Goal: Task Accomplishment & Management: Manage account settings

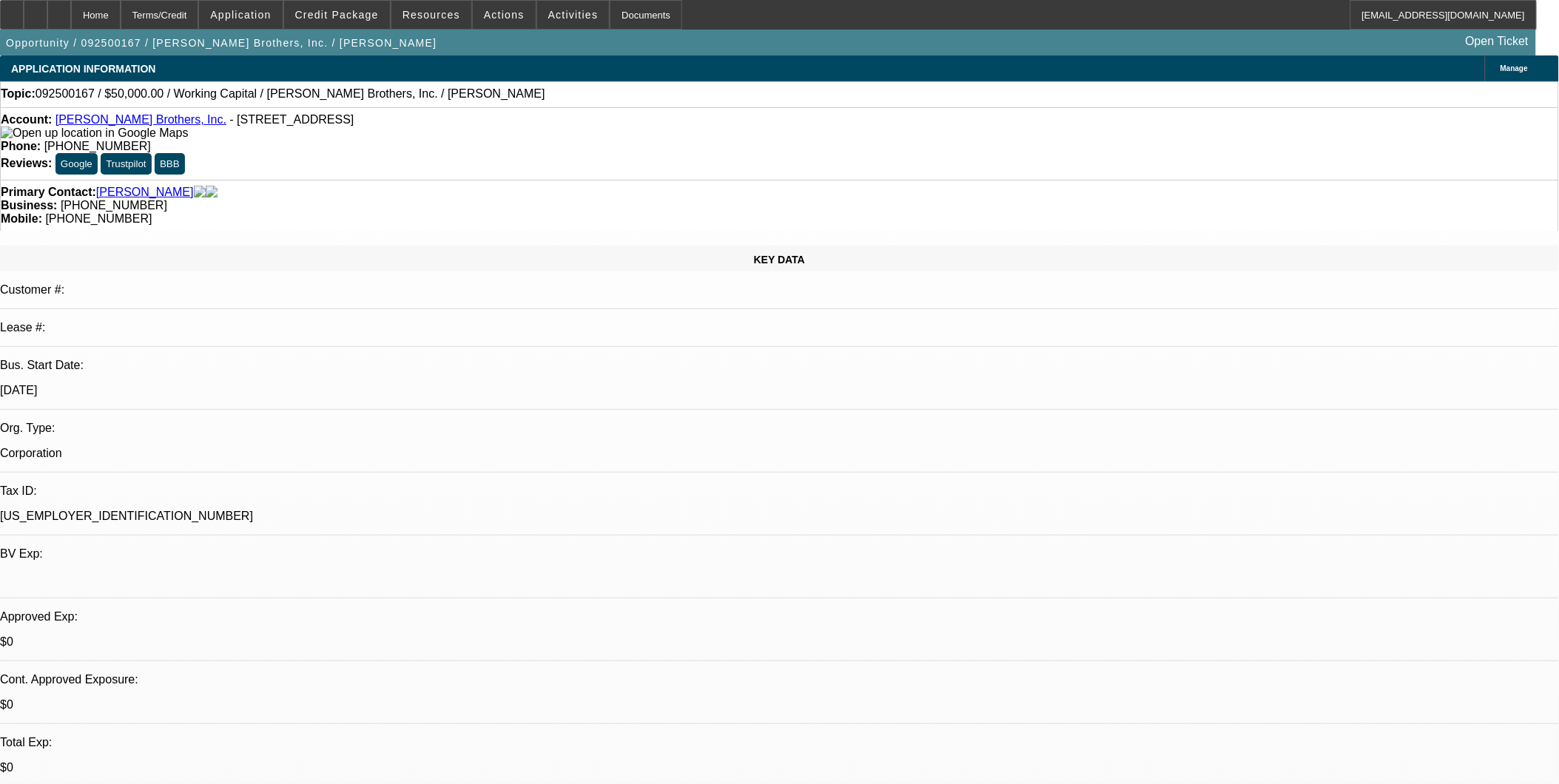
select select "0"
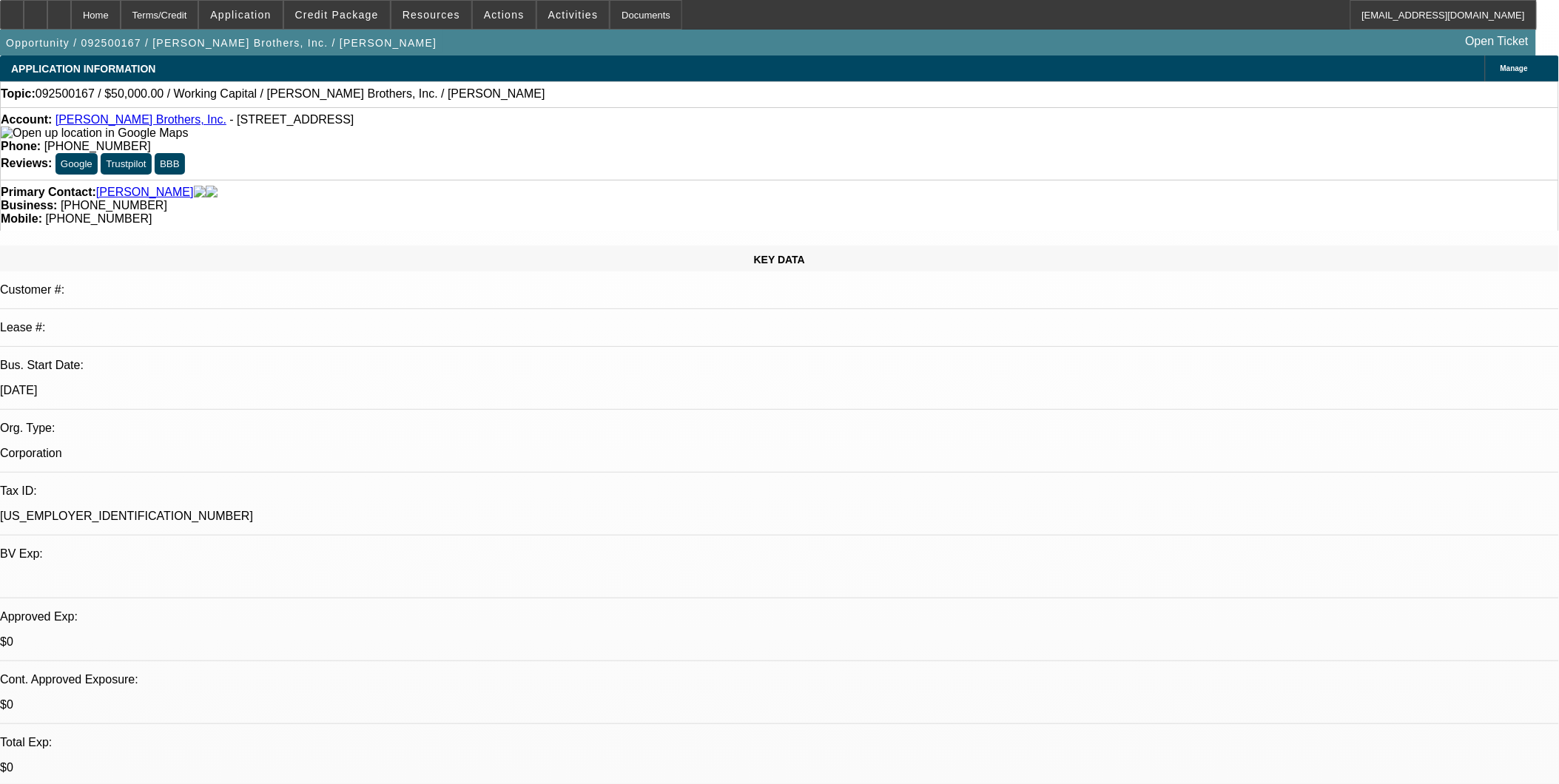
select select "0"
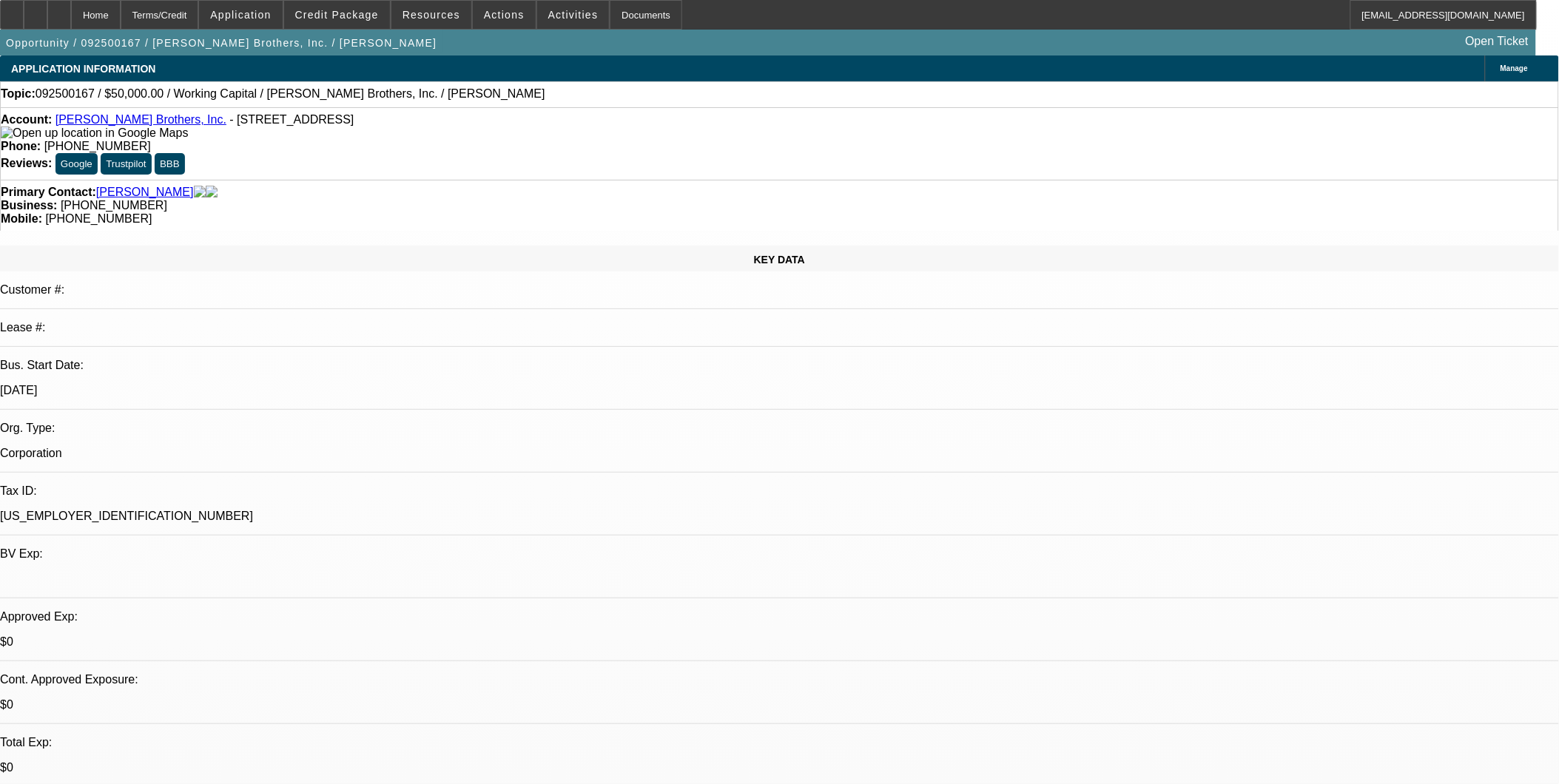
select select "0"
select select "1"
select select "2"
select select "6"
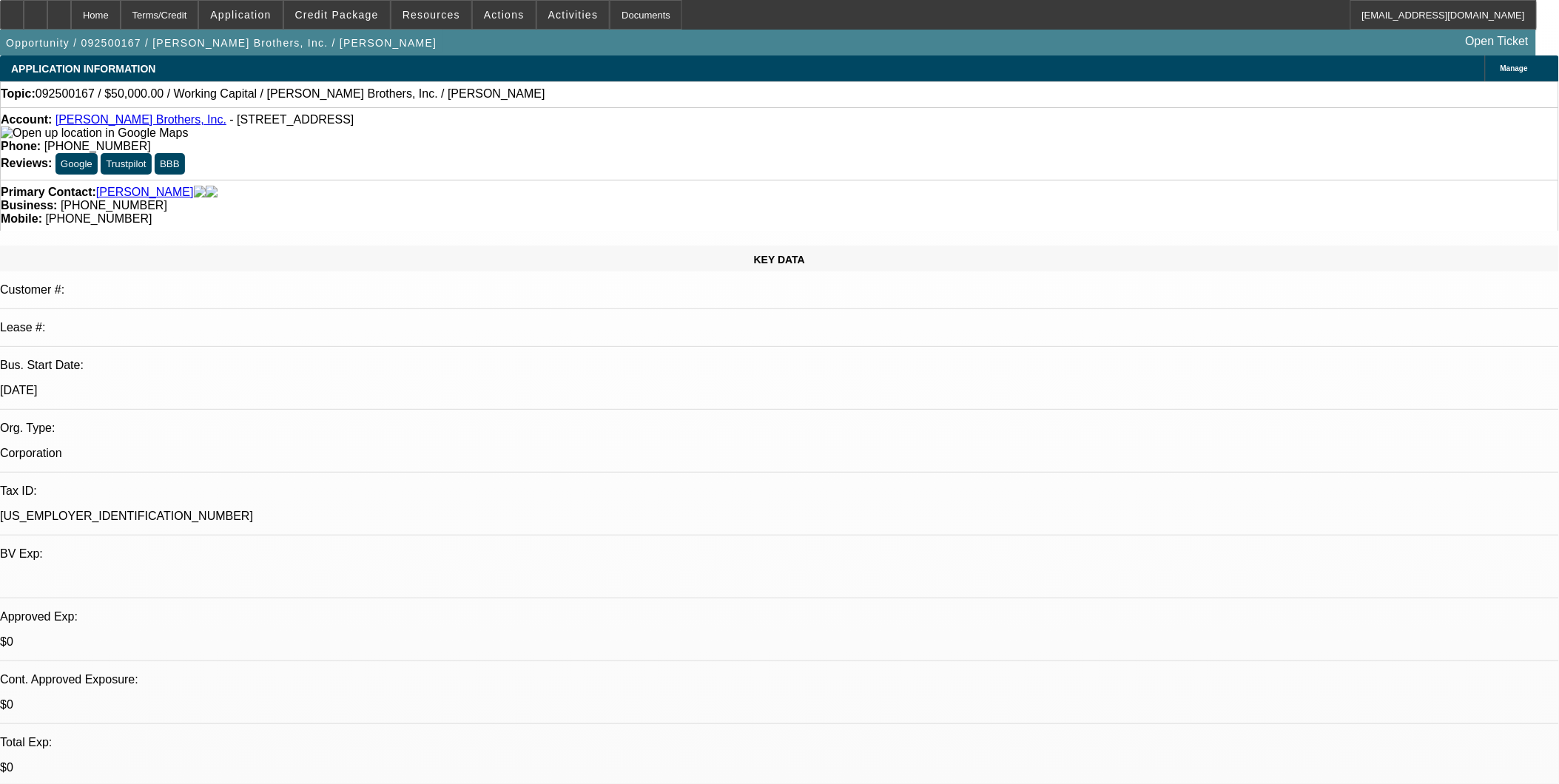
select select "1"
select select "2"
select select "6"
select select "1"
select select "2"
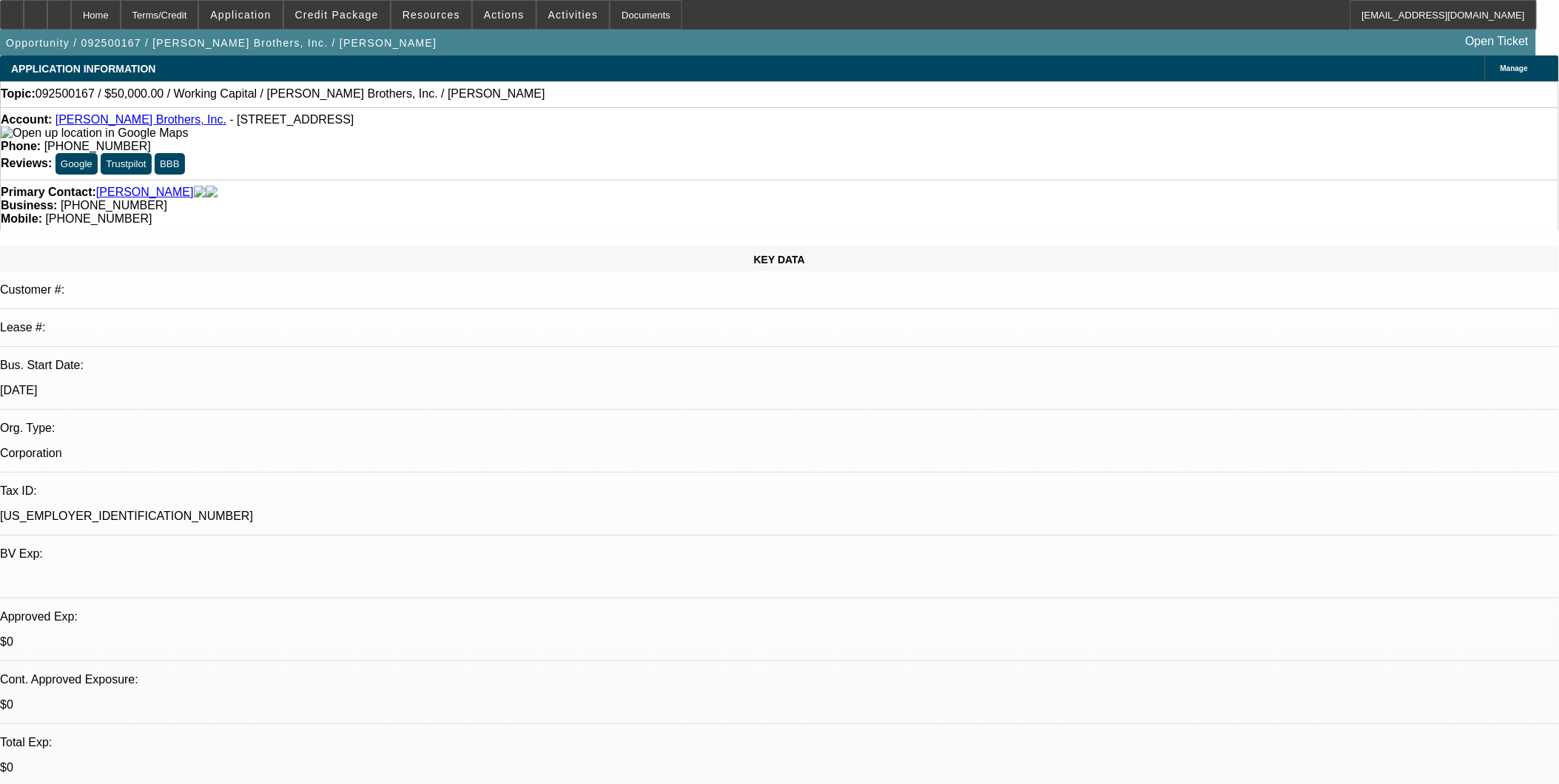
select select "6"
select select "1"
select select "2"
select select "6"
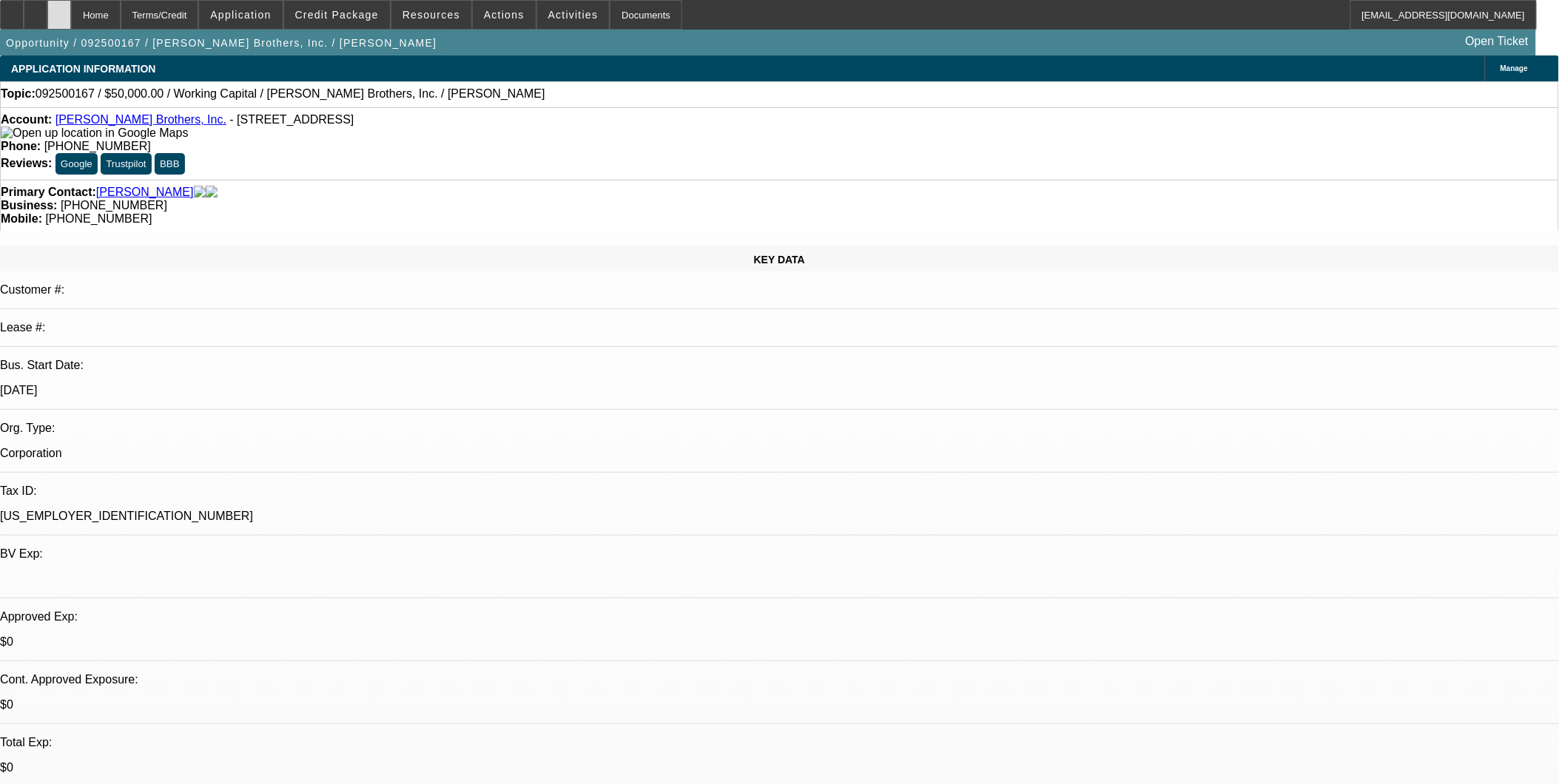
click at [71, 8] on div at bounding box center [59, 14] width 24 height 29
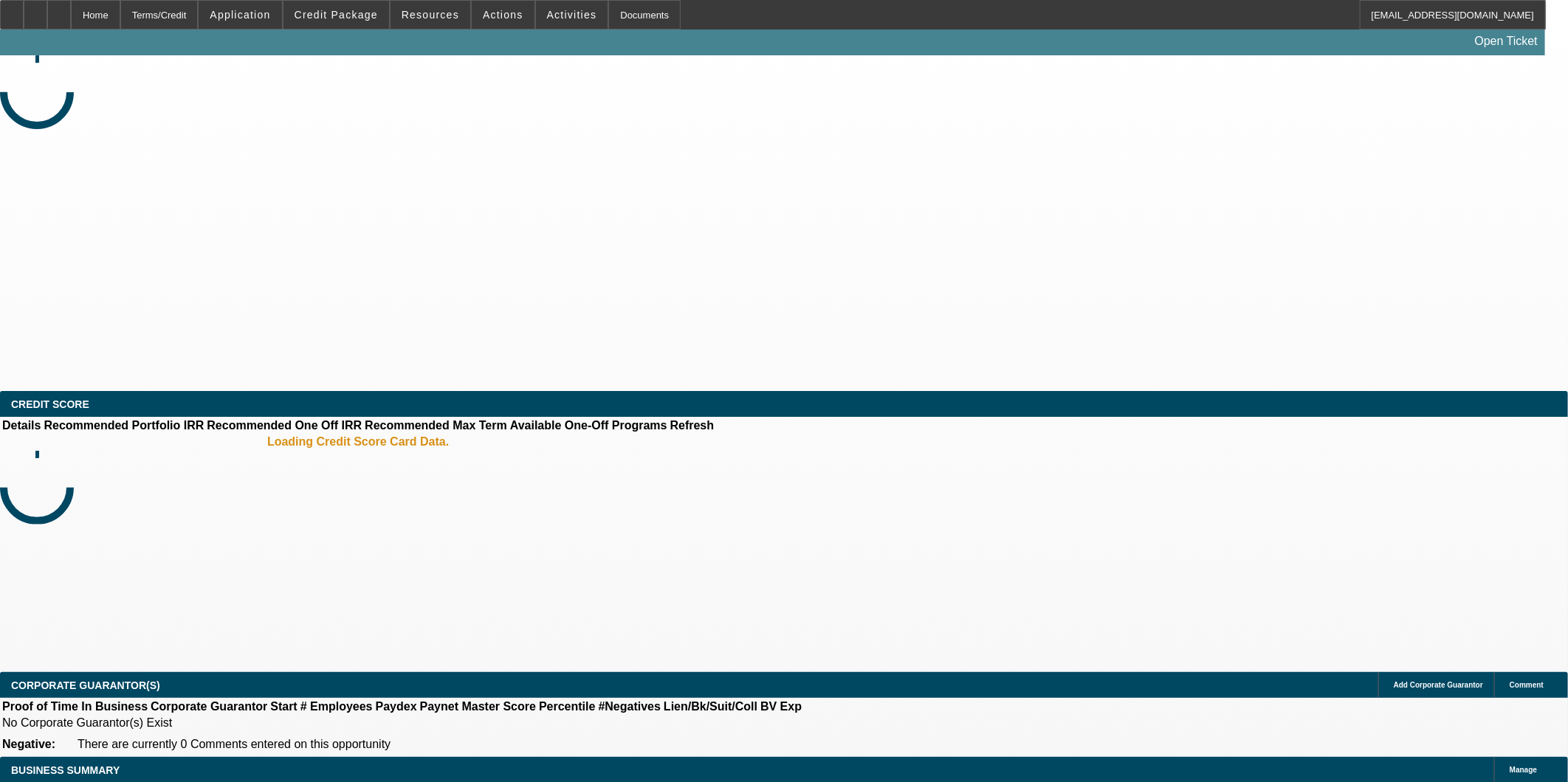
select select "0"
select select "2"
select select "0.1"
select select "4"
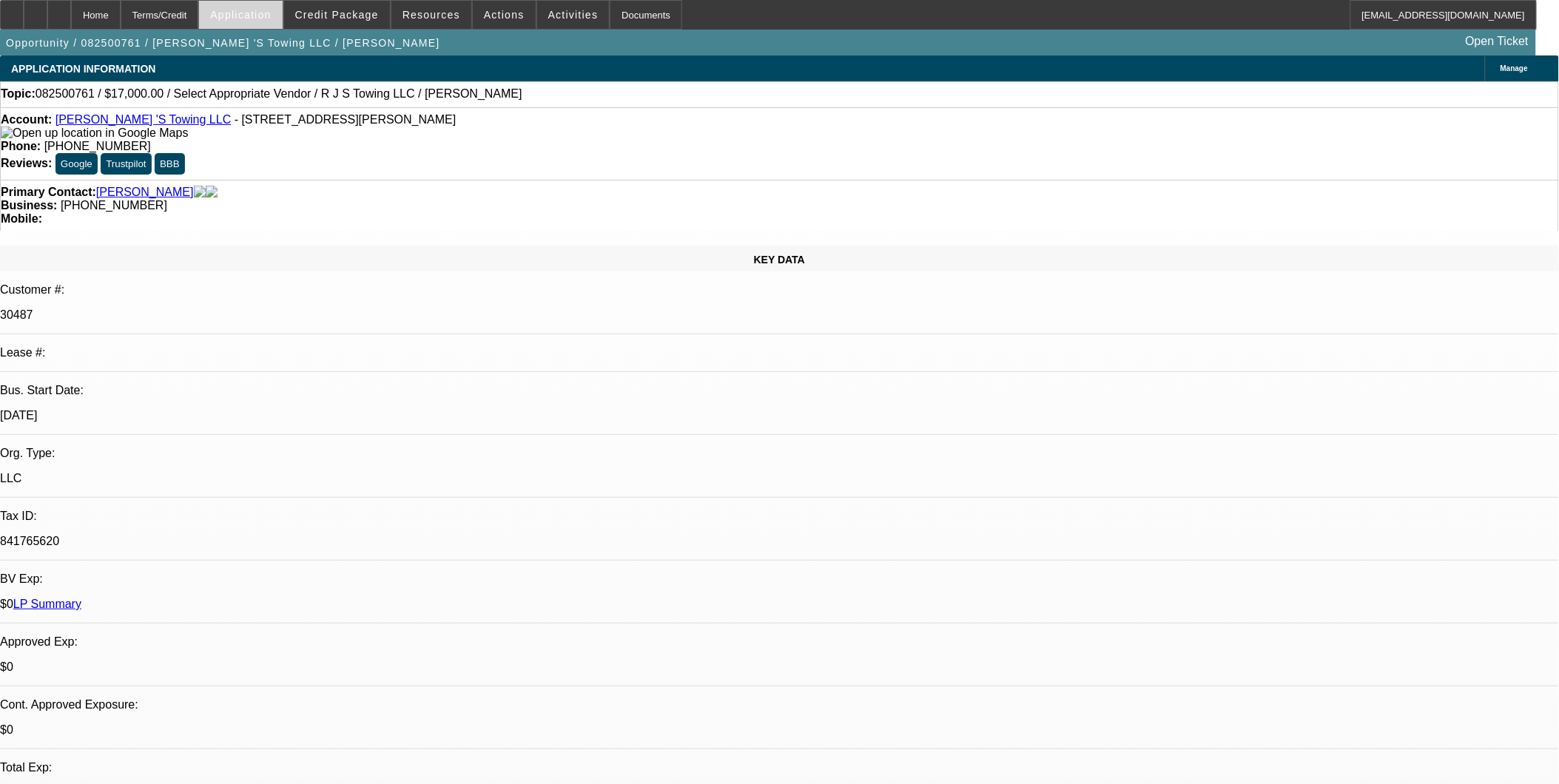
click at [249, 10] on span "Application" at bounding box center [241, 14] width 60 height 12
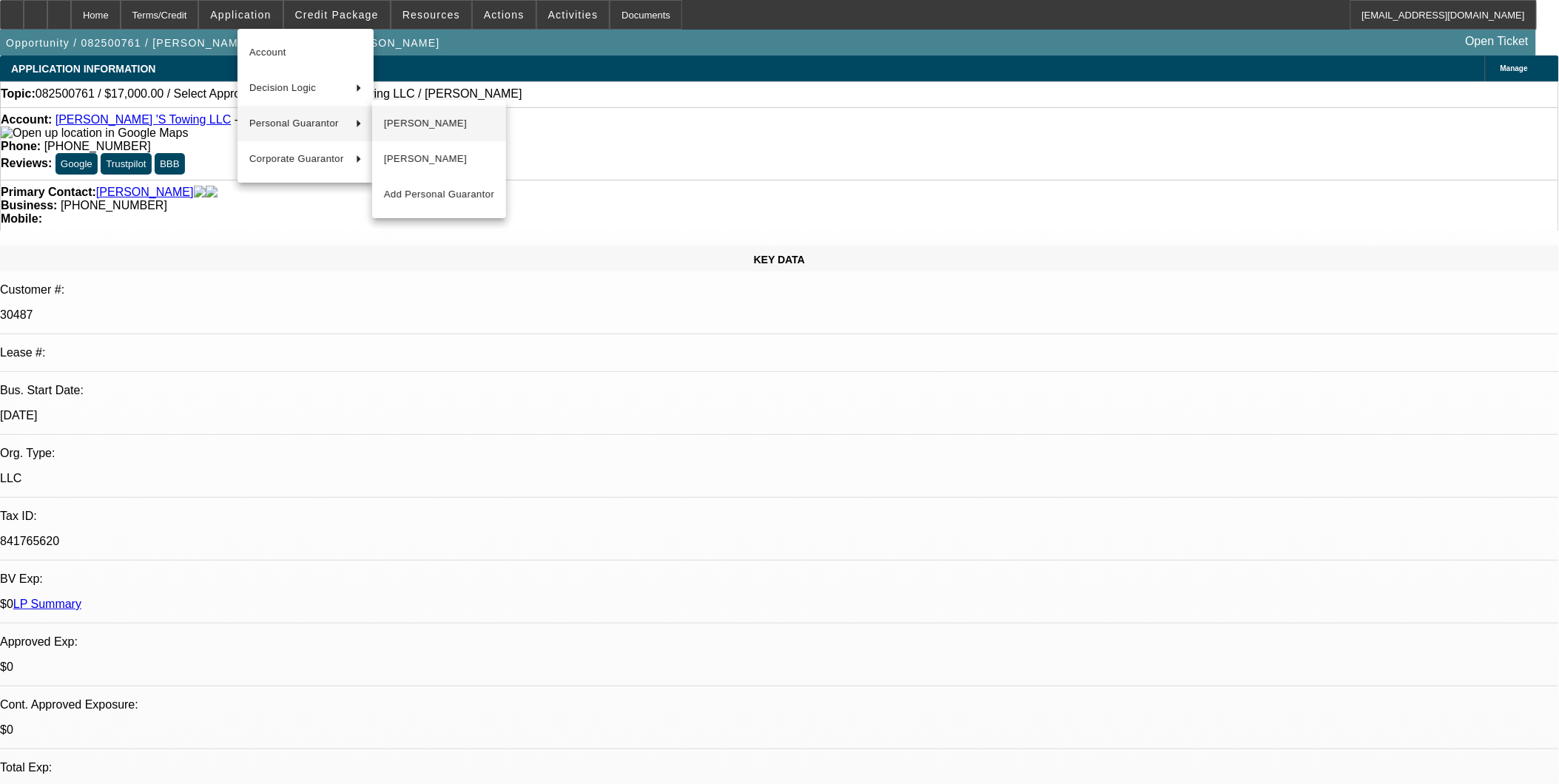
click at [396, 119] on span "[PERSON_NAME]" at bounding box center [439, 124] width 110 height 18
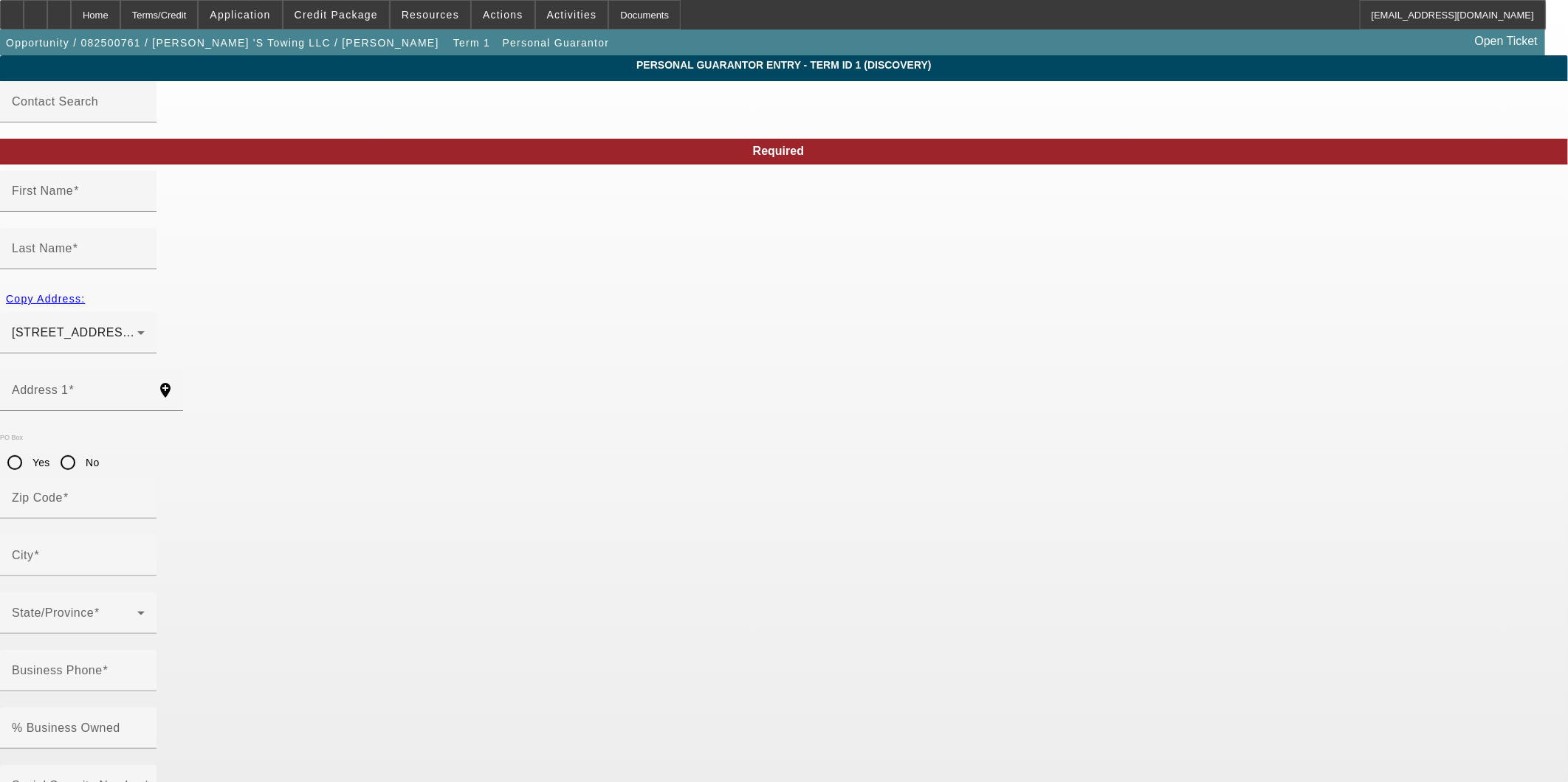
type input "Roberto"
type input "Pantoja"
type input "110 Adam Lane"
radio input "true"
type input "30536"
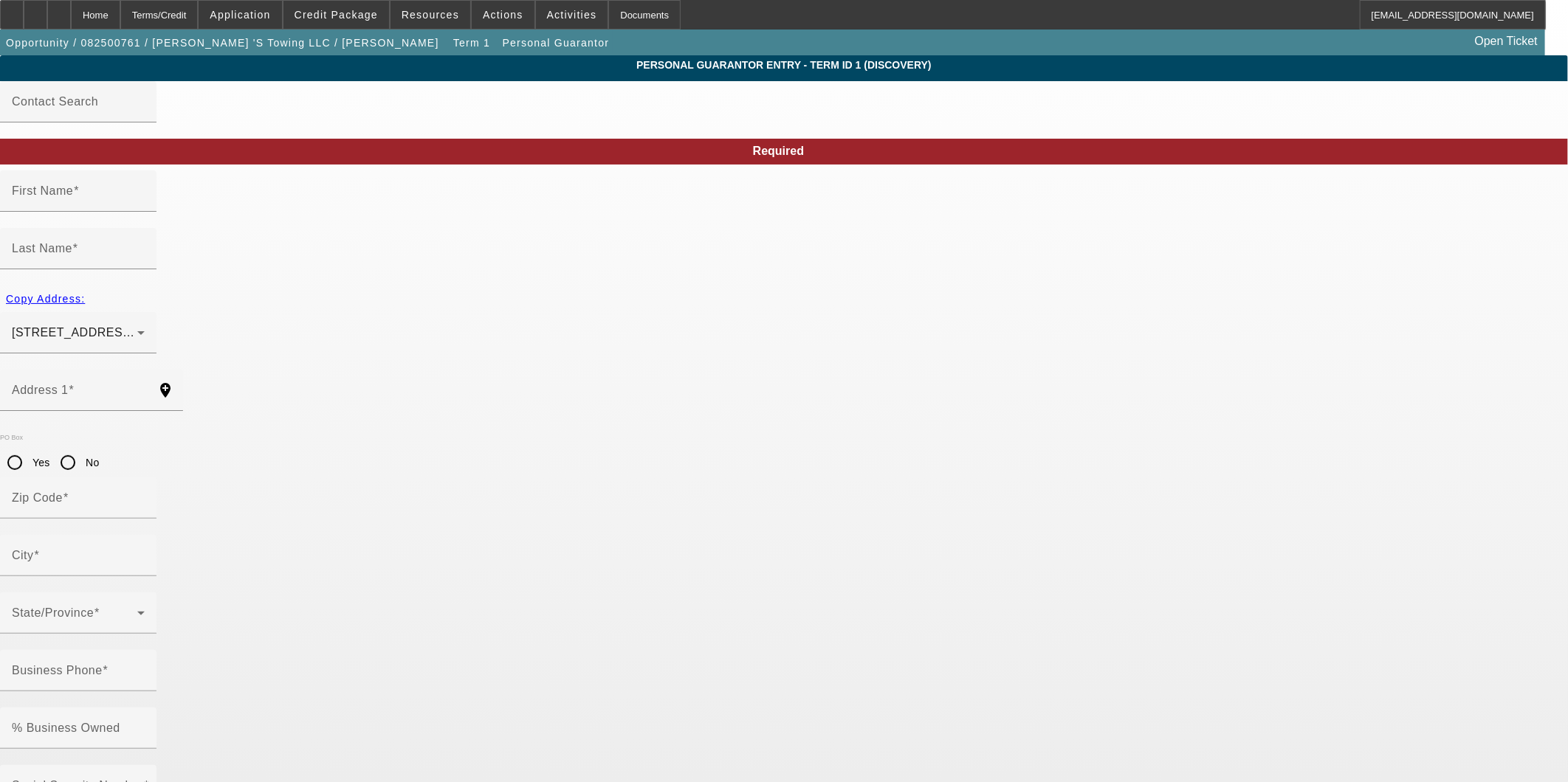
type input "Ellijay"
type input "(706) 889-7755"
type input "50"
type input "357-92-6990"
type input "robert.pantoja@ymail.co"
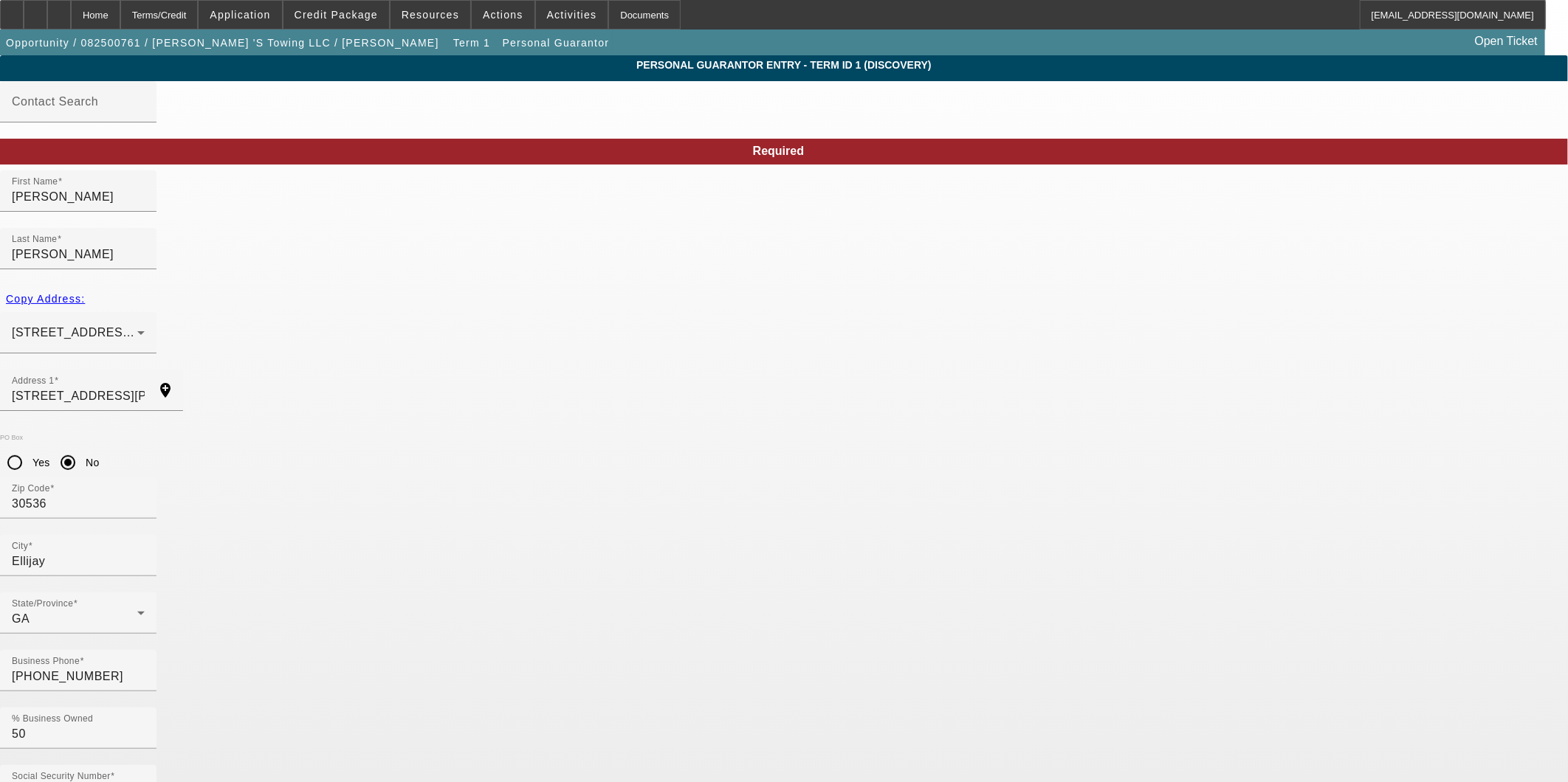
click at [270, 12] on span "Application" at bounding box center [240, 14] width 60 height 12
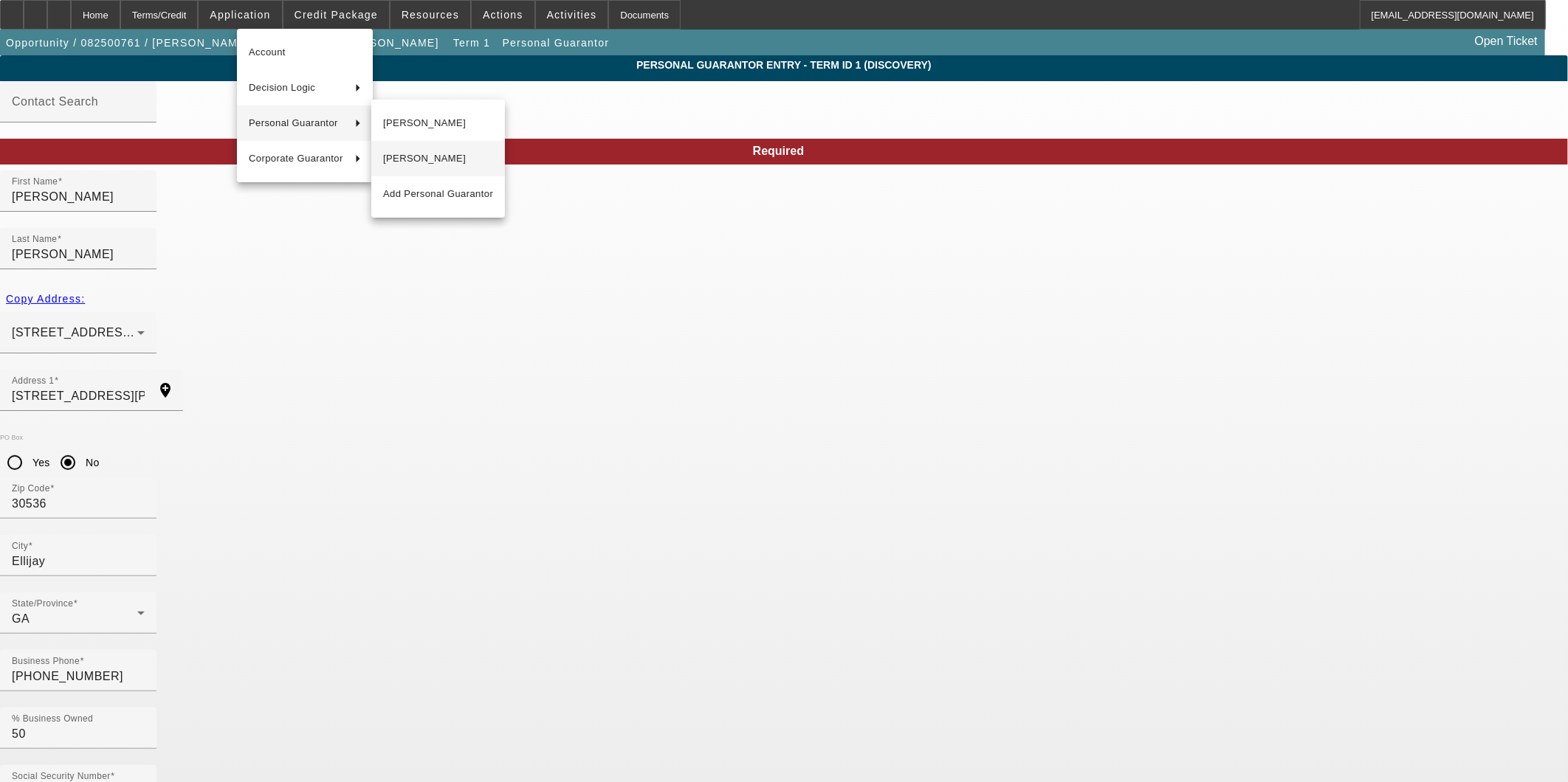
click at [430, 153] on span "Roberto Pantoja Pantoja Sr." at bounding box center [438, 158] width 110 height 18
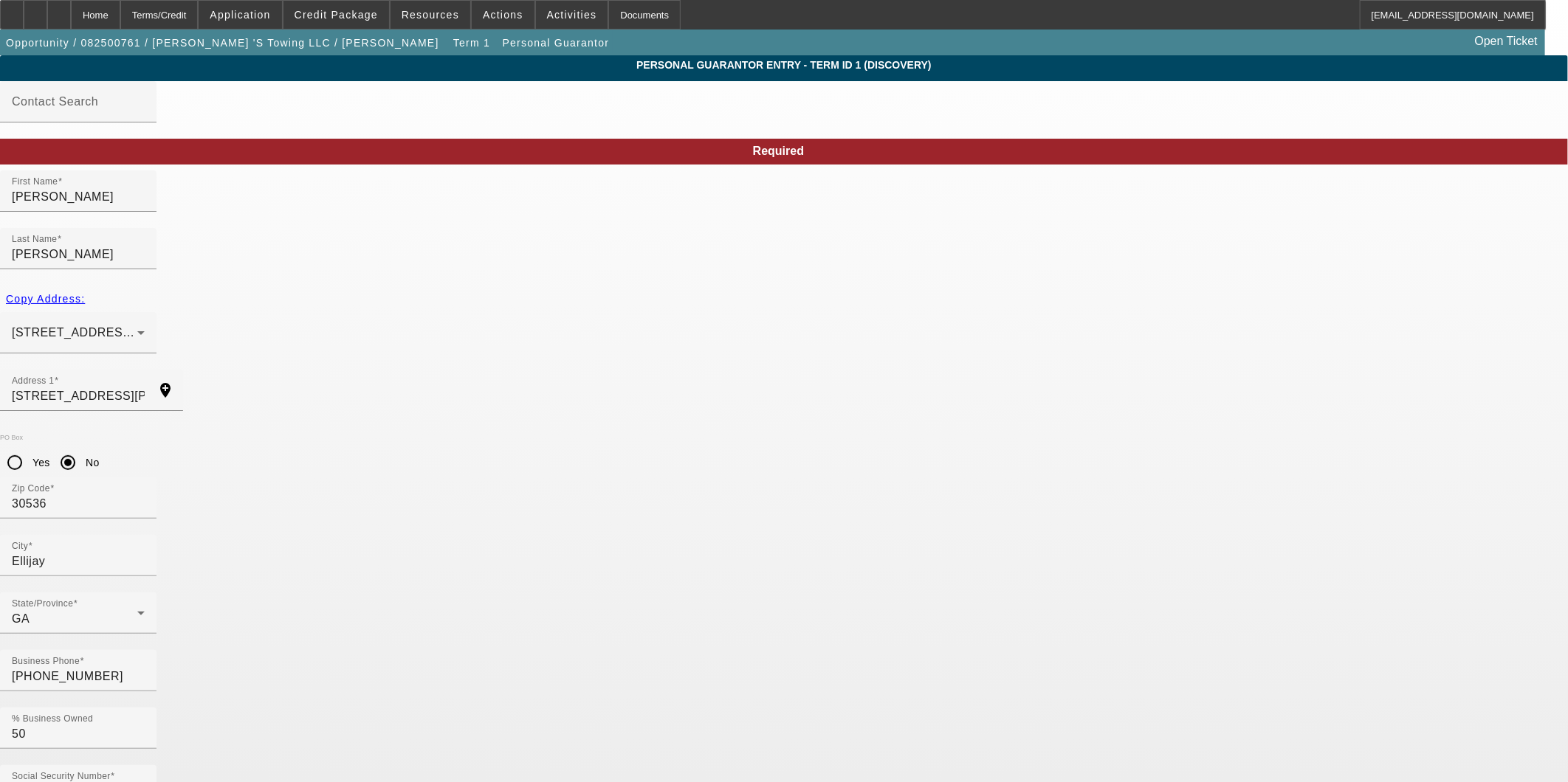
type input "Pantoja Pantoja"
type input "68 Patch Trail"
type input "30540"
type input "(706) 972-9143"
type input "607-05-7994"
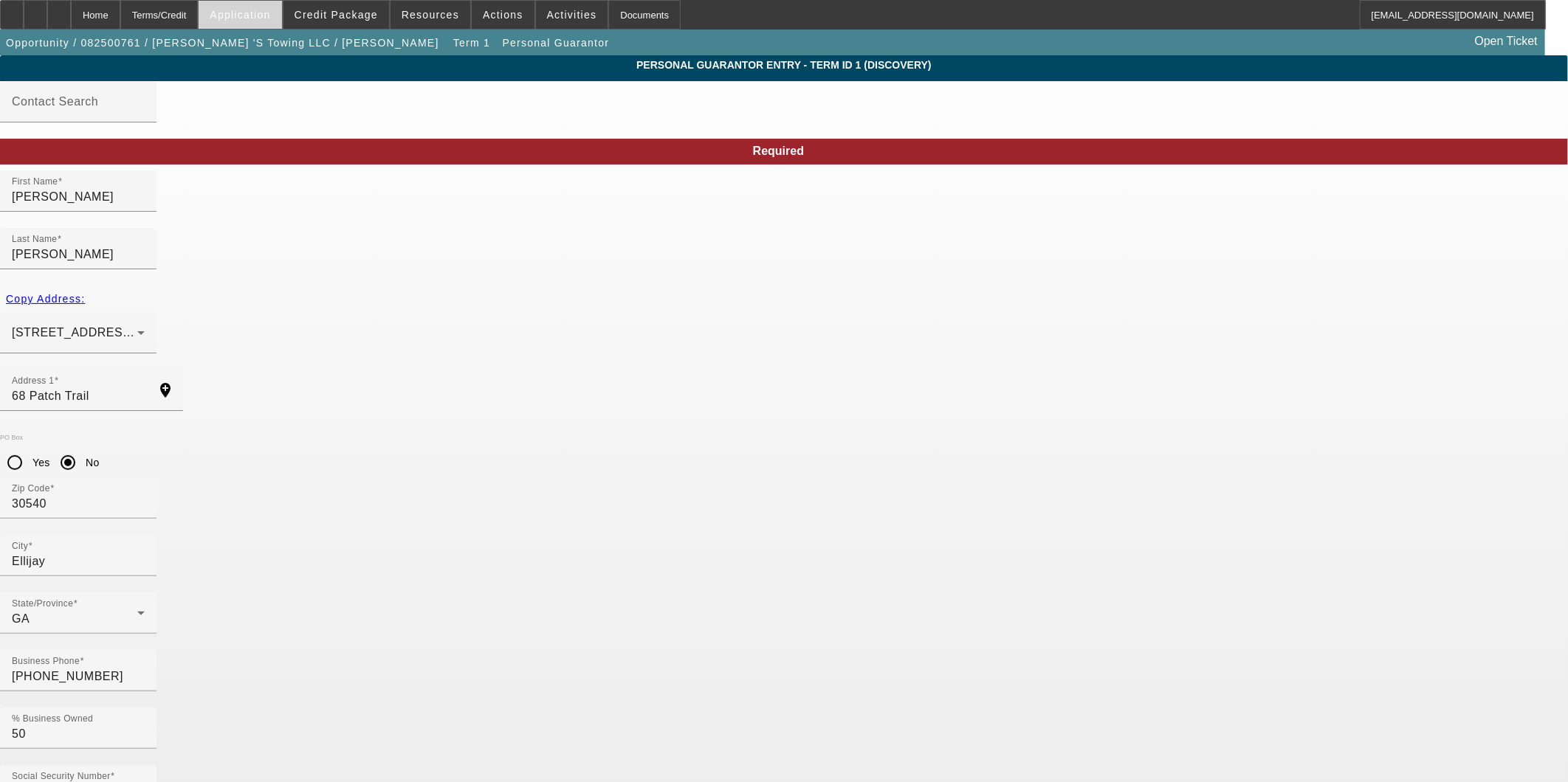
click at [270, 17] on span "Application" at bounding box center [240, 14] width 60 height 12
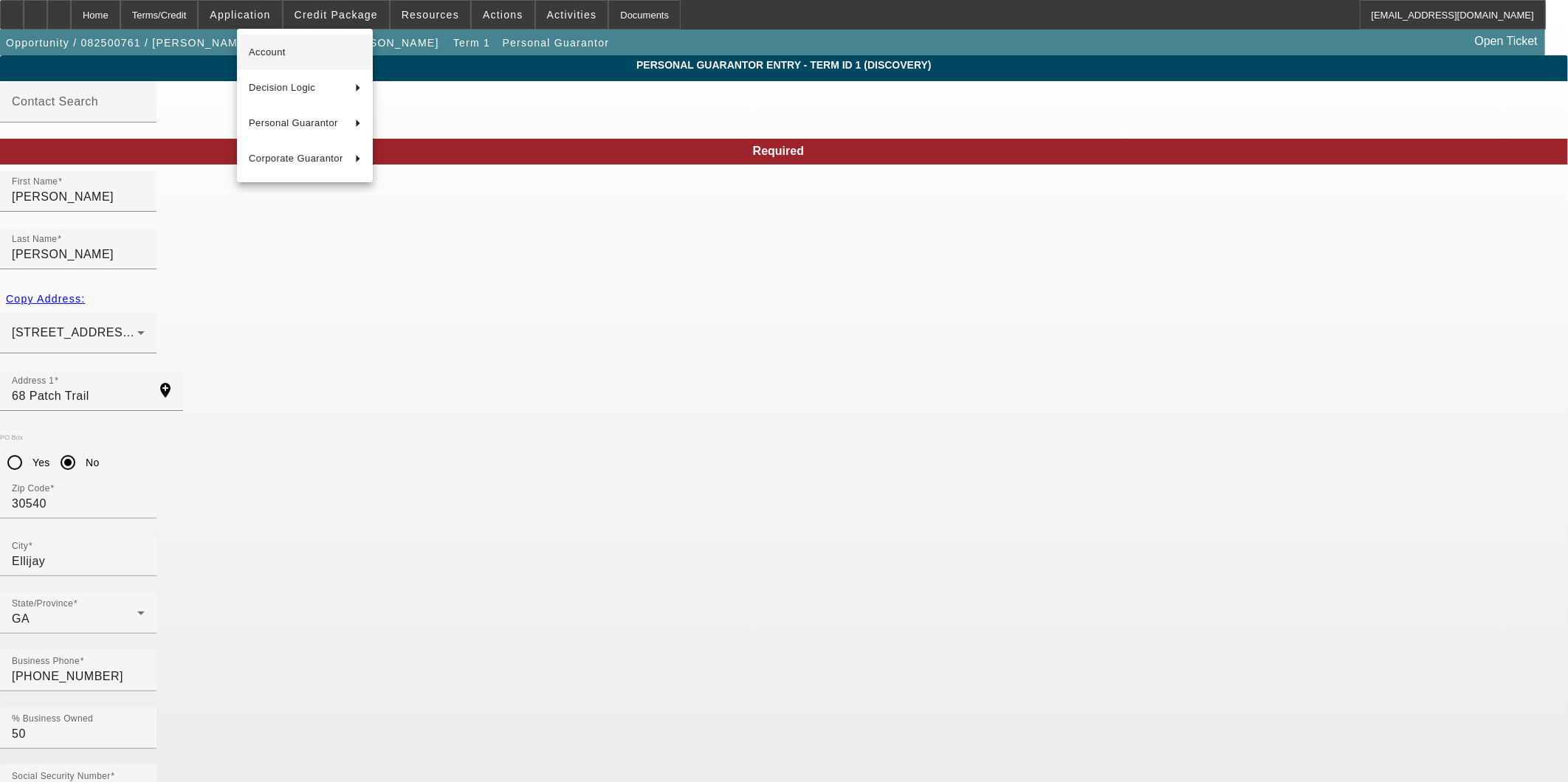
click at [296, 46] on span "Account" at bounding box center [304, 52] width 112 height 18
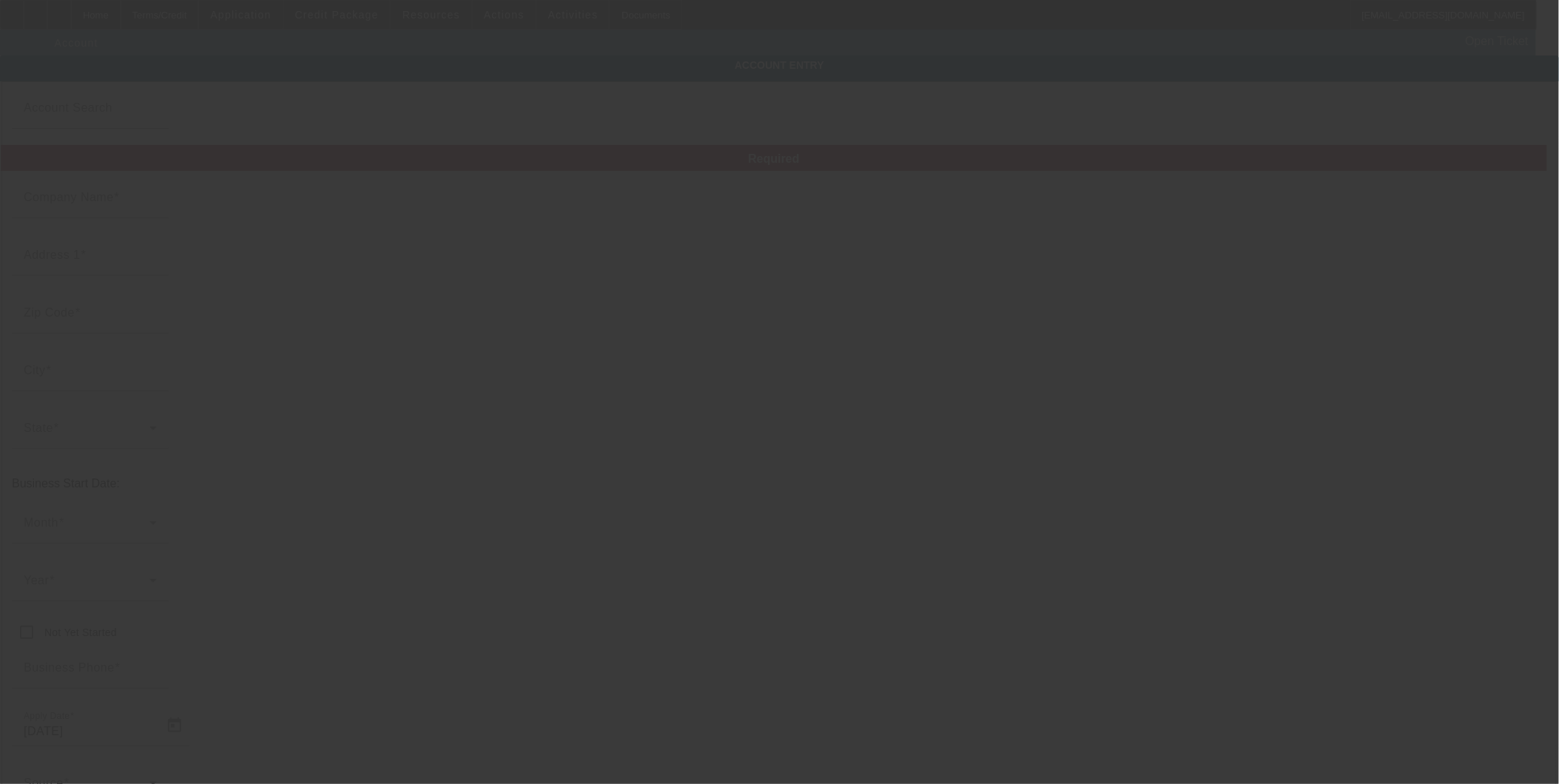
type input "R J 'S Towing LLC"
type input "110 Adam Ln"
type input "30536"
type input "Ellijay"
type input "(706) 889-7755"
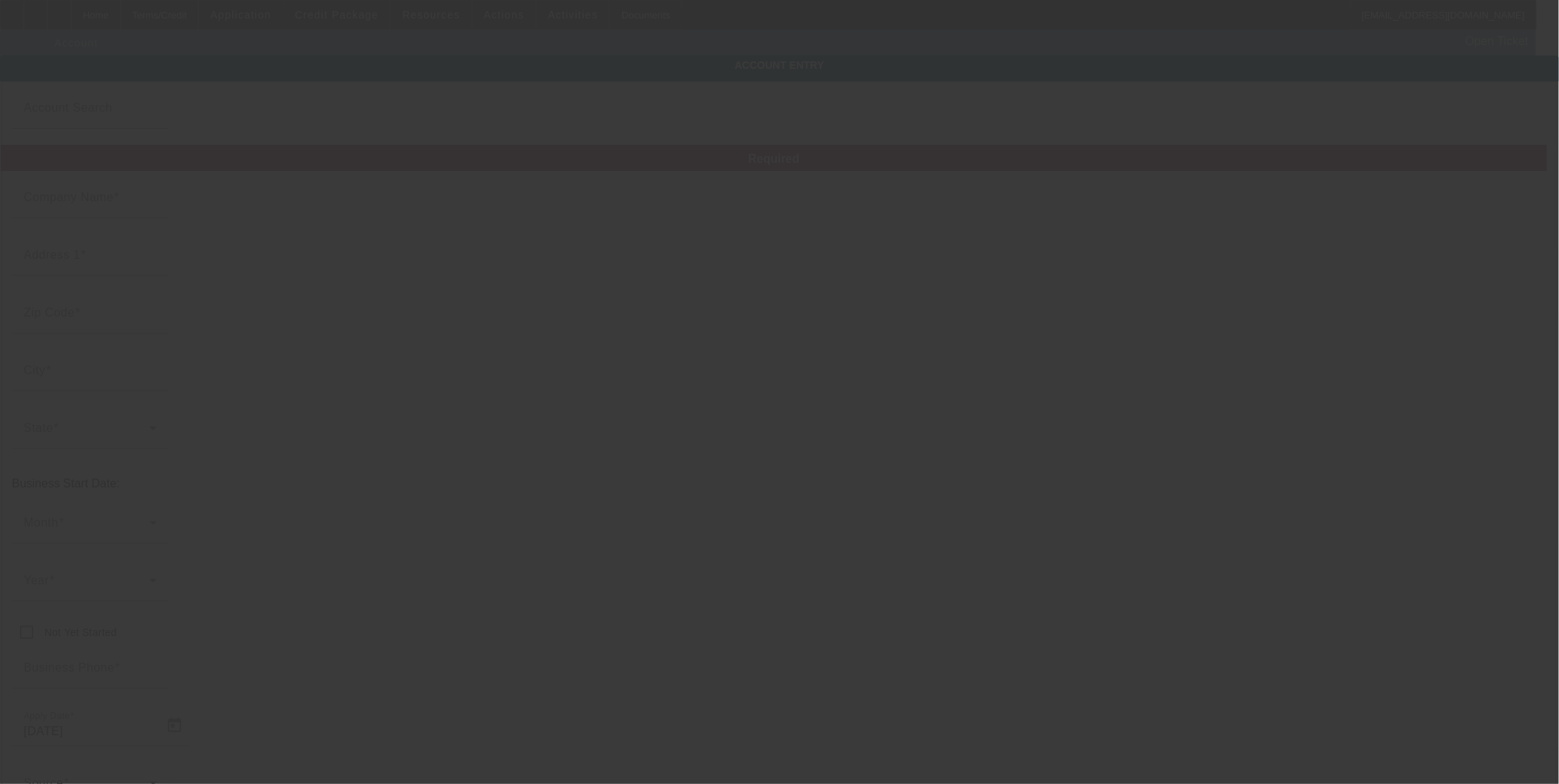
type input "robert.pantoja@ymail.com"
type input "Gilmer"
type input "841765620"
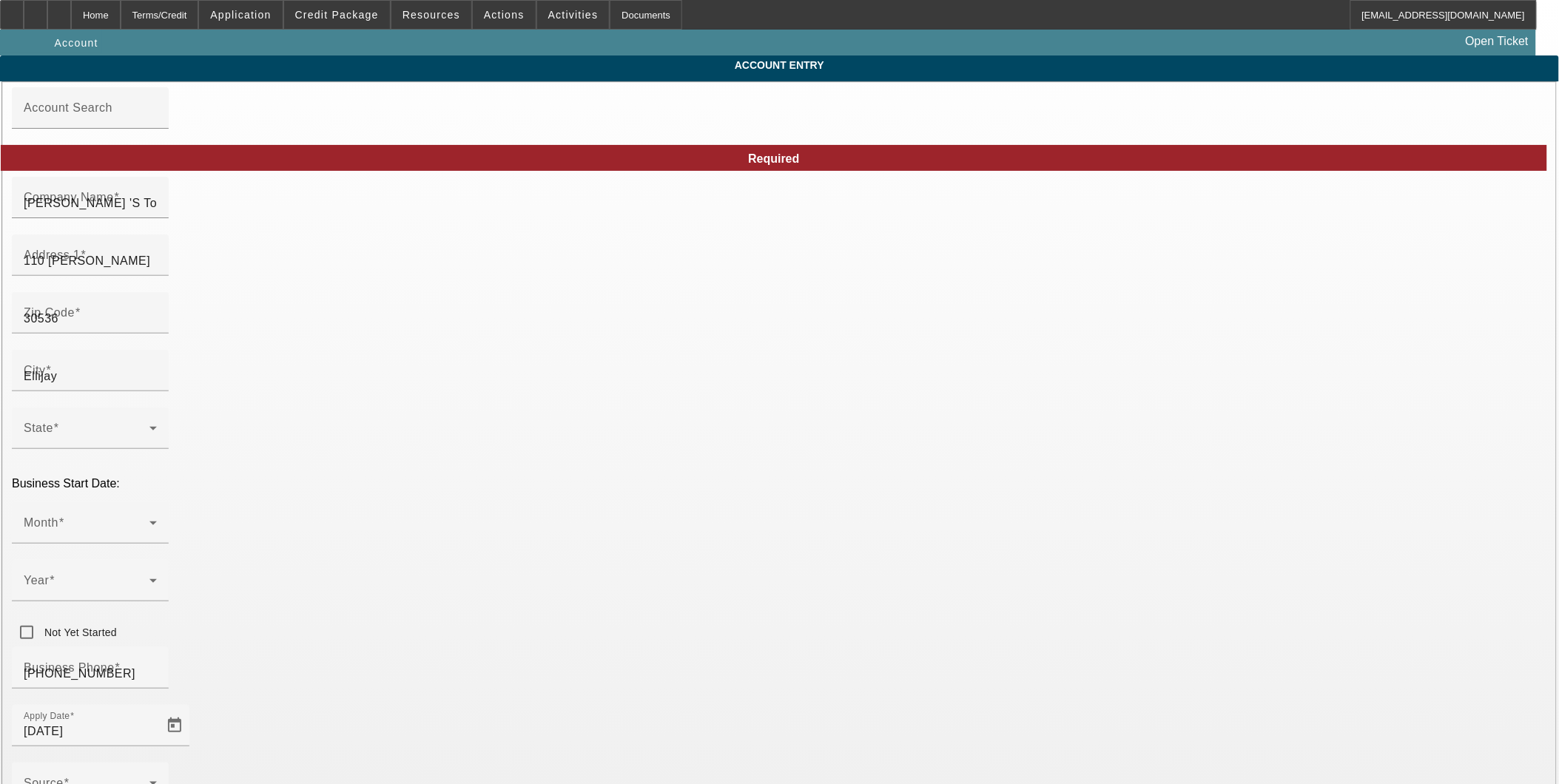
type input "8/28/2025"
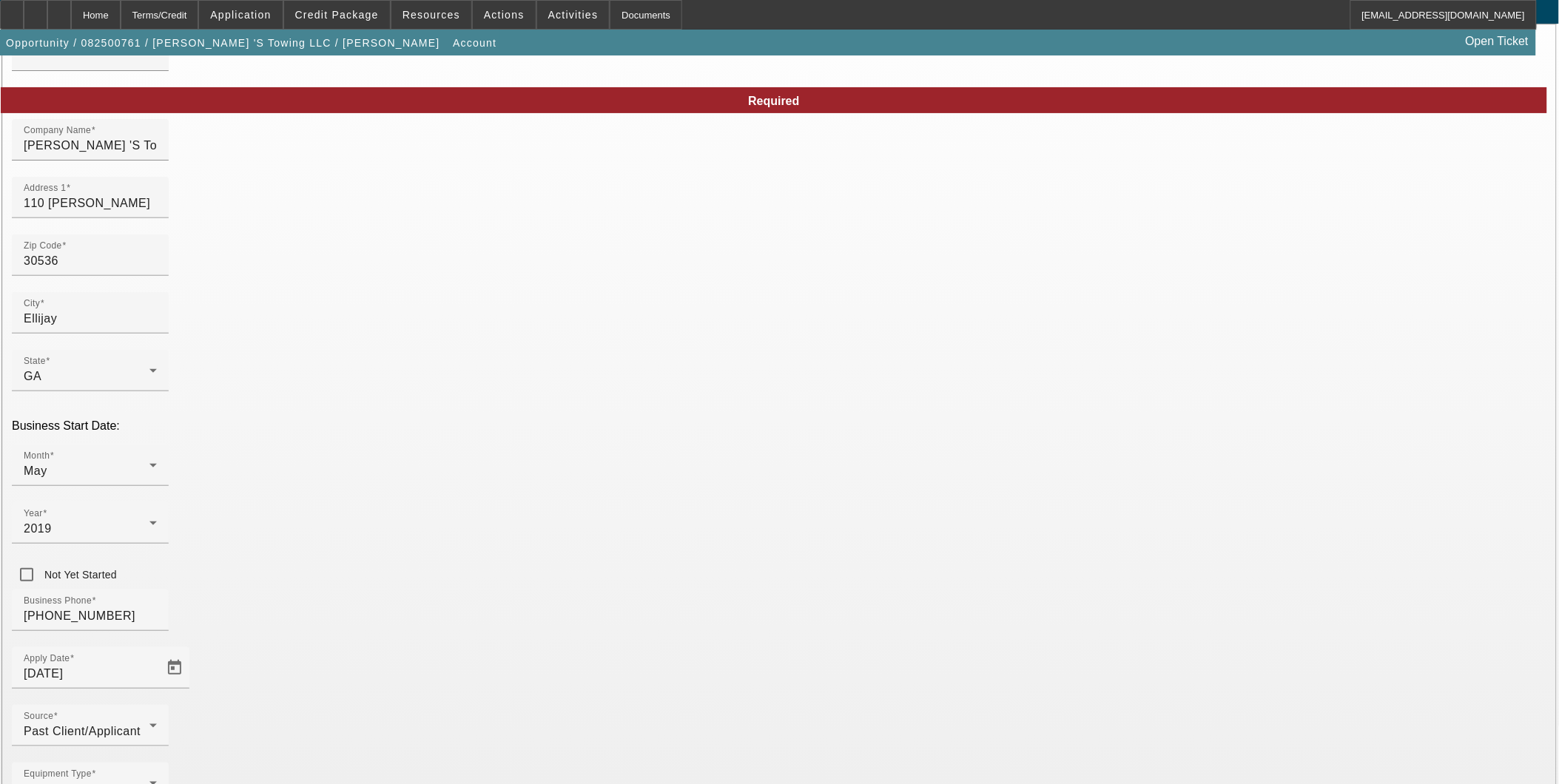
scroll to position [84, 0]
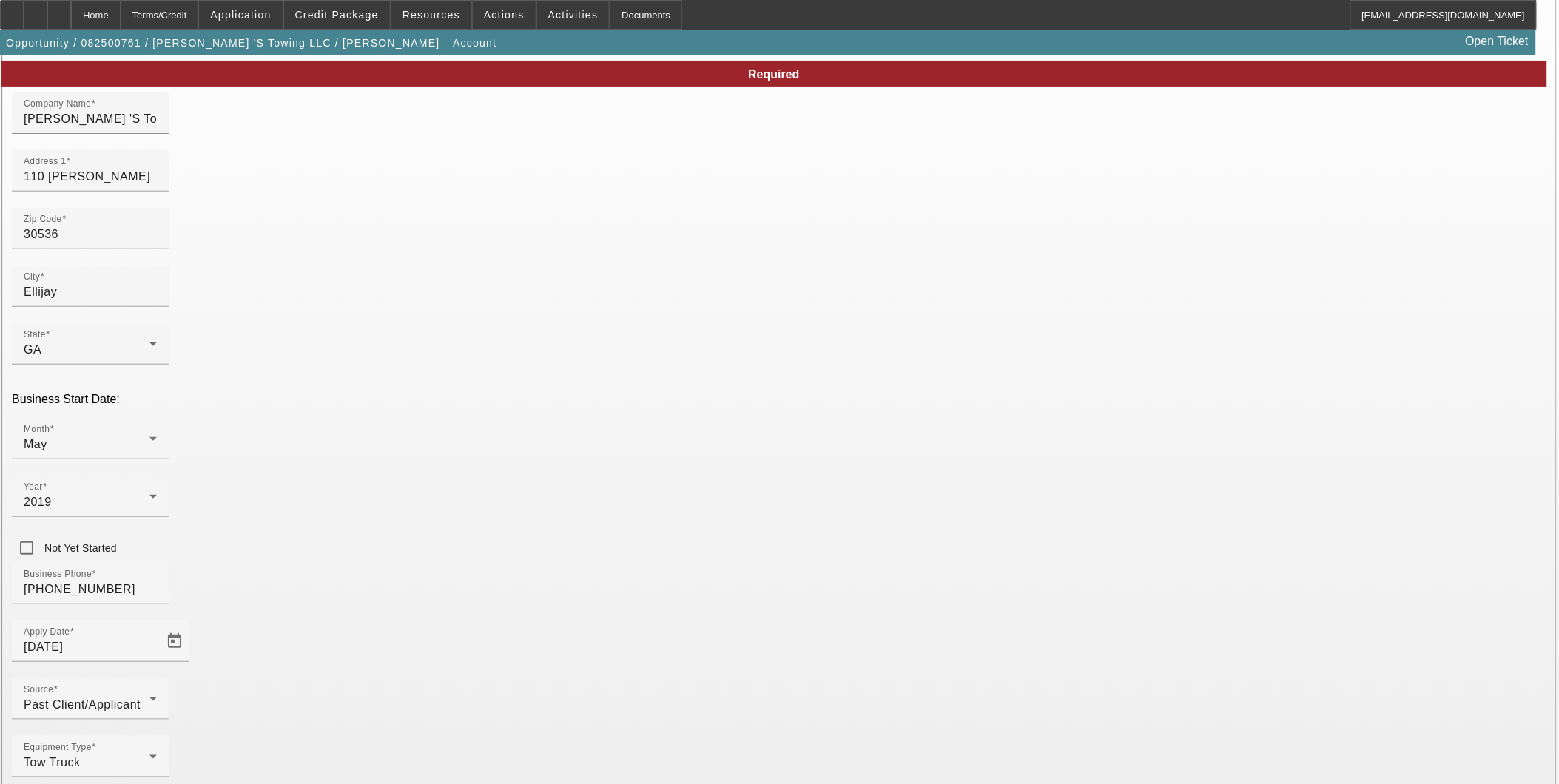
type input "robert.pantoja@ymail.co"
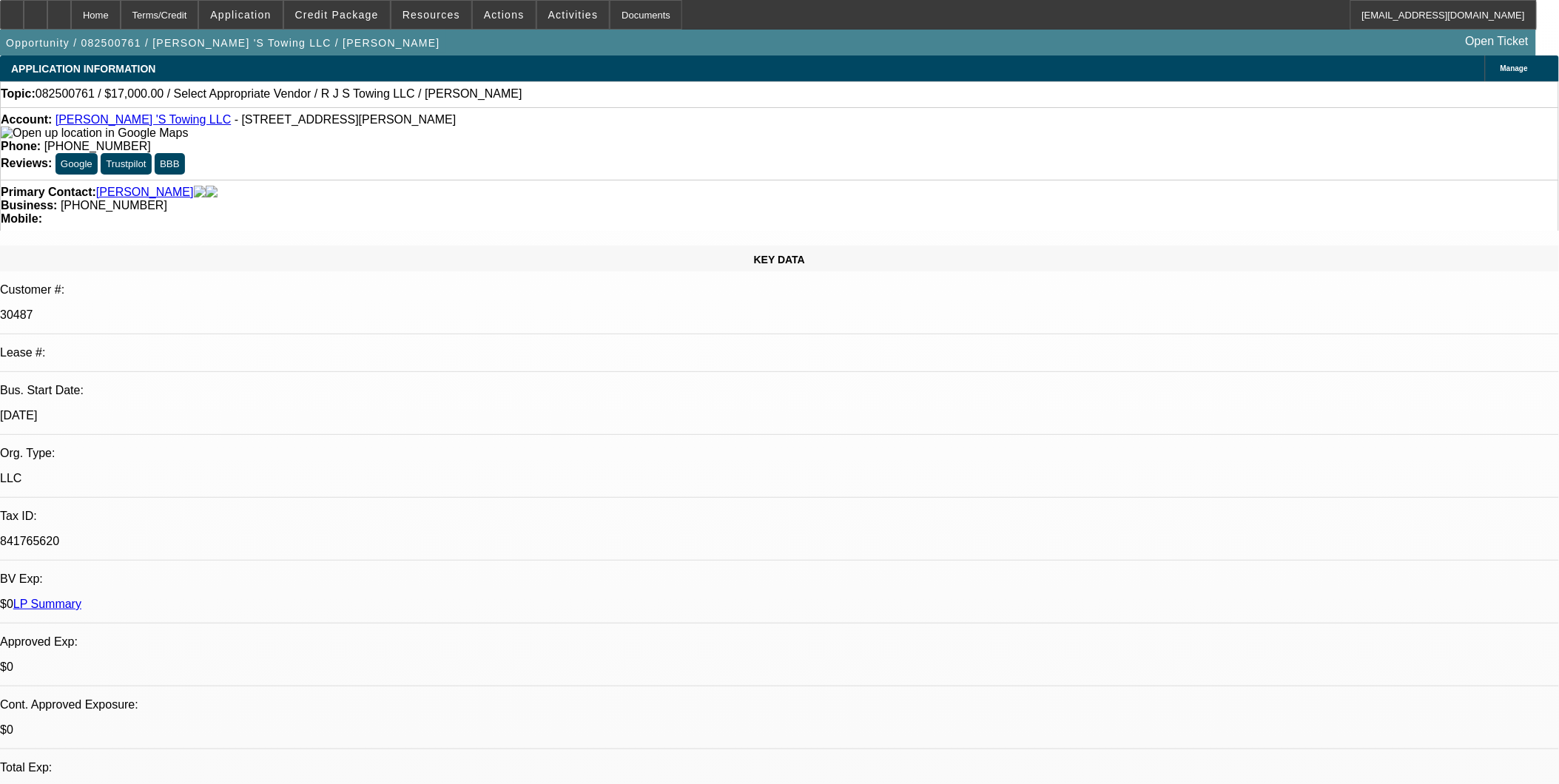
select select "0"
select select "2"
select select "0.1"
select select "4"
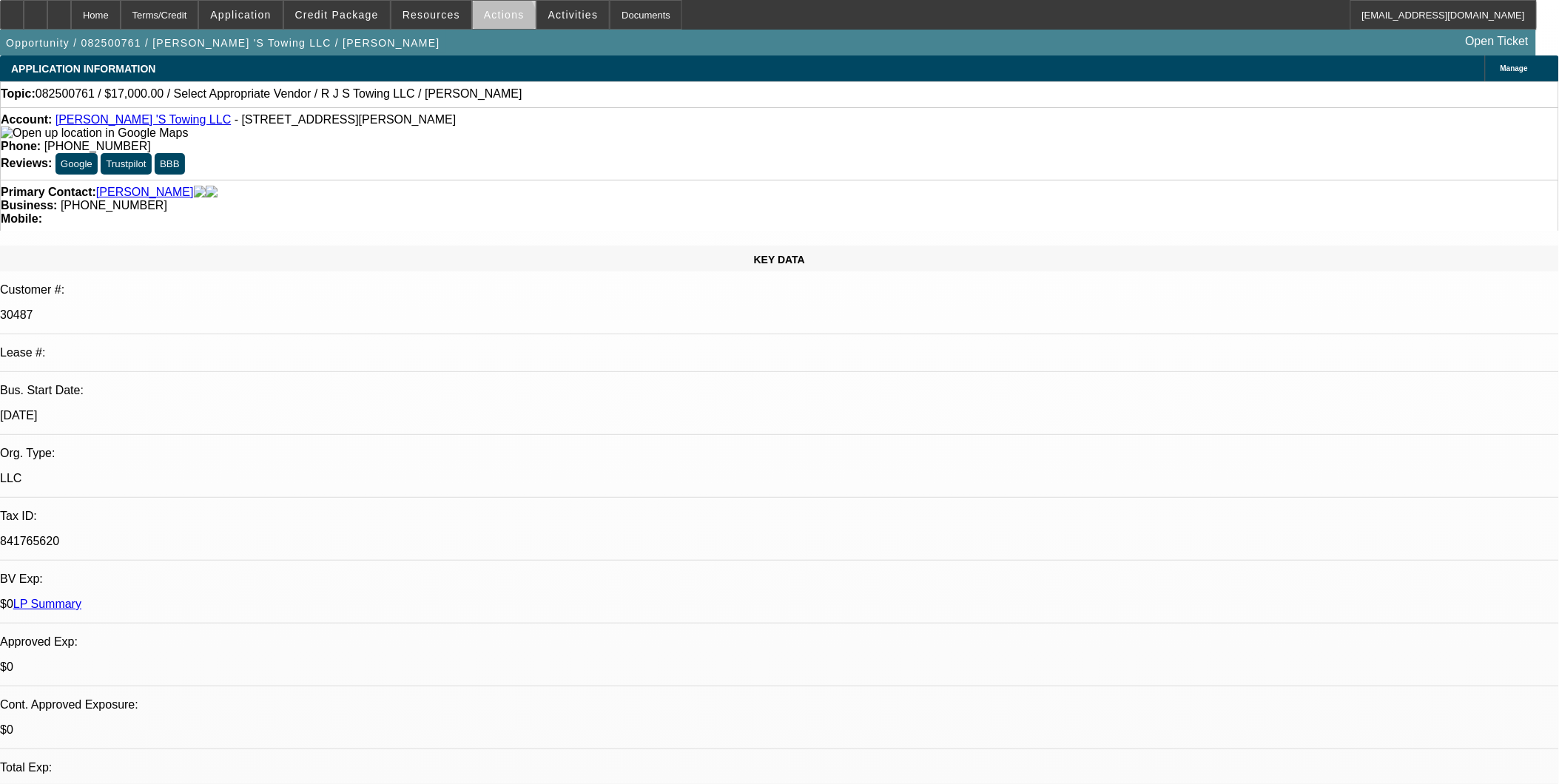
click at [497, 24] on span at bounding box center [504, 15] width 63 height 36
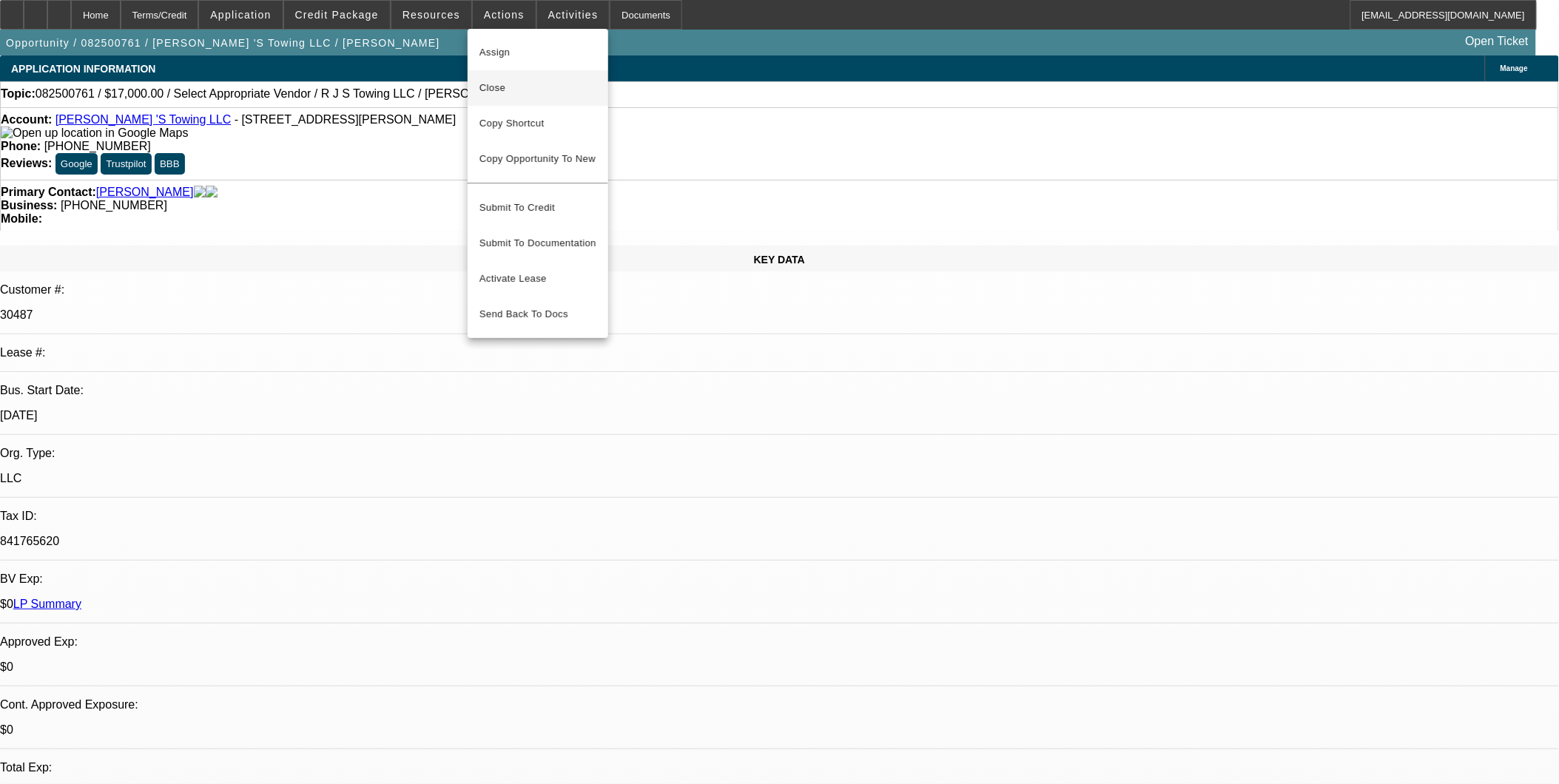
click at [503, 82] on span "Close" at bounding box center [538, 88] width 117 height 18
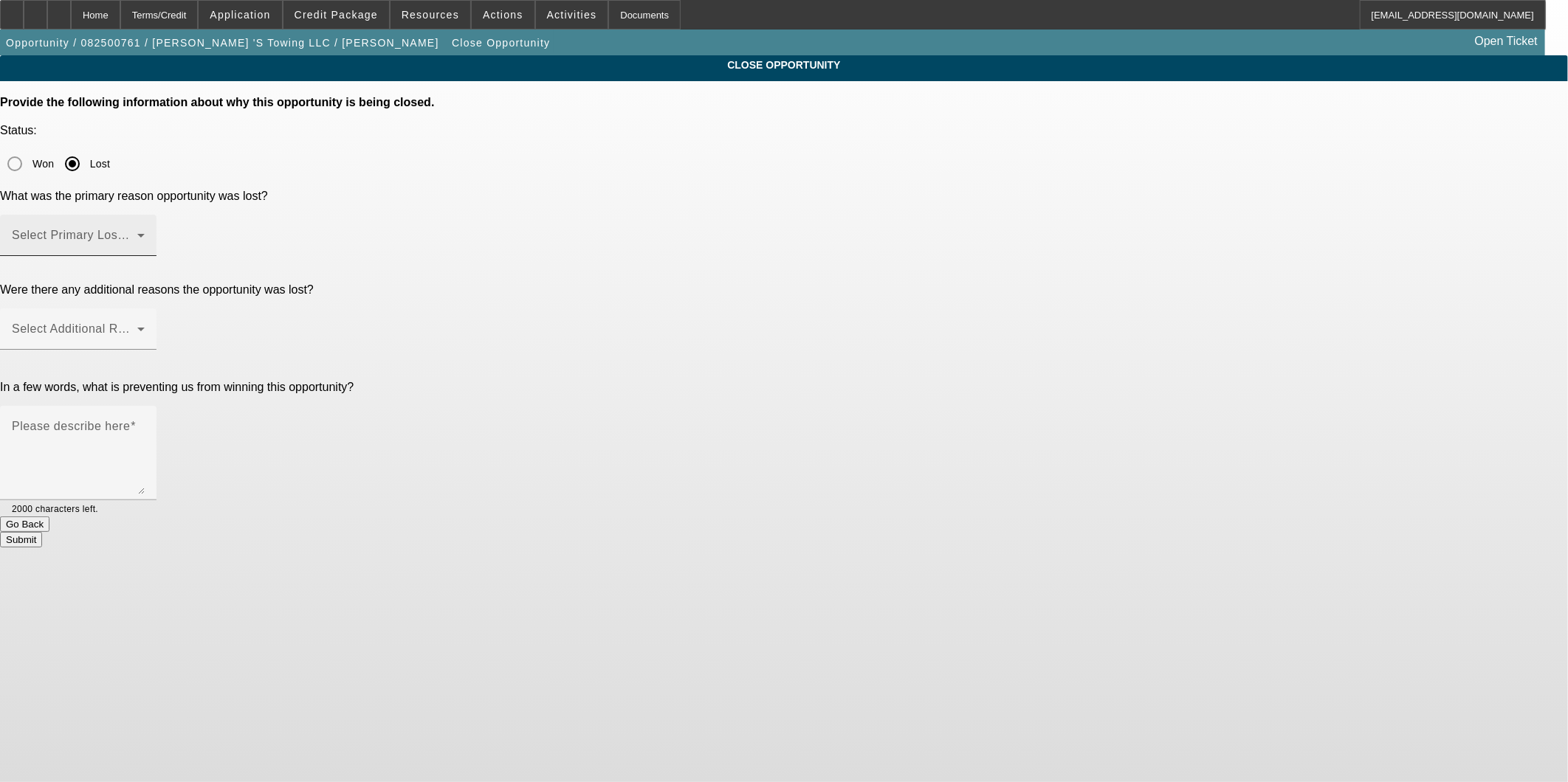
click at [137, 232] on span at bounding box center [74, 241] width 125 height 18
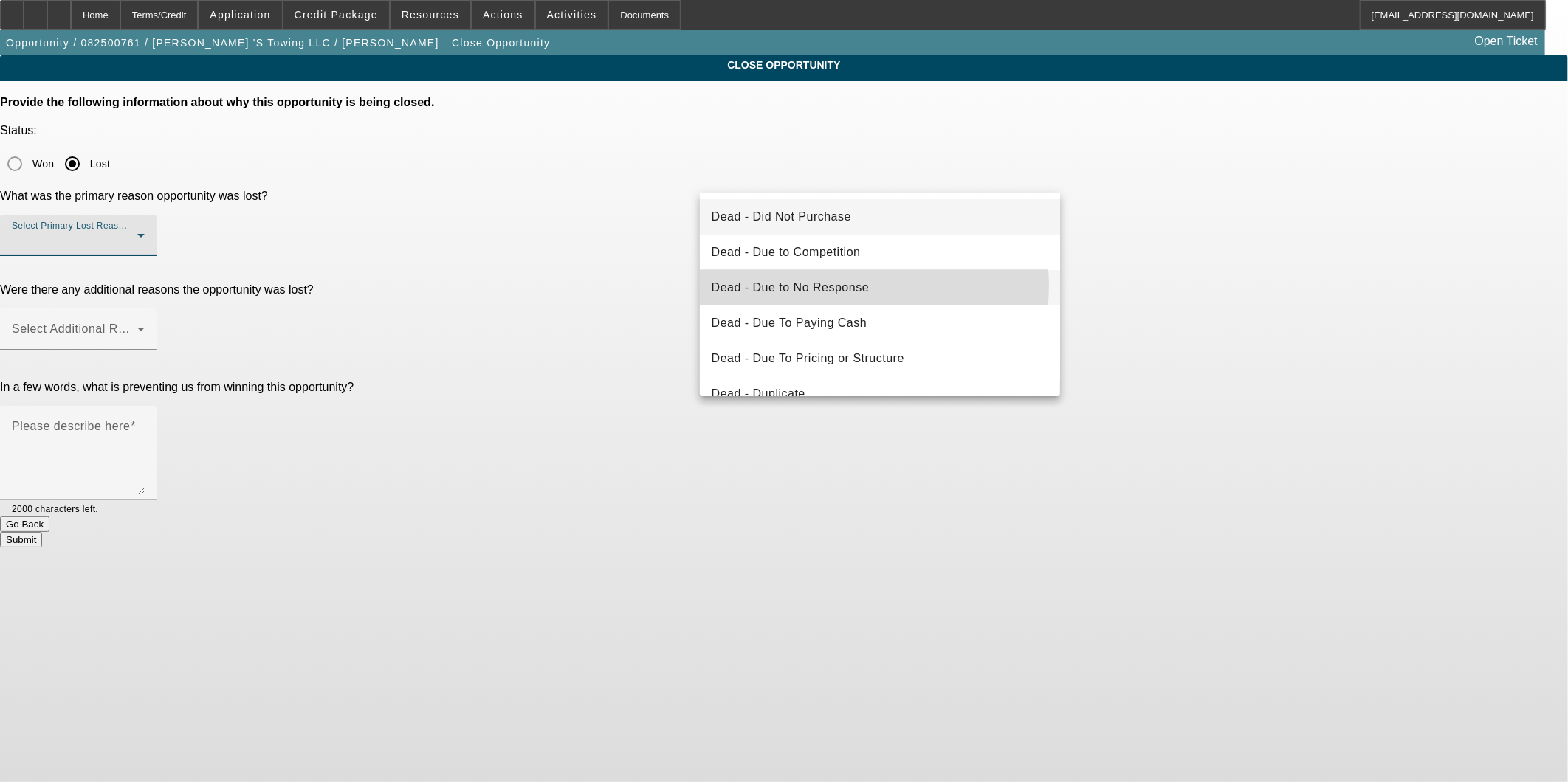
click at [855, 285] on span "Dead - Due to No Response" at bounding box center [791, 287] width 158 height 18
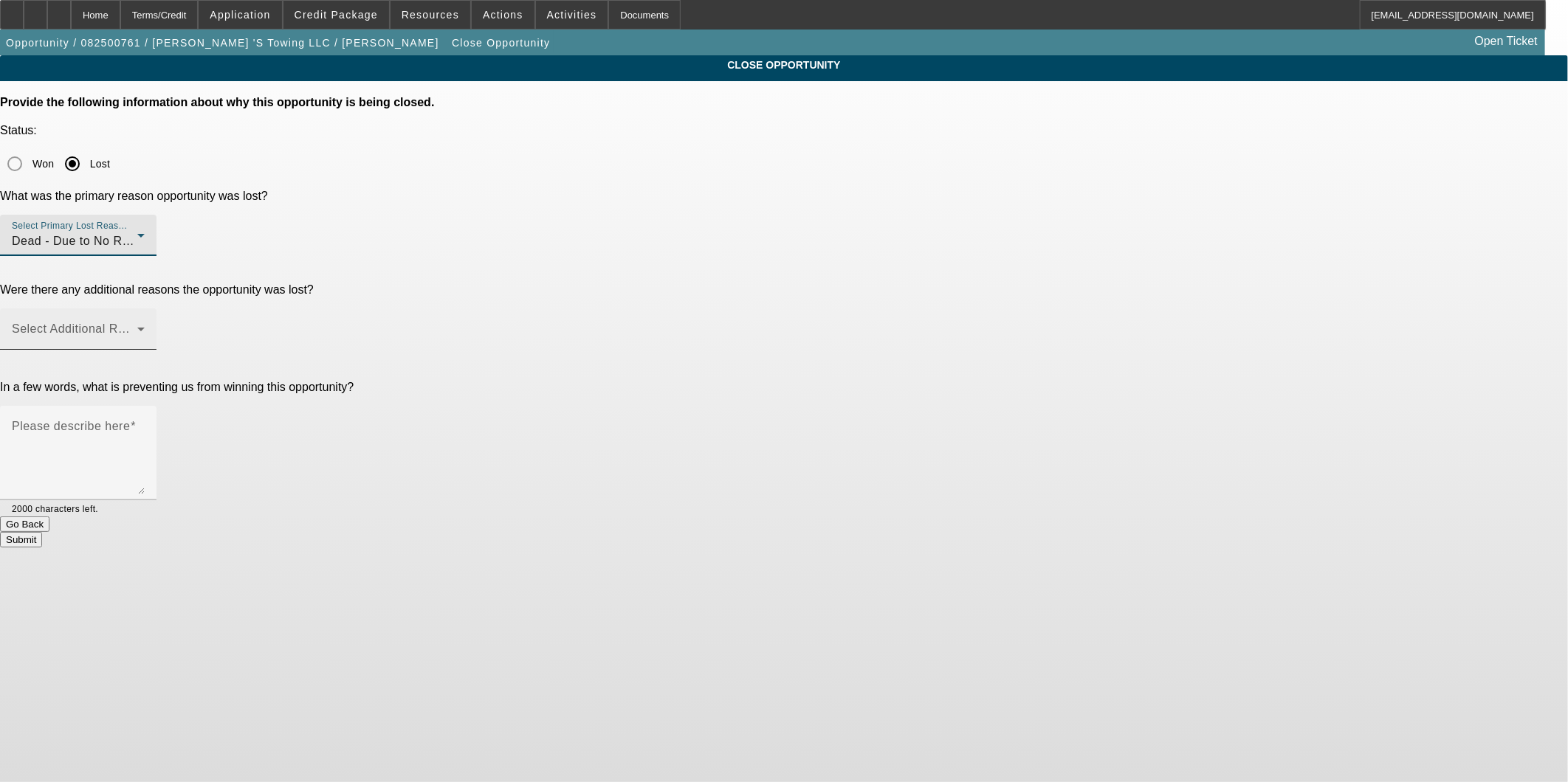
click at [137, 327] on span at bounding box center [74, 335] width 125 height 18
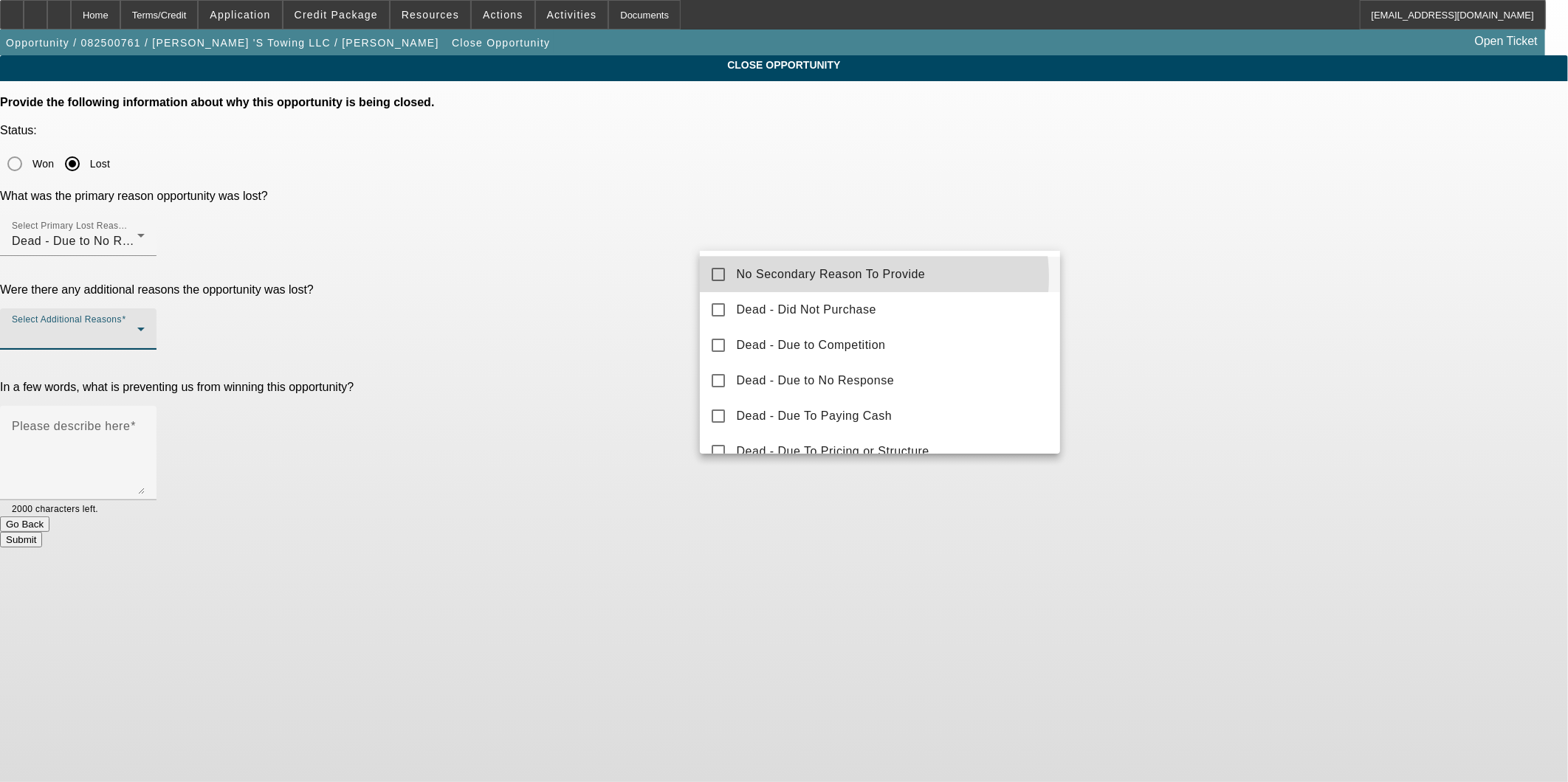
click at [865, 278] on span "No Secondary Reason To Provide" at bounding box center [831, 274] width 189 height 18
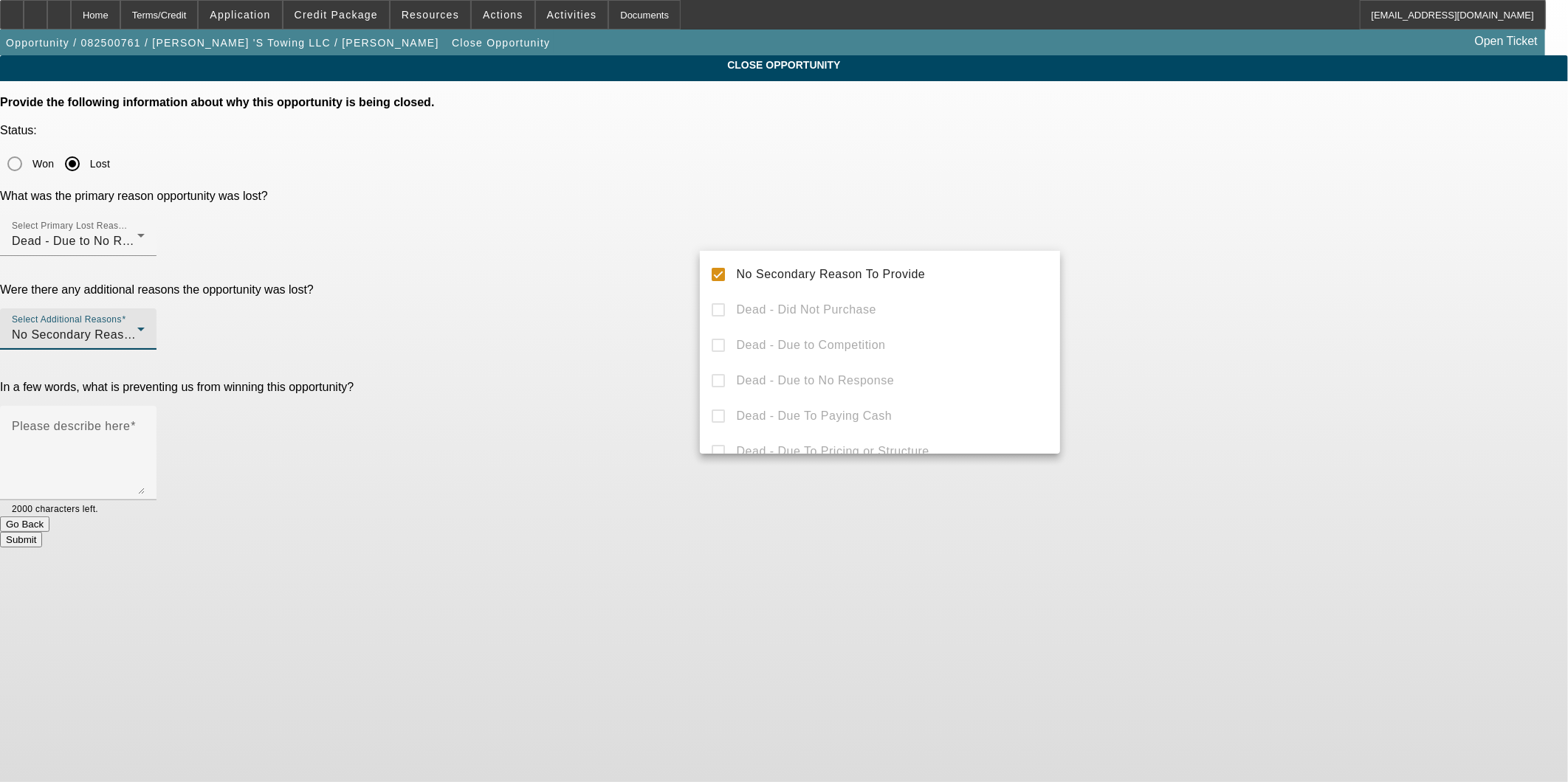
click at [1348, 251] on div at bounding box center [784, 391] width 1568 height 782
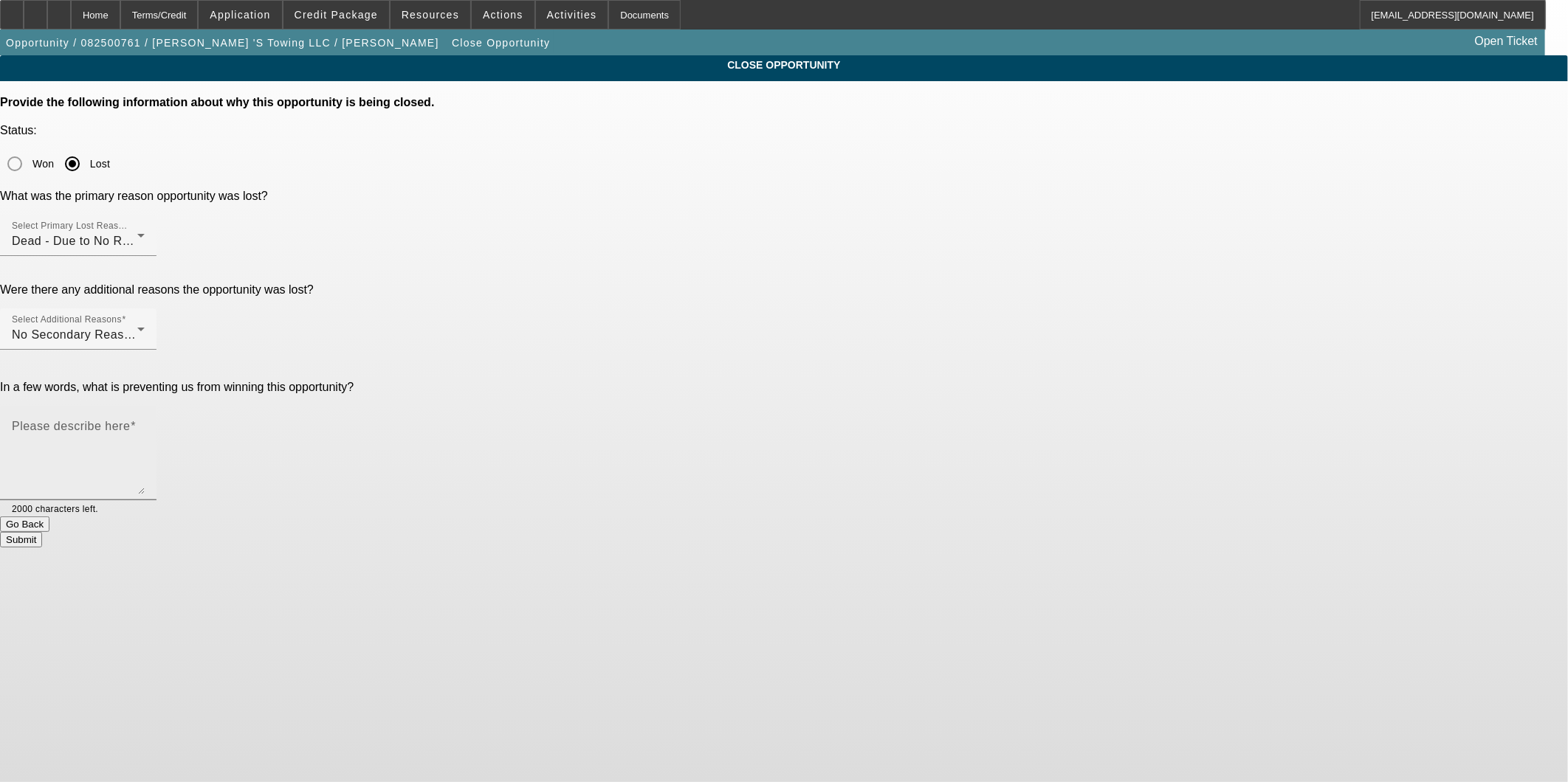
click at [145, 423] on textarea "Please describe here" at bounding box center [78, 458] width 133 height 71
type textarea "n"
click at [976, 532] on div "Submit" at bounding box center [784, 539] width 1568 height 15
drag, startPoint x: 880, startPoint y: 295, endPoint x: 233, endPoint y: 217, distance: 651.7
click at [240, 216] on app-close-opportunity "CLOSE OPPORTUNITY Provide the following information about why this opportunity …" at bounding box center [784, 301] width 1568 height 492
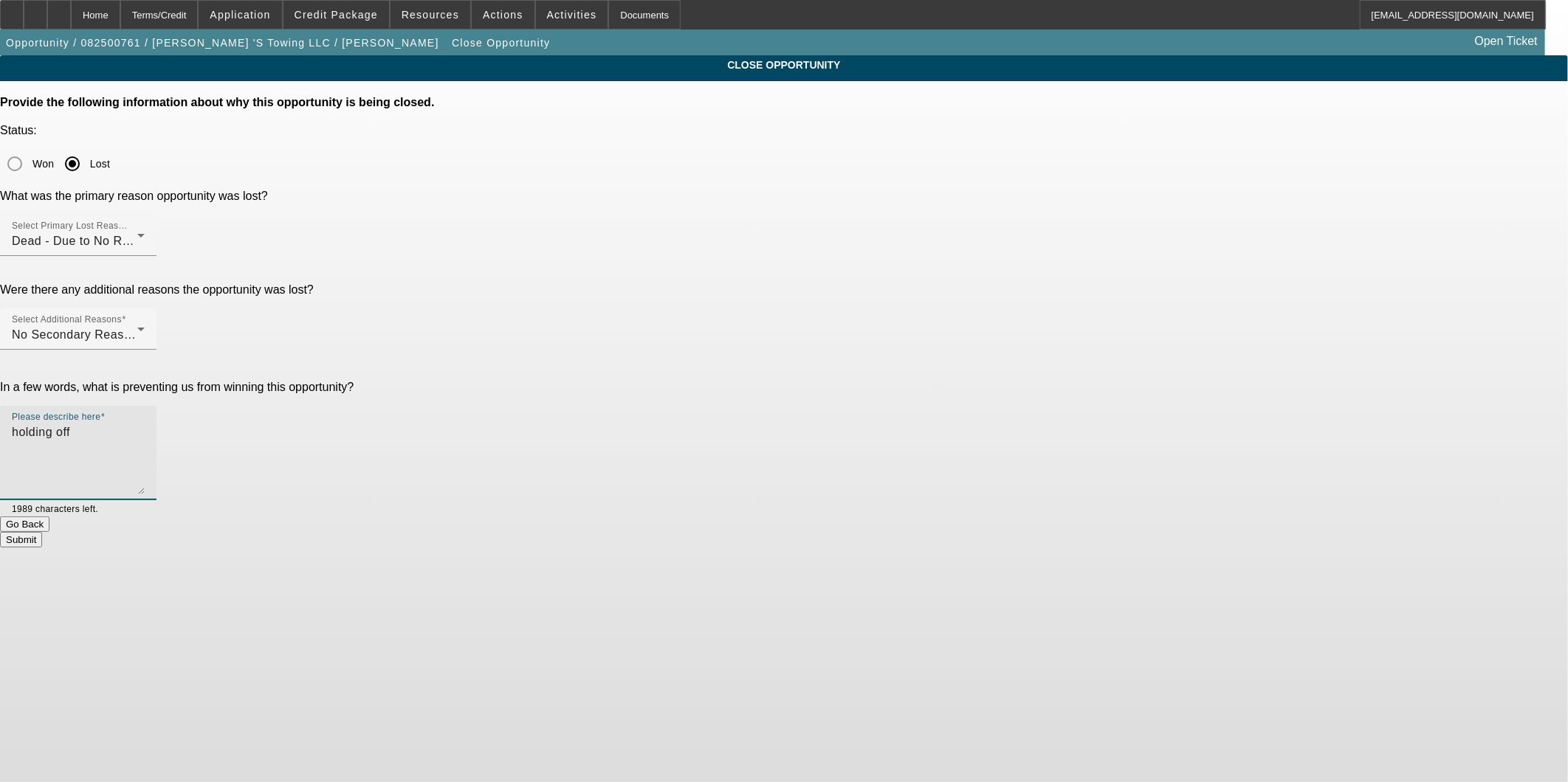
type textarea "holding off"
click at [891, 532] on div "Submit" at bounding box center [784, 539] width 1568 height 15
click at [42, 532] on button "Submit" at bounding box center [21, 539] width 42 height 15
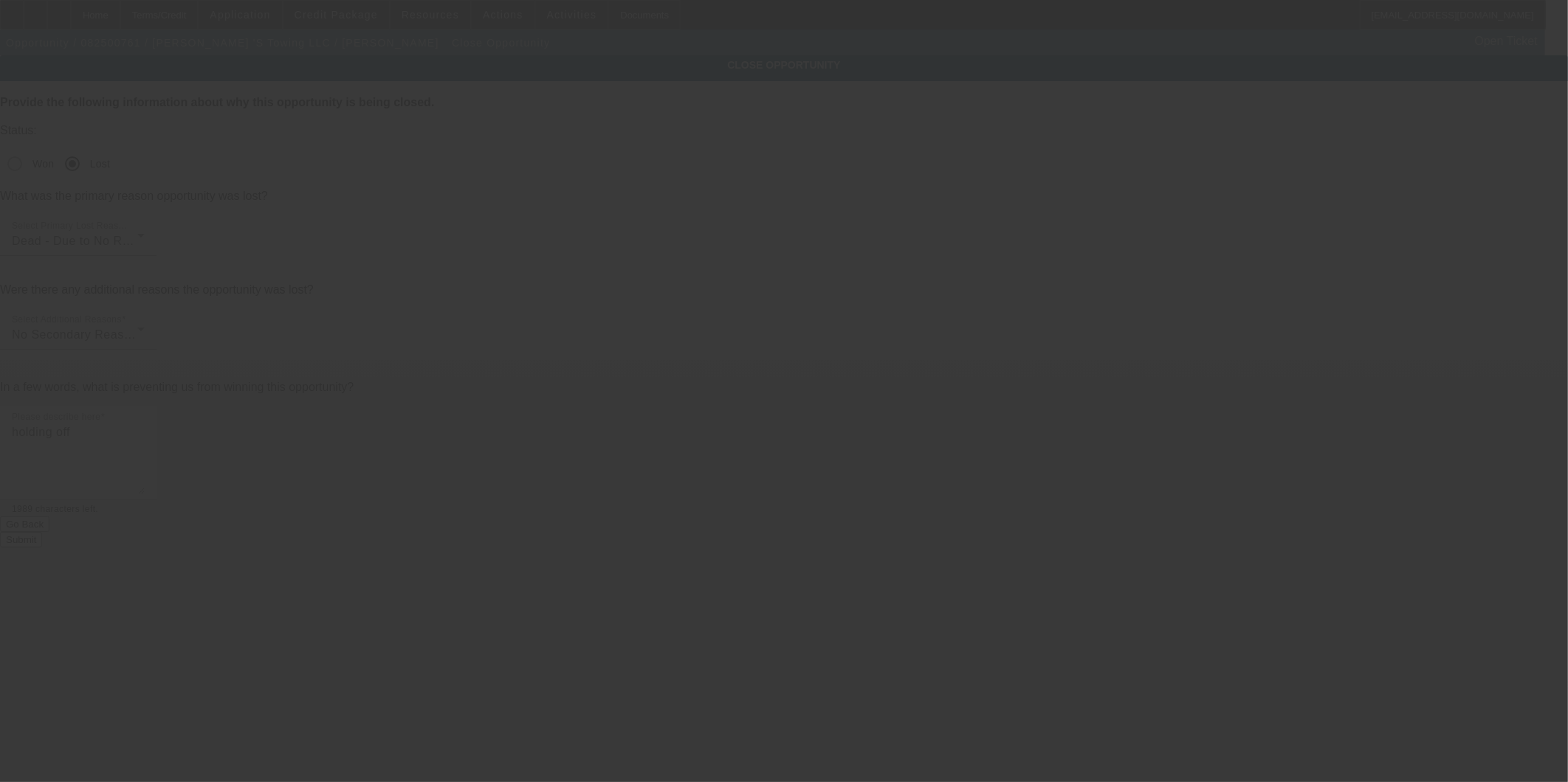
click at [895, 407] on div at bounding box center [784, 391] width 1568 height 782
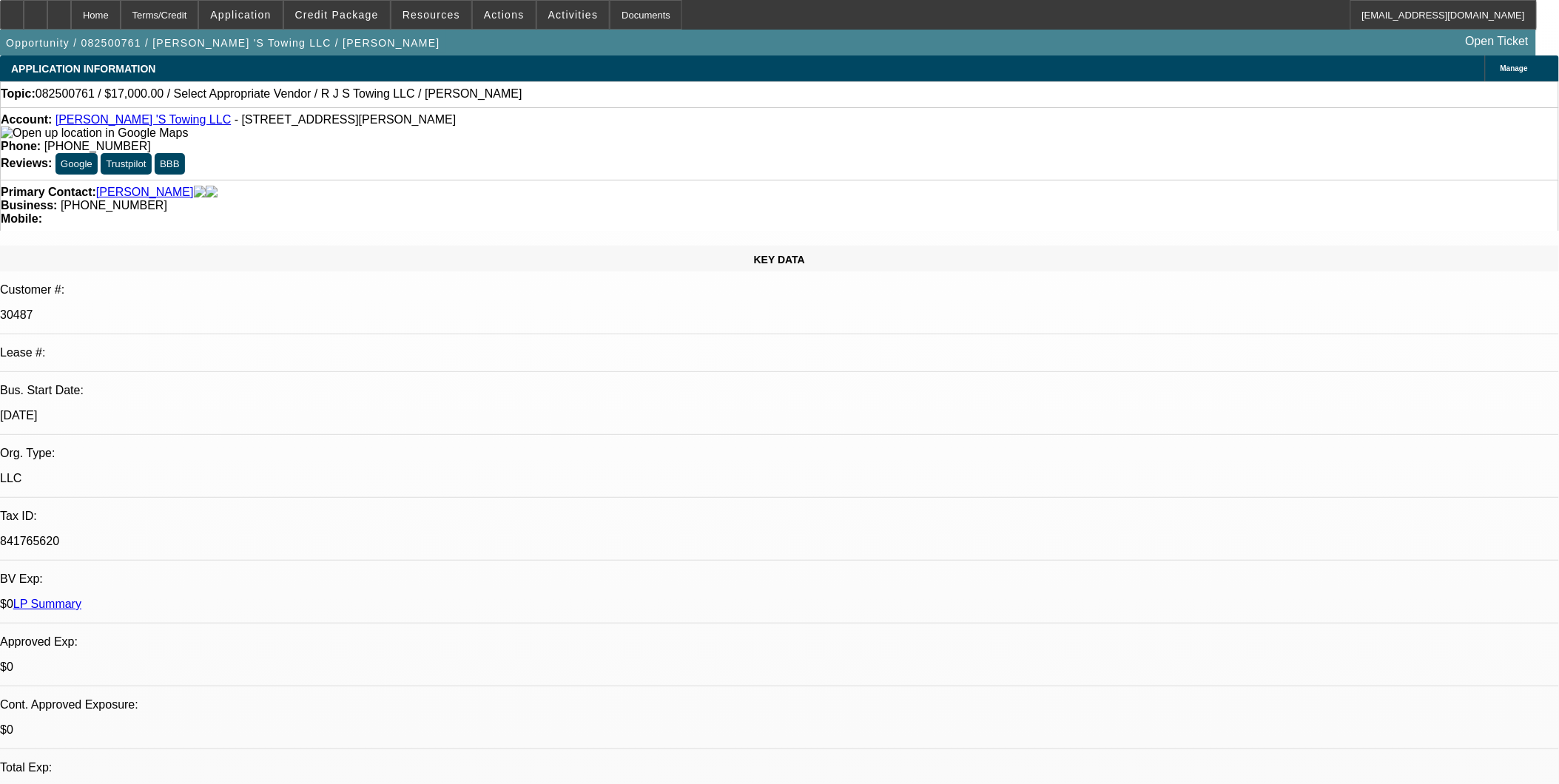
select select "0"
select select "2"
select select "0.1"
select select "1"
select select "2"
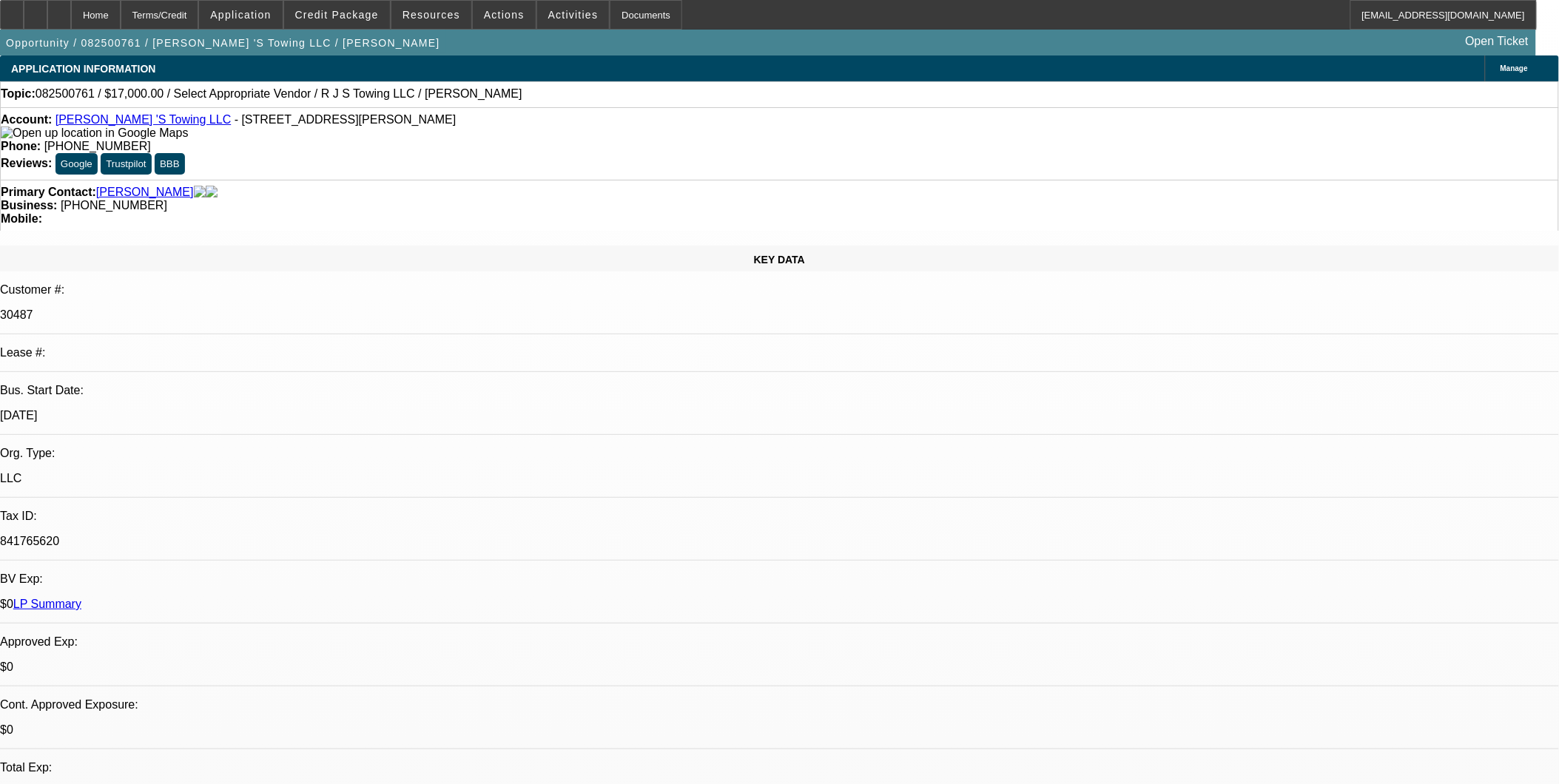
select select "4"
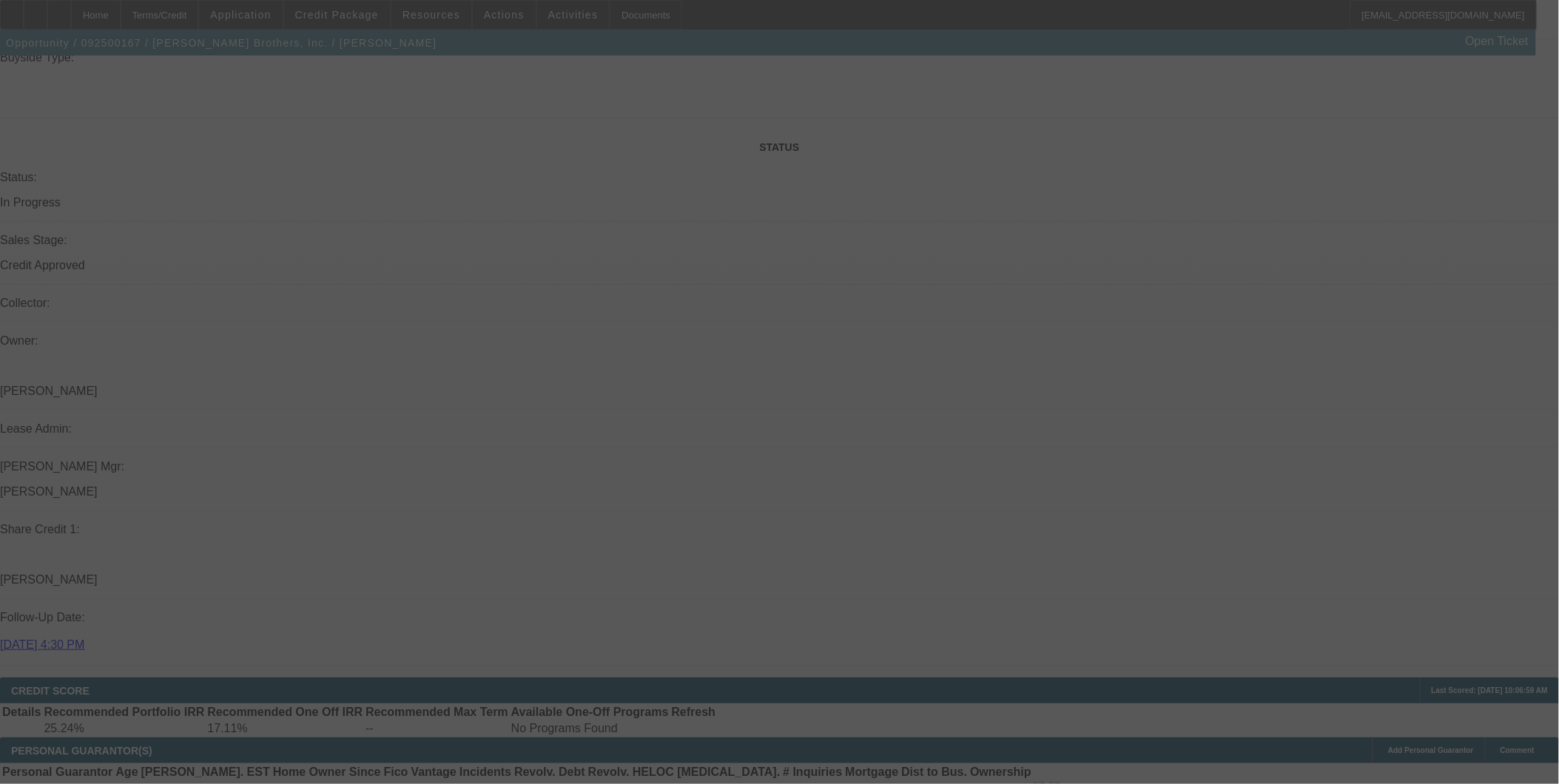
scroll to position [2047, 0]
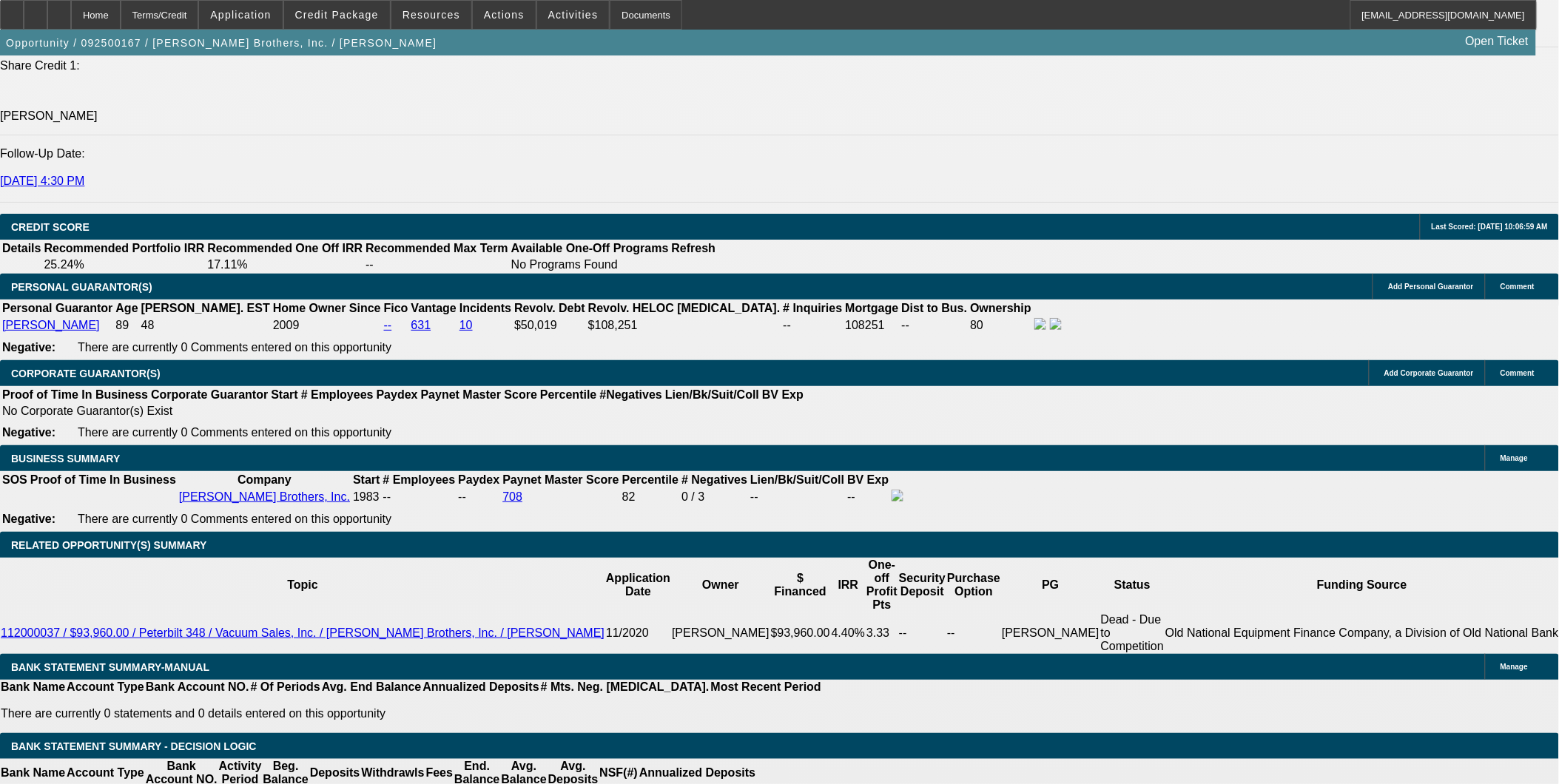
select select "0"
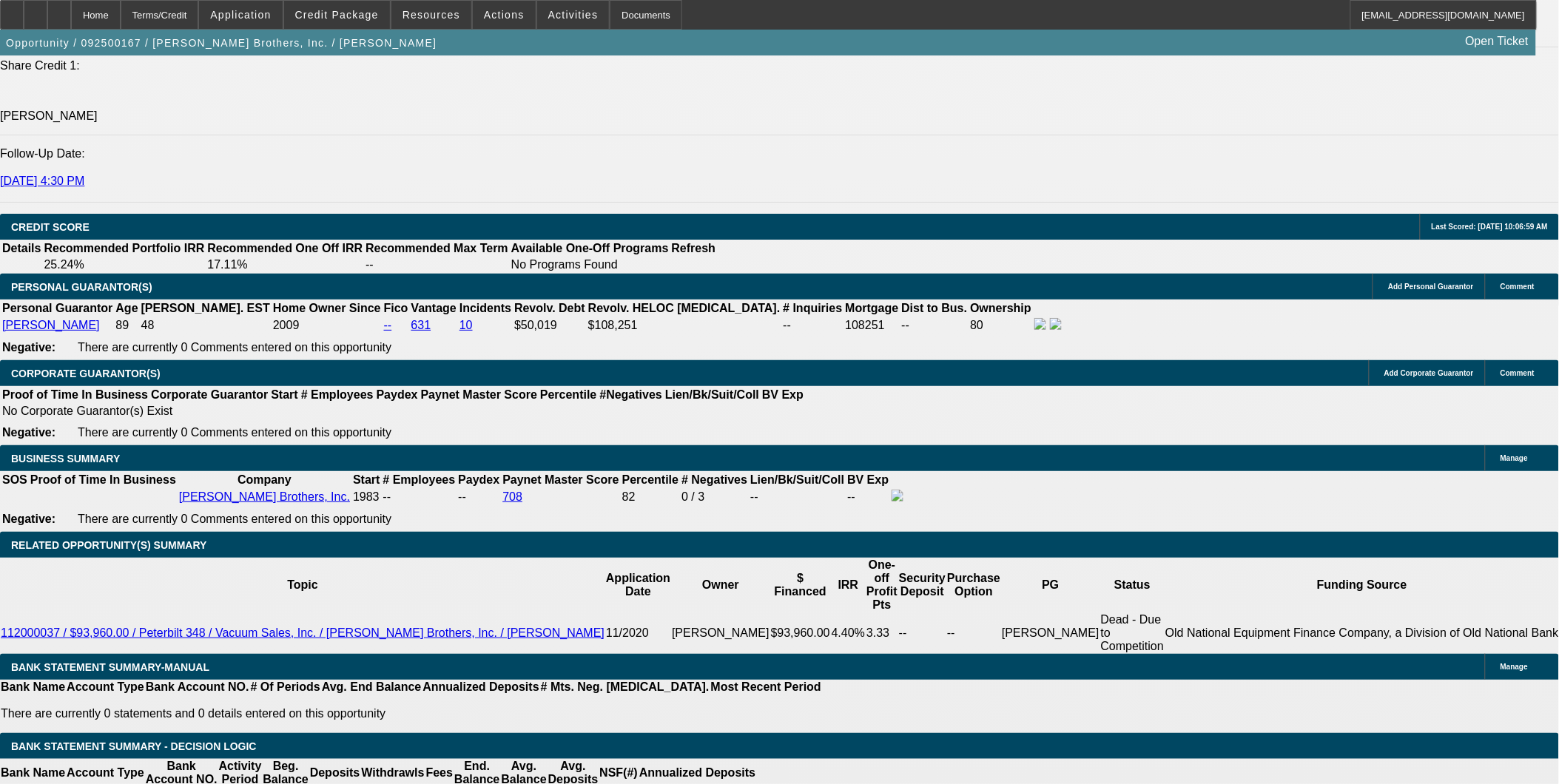
select select "0"
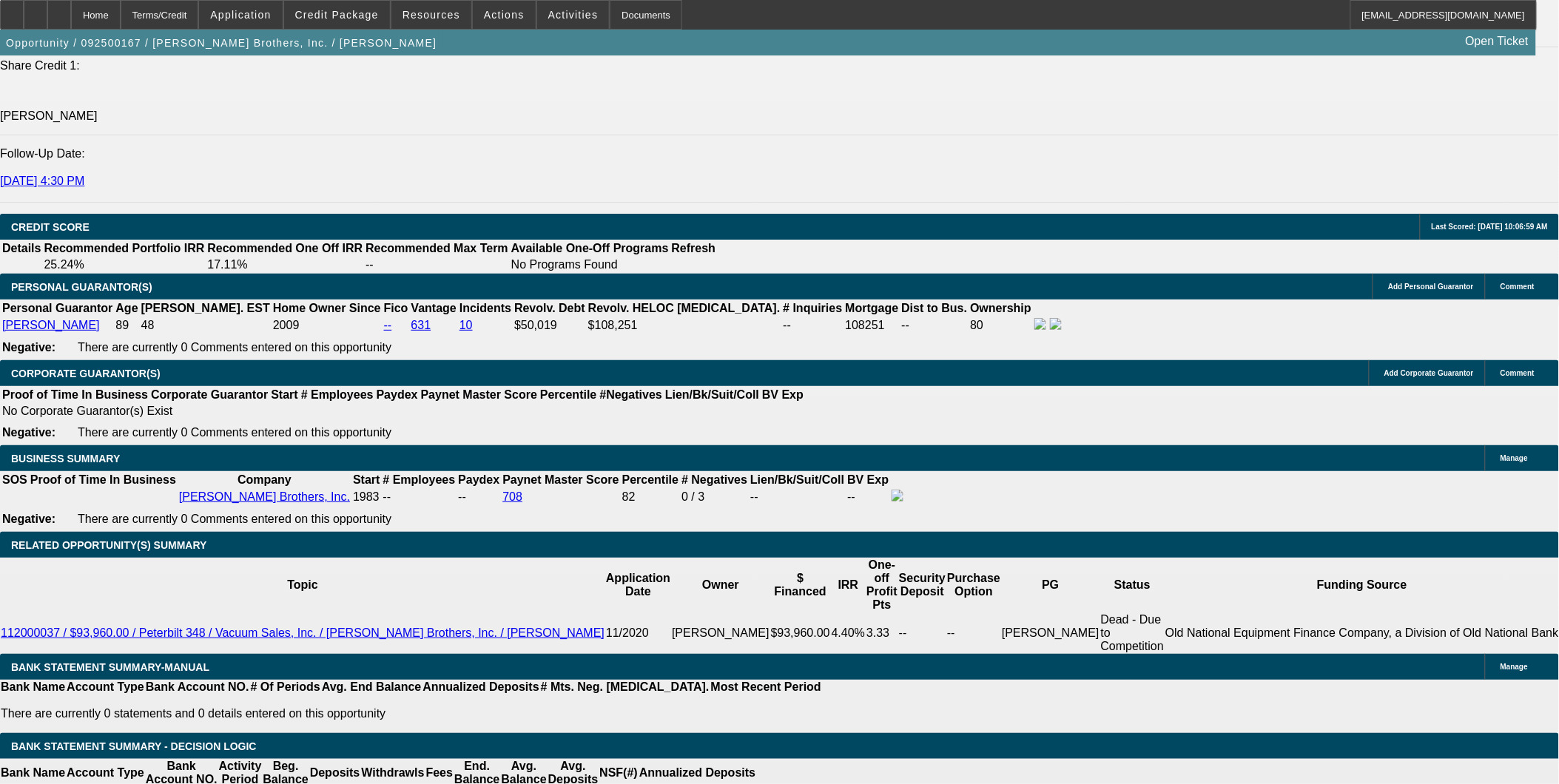
select select "0"
select select "1"
select select "2"
select select "6"
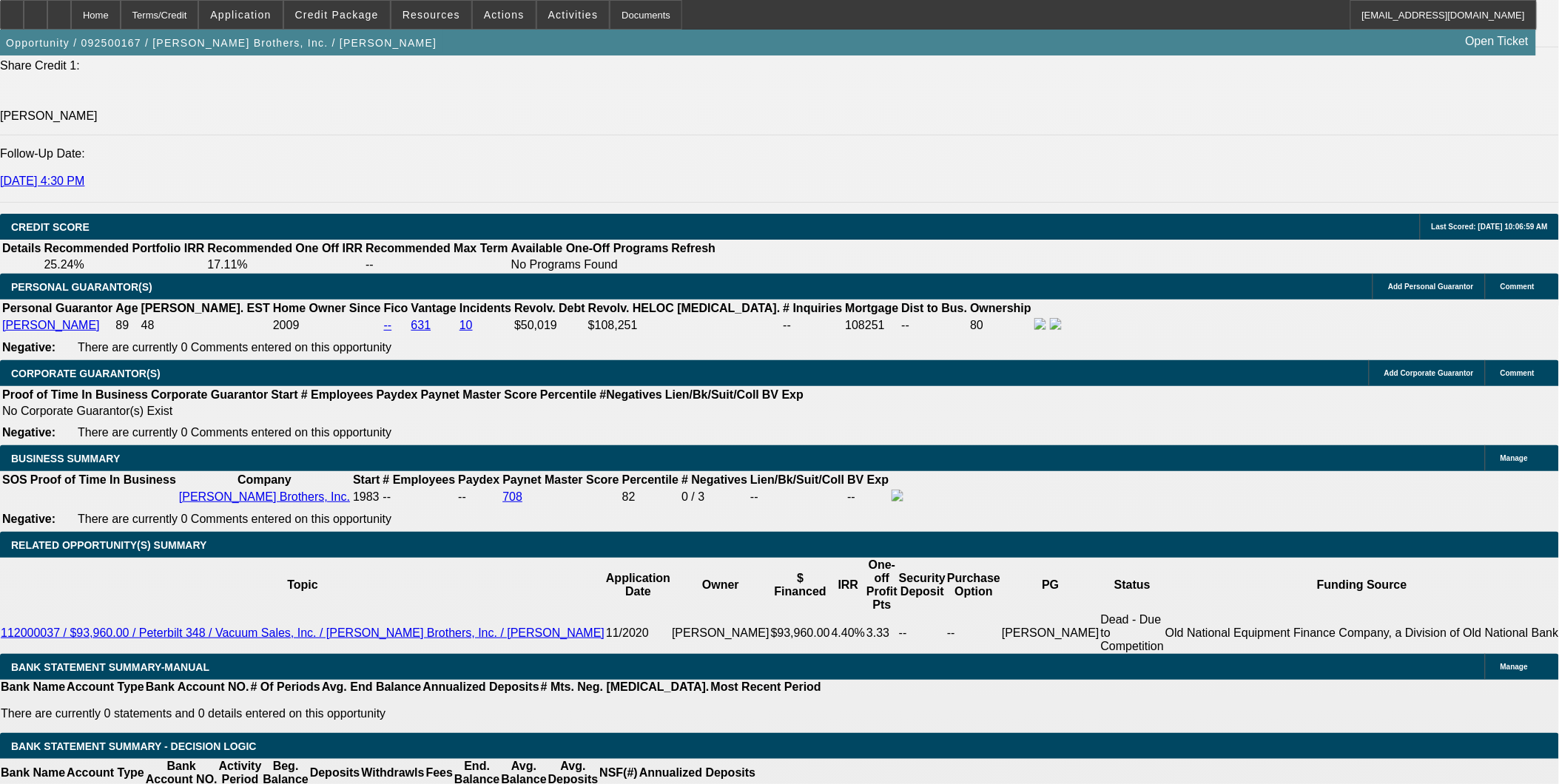
select select "1"
select select "2"
select select "6"
select select "1"
select select "2"
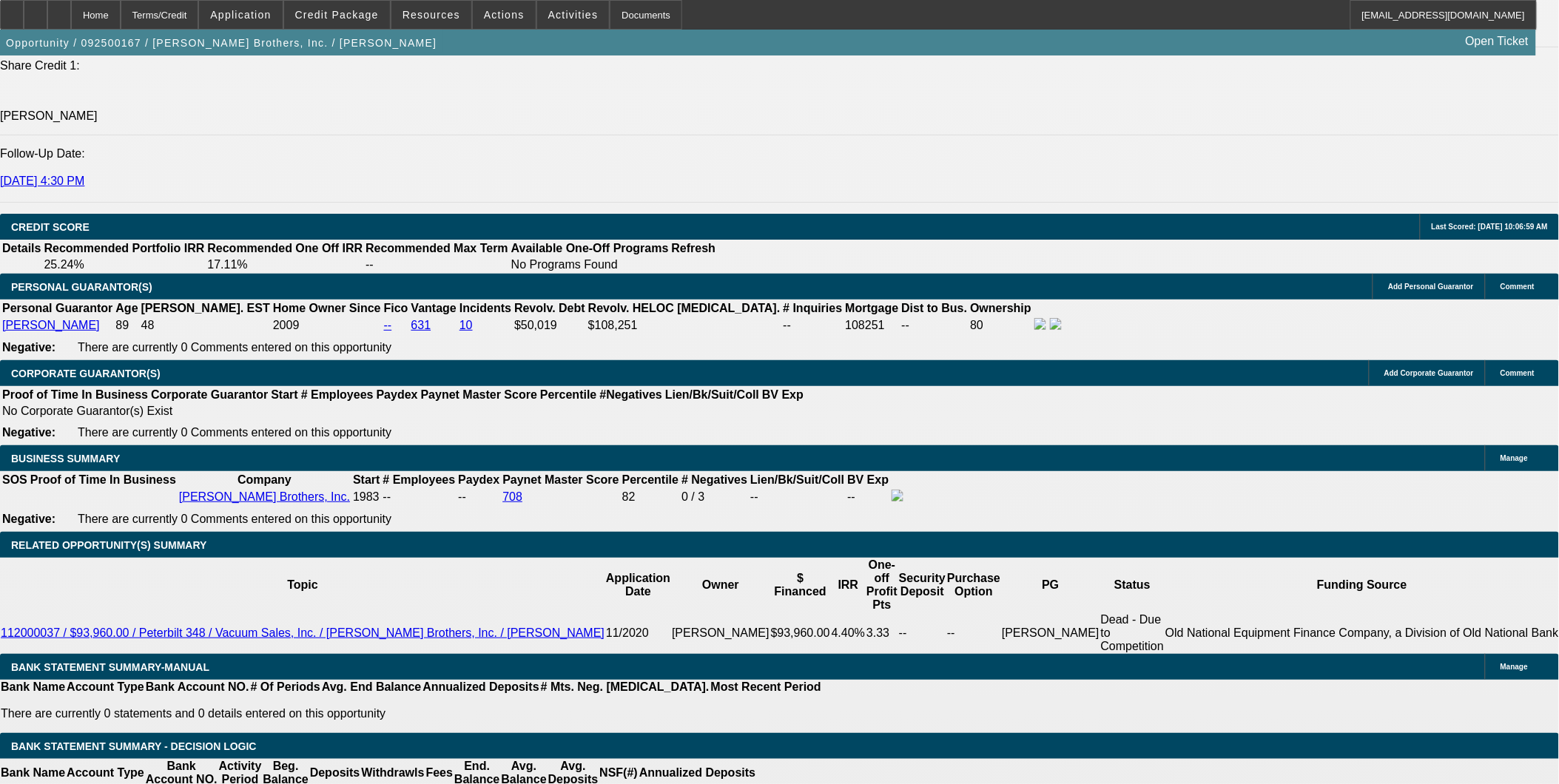
select select "6"
select select "1"
select select "2"
select select "6"
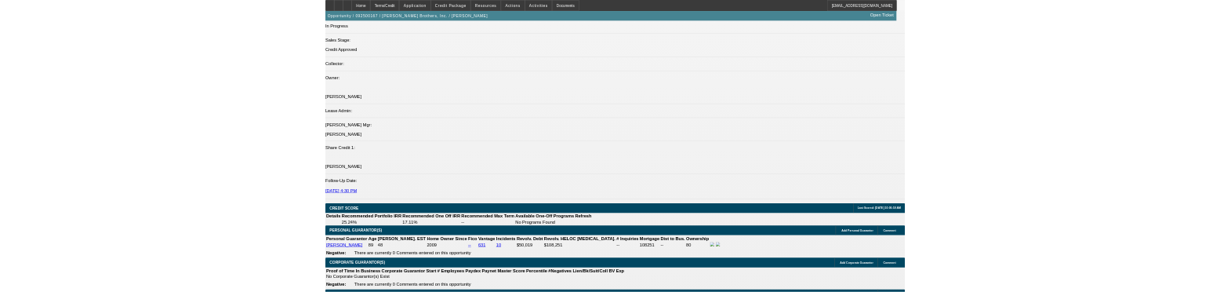
scroll to position [1996, 0]
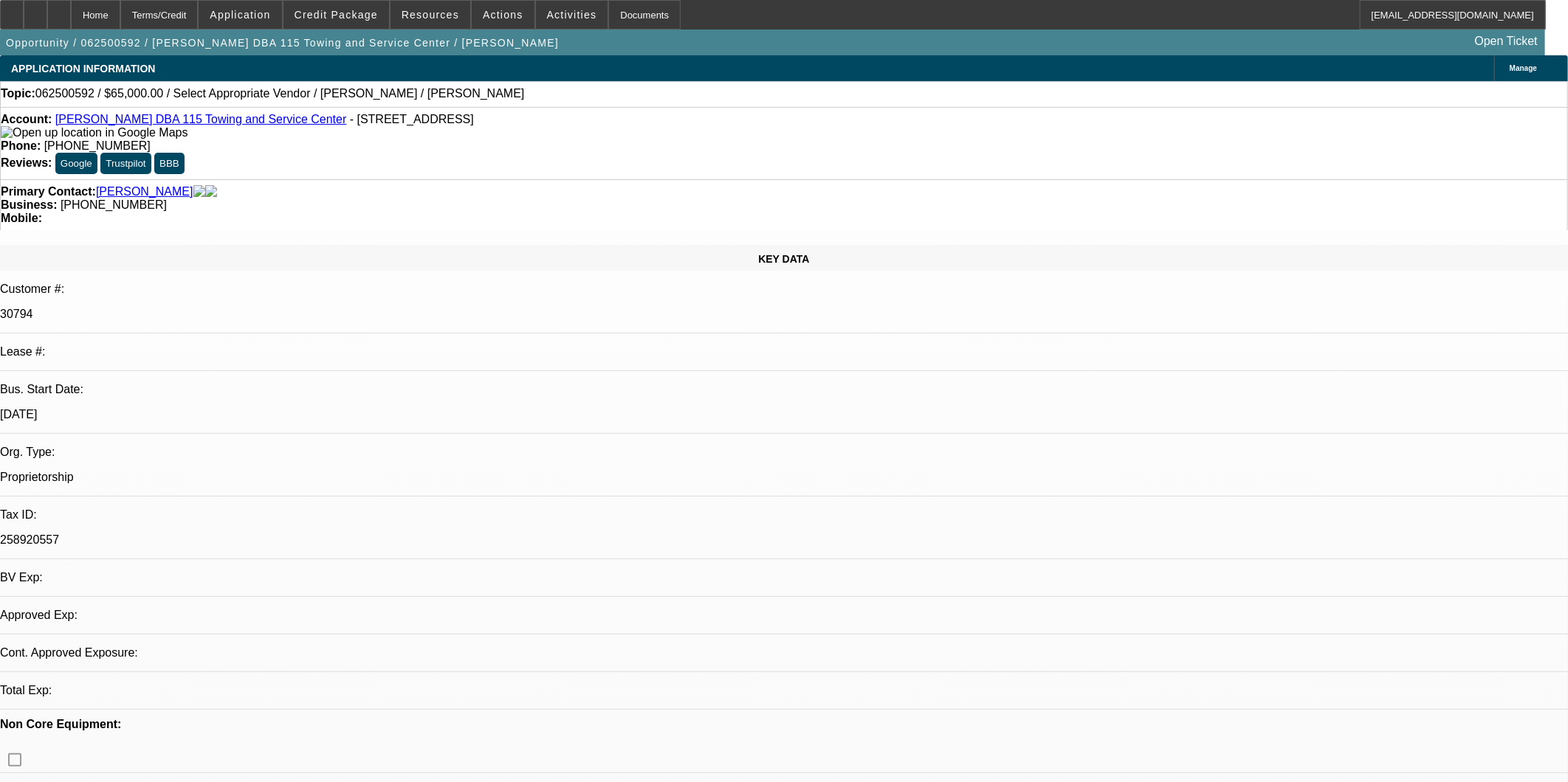
select select "0"
select select "2"
select select "0.1"
select select "4"
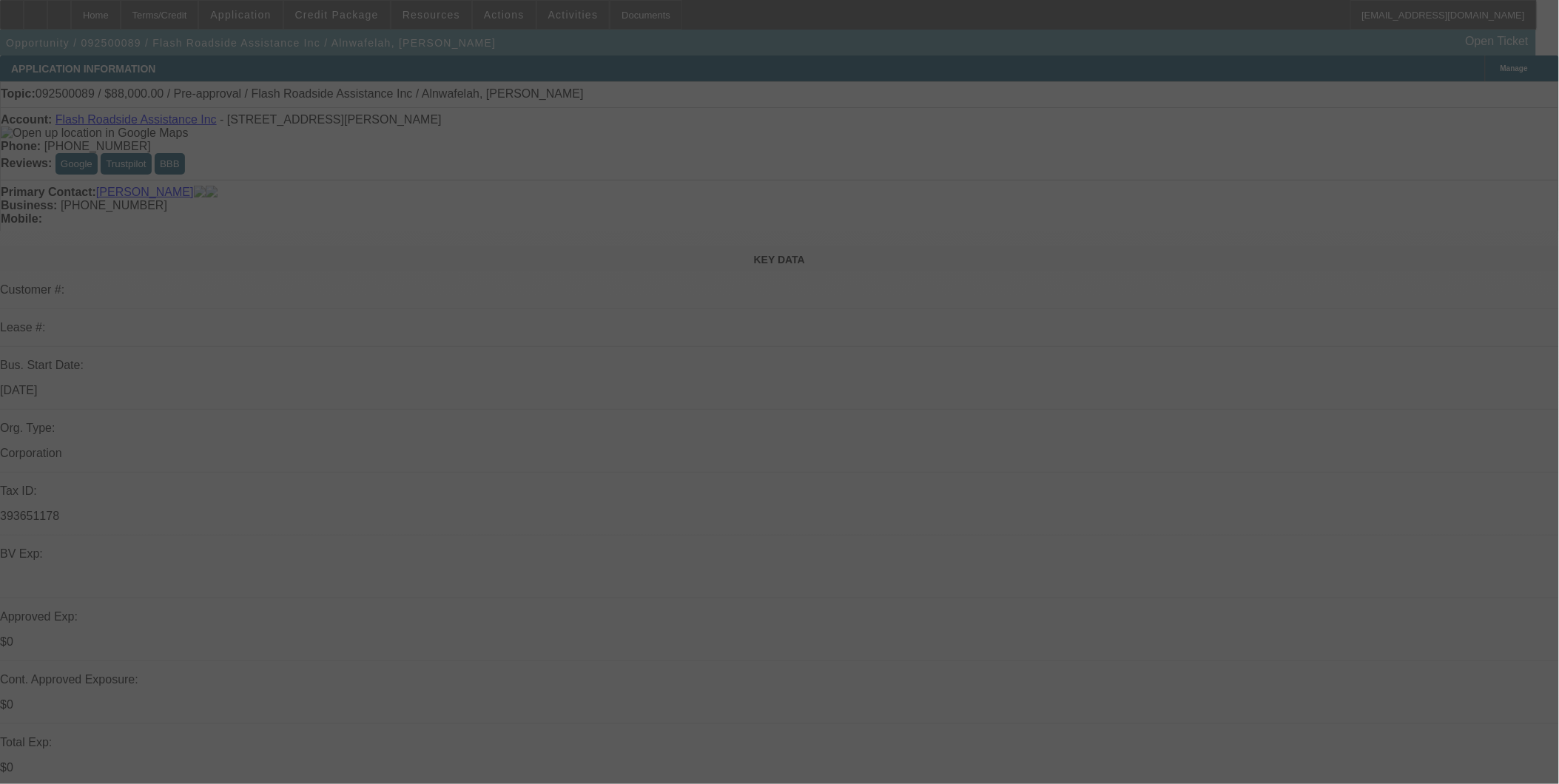
select select "0.2"
select select "2"
select select "0.1"
select select "0.2"
select select "2"
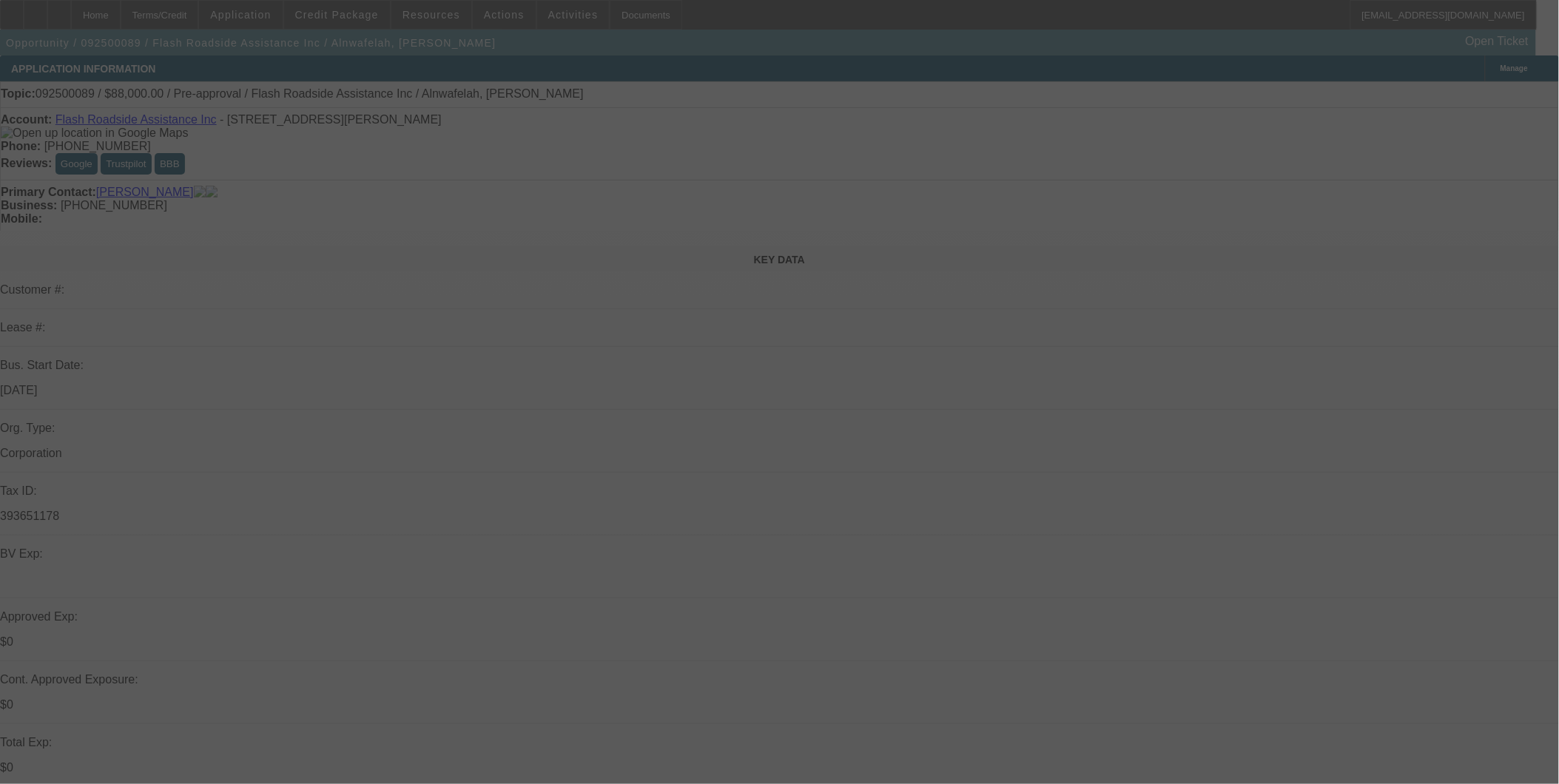
select select "0.1"
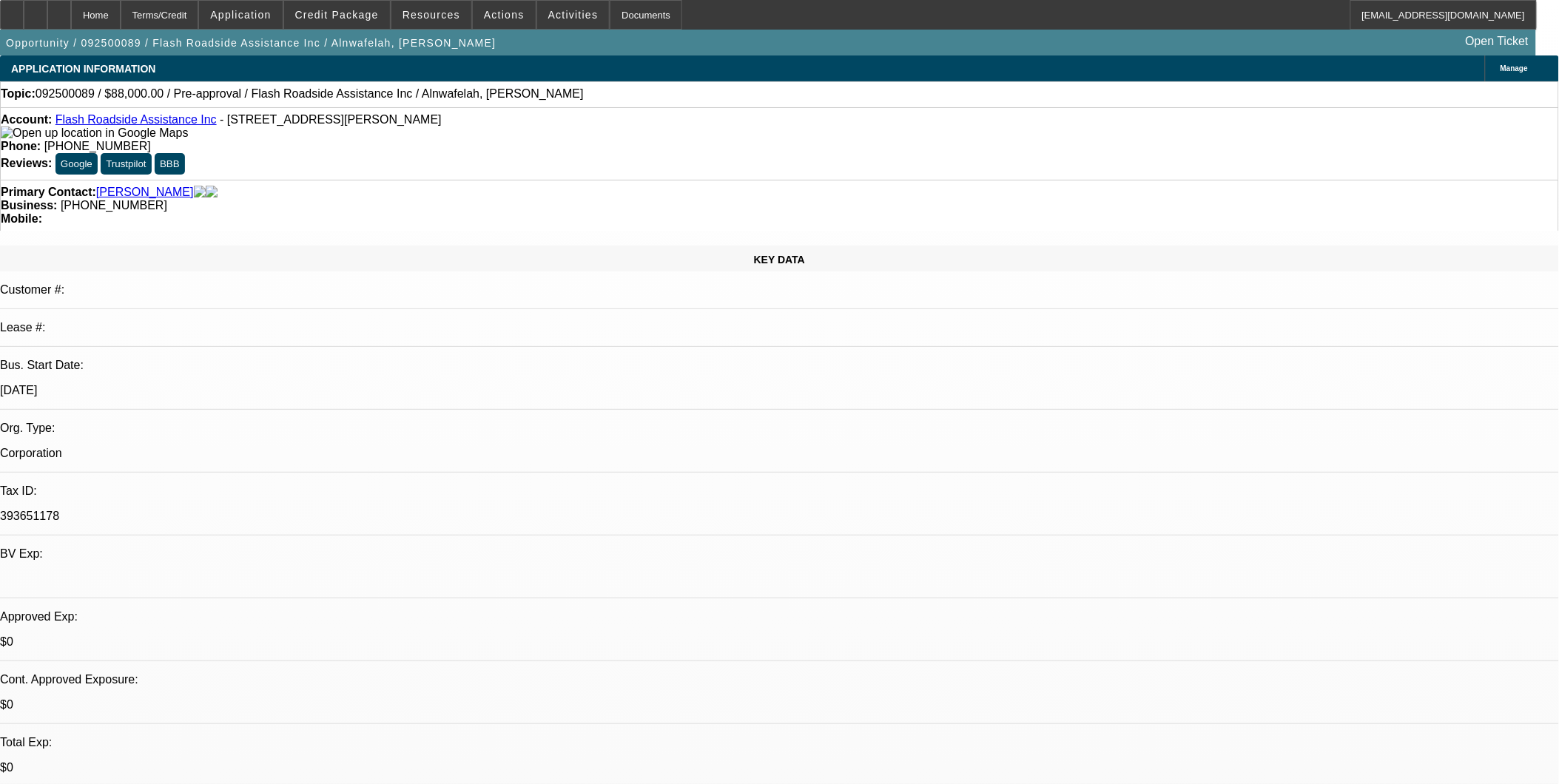
select select "1"
select select "2"
select select "4"
select select "1"
select select "2"
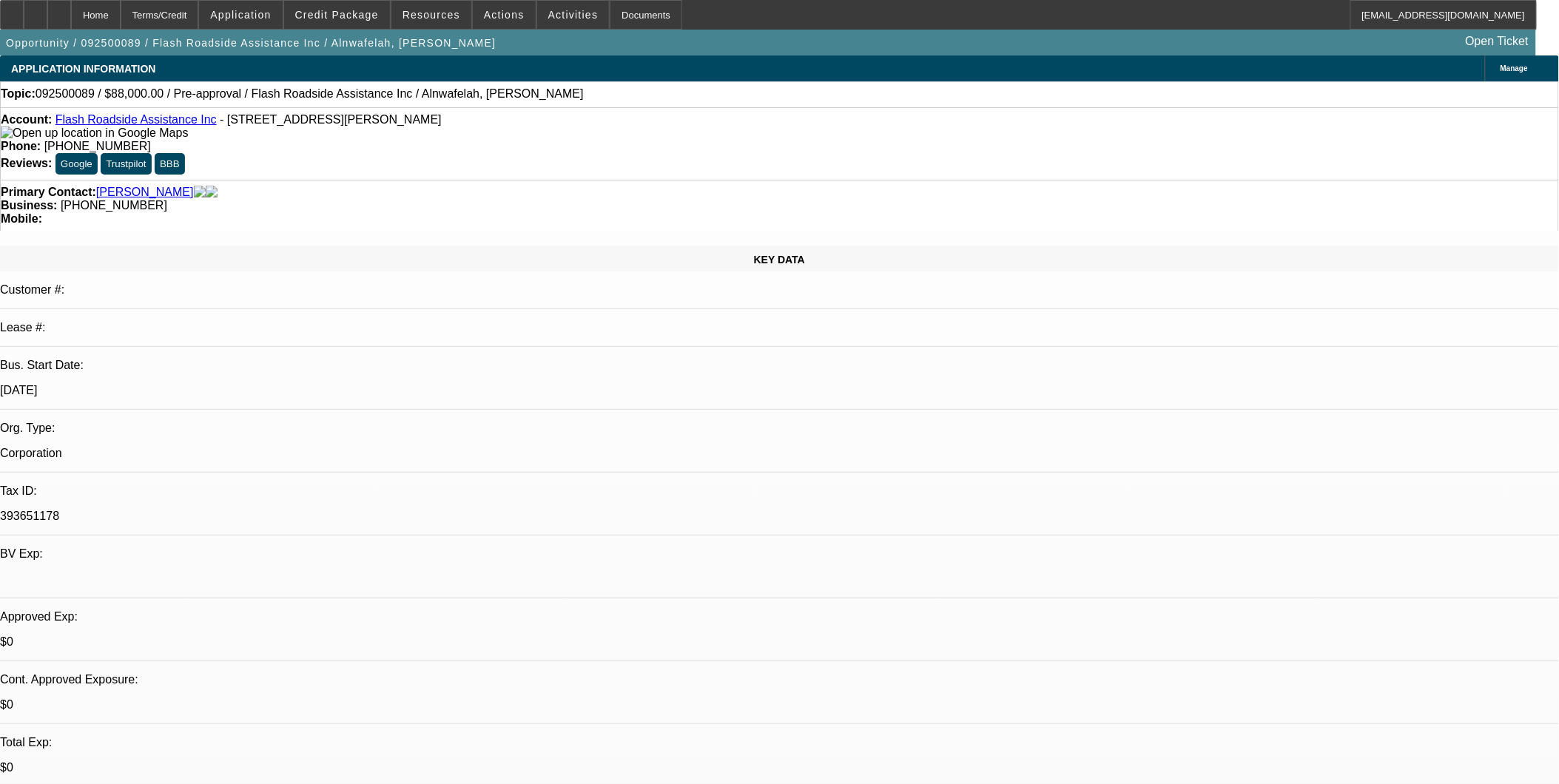
select select "4"
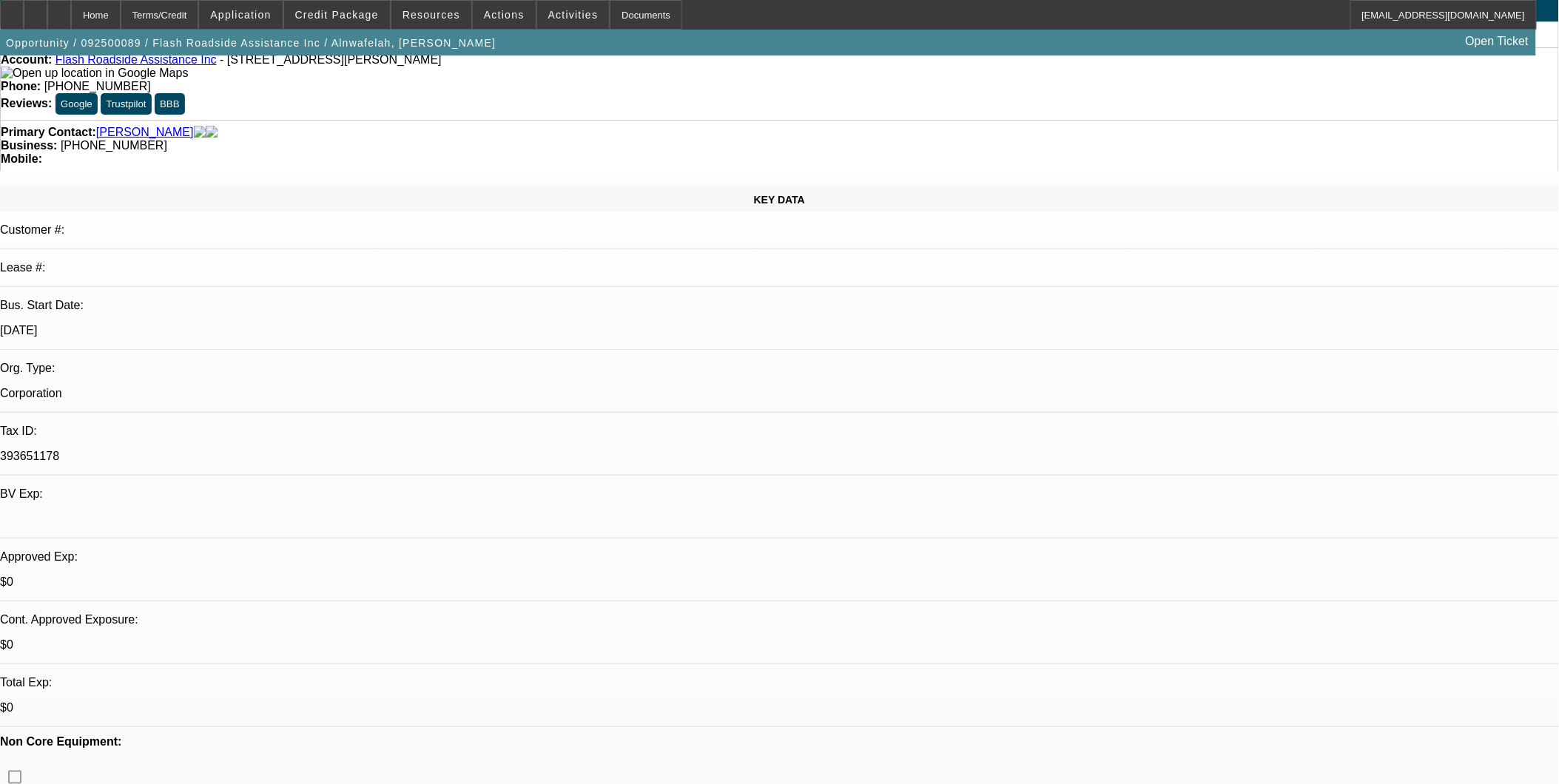
scroll to position [328, 0]
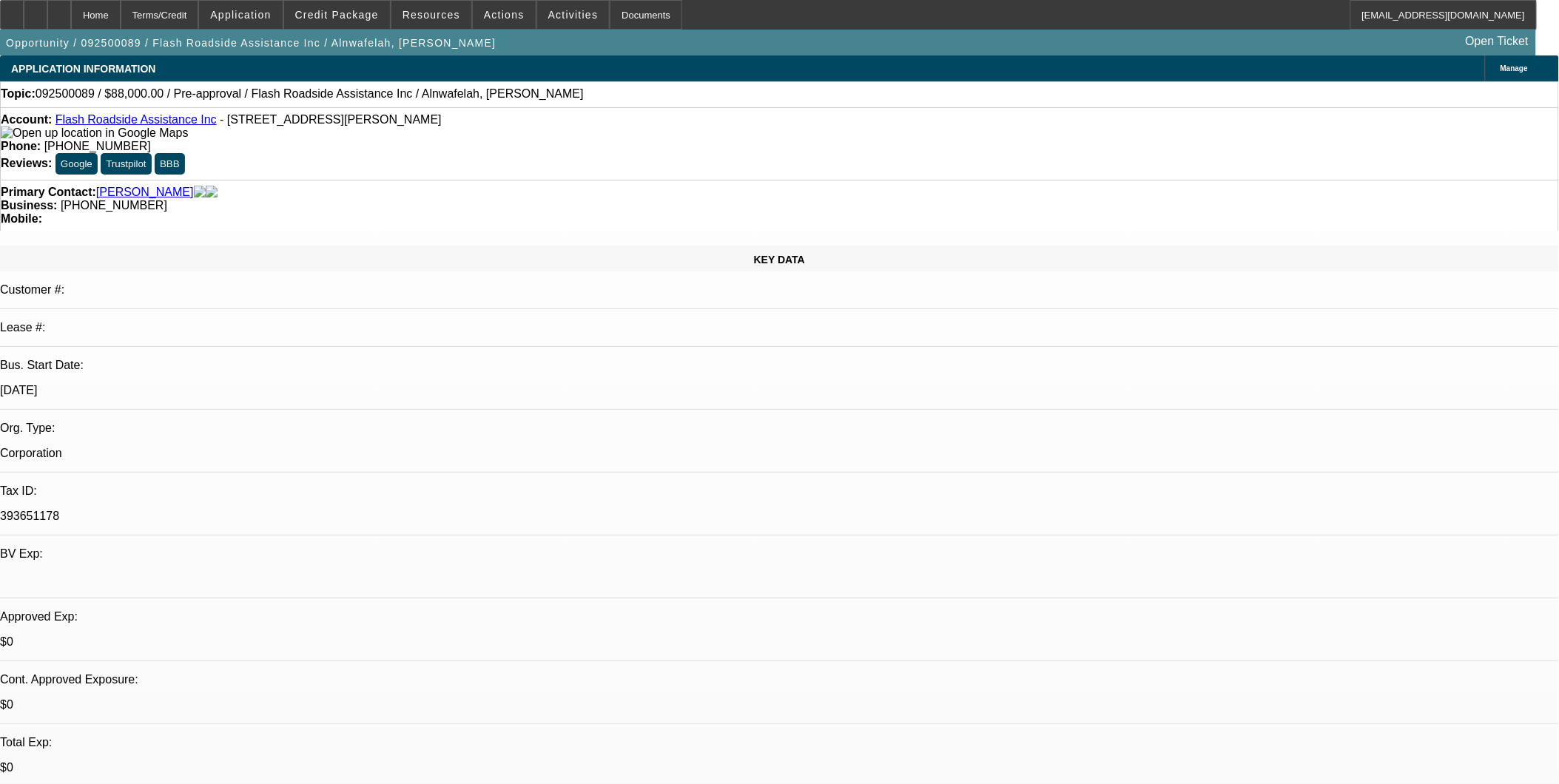
click at [313, 186] on div "Primary Contact: Alnwafelah, Mohammad" at bounding box center [780, 192] width 1558 height 13
drag, startPoint x: 1134, startPoint y: 137, endPoint x: 1127, endPoint y: 151, distance: 15.7
drag, startPoint x: 1048, startPoint y: 353, endPoint x: 1289, endPoint y: 392, distance: 244.1
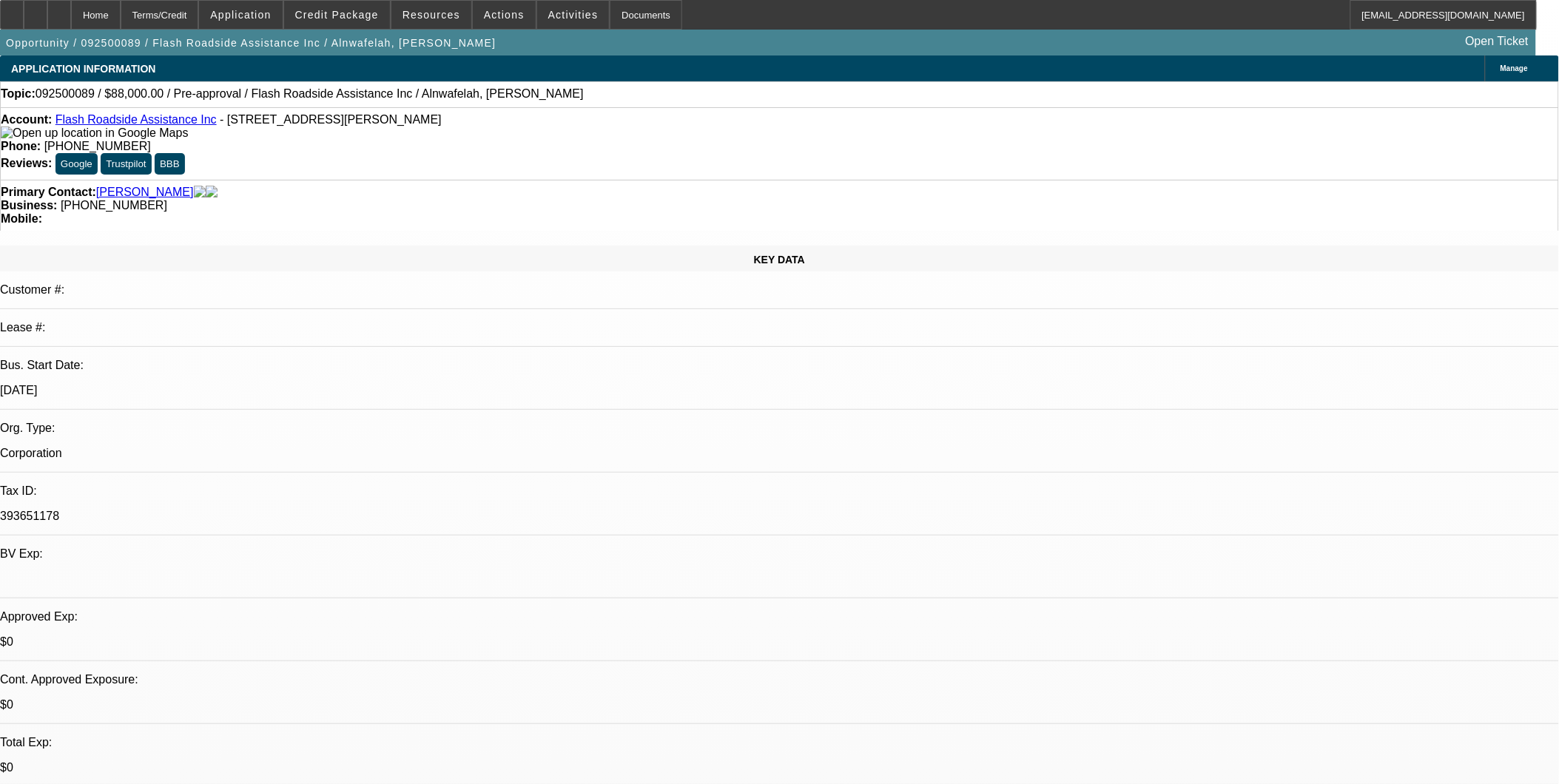
copy div "9/5: PG picked up my call and i resent an email; he told me that he would send …"
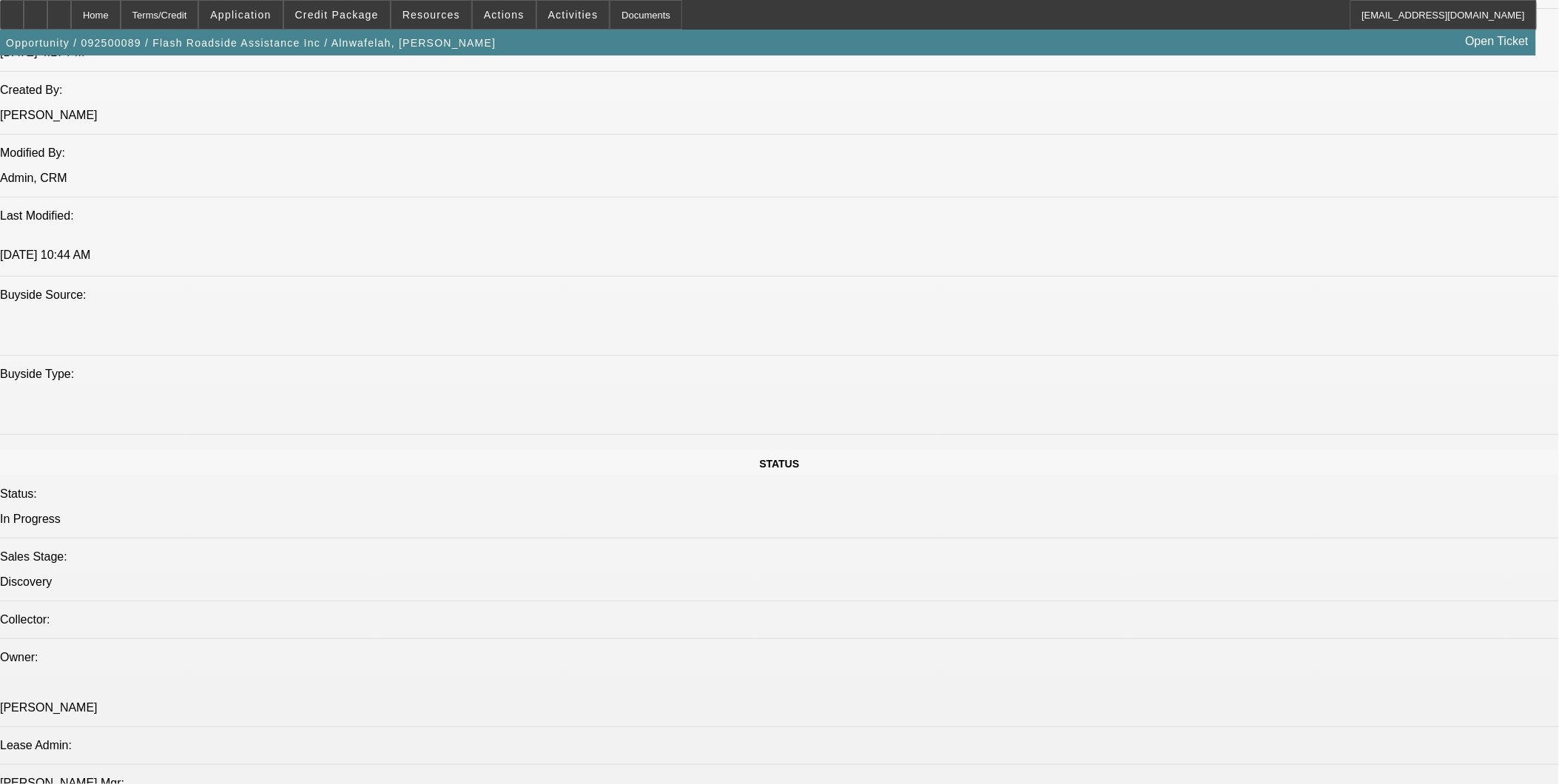
scroll to position [1314, 0]
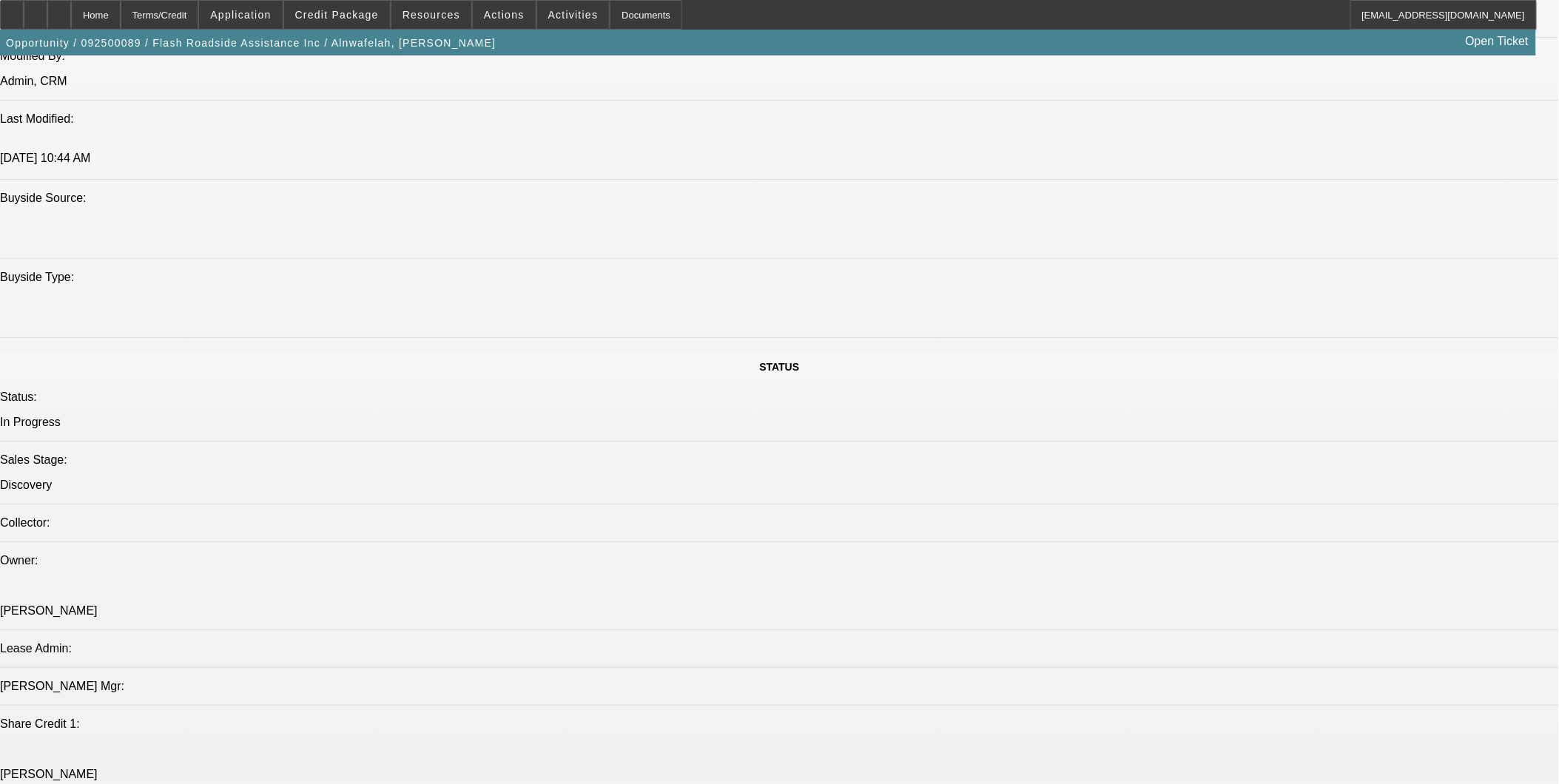
click at [59, 9] on icon at bounding box center [59, 9] width 0 height 0
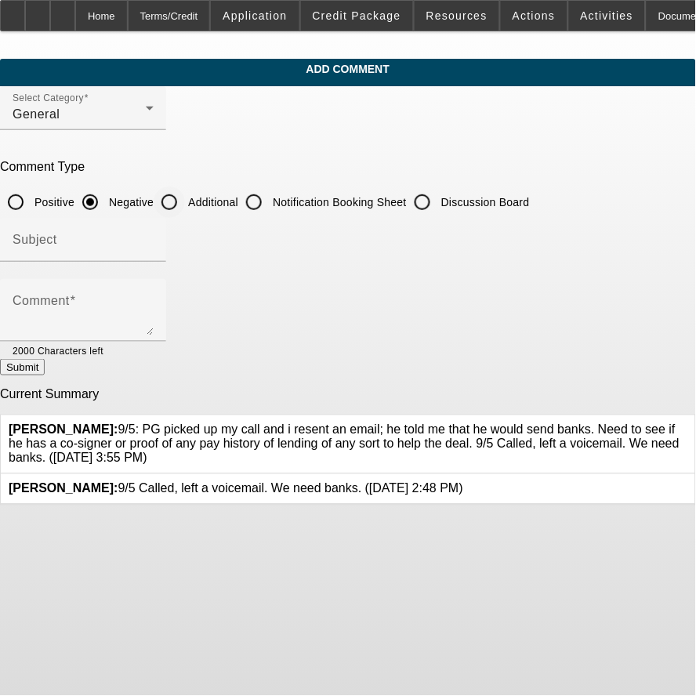
click at [185, 199] on input "Additional" at bounding box center [169, 202] width 31 height 31
radio input "true"
click at [154, 238] on input "Subject" at bounding box center [83, 246] width 141 height 19
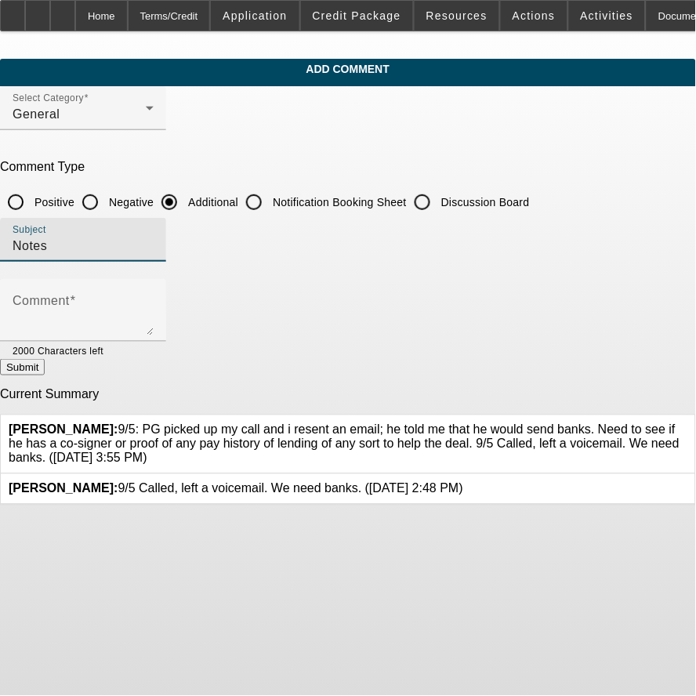
type input "Notes"
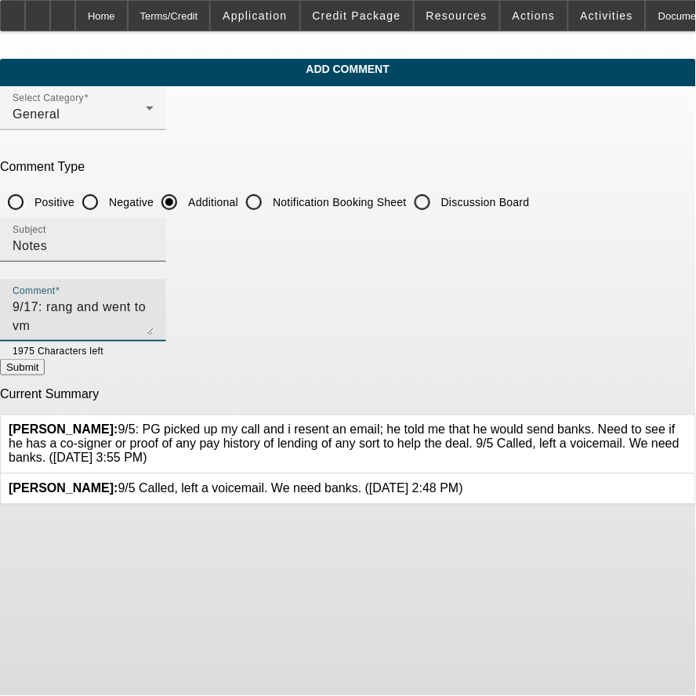
paste textarea "9/5: PG picked up my call and i resent an email; he told me that he would send …"
type textarea "9/17: rang and went to vm9/5: PG picked up my call and i resent an email; he to…"
click at [45, 372] on button "Submit" at bounding box center [22, 367] width 45 height 16
radio input "true"
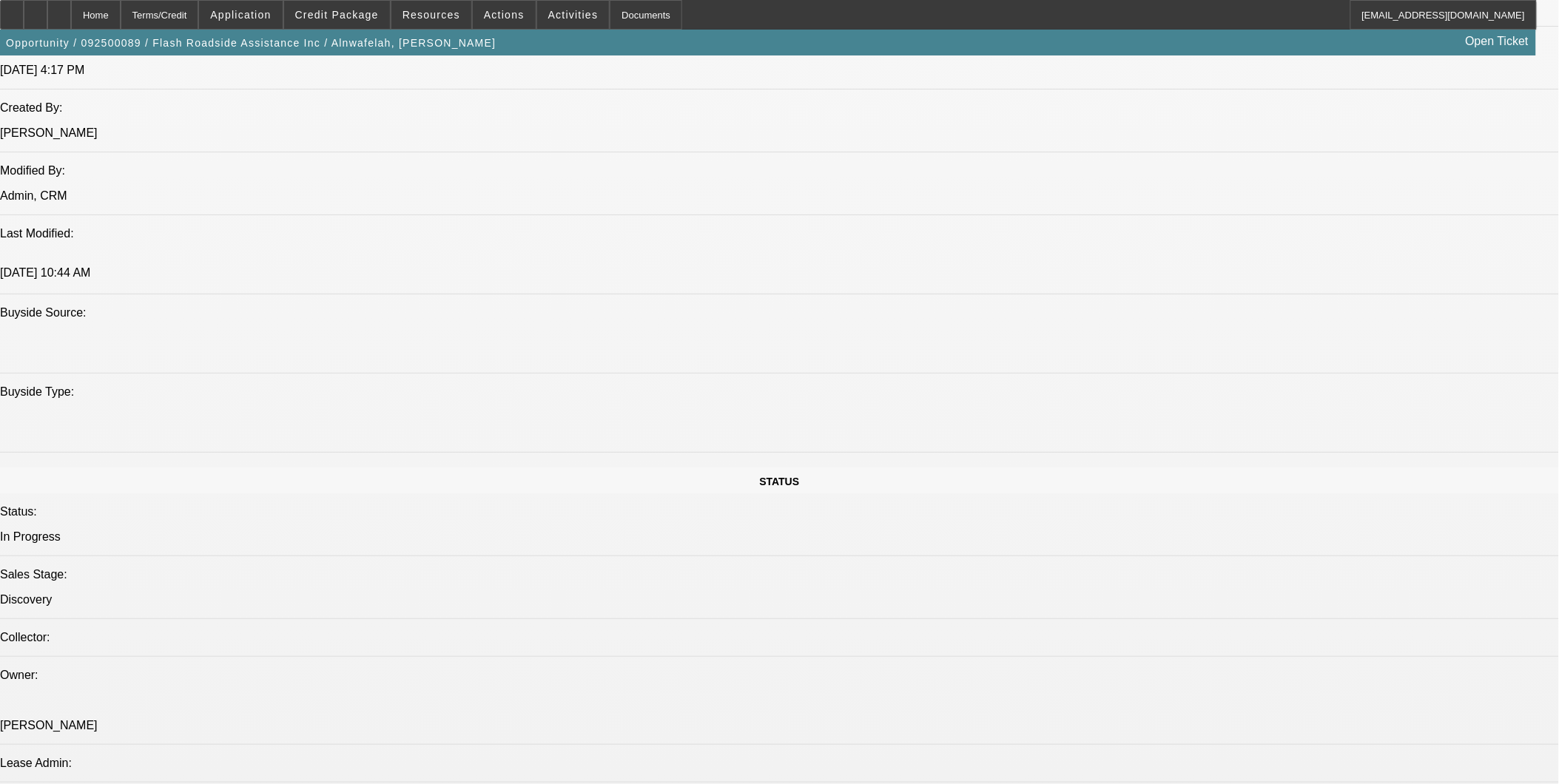
select select "0.2"
select select "2"
select select "0.1"
select select "0.2"
select select "2"
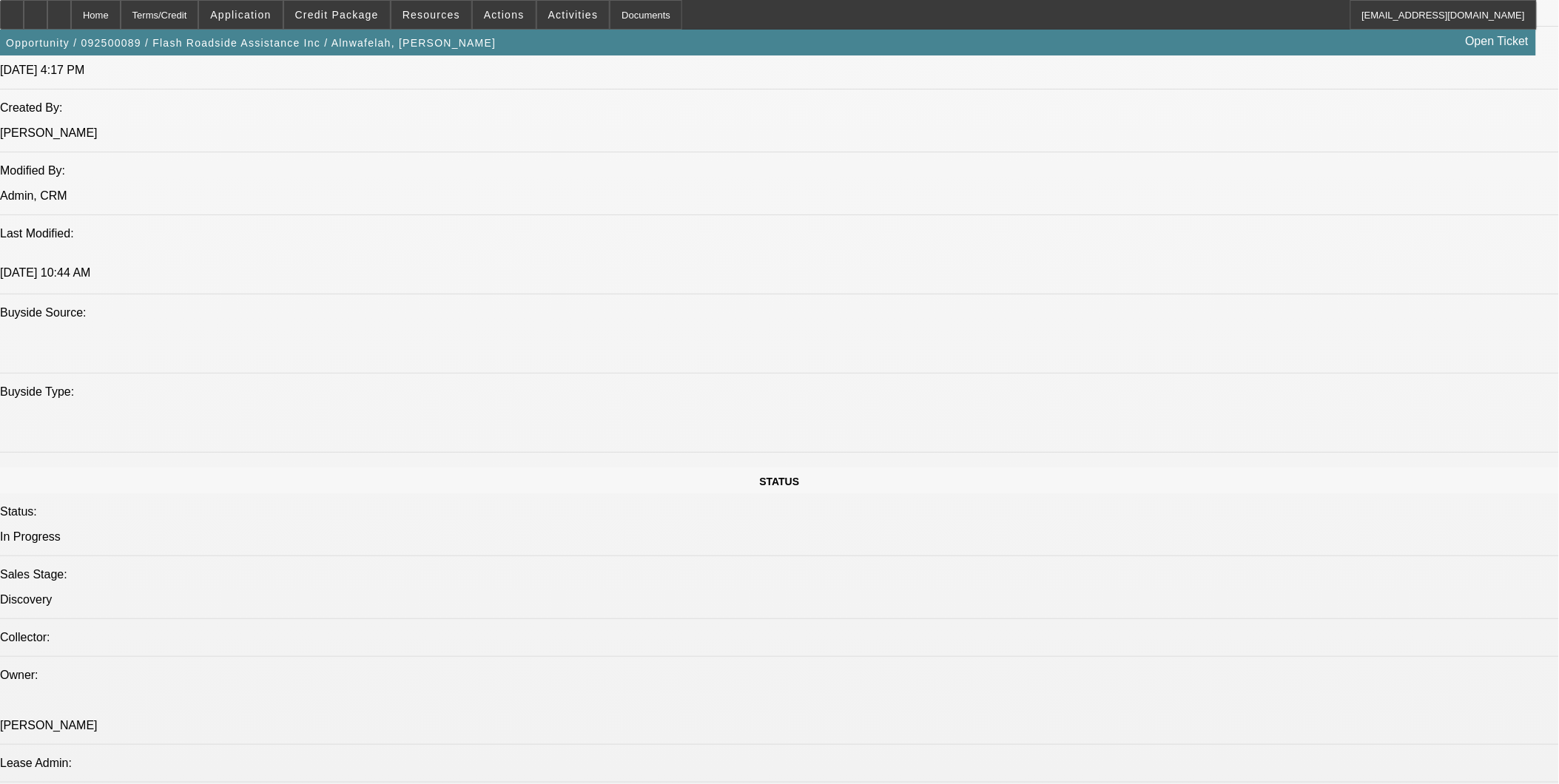
select select "0.1"
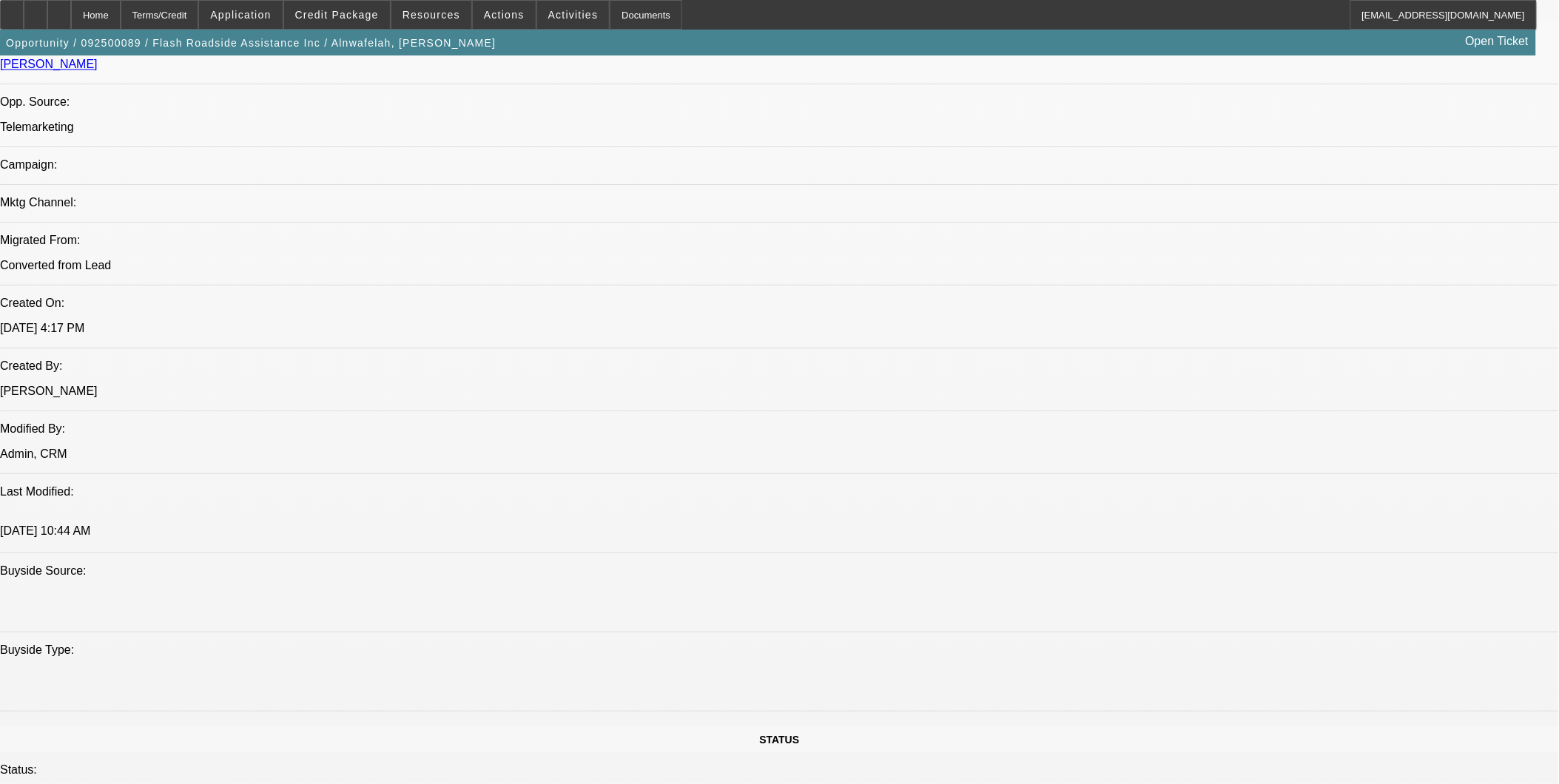
select select "1"
select select "2"
select select "4"
select select "1"
select select "2"
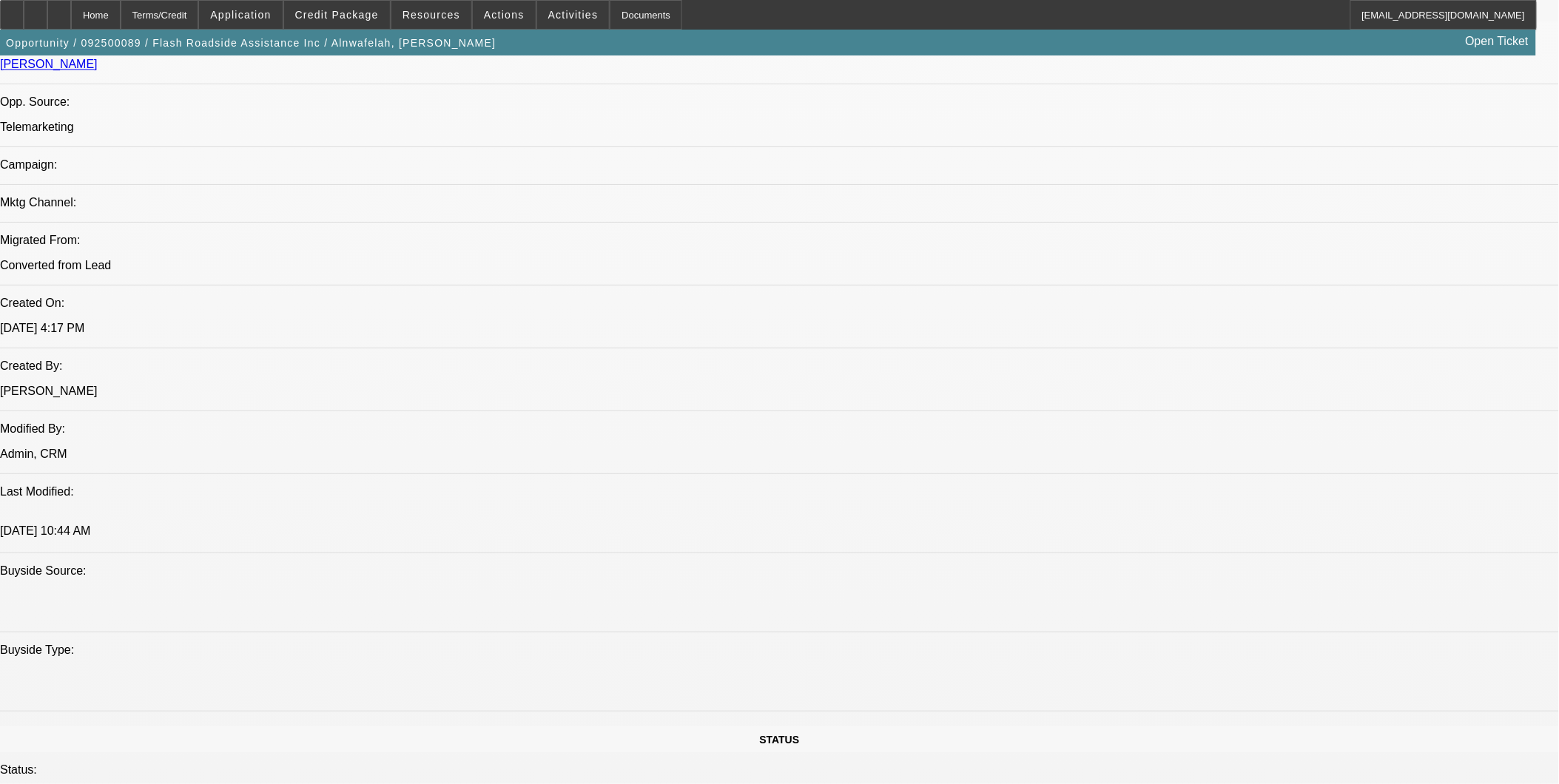
select select "4"
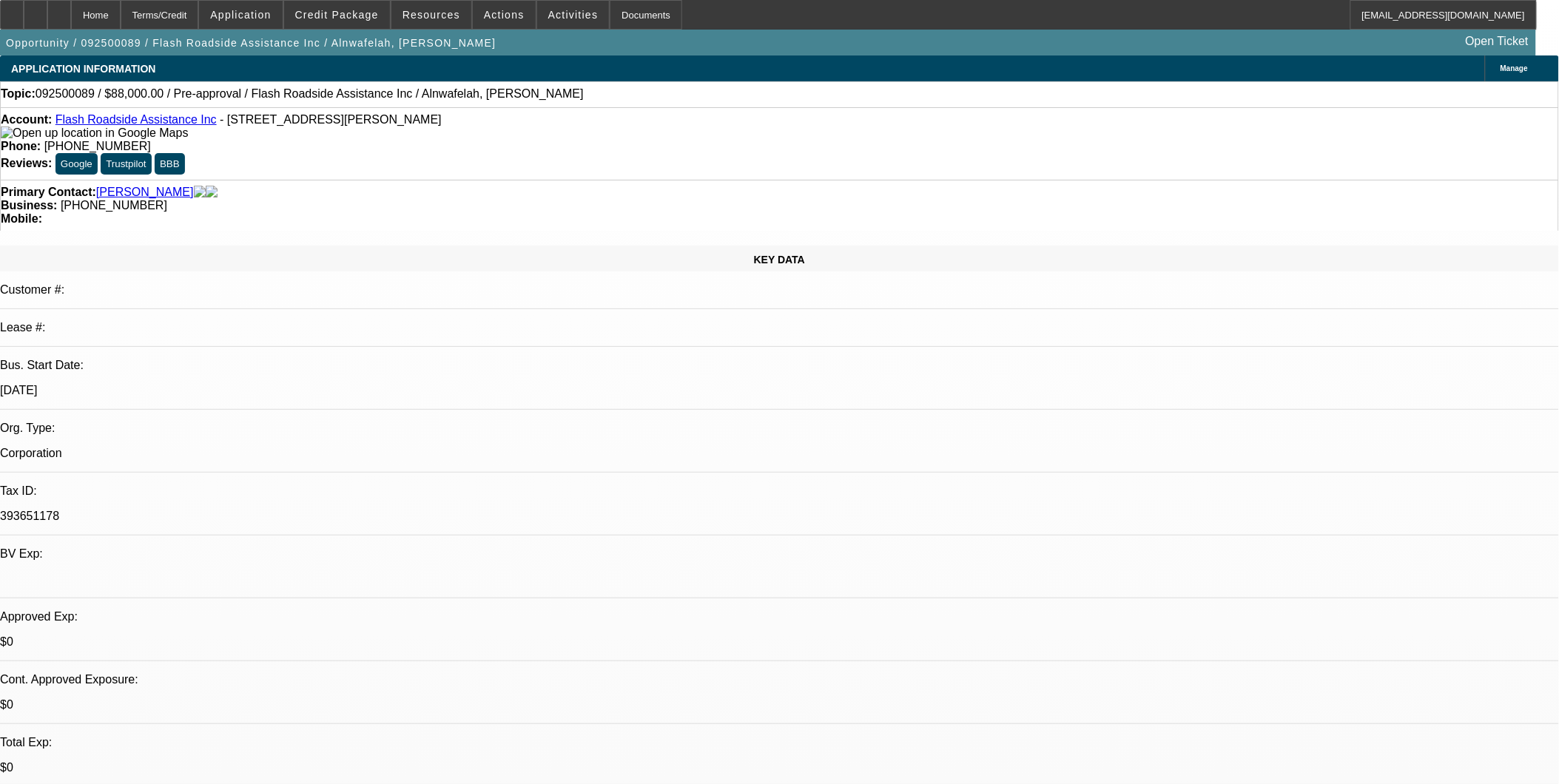
drag, startPoint x: 1056, startPoint y: 409, endPoint x: 1433, endPoint y: 456, distance: 379.9
copy div "9/17: rang and went to vm9/5: PG picked up my call and i resent an email; he to…"
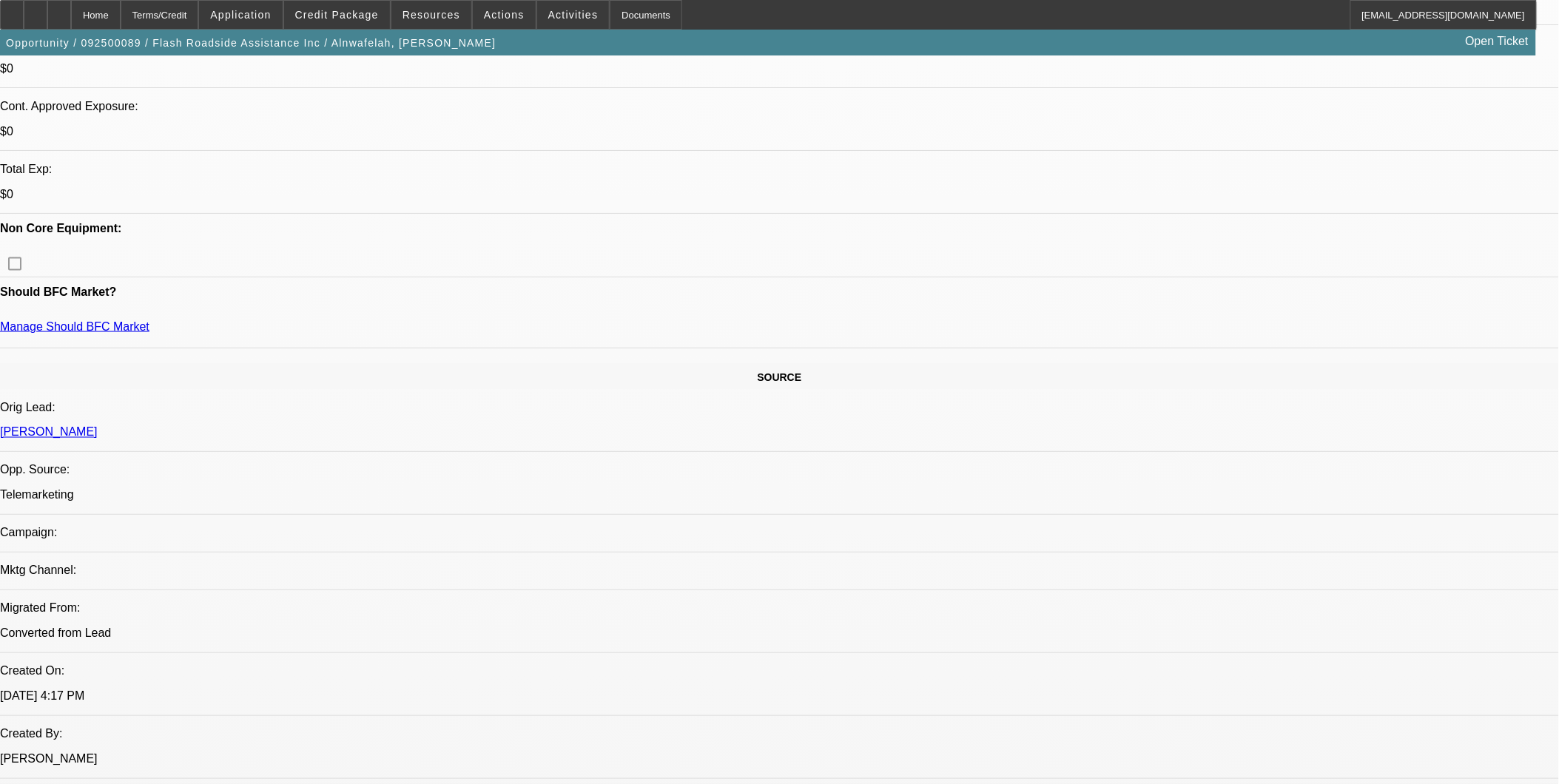
scroll to position [328, 0]
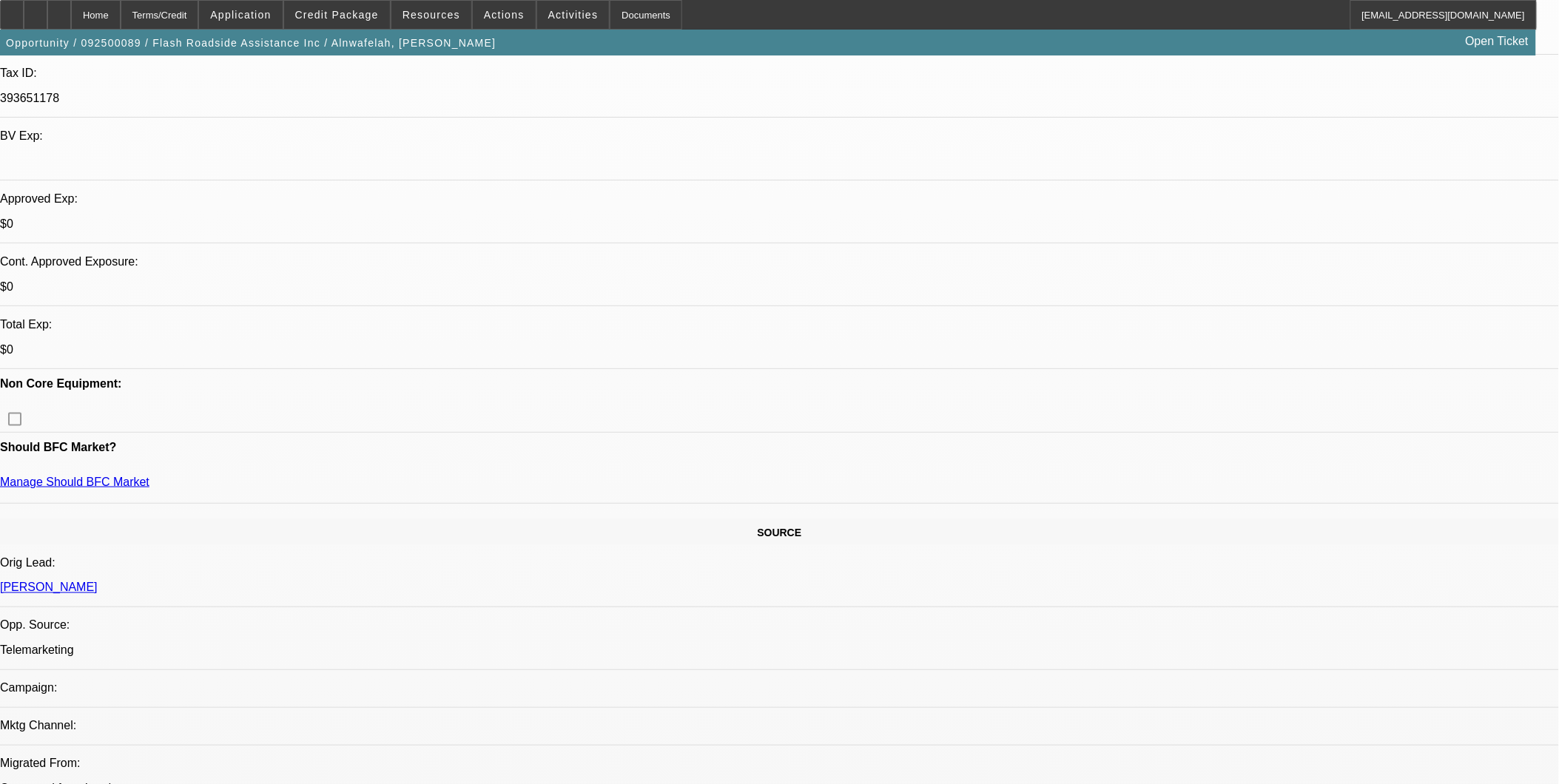
scroll to position [410, 0]
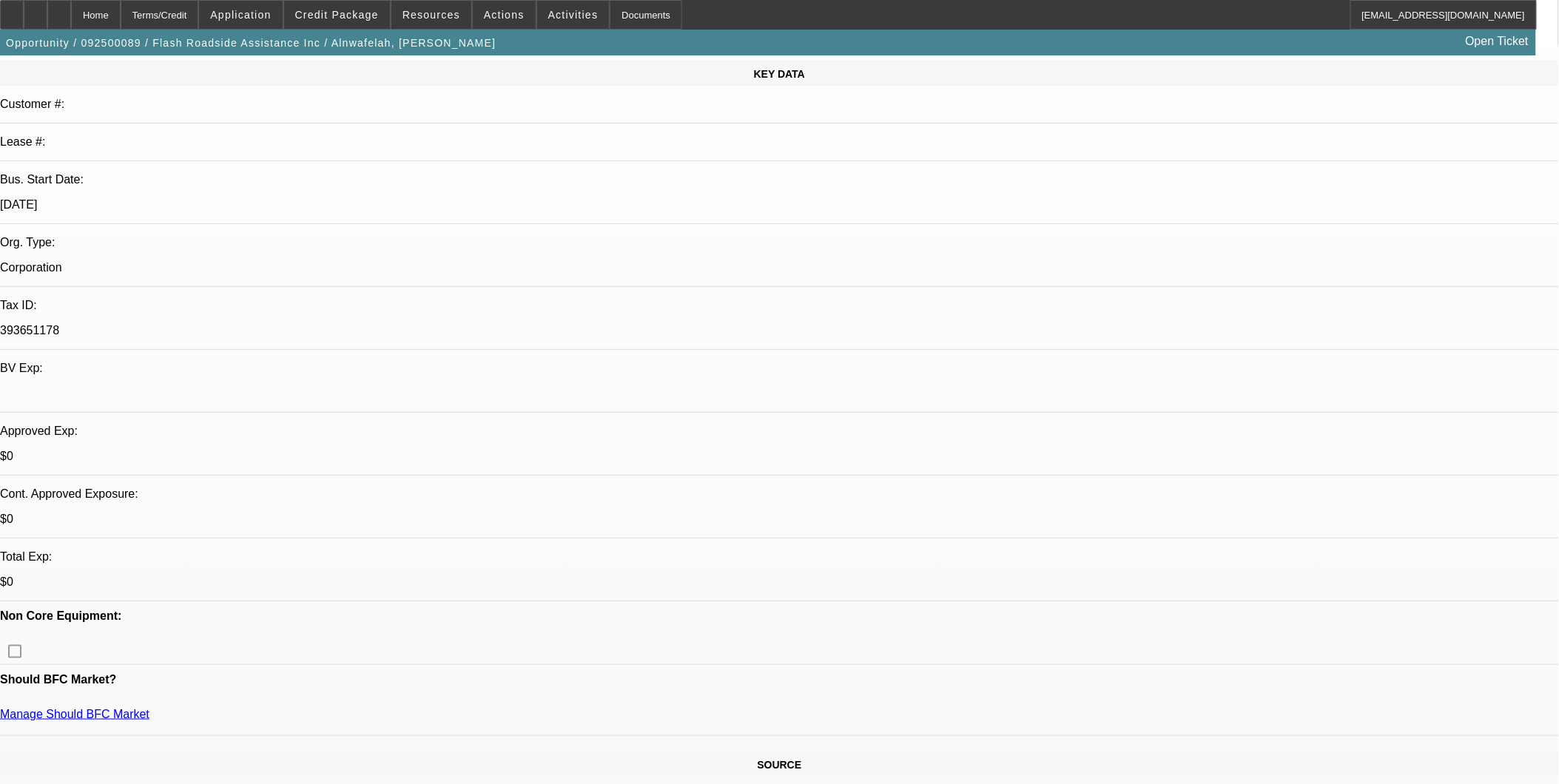
scroll to position [164, 0]
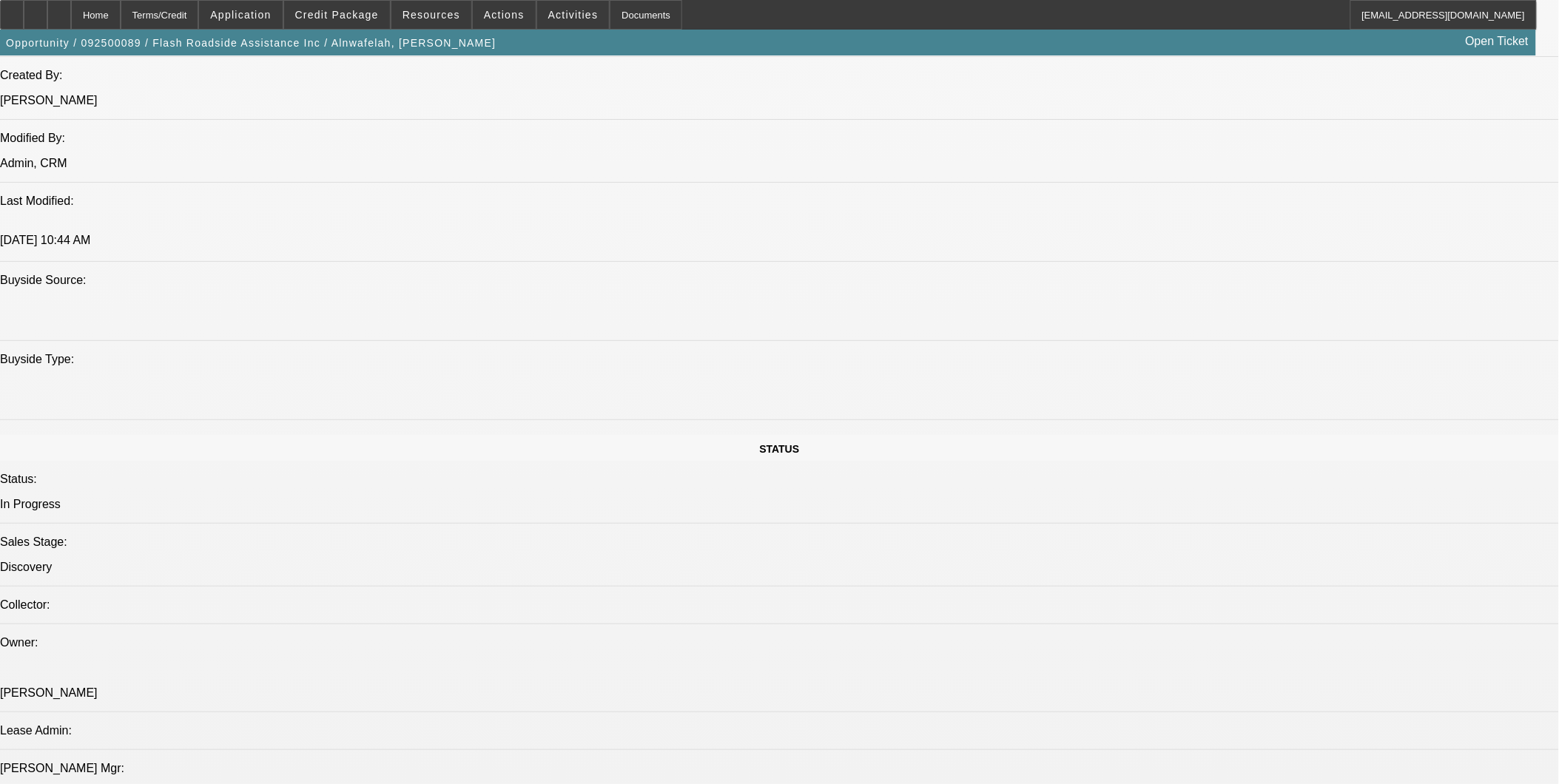
scroll to position [986, 0]
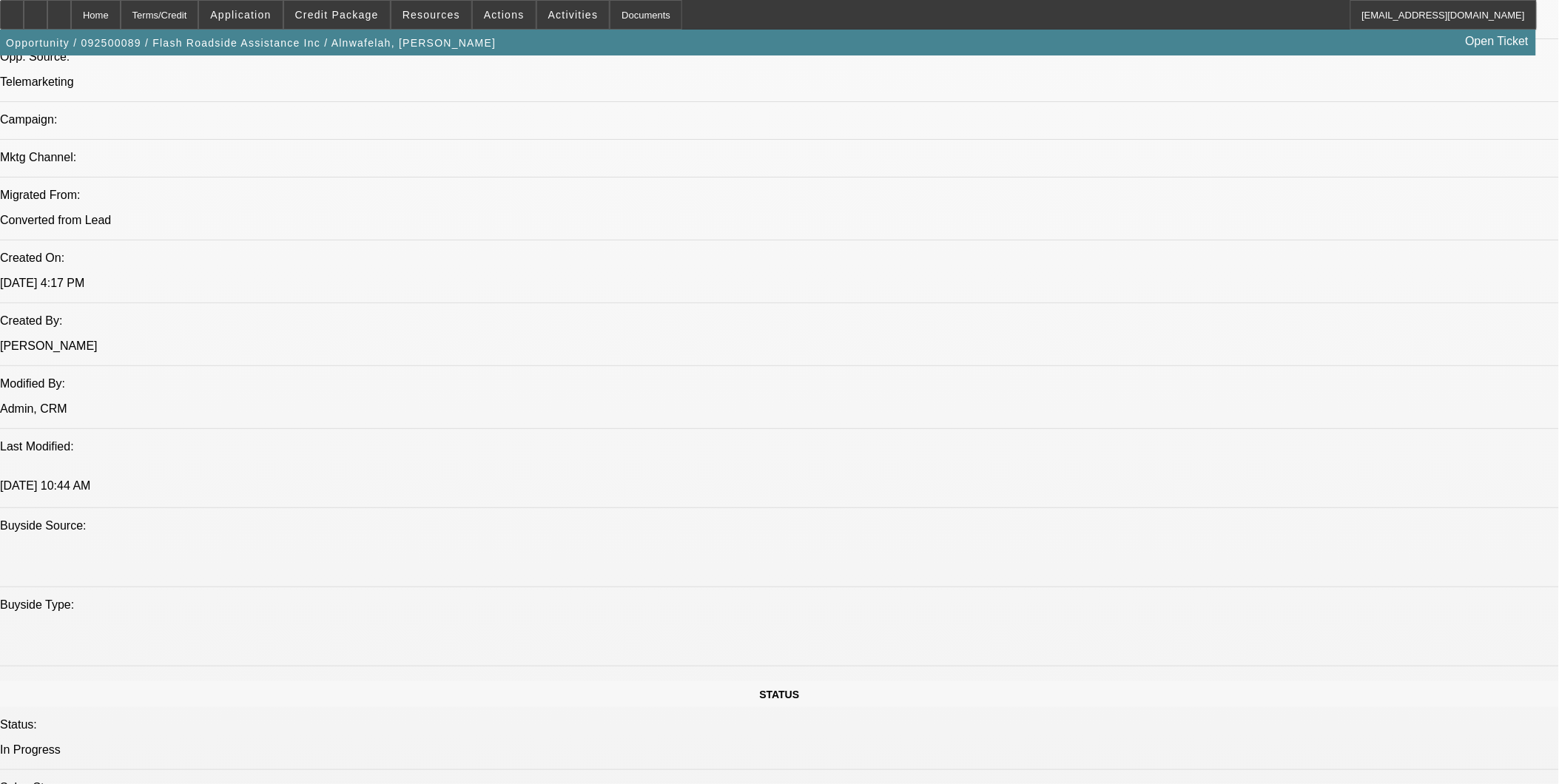
drag, startPoint x: 1057, startPoint y: 407, endPoint x: 1434, endPoint y: 445, distance: 378.9
drag, startPoint x: 1434, startPoint y: 445, endPoint x: 1358, endPoint y: 468, distance: 79.4
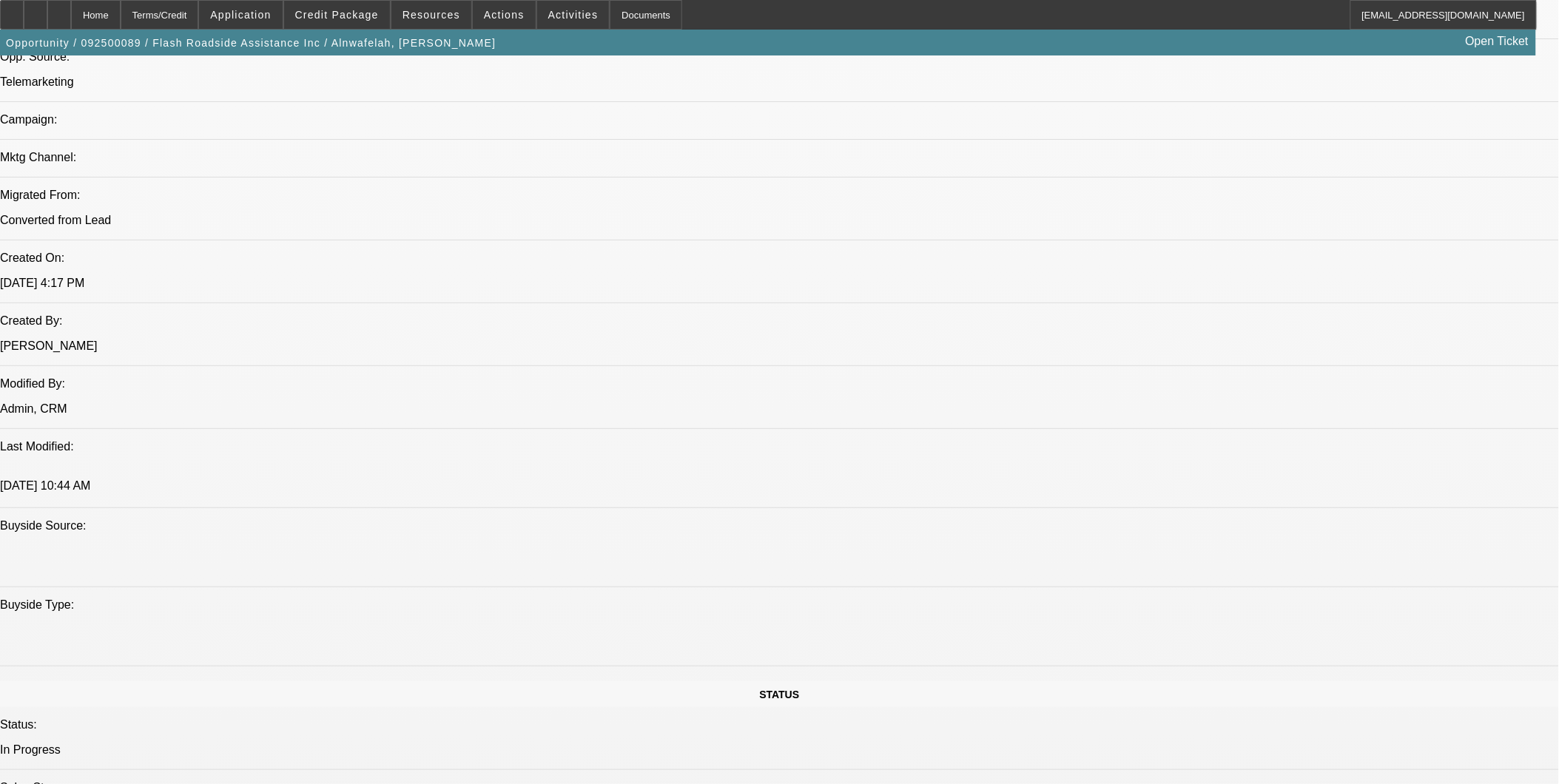
drag, startPoint x: 1051, startPoint y: 403, endPoint x: 1424, endPoint y: 446, distance: 375.5
copy div "9/17: rang and went to vm9/5: PG picked up my call and i resent an email; he to…"
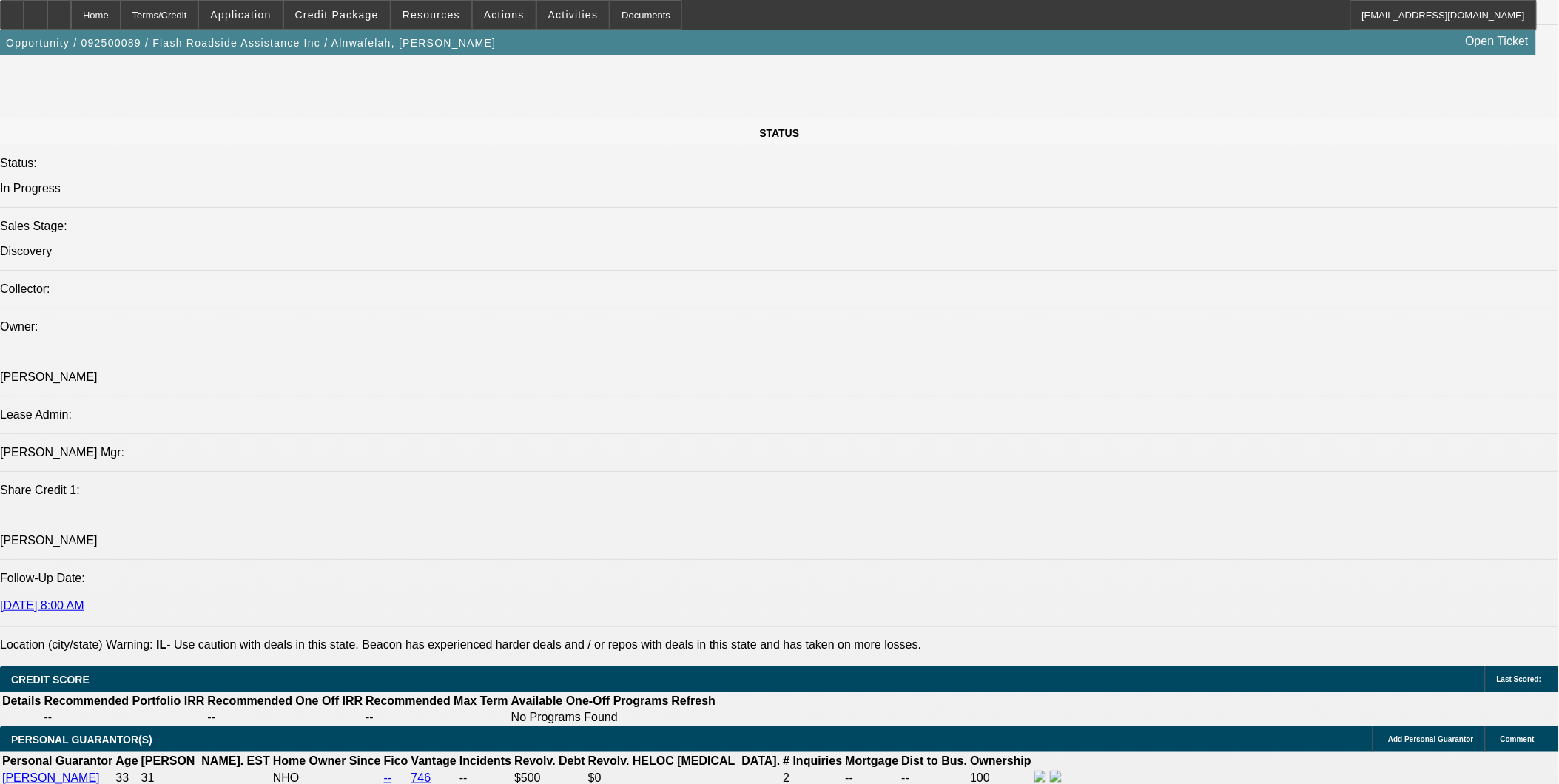
scroll to position [1397, 0]
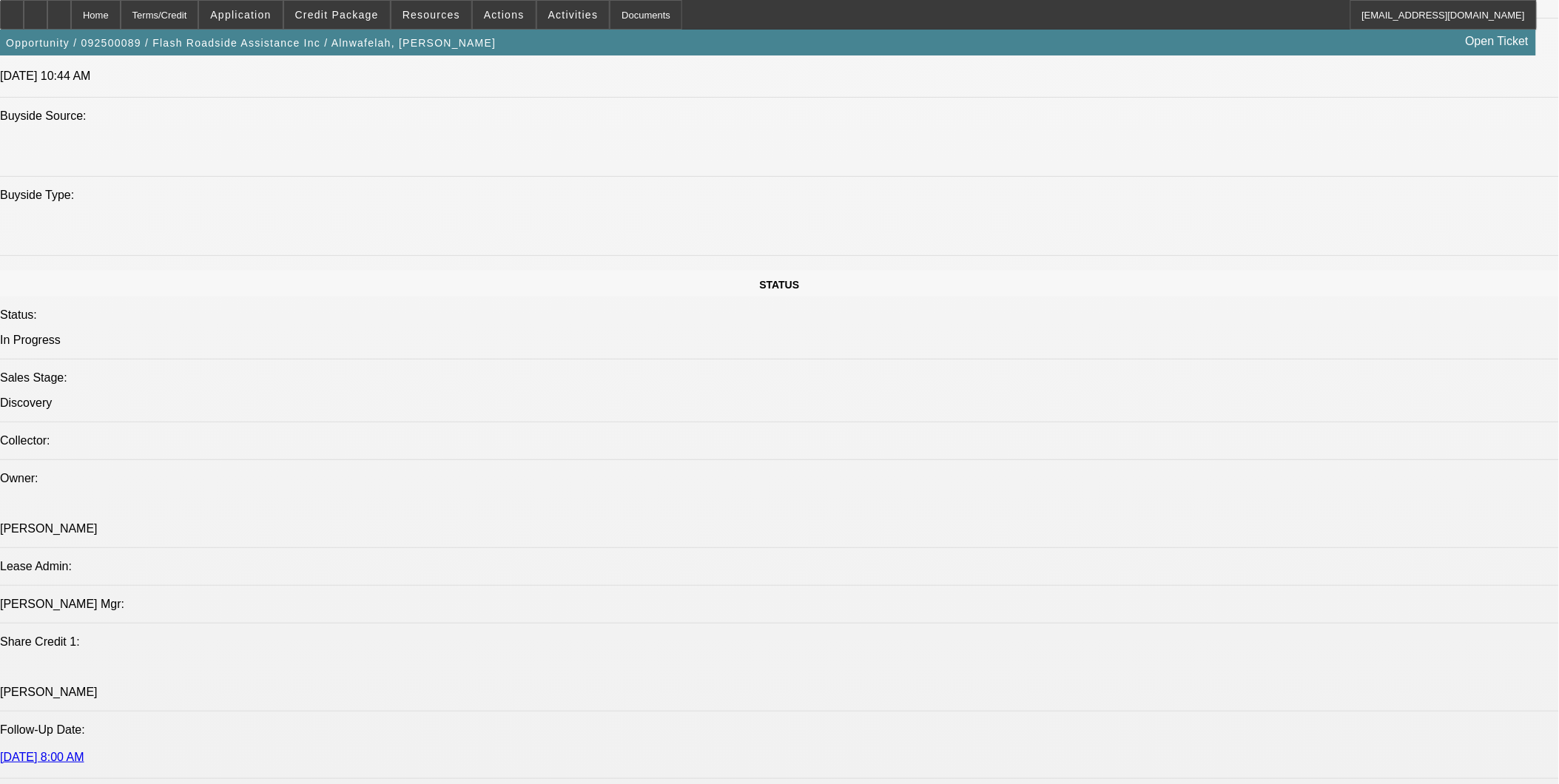
click at [71, 12] on div at bounding box center [59, 14] width 24 height 29
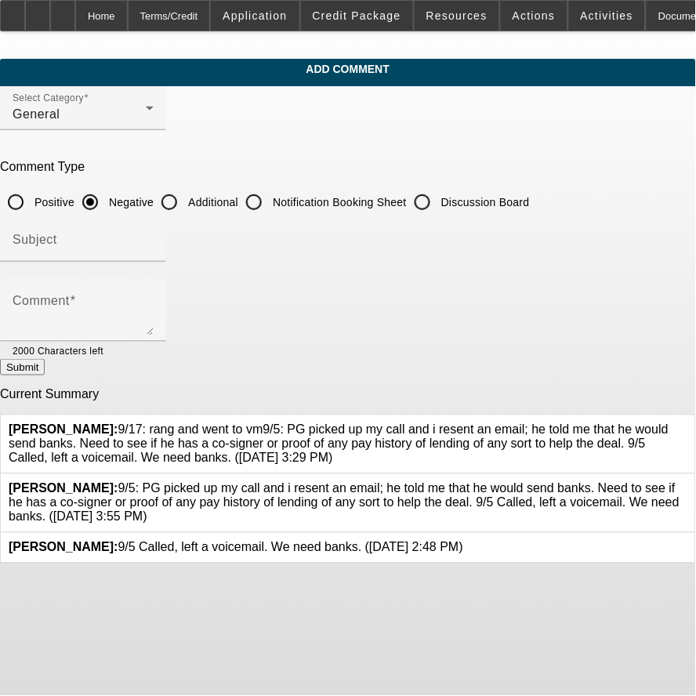
click at [688, 423] on icon at bounding box center [688, 423] width 0 height 0
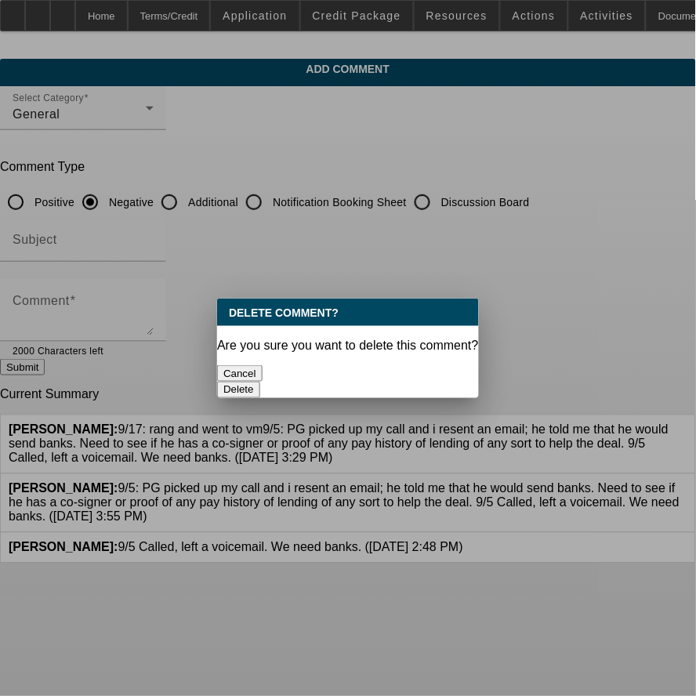
click at [260, 382] on button "Delete" at bounding box center [238, 390] width 43 height 16
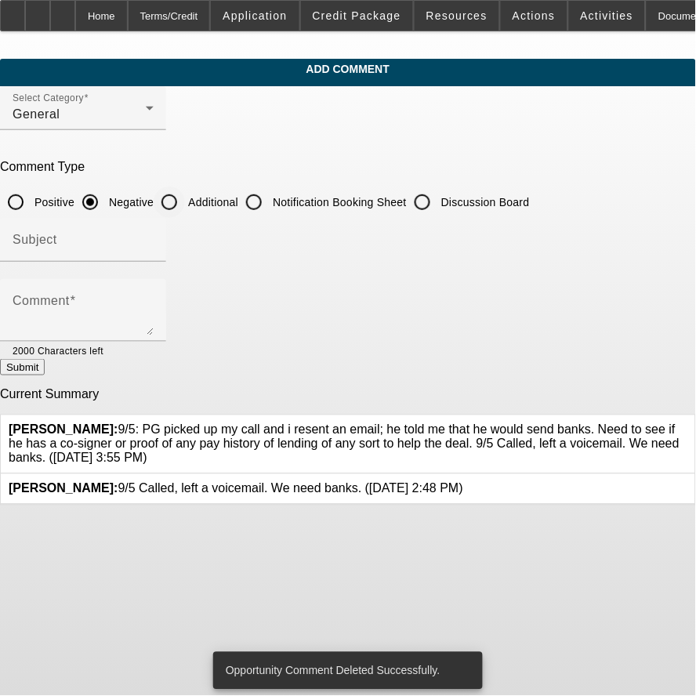
click at [185, 199] on input "Additional" at bounding box center [169, 202] width 31 height 31
radio input "true"
click at [154, 251] on input "Subject" at bounding box center [83, 246] width 141 height 19
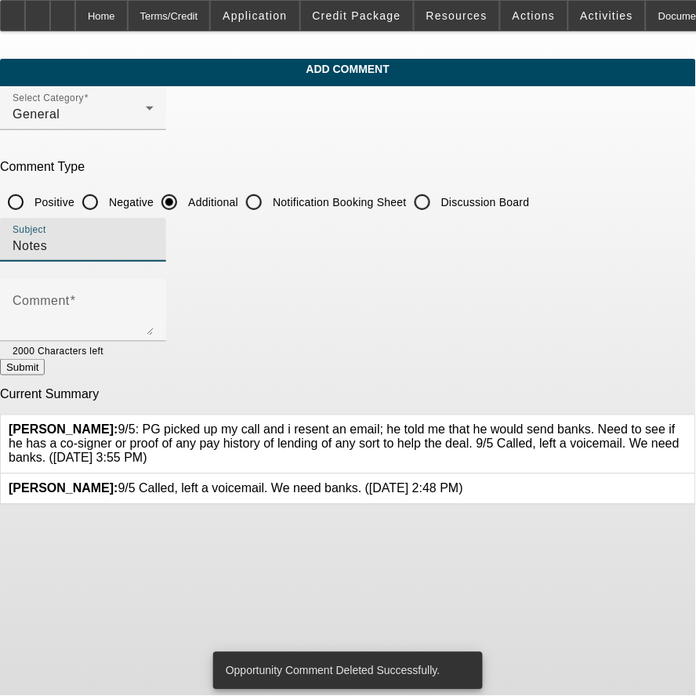
type input "Notes"
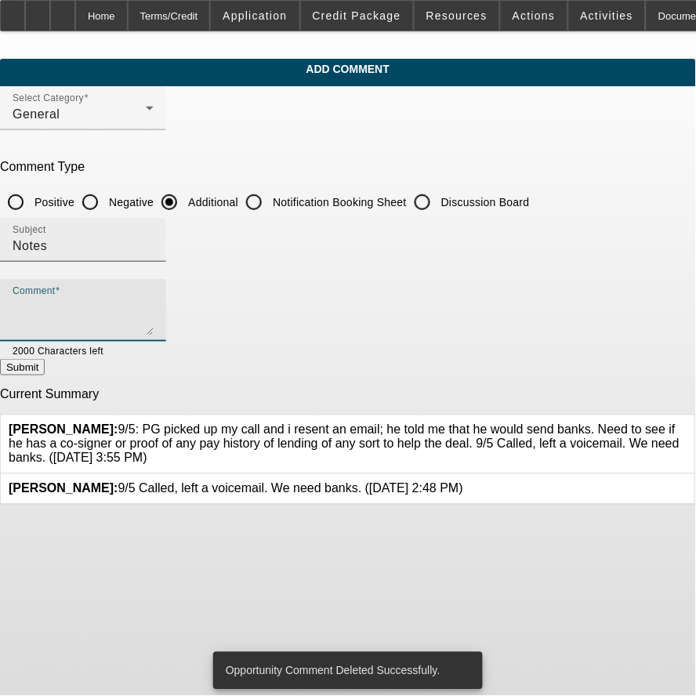
paste textarea "9/17: rang and went to vm9/5: PG picked up my call and i resent an email; he to…"
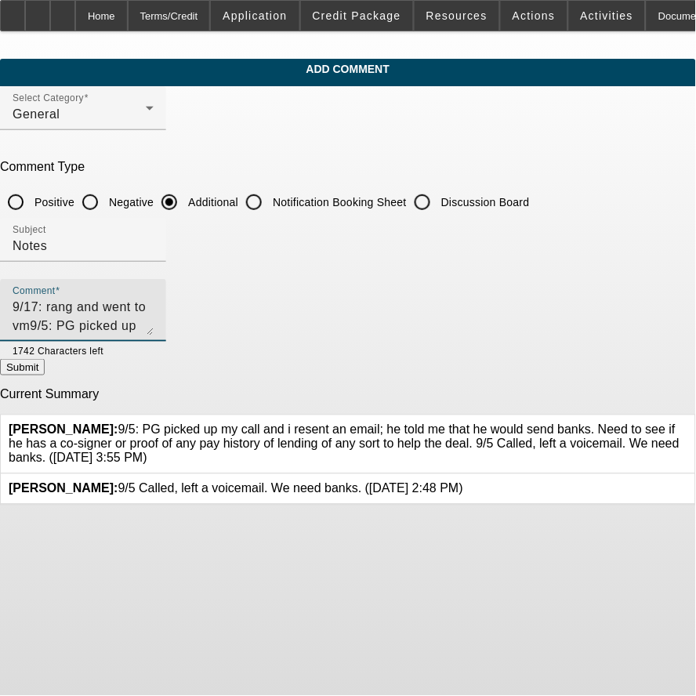
click at [154, 300] on textarea "9/17: rang and went to vm9/5: PG picked up my call and i resent an email; he to…" at bounding box center [83, 317] width 141 height 38
type textarea "9/17: rang and went to vm. I need to see if the PG has a co-signer. if not, jus…"
click at [45, 376] on button "Submit" at bounding box center [22, 367] width 45 height 16
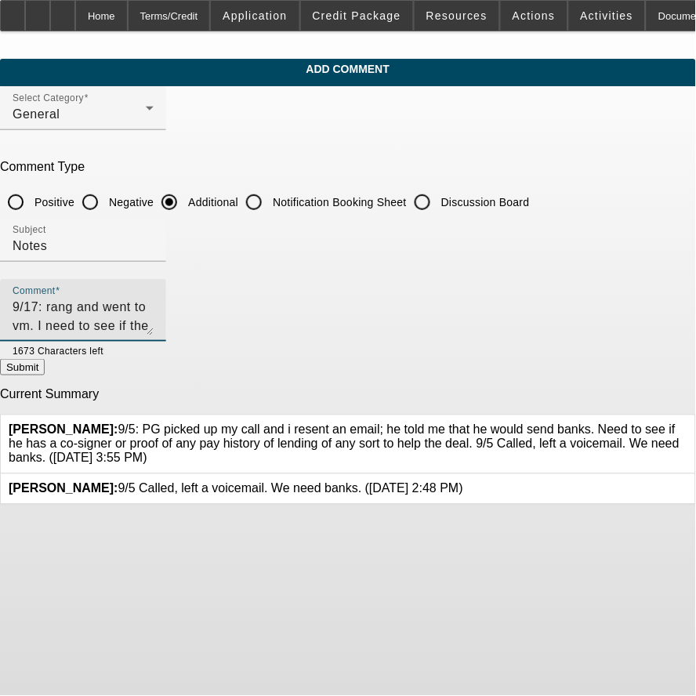
radio input "true"
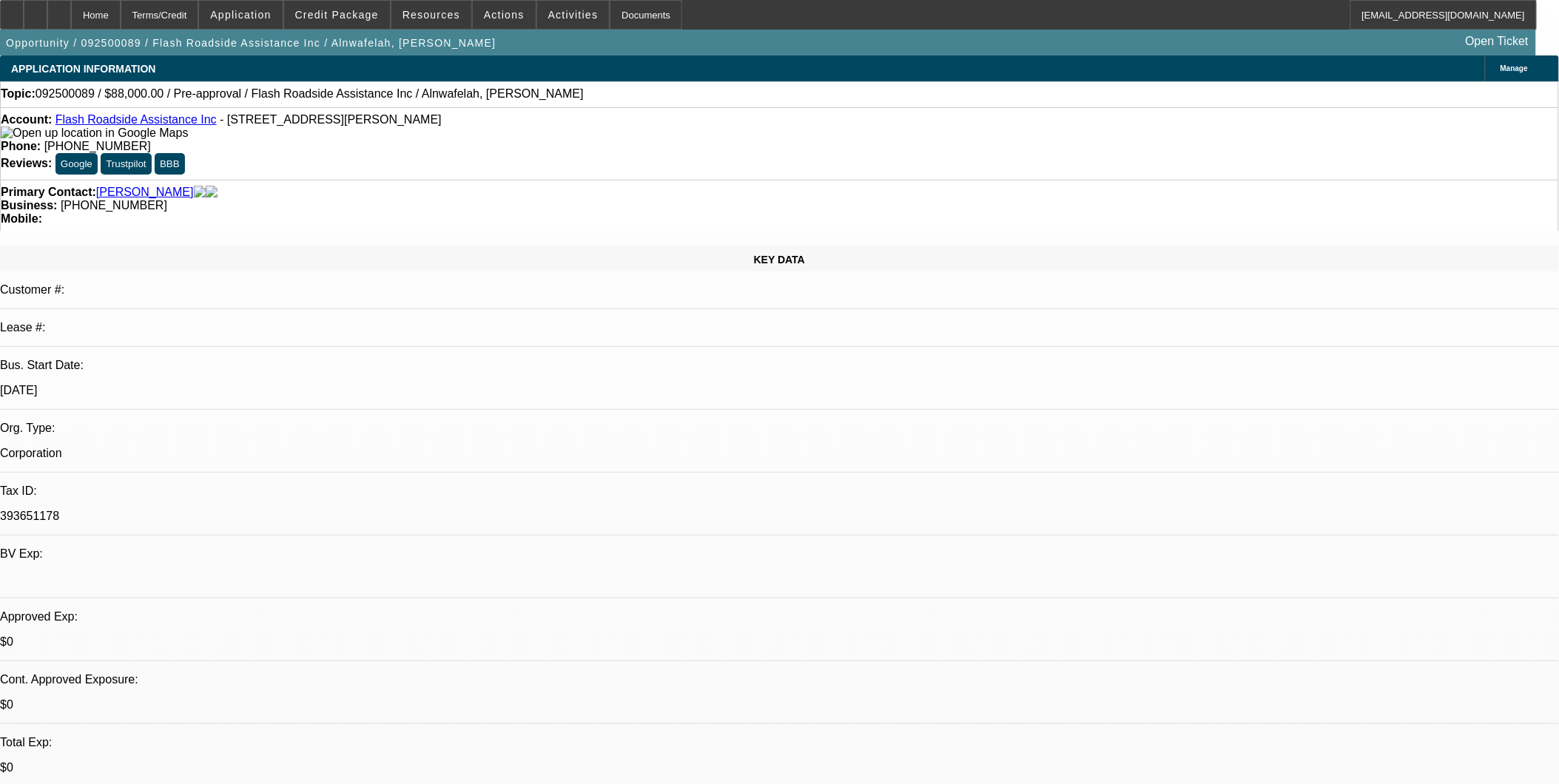
select select "0.2"
select select "2"
select select "0.1"
select select "0.2"
select select "2"
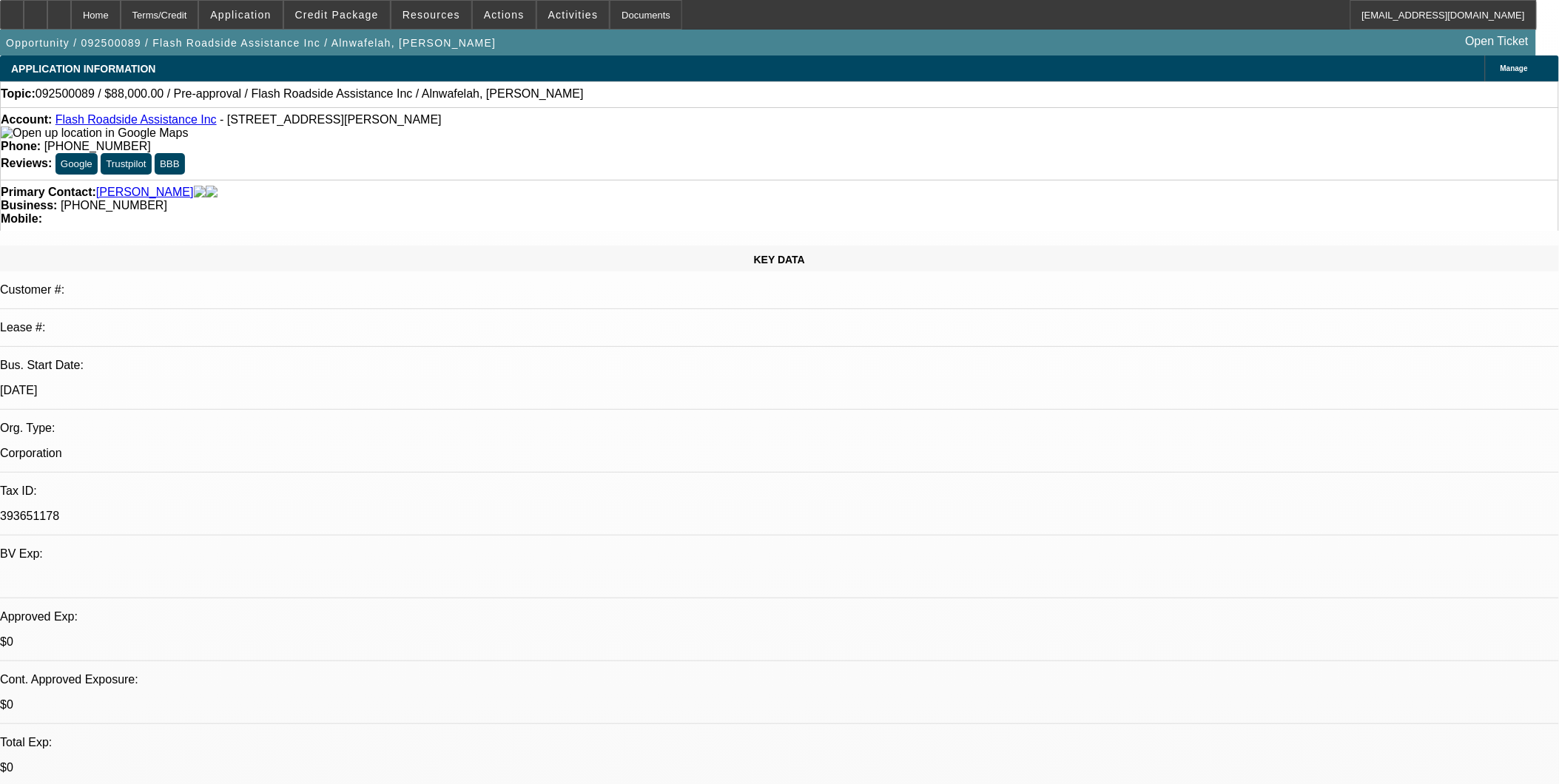
select select "0.1"
select select "1"
select select "2"
select select "4"
select select "1"
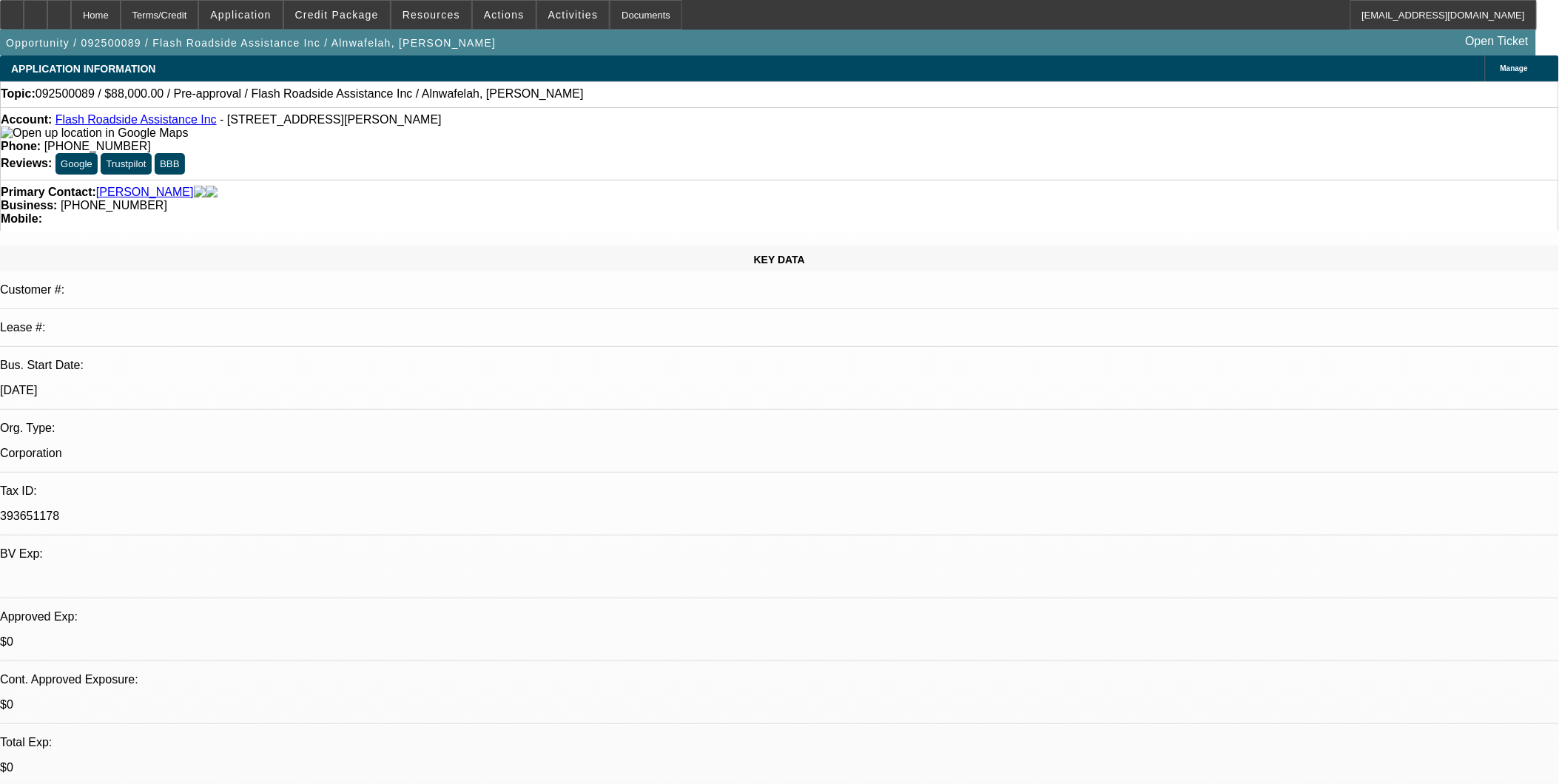
select select "2"
select select "4"
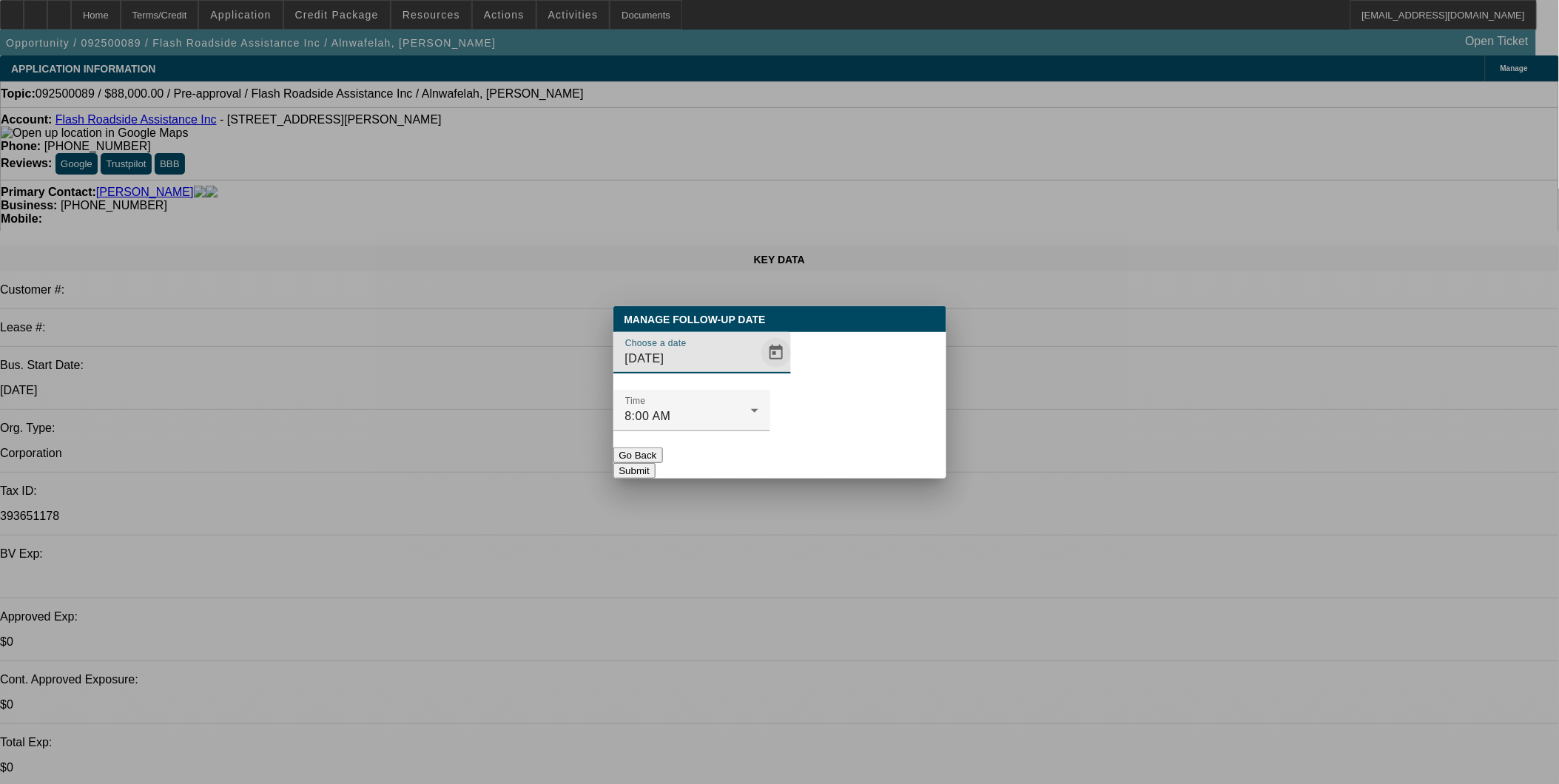
click at [759, 371] on span "Open calendar" at bounding box center [777, 353] width 36 height 36
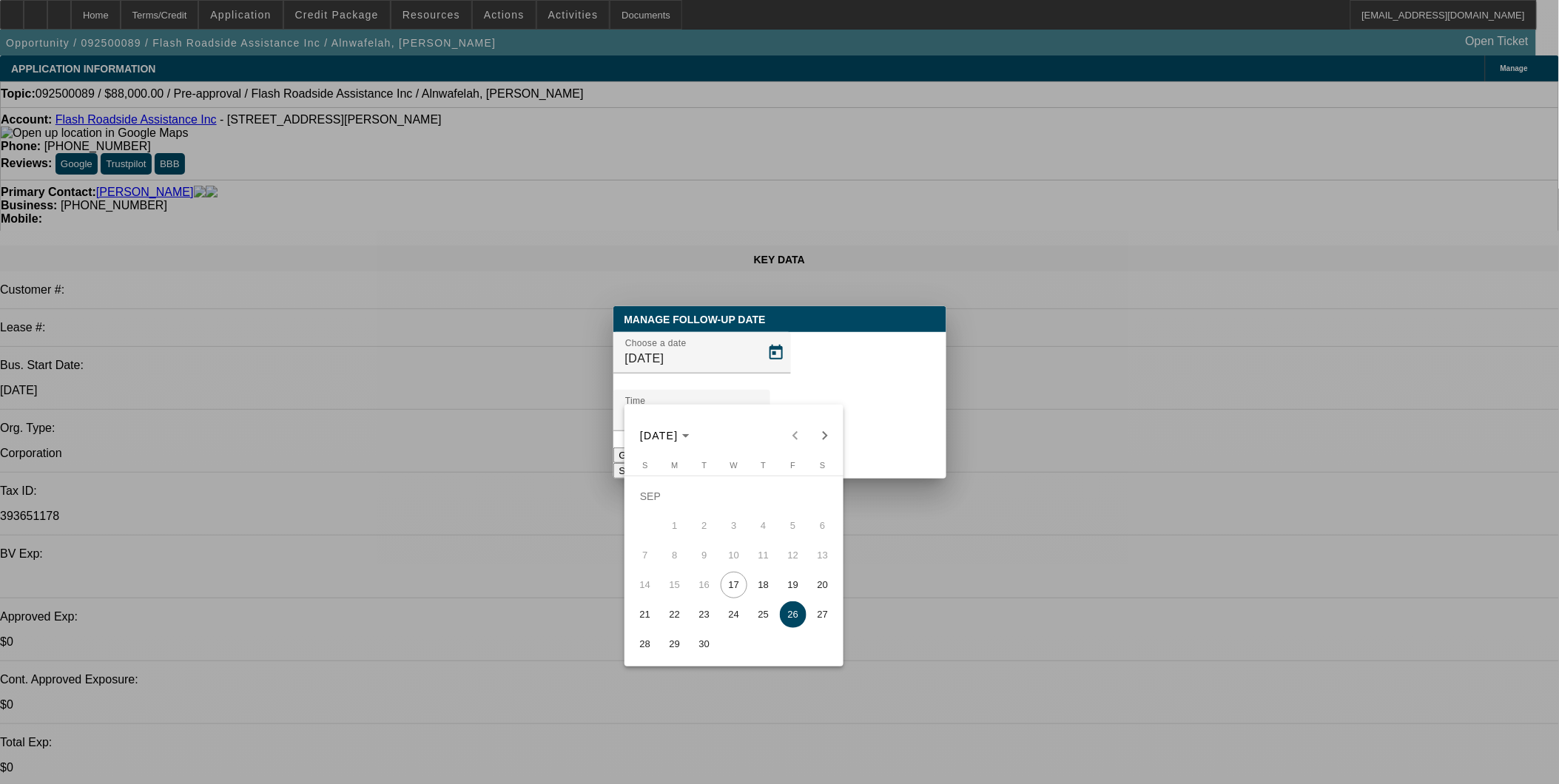
click at [731, 623] on span "24" at bounding box center [734, 615] width 26 height 26
type input "9/24/2025"
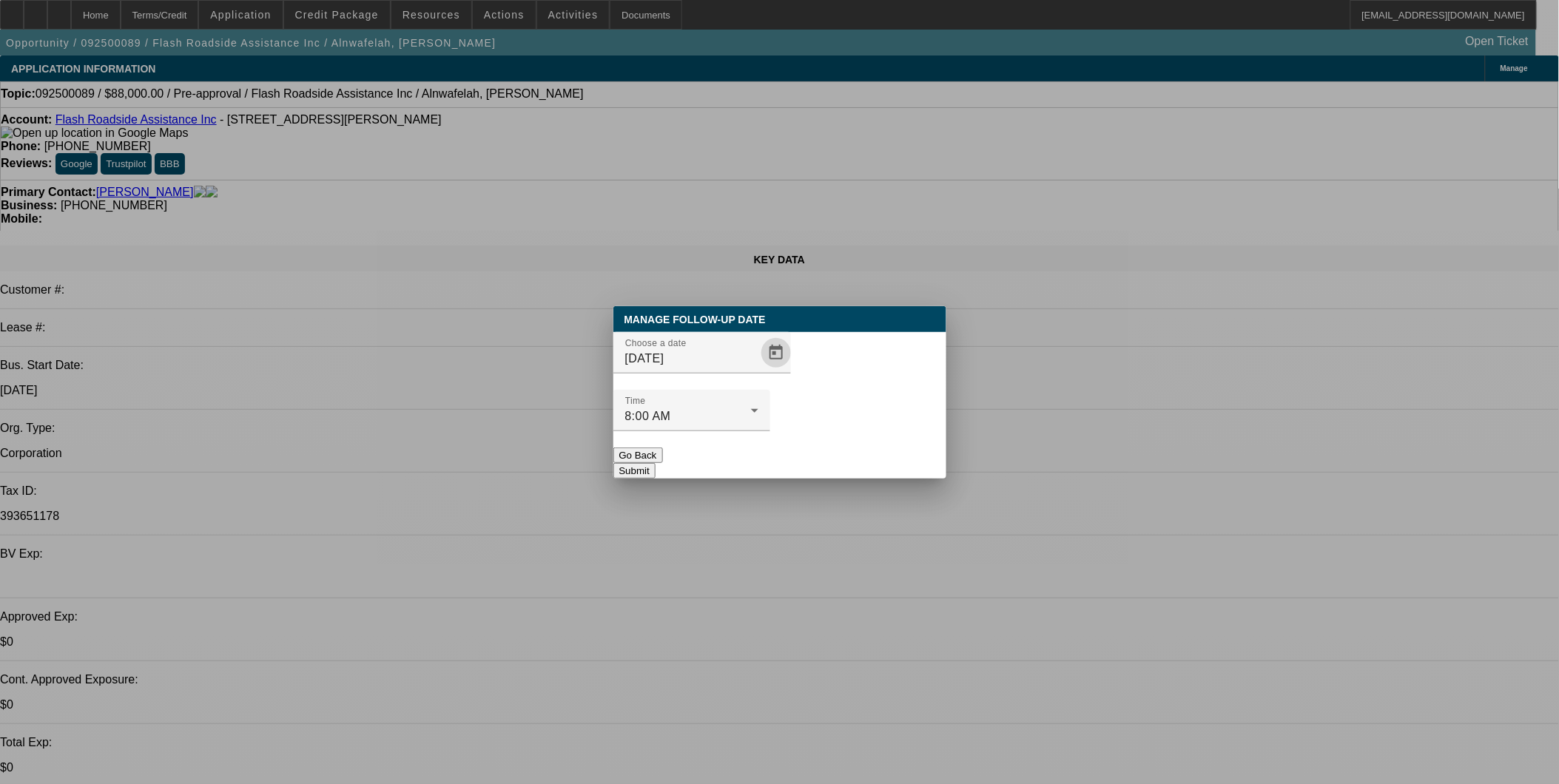
click at [656, 463] on button "Submit" at bounding box center [634, 471] width 42 height 15
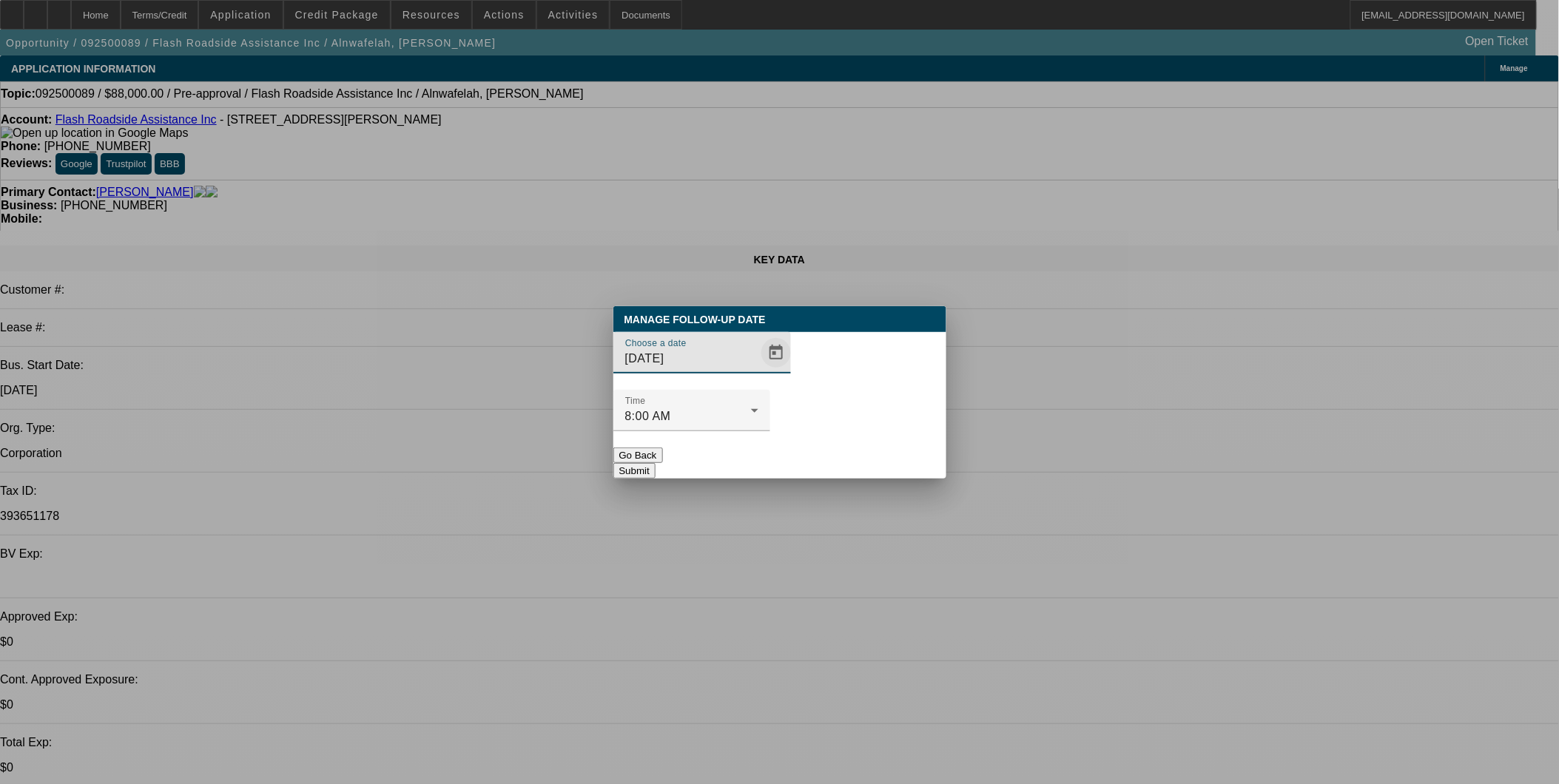
click at [759, 371] on span "Open calendar" at bounding box center [777, 353] width 36 height 36
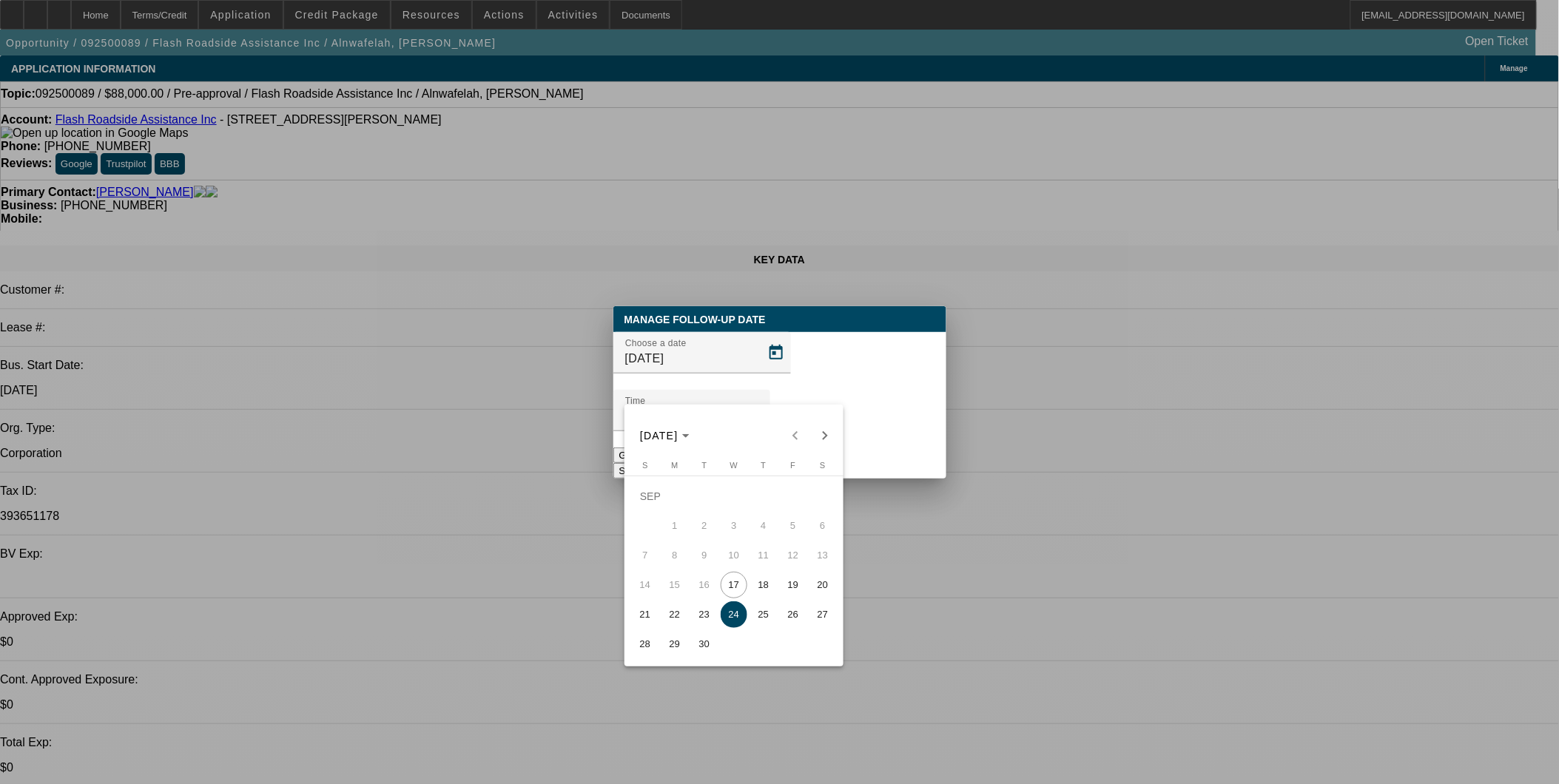
click at [794, 588] on span "19" at bounding box center [794, 585] width 26 height 26
type input "9/19/2025"
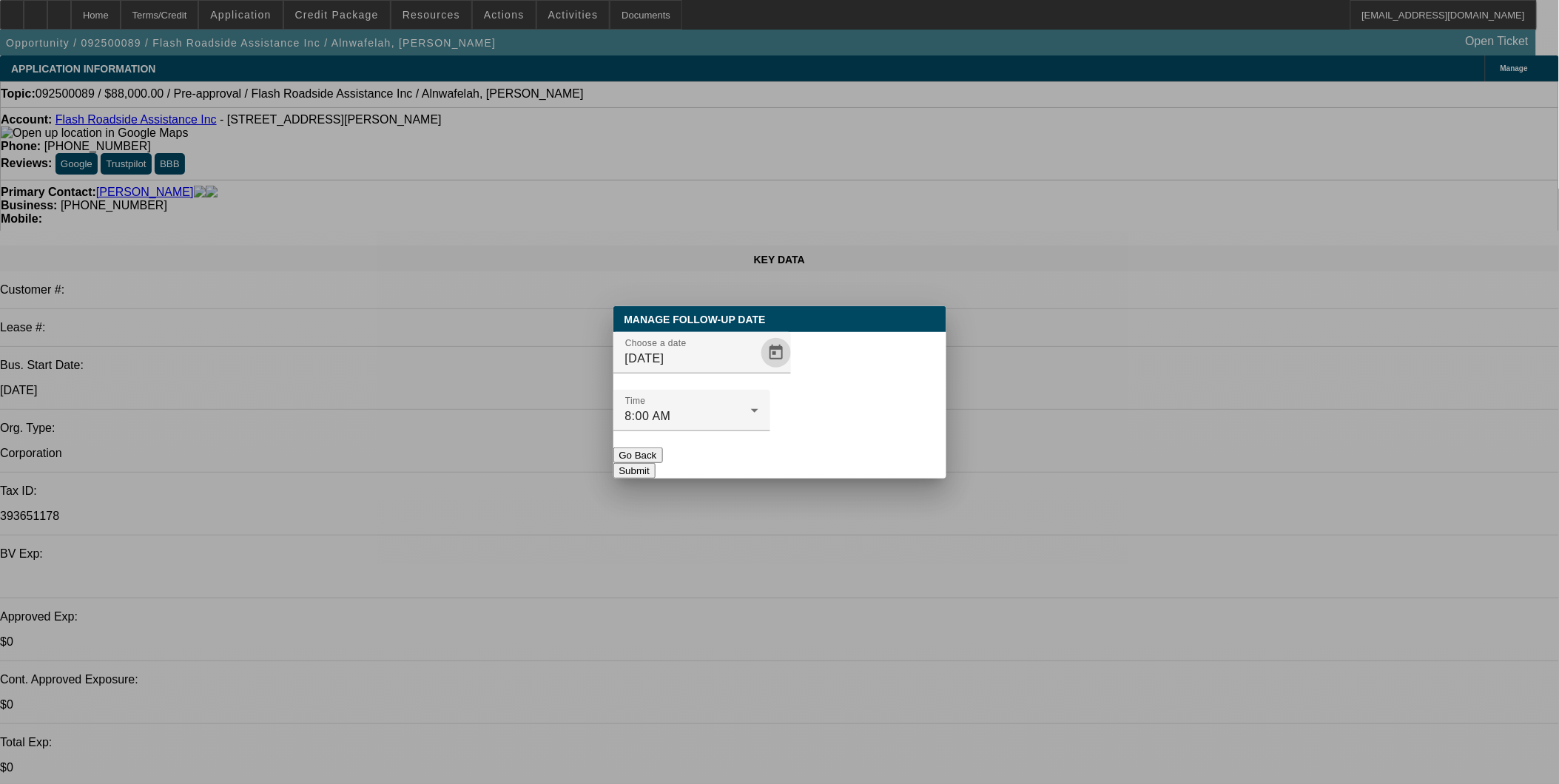
click at [656, 463] on button "Submit" at bounding box center [634, 471] width 42 height 15
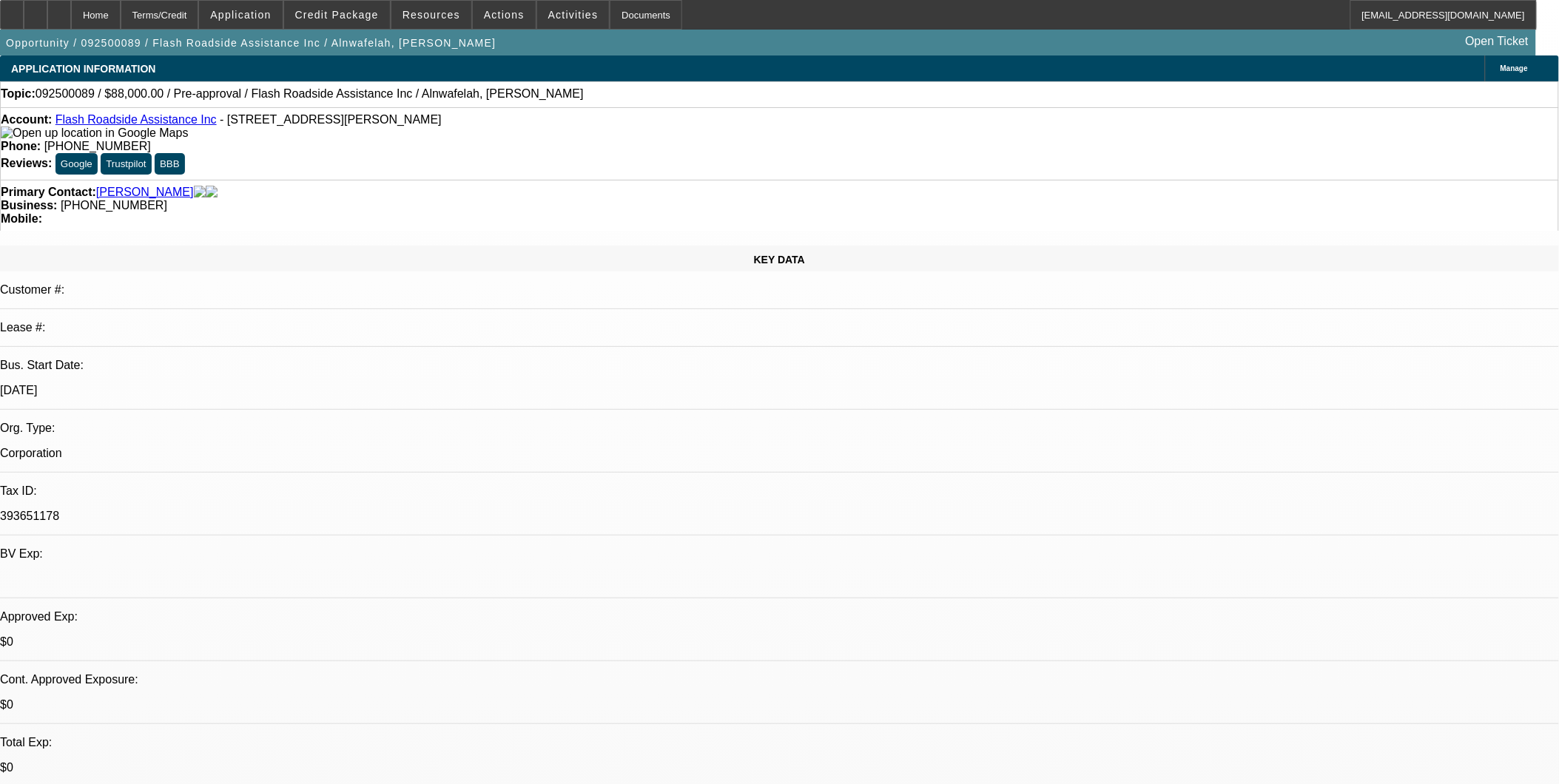
select select "0.2"
select select "2"
select select "0.1"
select select "0.2"
select select "2"
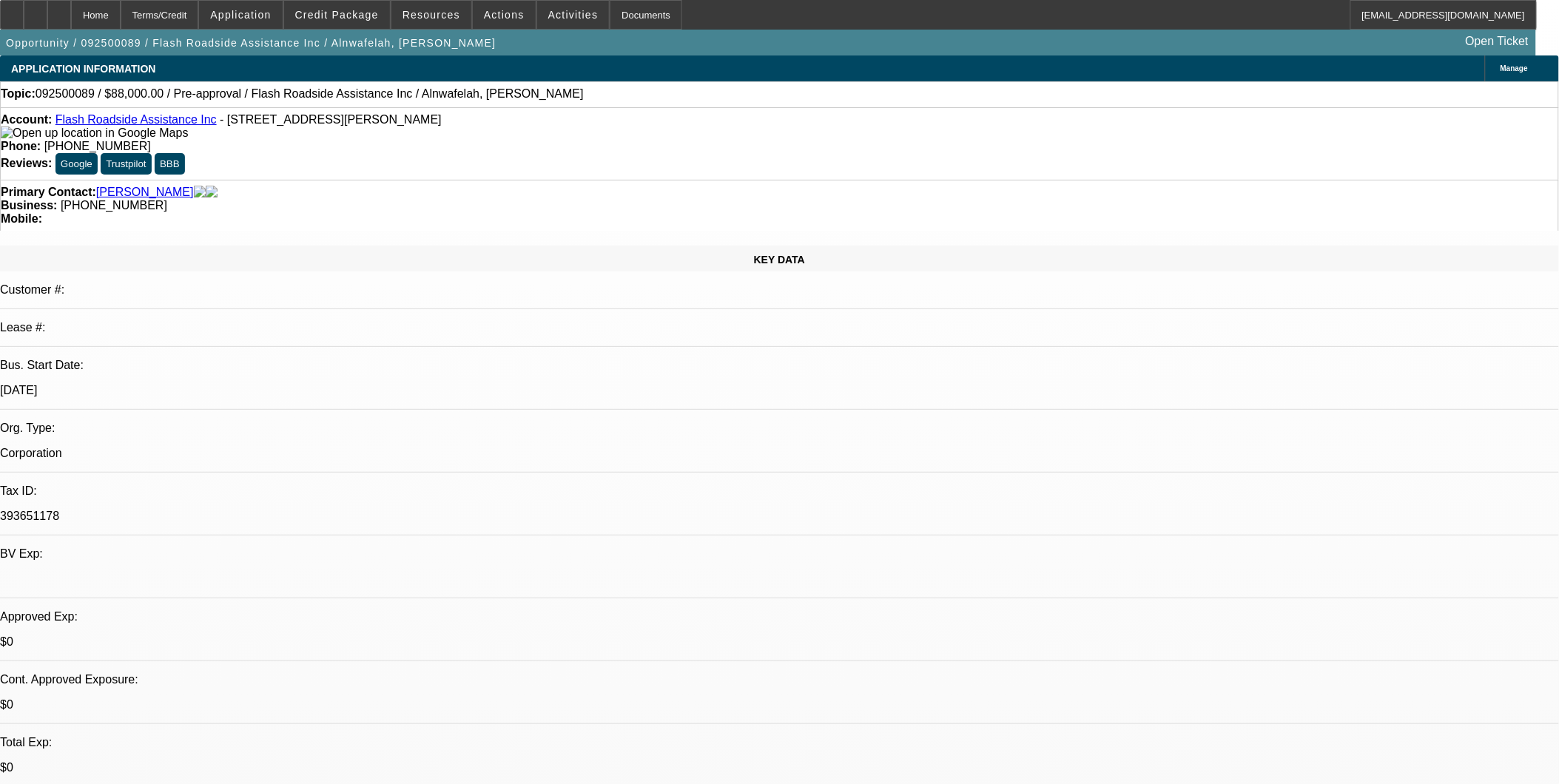
select select "0.1"
select select "1"
select select "2"
select select "4"
select select "1"
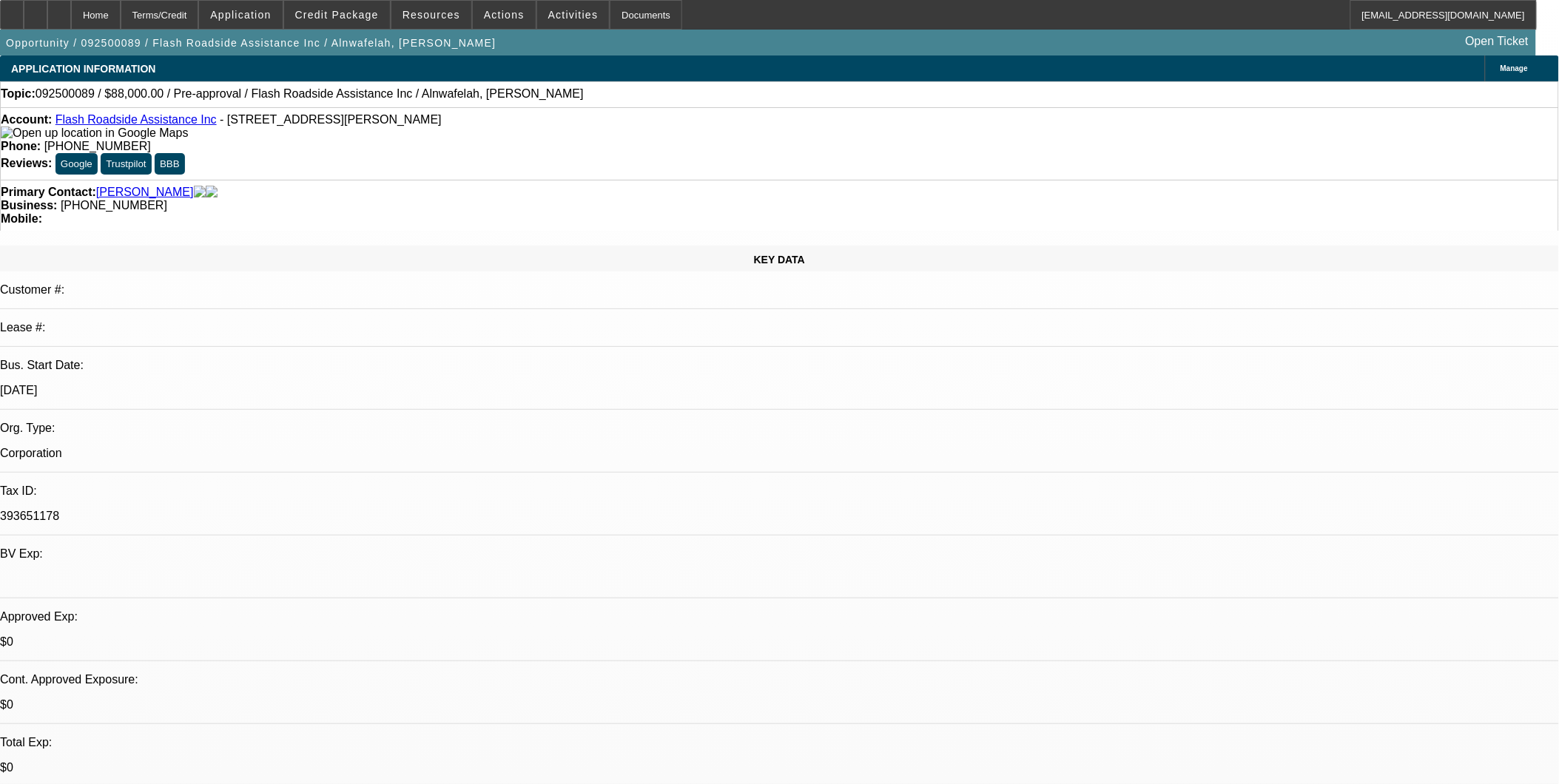
select select "2"
select select "4"
drag, startPoint x: 505, startPoint y: 382, endPoint x: 487, endPoint y: 375, distance: 19.3
click at [71, 8] on div at bounding box center [59, 14] width 24 height 29
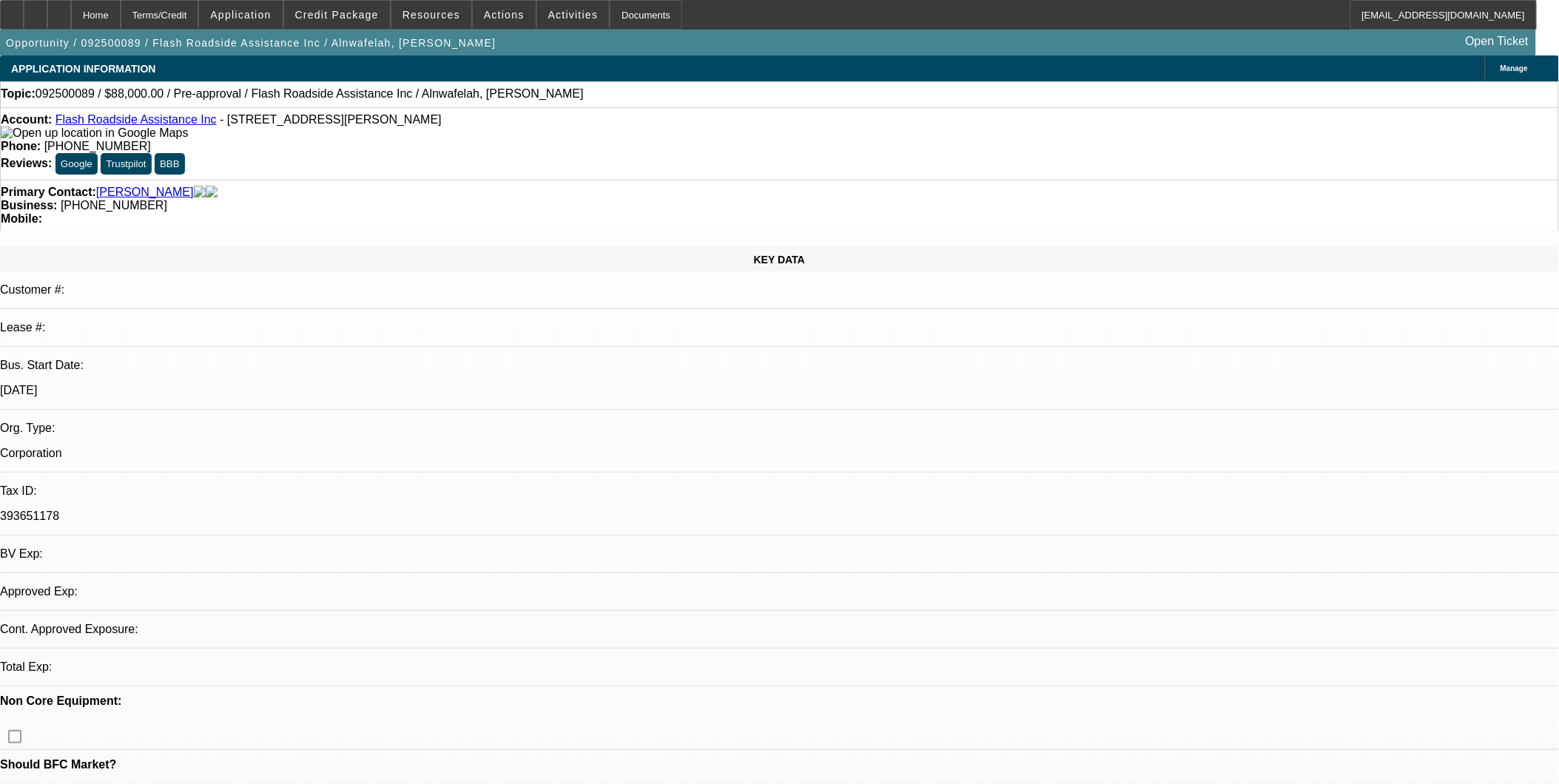
select select "0.2"
select select "2"
select select "0.1"
select select "0.2"
select select "2"
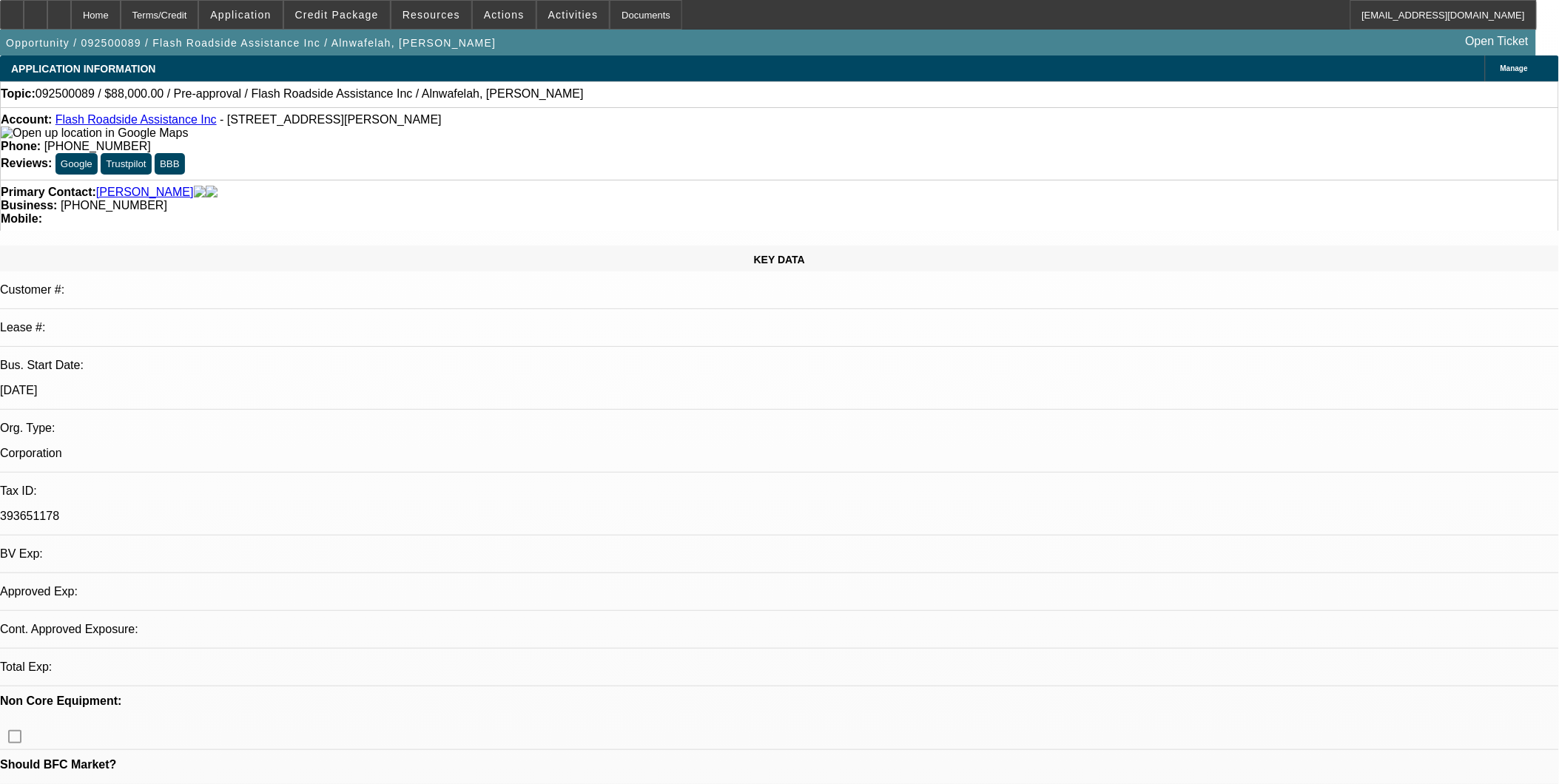
select select "0.1"
select select "1"
select select "2"
select select "4"
select select "1"
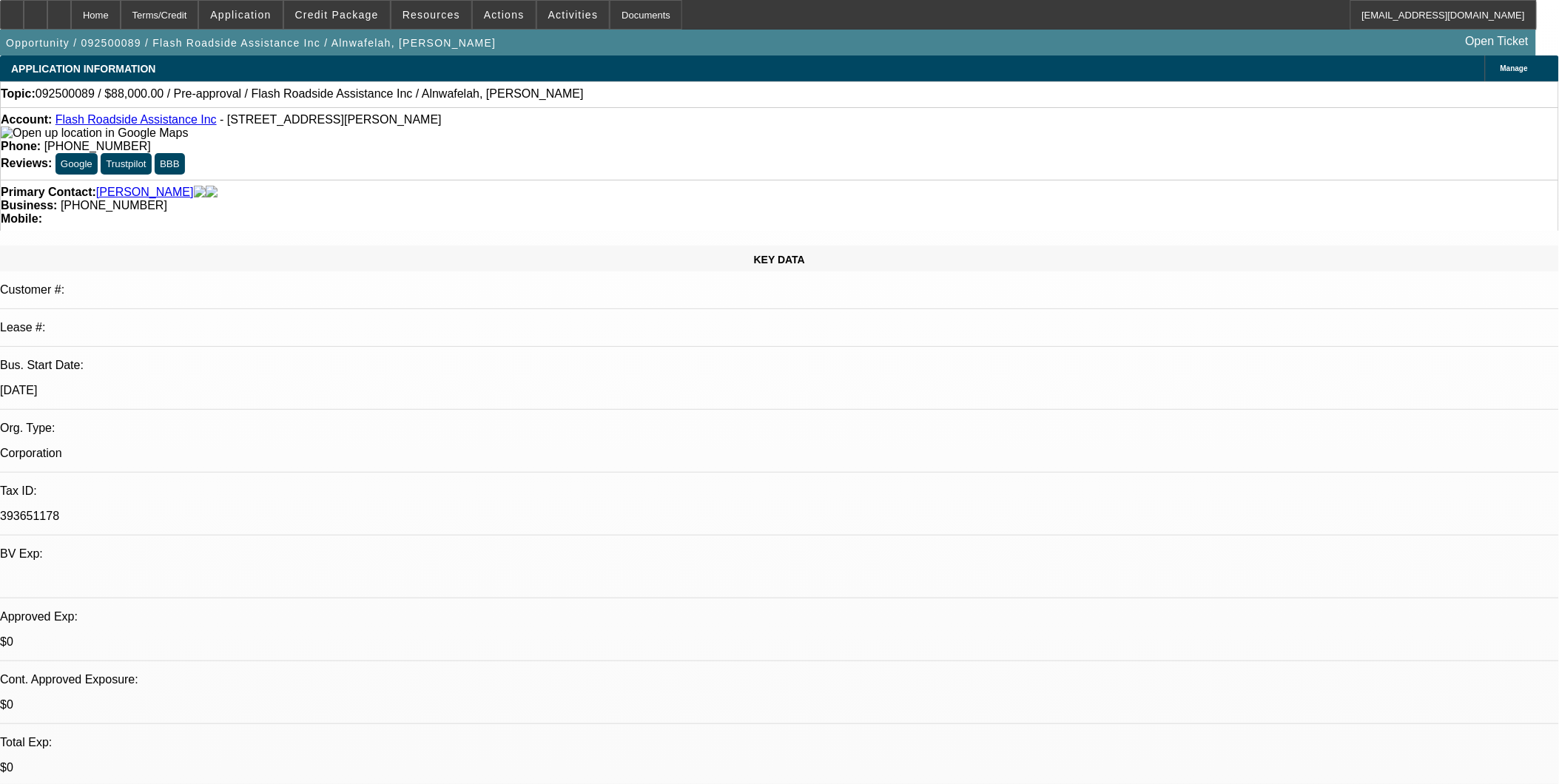
select select "2"
select select "4"
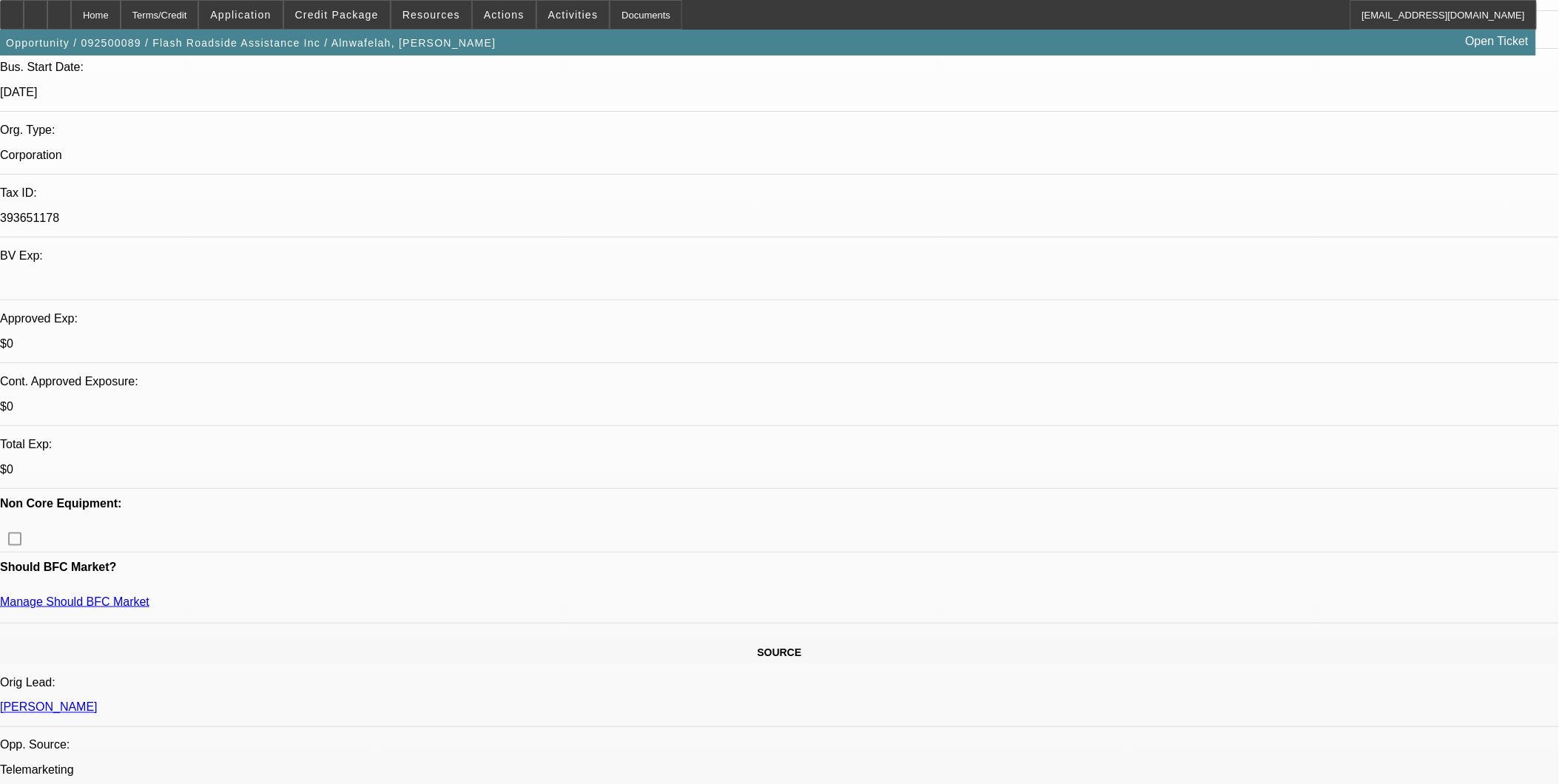
scroll to position [328, 0]
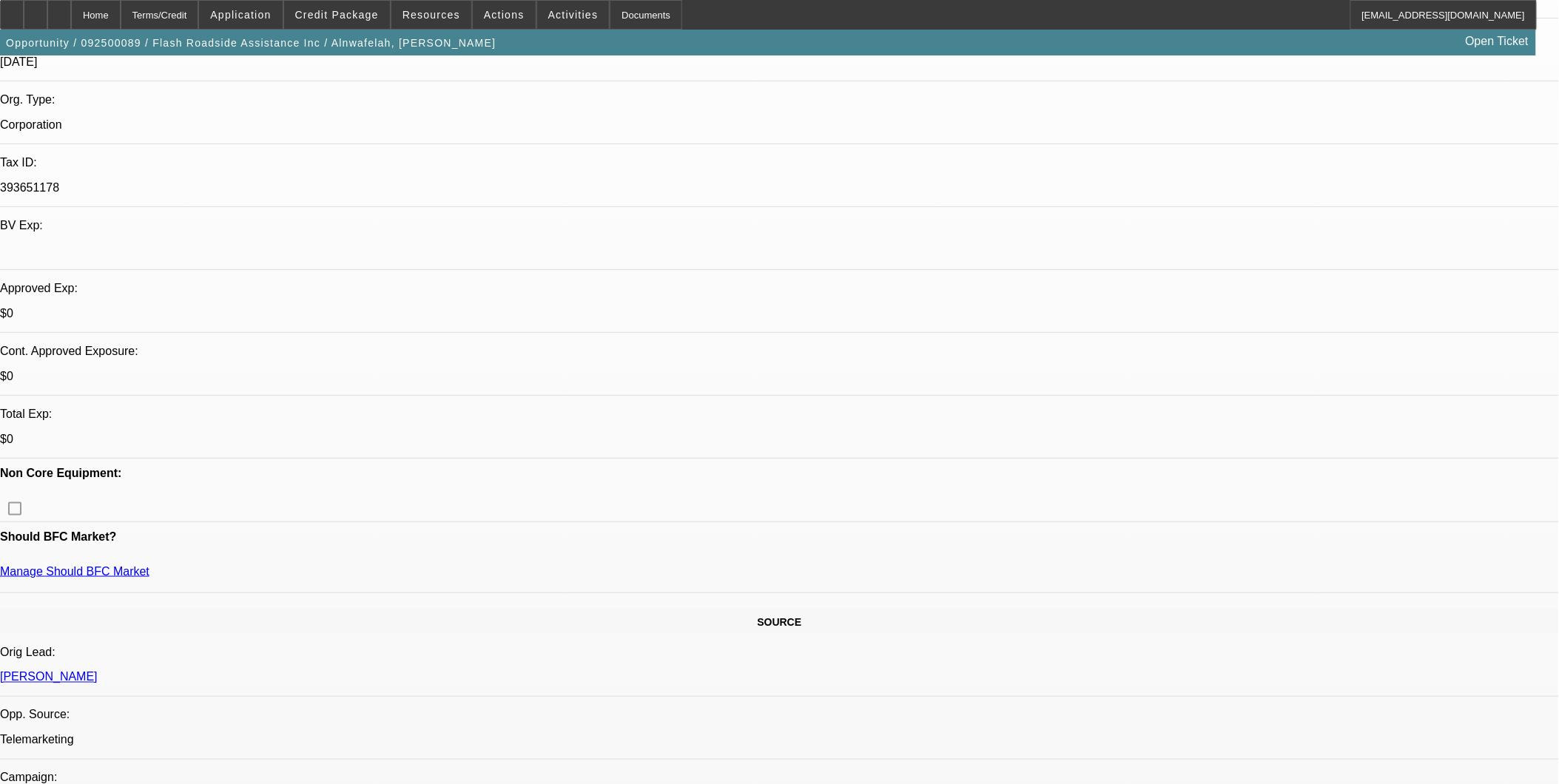
drag, startPoint x: 1048, startPoint y: 409, endPoint x: 1276, endPoint y: 460, distance: 233.6
drag, startPoint x: 1276, startPoint y: 460, endPoint x: 1282, endPoint y: 529, distance: 69.3
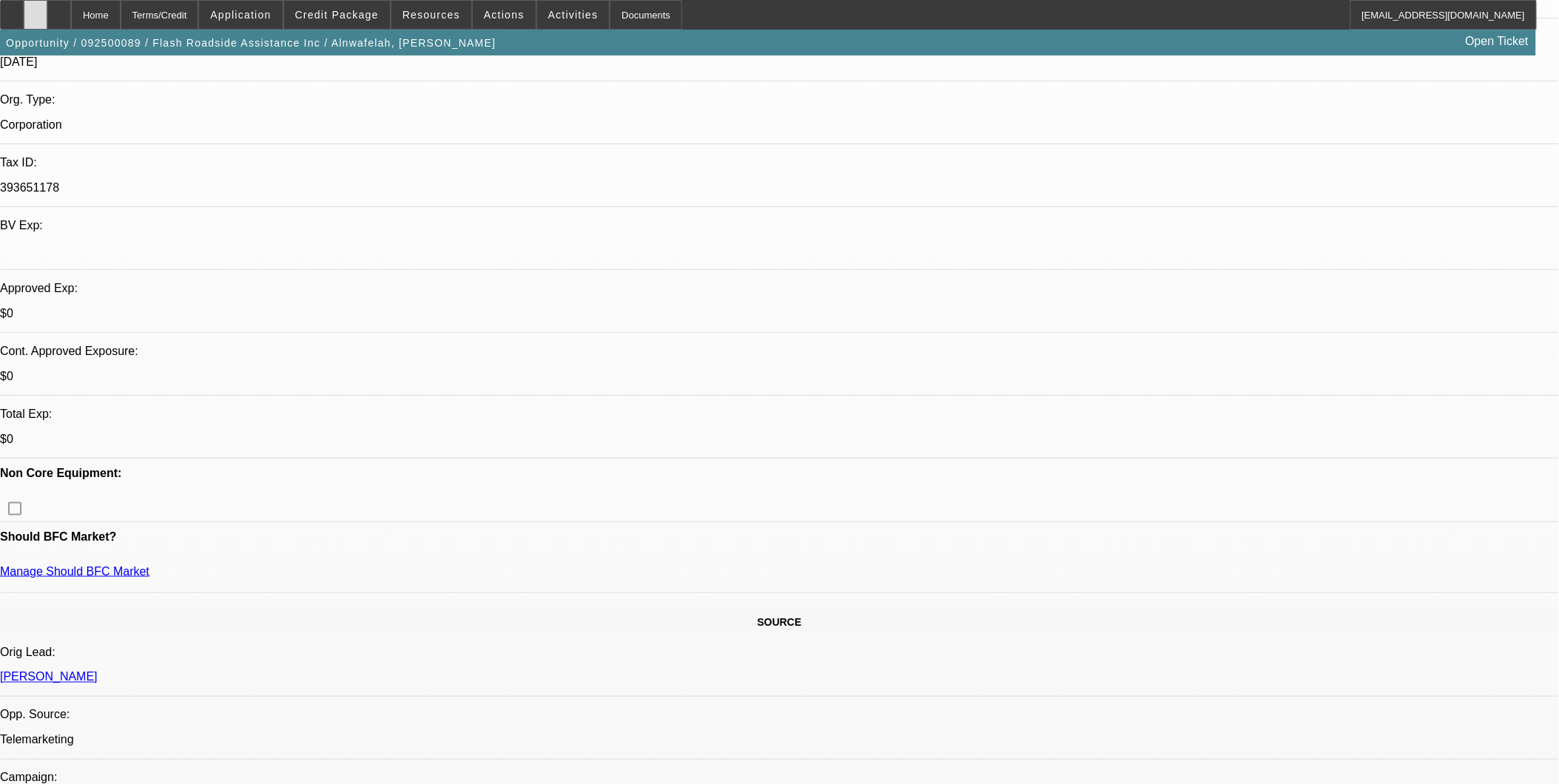
click at [47, 15] on div at bounding box center [35, 14] width 24 height 29
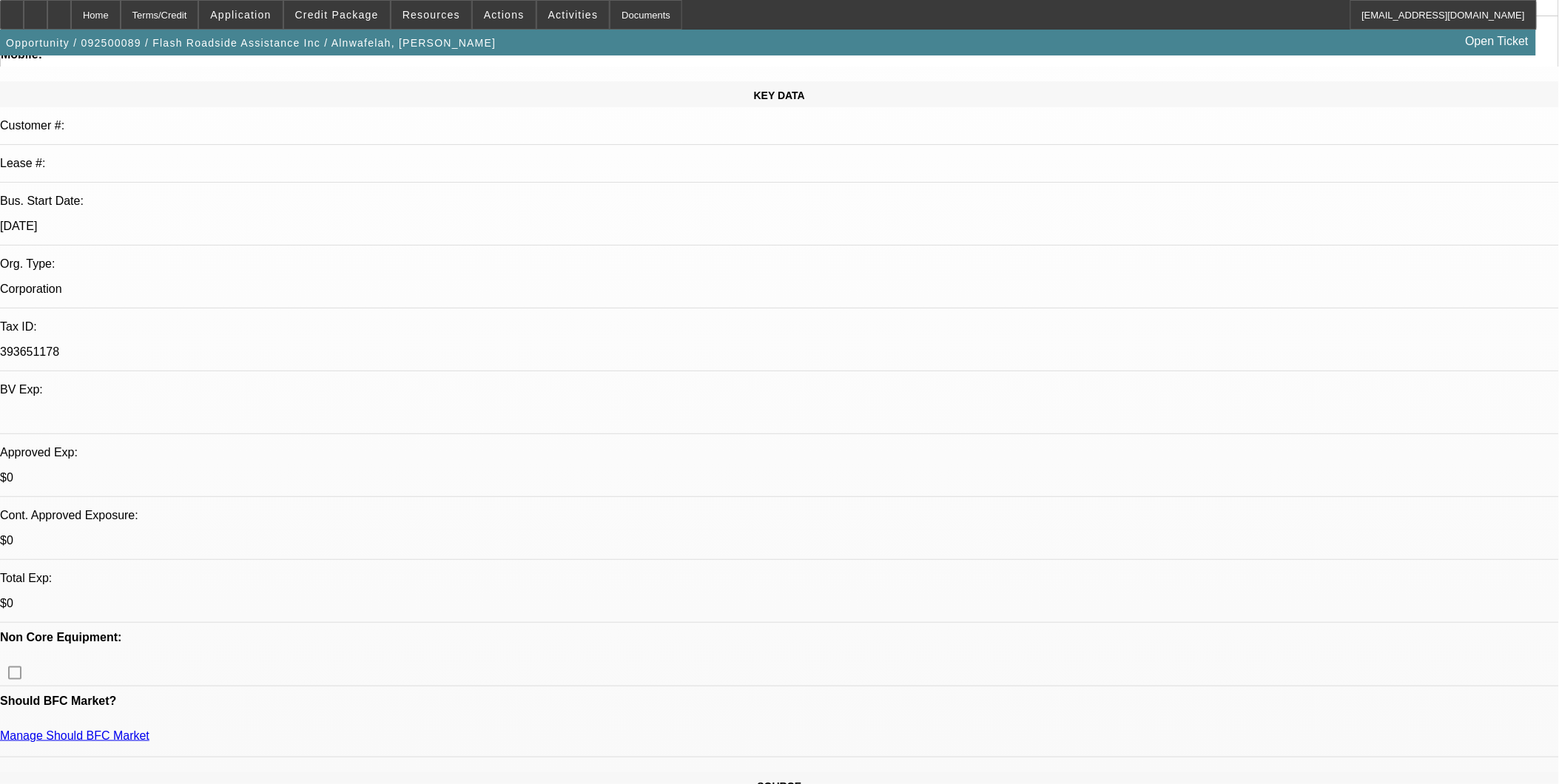
scroll to position [0, 0]
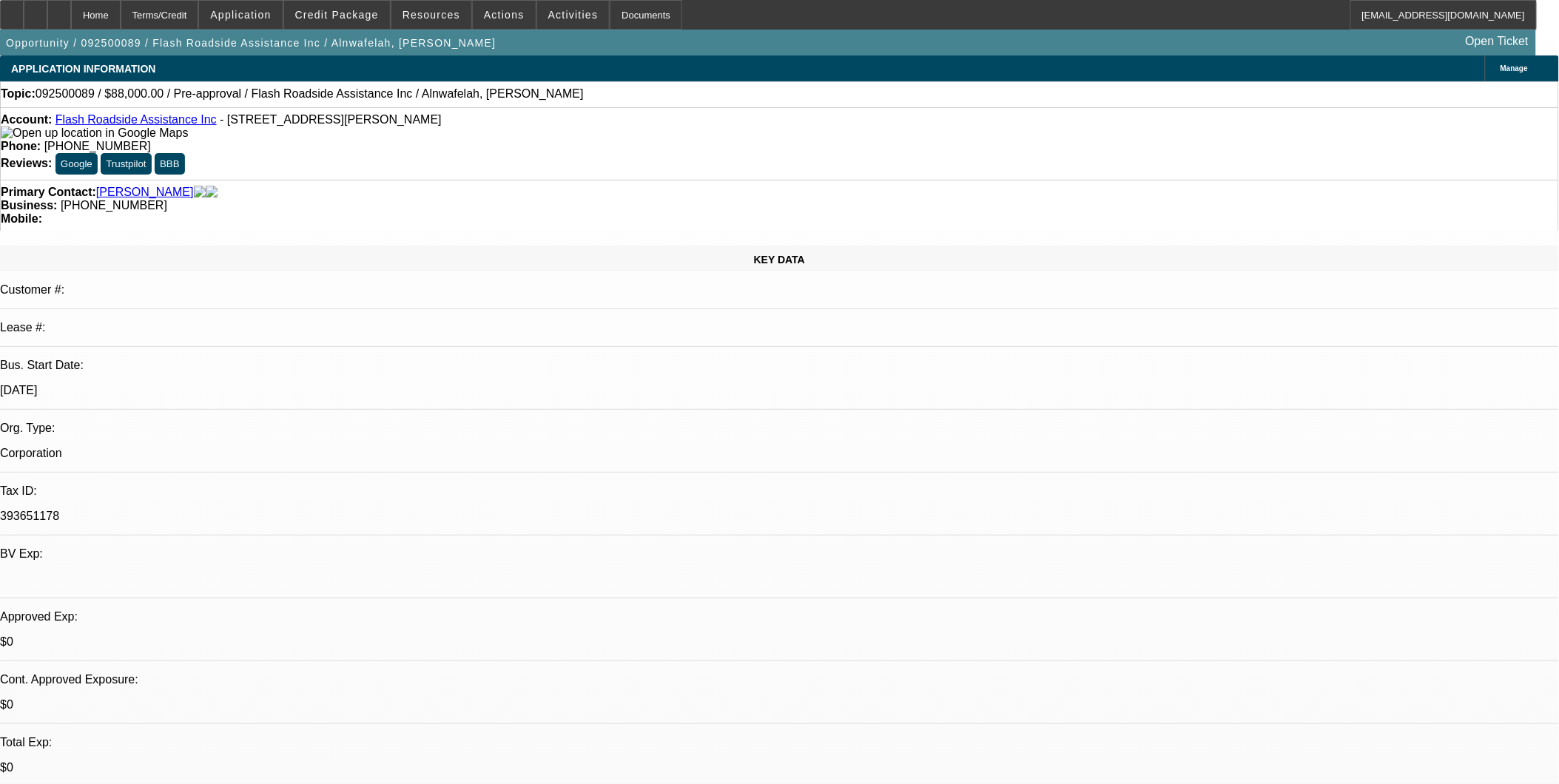
click at [59, 9] on icon at bounding box center [59, 9] width 0 height 0
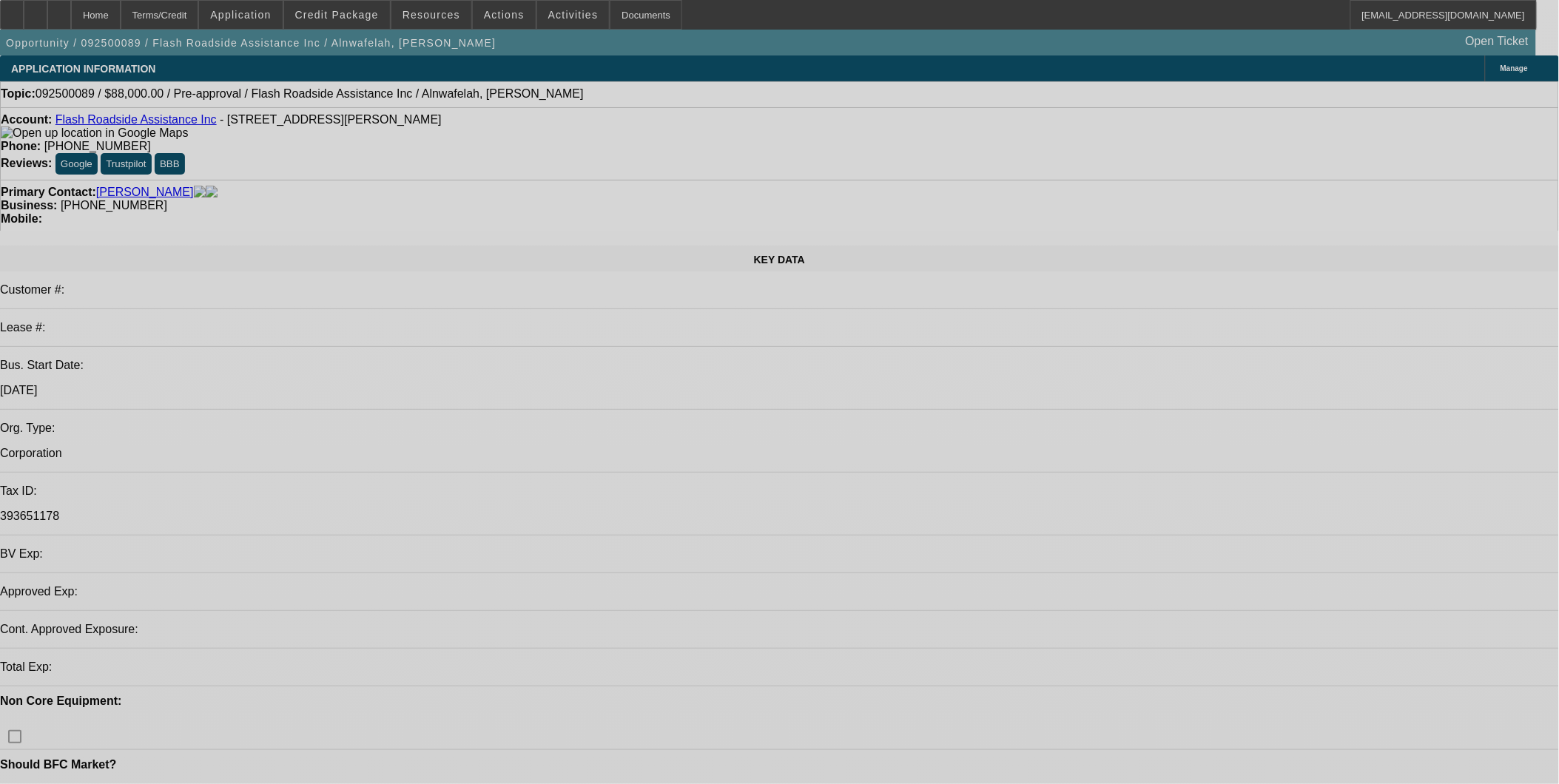
select select "0.2"
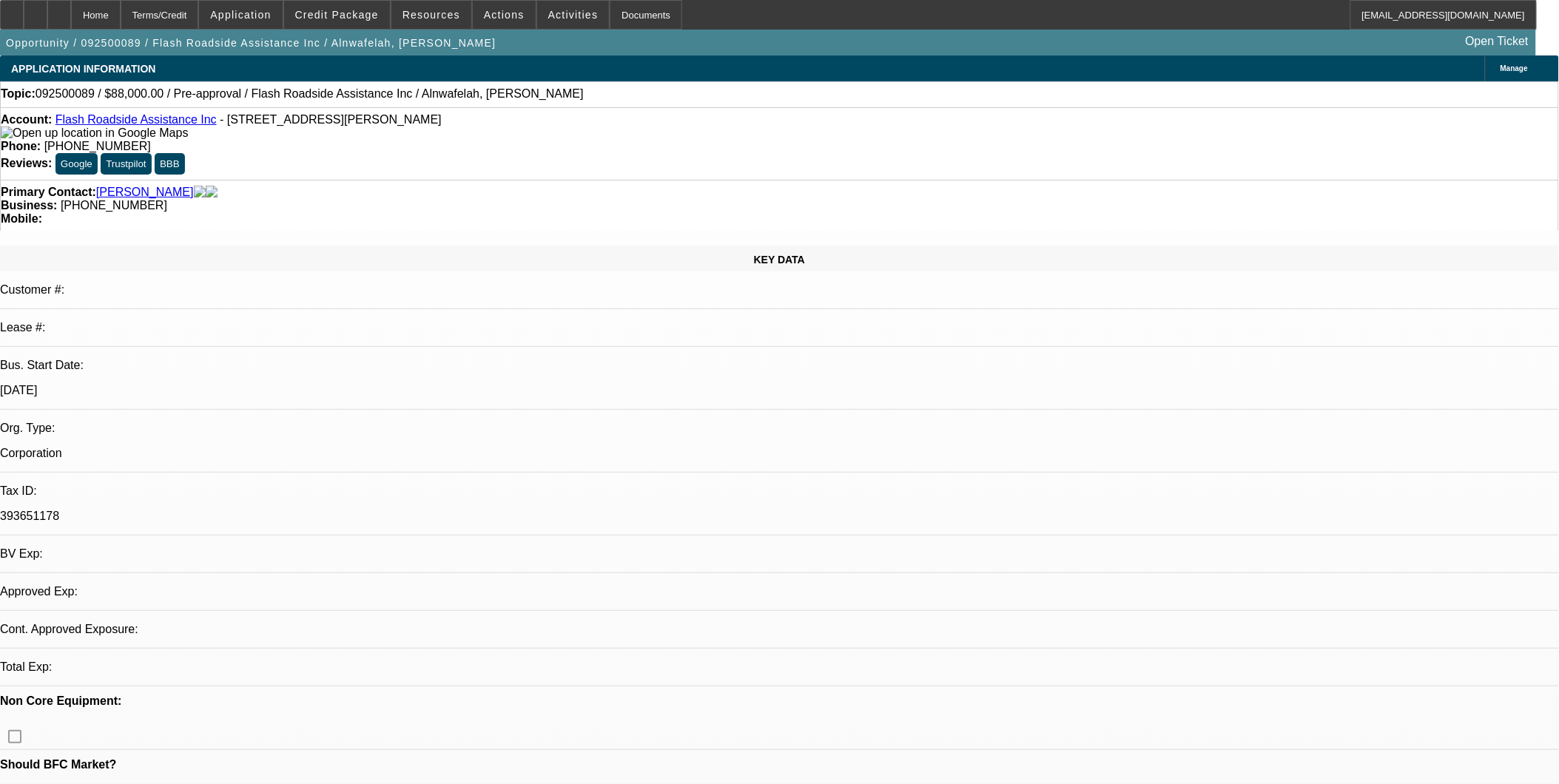
select select "2"
select select "0.1"
select select "0.2"
select select "2"
select select "0.1"
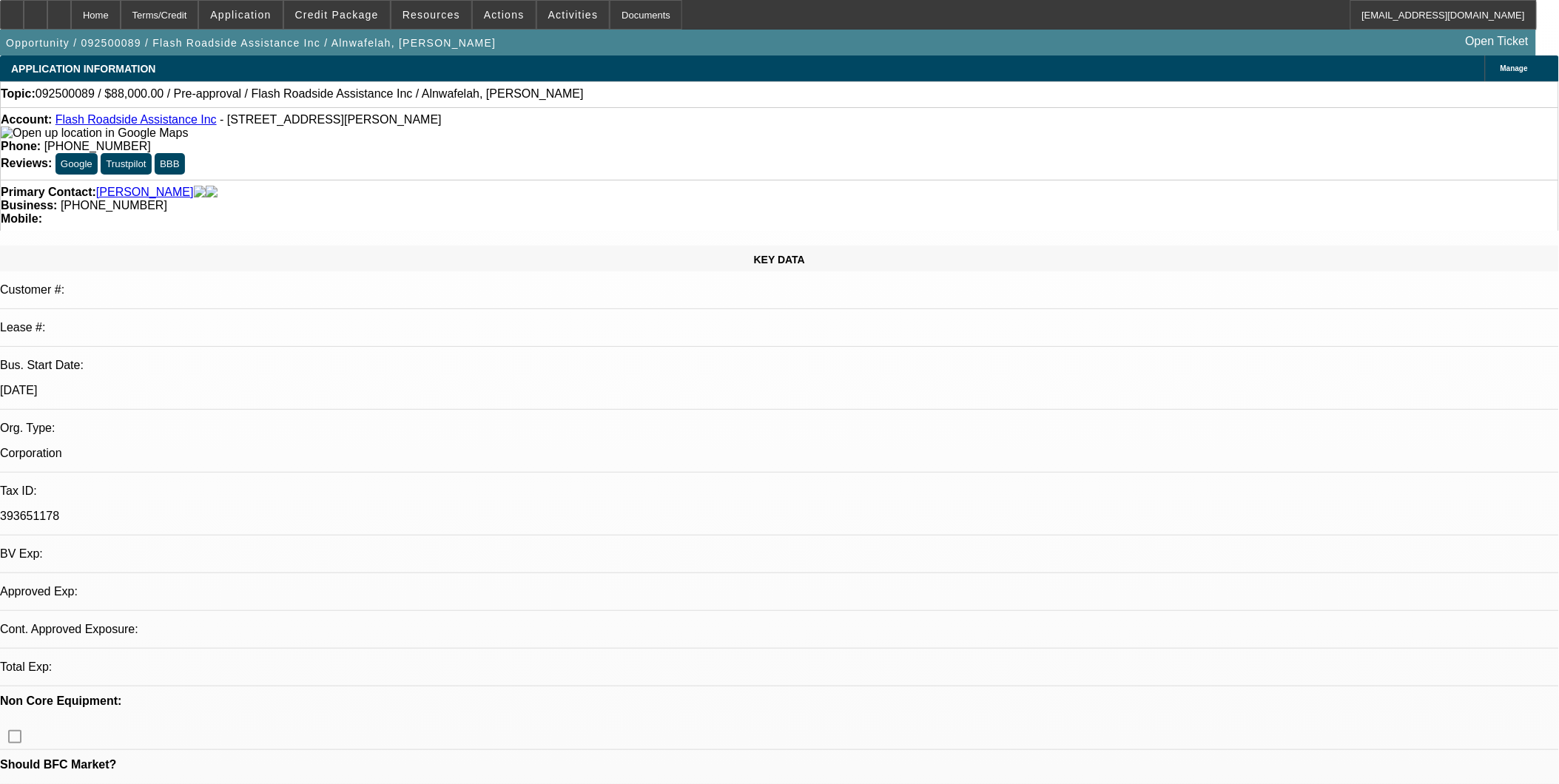
select select "1"
select select "2"
select select "4"
select select "1"
select select "2"
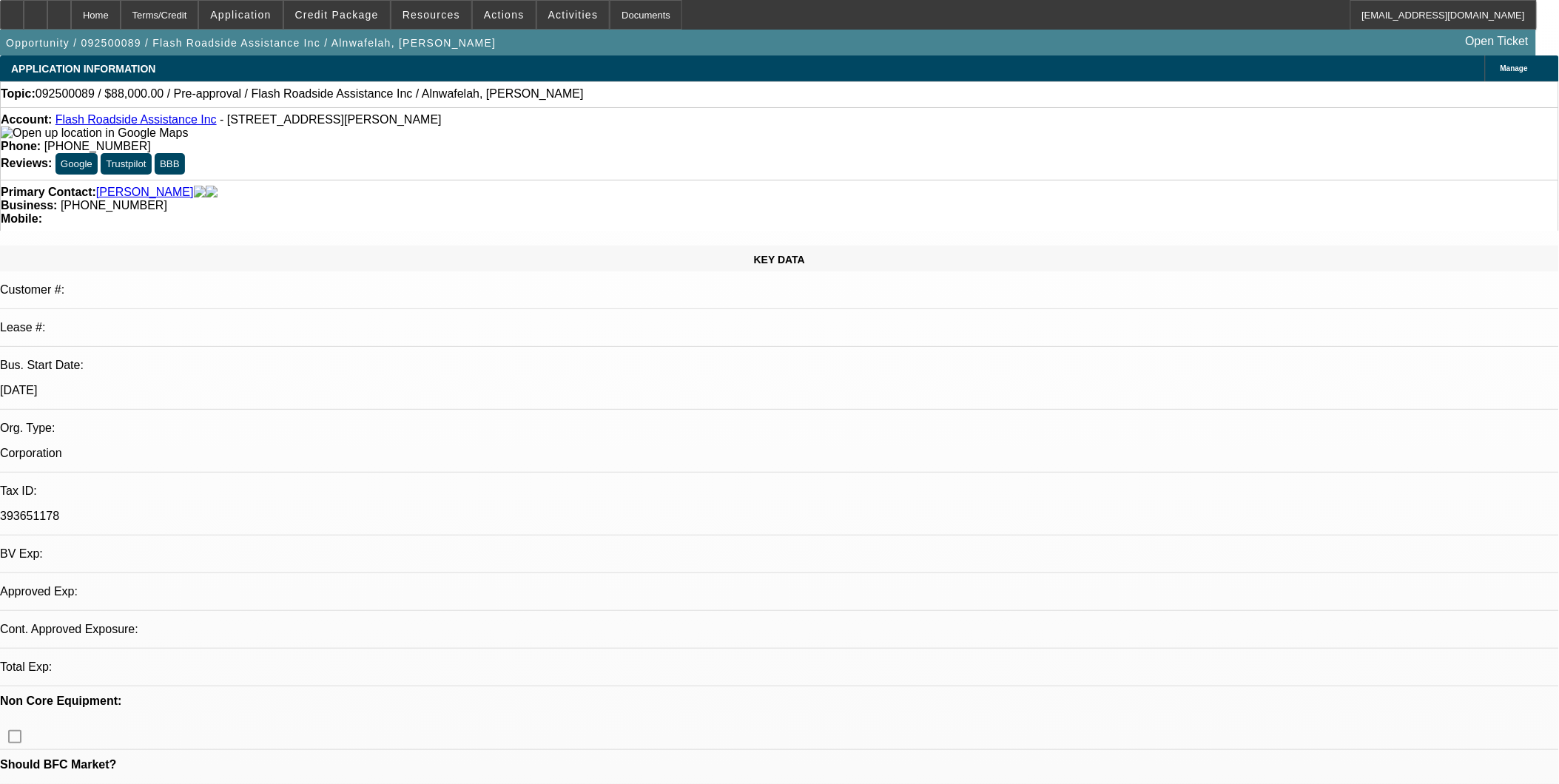
select select "4"
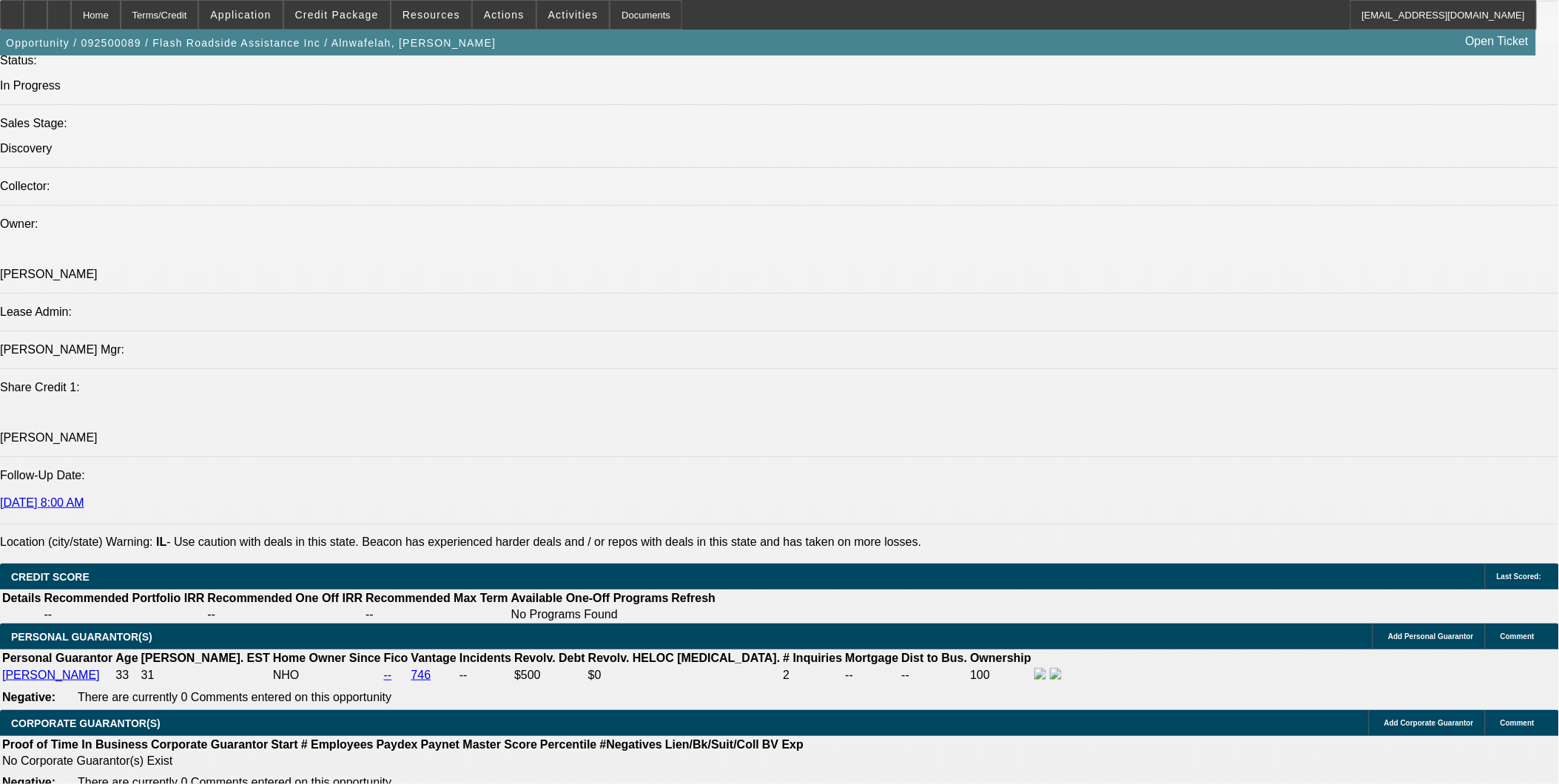
scroll to position [1613, 0]
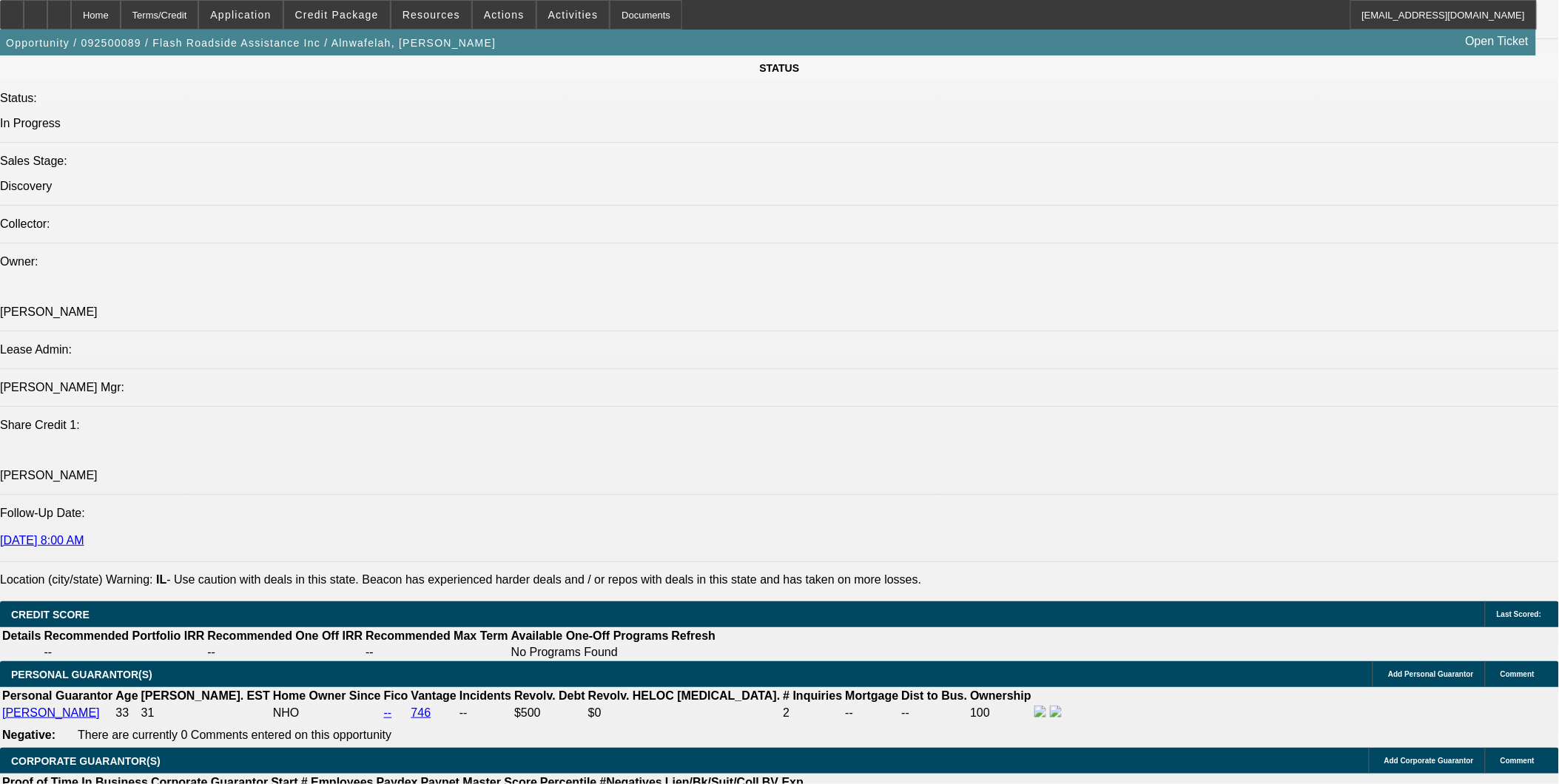
drag, startPoint x: 1054, startPoint y: 408, endPoint x: 1285, endPoint y: 464, distance: 237.7
copy div "9/17: rang and went to vm. I need to see if the PG has a co-signer. if not, jus…"
drag, startPoint x: 846, startPoint y: 585, endPoint x: 849, endPoint y: 559, distance: 26.2
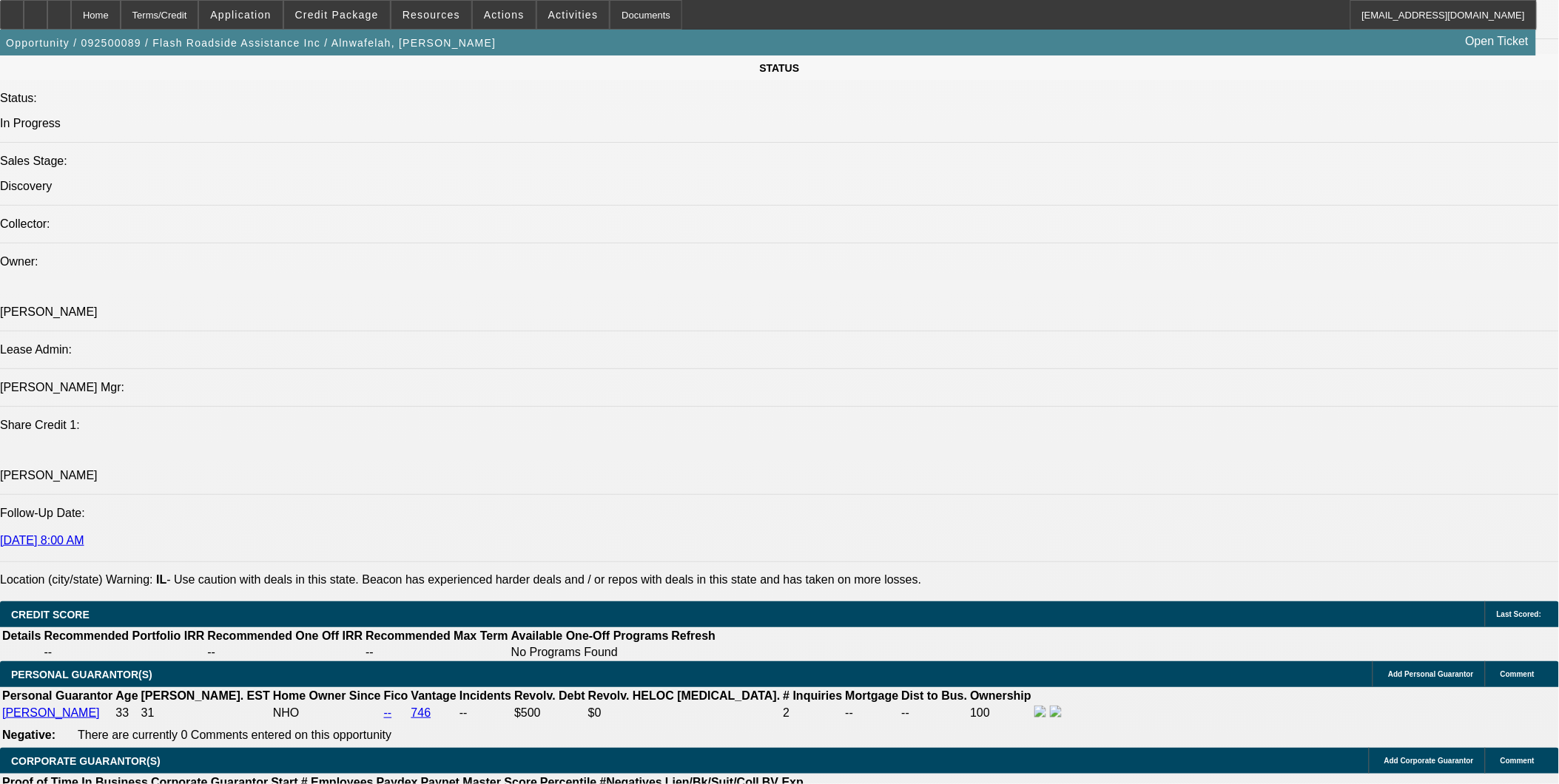
click at [59, 9] on icon at bounding box center [59, 9] width 0 height 0
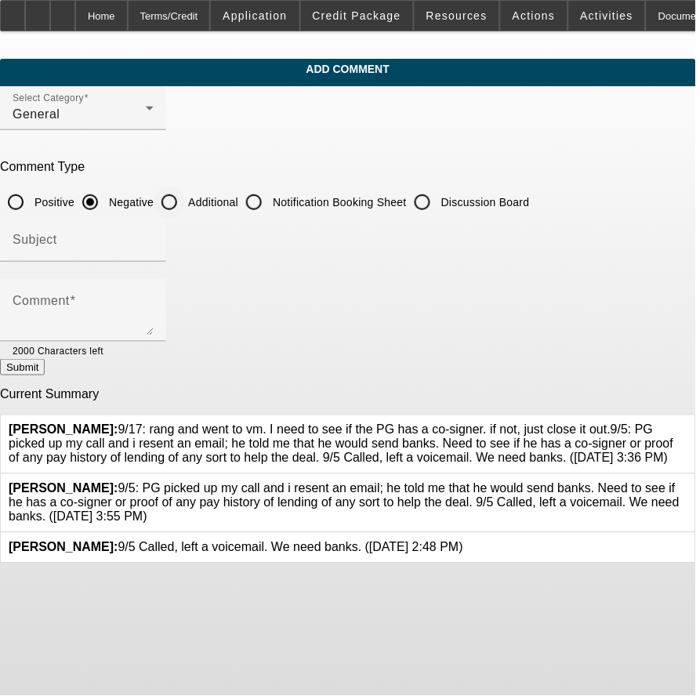
click at [185, 196] on input "Additional" at bounding box center [169, 202] width 31 height 31
radio input "true"
click at [154, 242] on input "Subject" at bounding box center [83, 246] width 141 height 19
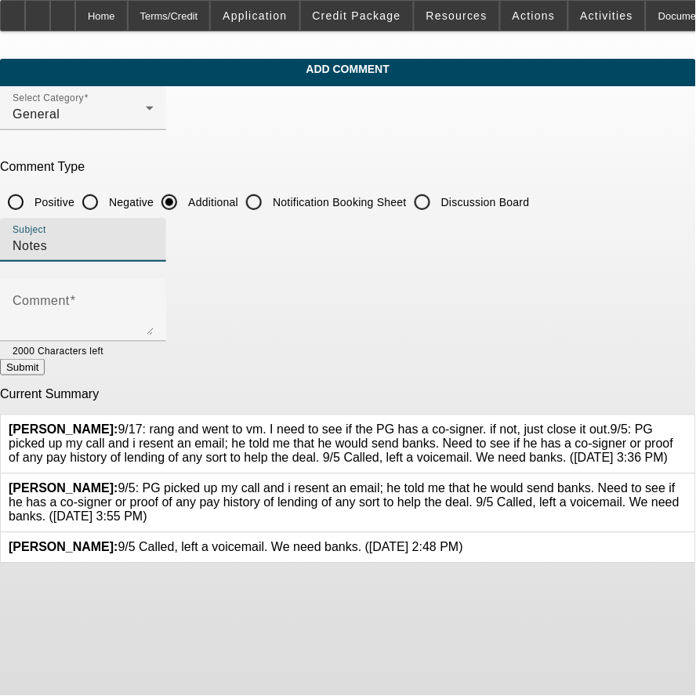
type input "Notes"
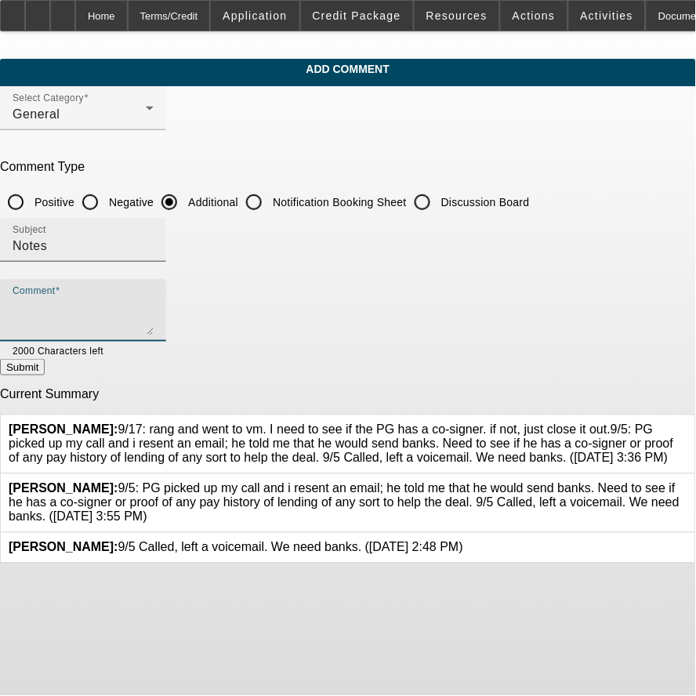
paste textarea "9/17: rang and went to vm. I need to see if the PG has a co-signer. if not, jus…"
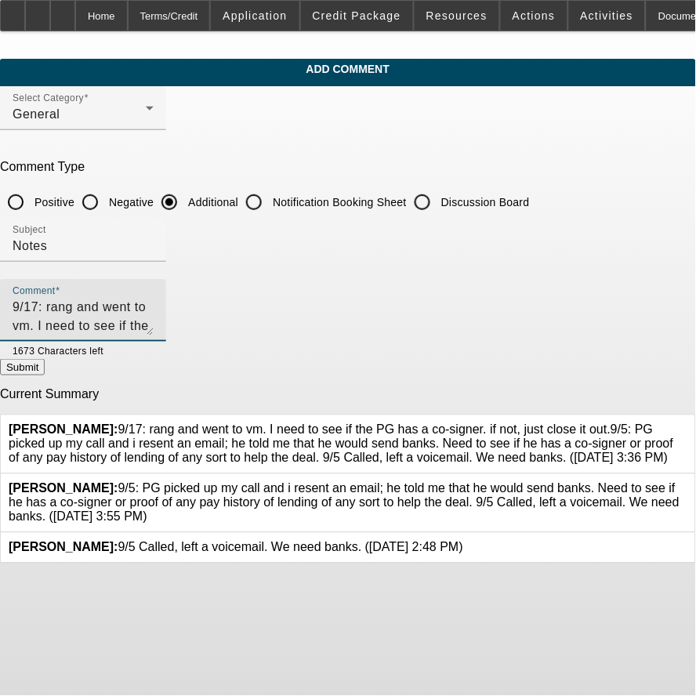
click at [82, 301] on textarea "9/17: rang and went to vm. I need to see if the PG has a co-signer. if not, jus…" at bounding box center [83, 317] width 141 height 38
paste textarea "9/17: rang and went to vm. I need to see if the PG has a co-signer. if not, jus…"
type textarea "NO COSIGNER, banks in 9/17: rang and went to vm. I need to see if the PG has a …"
drag, startPoint x: 542, startPoint y: 323, endPoint x: -391, endPoint y: 12, distance: 983.0
click at [0, 12] on html "Home Terms/Credit Application Credit Package Resources Actions Activities Docum…" at bounding box center [348, 348] width 696 height 696
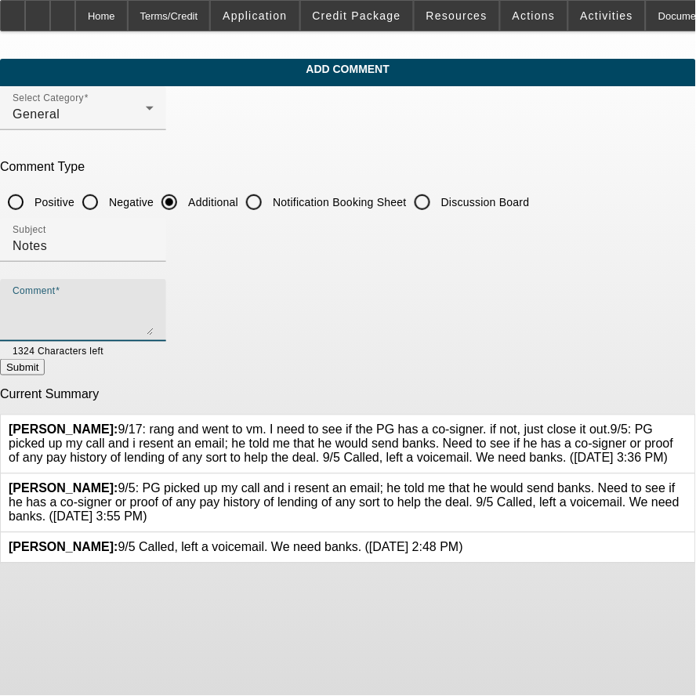
type textarea "="
paste textarea "9/17: rang and went to vm. I need to see if the PG has a co-signer. if not, jus…"
click at [76, 299] on div "Comment 9/17: rang and went to vm. I need to see if the PG has a co-signer. if …" at bounding box center [83, 310] width 166 height 63
click at [152, 311] on textarea "9/17: rang and went to vm. I need to see if the PG has a co-signer. if not, jus…" at bounding box center [83, 317] width 141 height 38
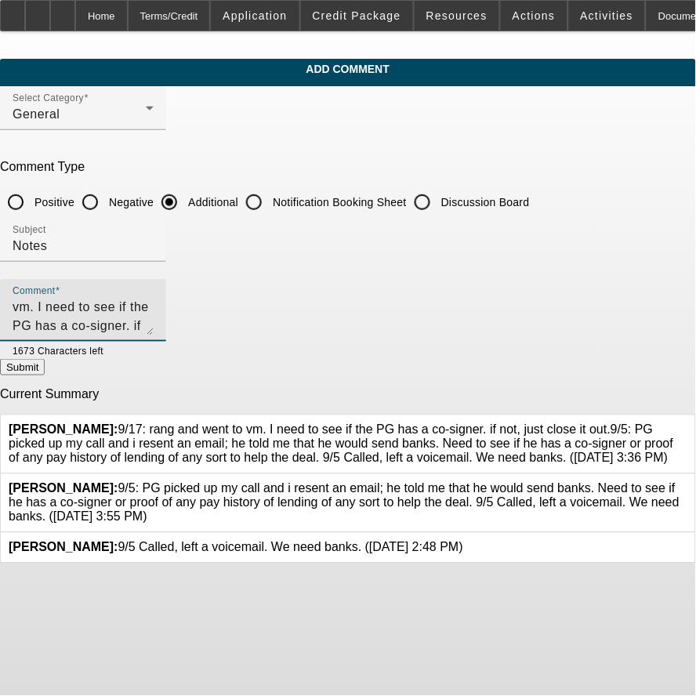
scroll to position [0, 0]
click at [82, 307] on textarea "9/17: rang and went to vm. I need to see if the PG has a co-signer. if not, jus…" at bounding box center [83, 317] width 141 height 38
type textarea "9:17: no co-signer... banks in. 9/17: rang and went to vm. I need to see if the…"
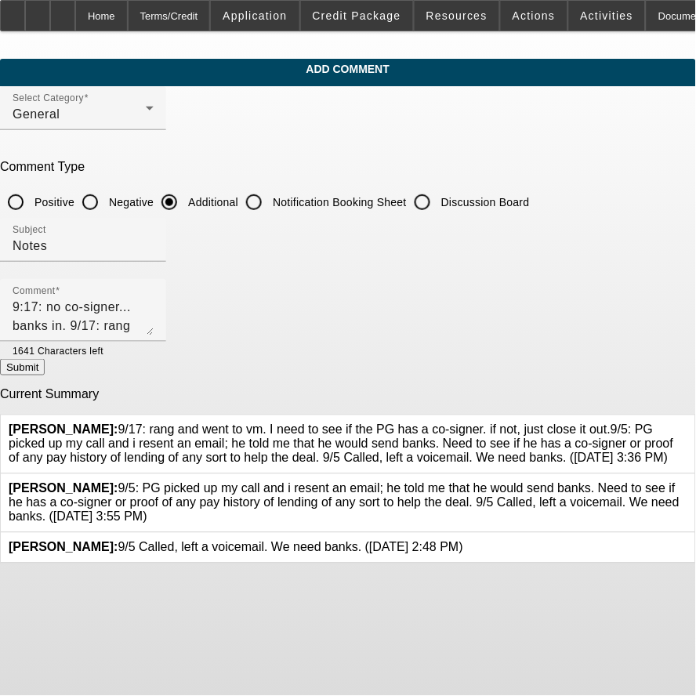
click at [45, 369] on button "Submit" at bounding box center [22, 367] width 45 height 16
radio input "true"
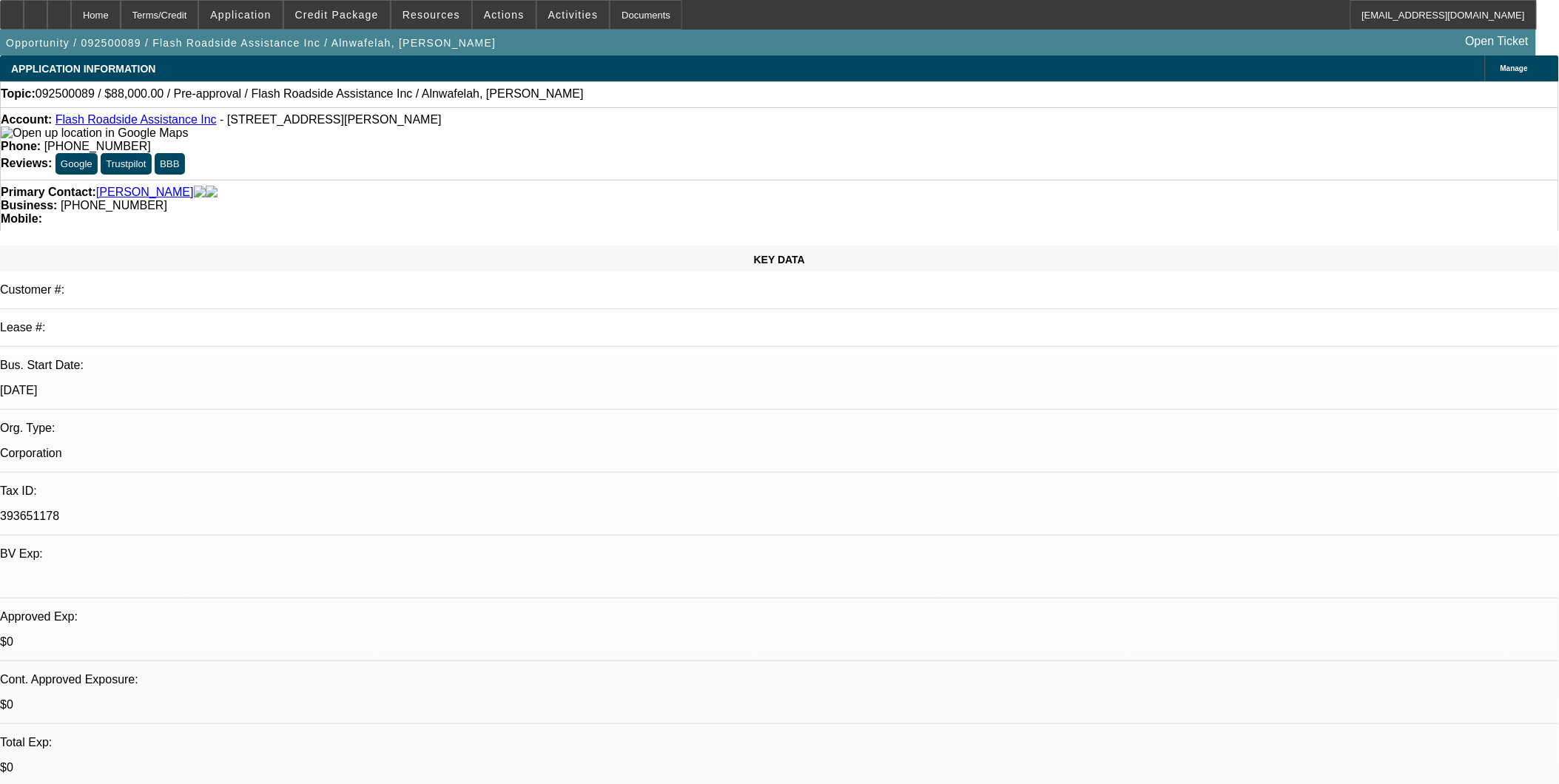
select select "0.2"
select select "2"
select select "0.1"
select select "0.2"
select select "2"
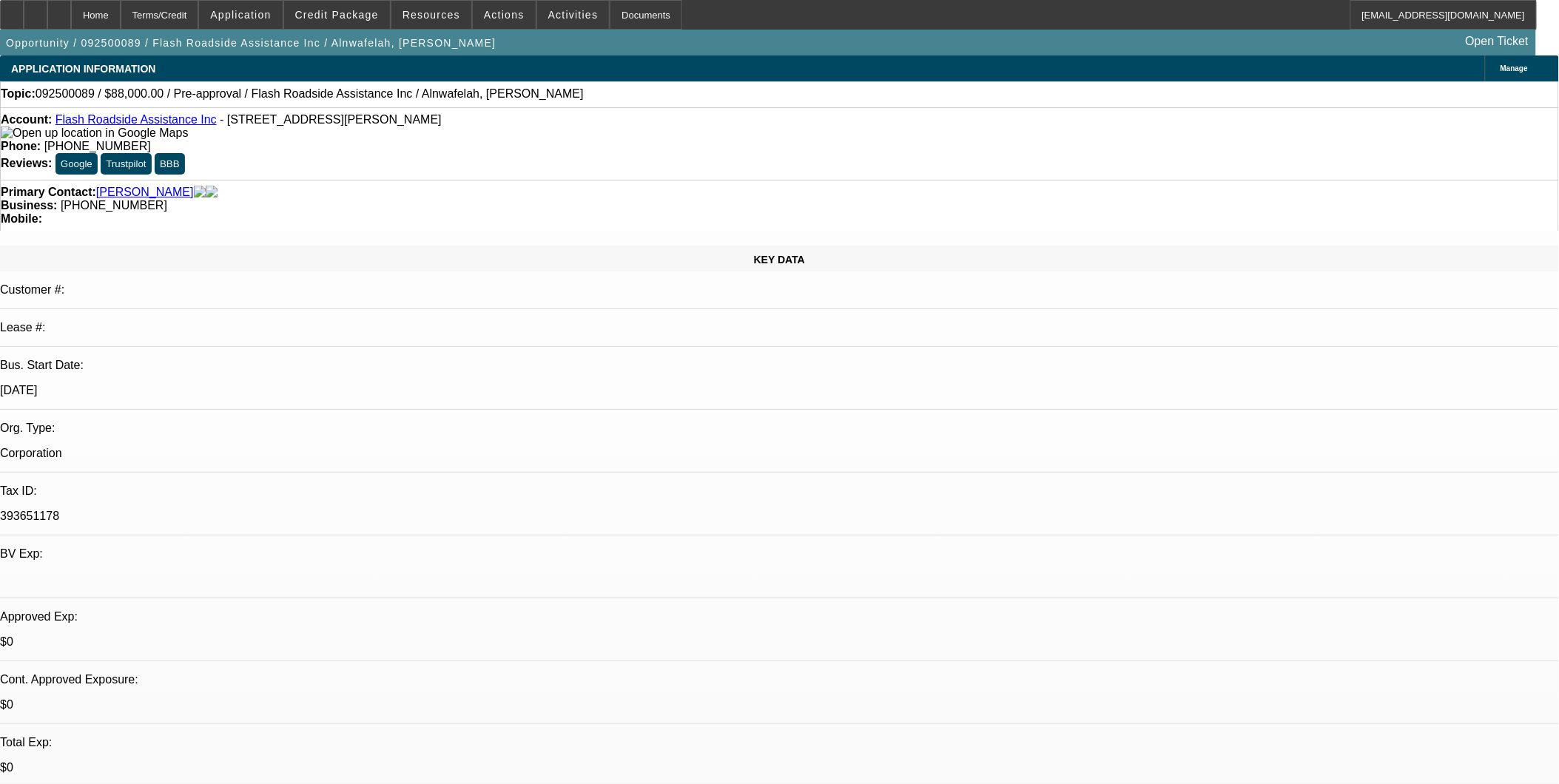
select select "0.1"
select select "1"
select select "2"
select select "4"
select select "1"
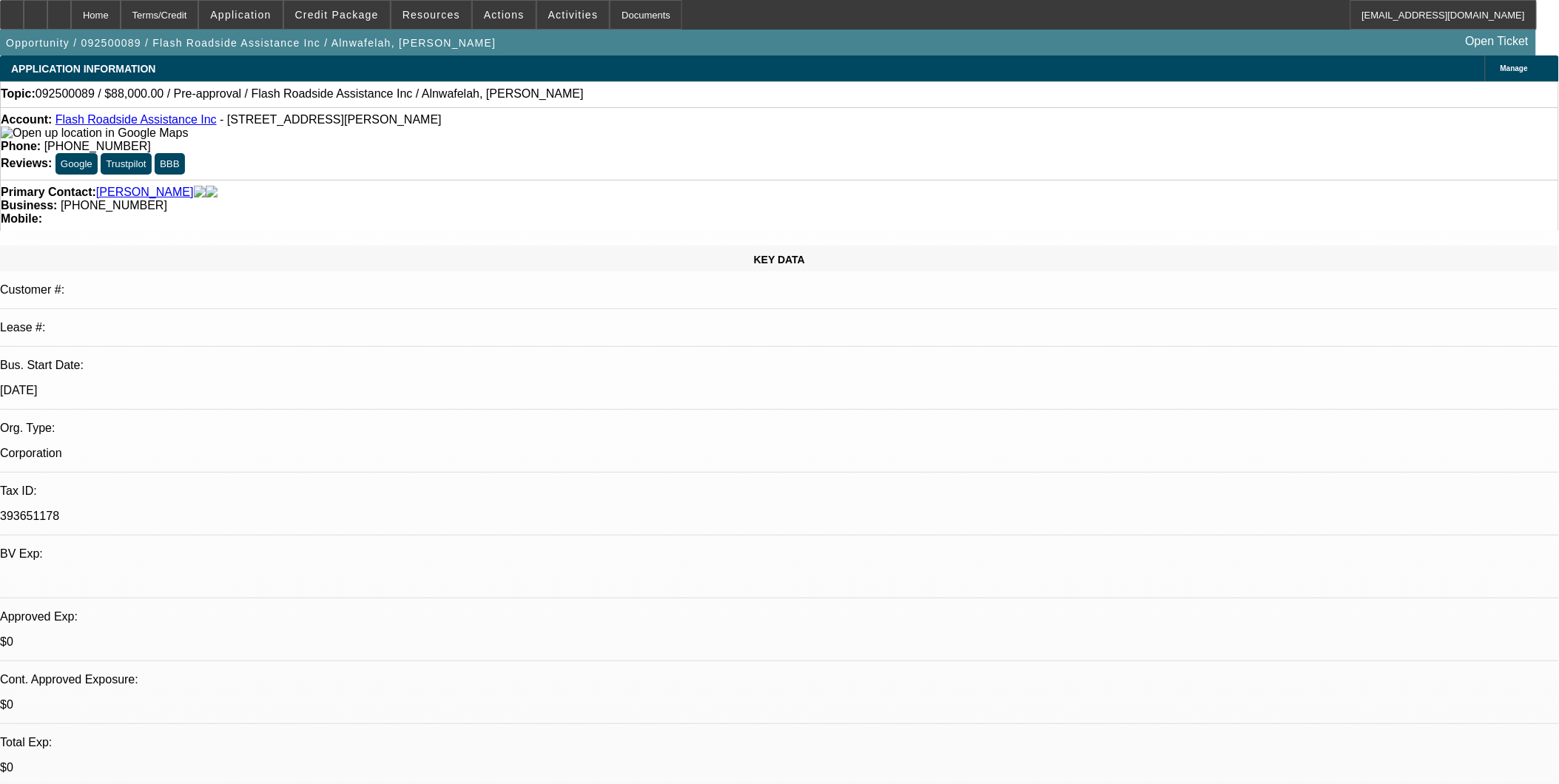
select select "2"
select select "4"
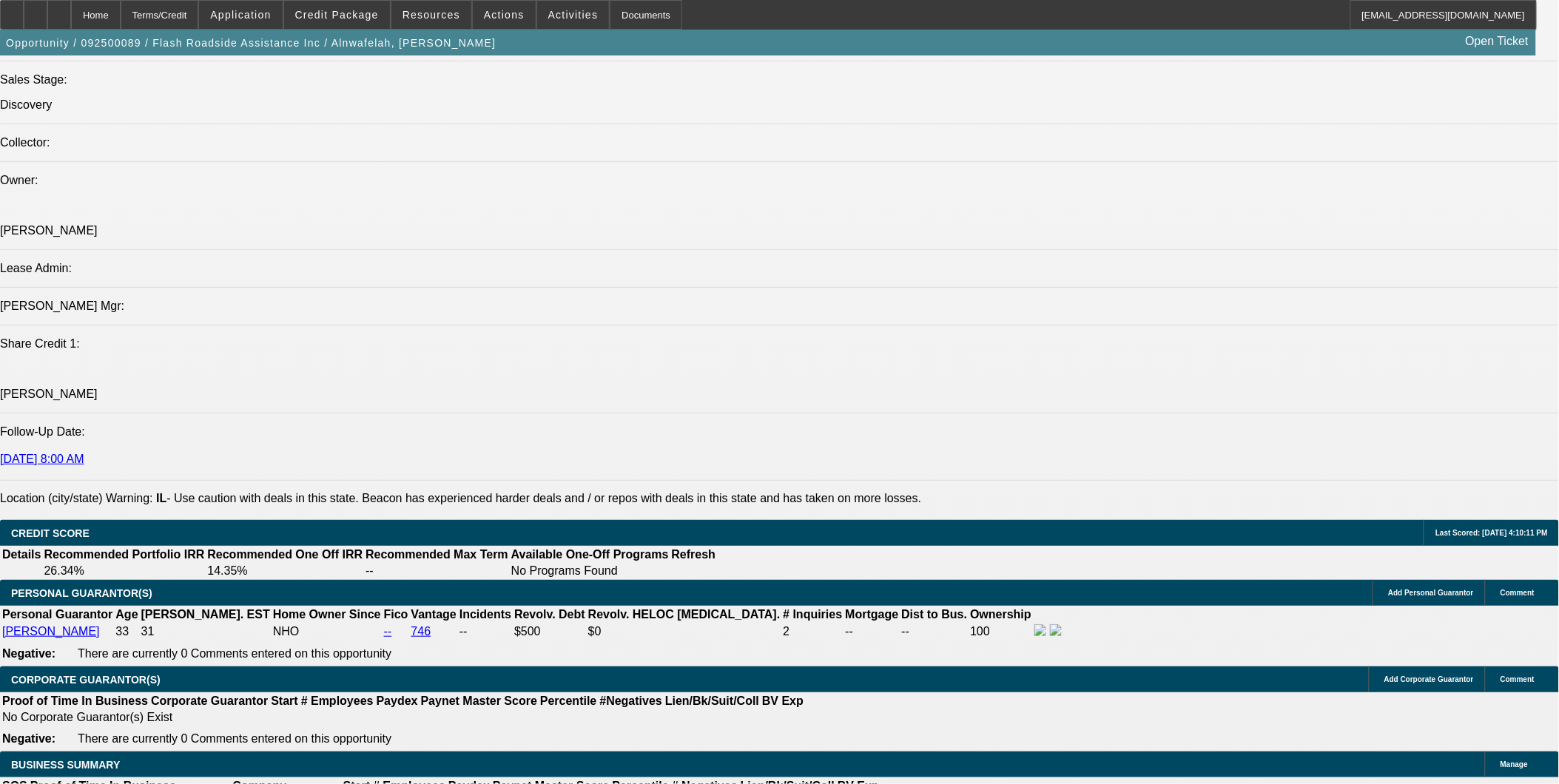
scroll to position [1696, 0]
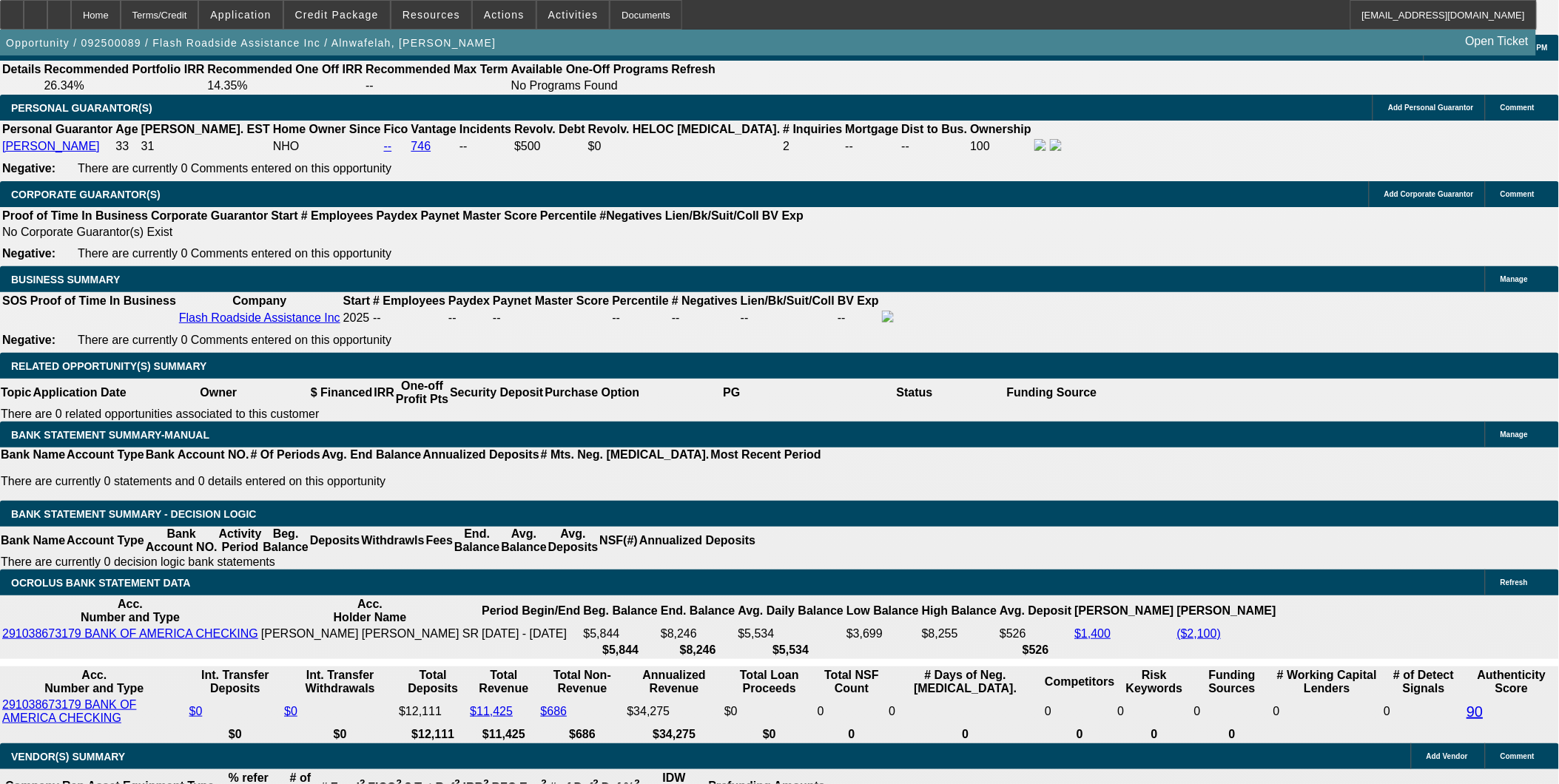
scroll to position [2190, 0]
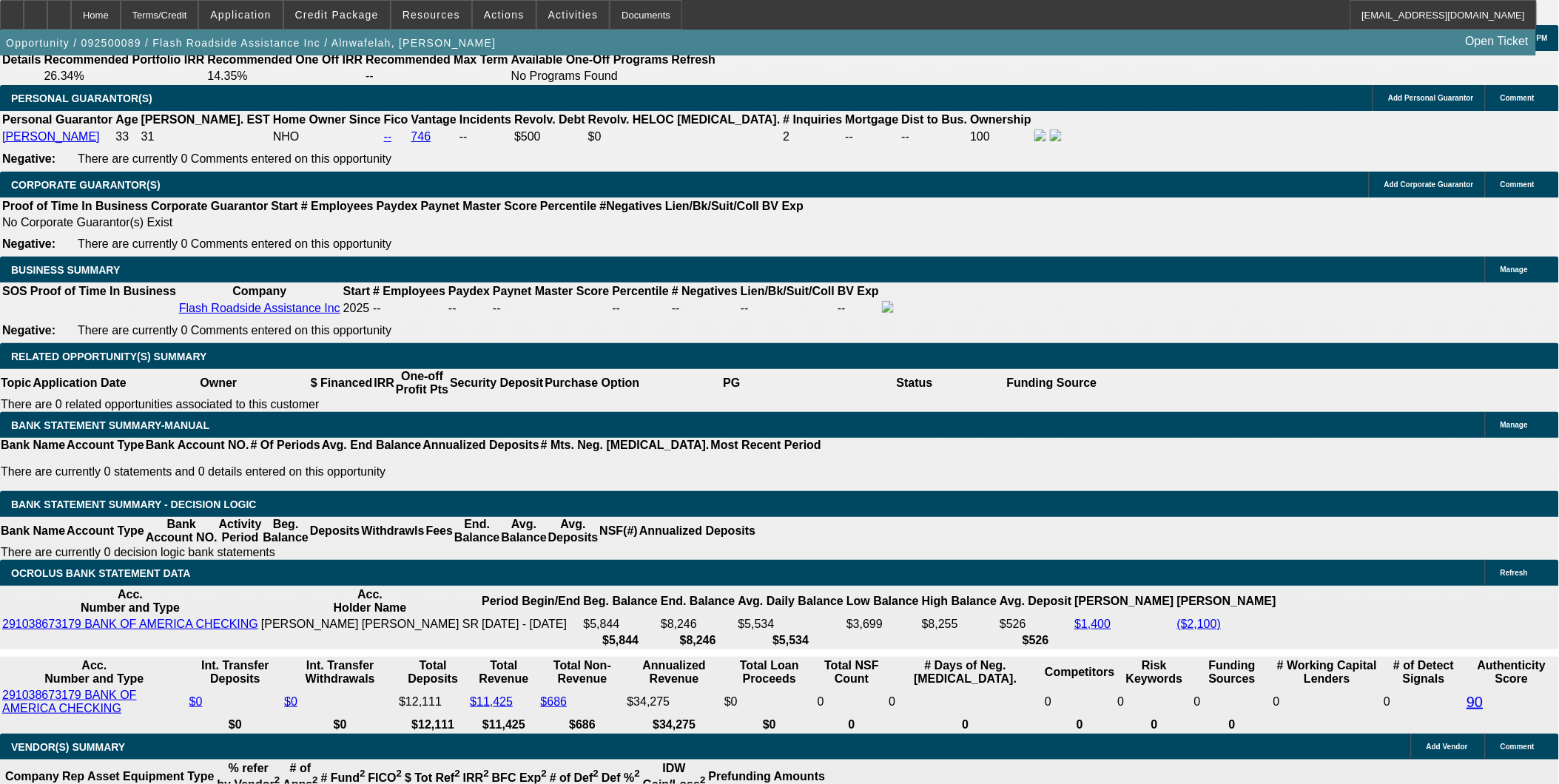
drag, startPoint x: 461, startPoint y: 259, endPoint x: 914, endPoint y: 331, distance: 458.7
type input "$100,000.00"
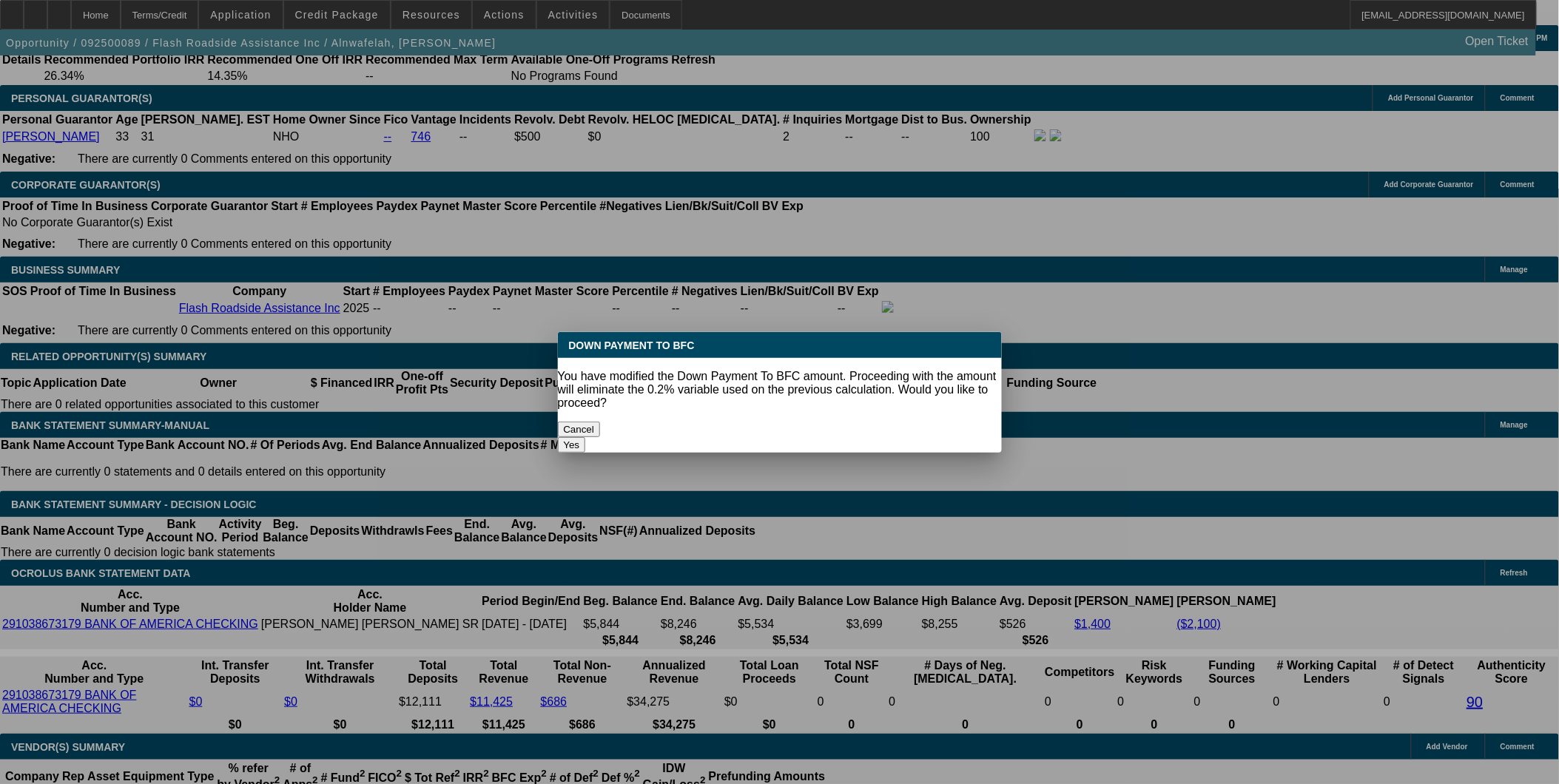
click at [916, 437] on div "Yes" at bounding box center [780, 444] width 444 height 15
click at [586, 437] on button "Yes" at bounding box center [572, 444] width 28 height 15
select select "0"
type input "UNKNOWN"
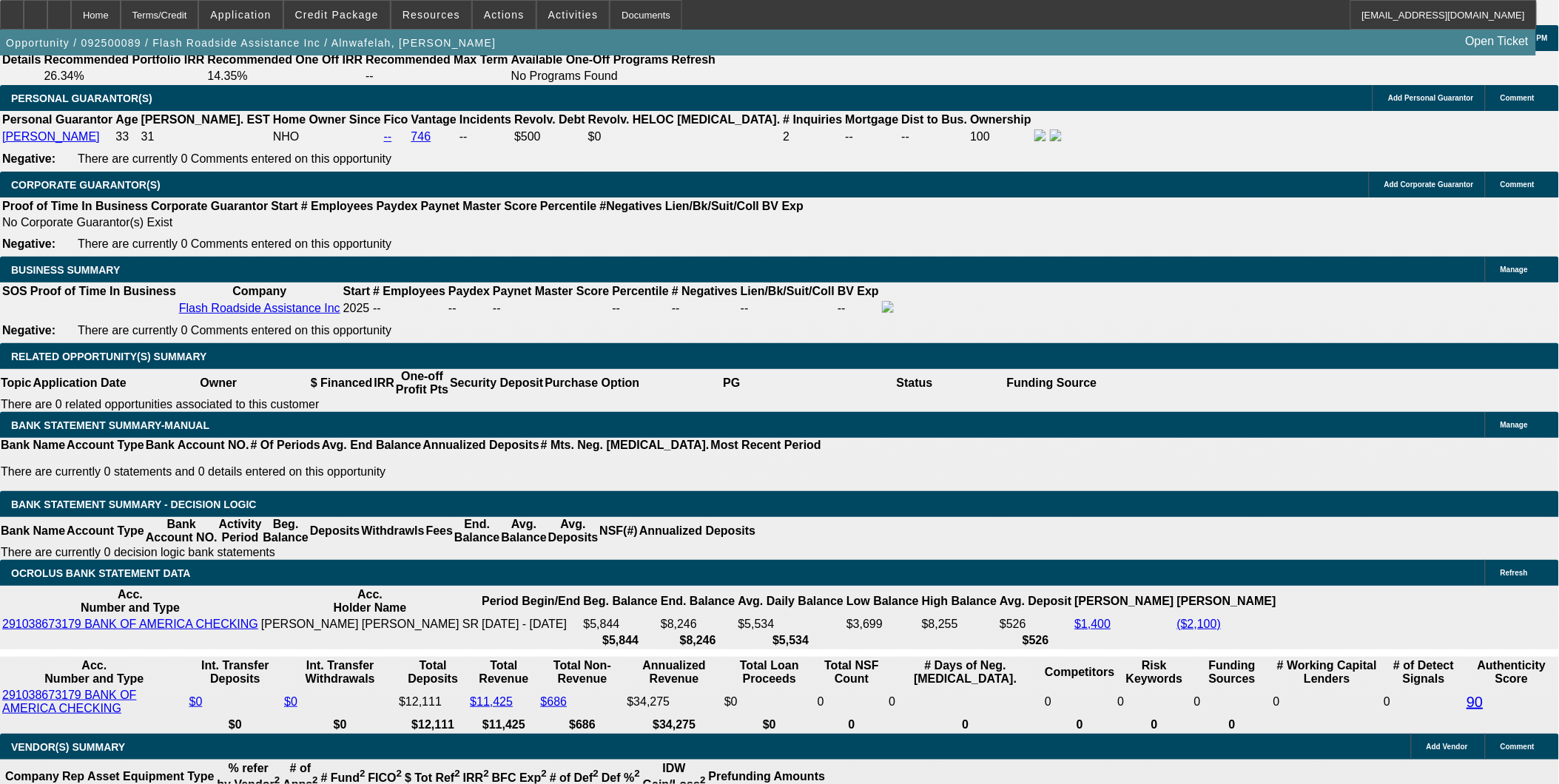
type input "$538.74"
type input "$269.37"
drag, startPoint x: 496, startPoint y: 378, endPoint x: 591, endPoint y: 378, distance: 95.0
type input "12"
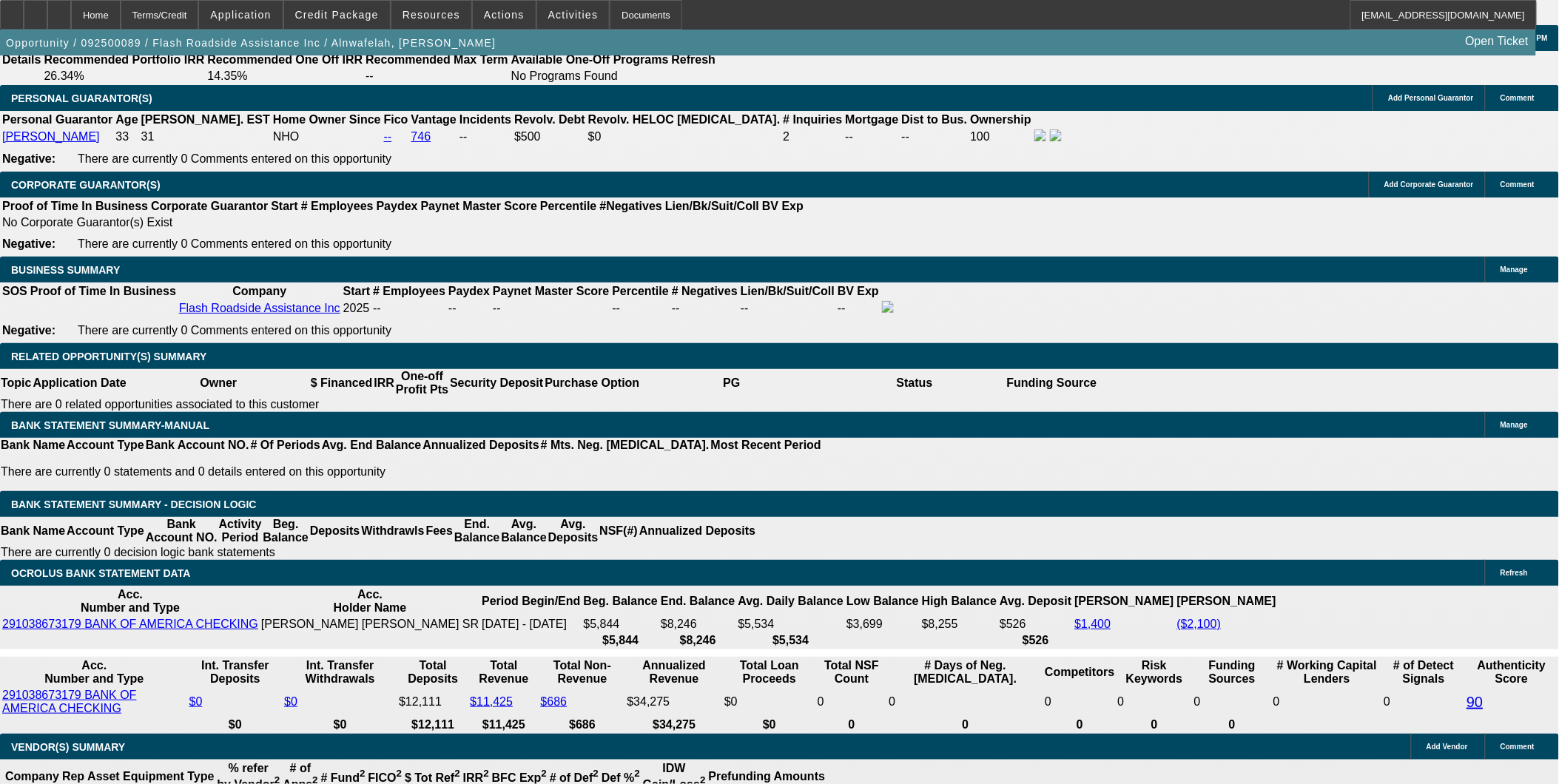
type input "$20,416.66"
type input "$10,208.33"
type input "$1,900.88"
type input "$950.44"
type input "12"
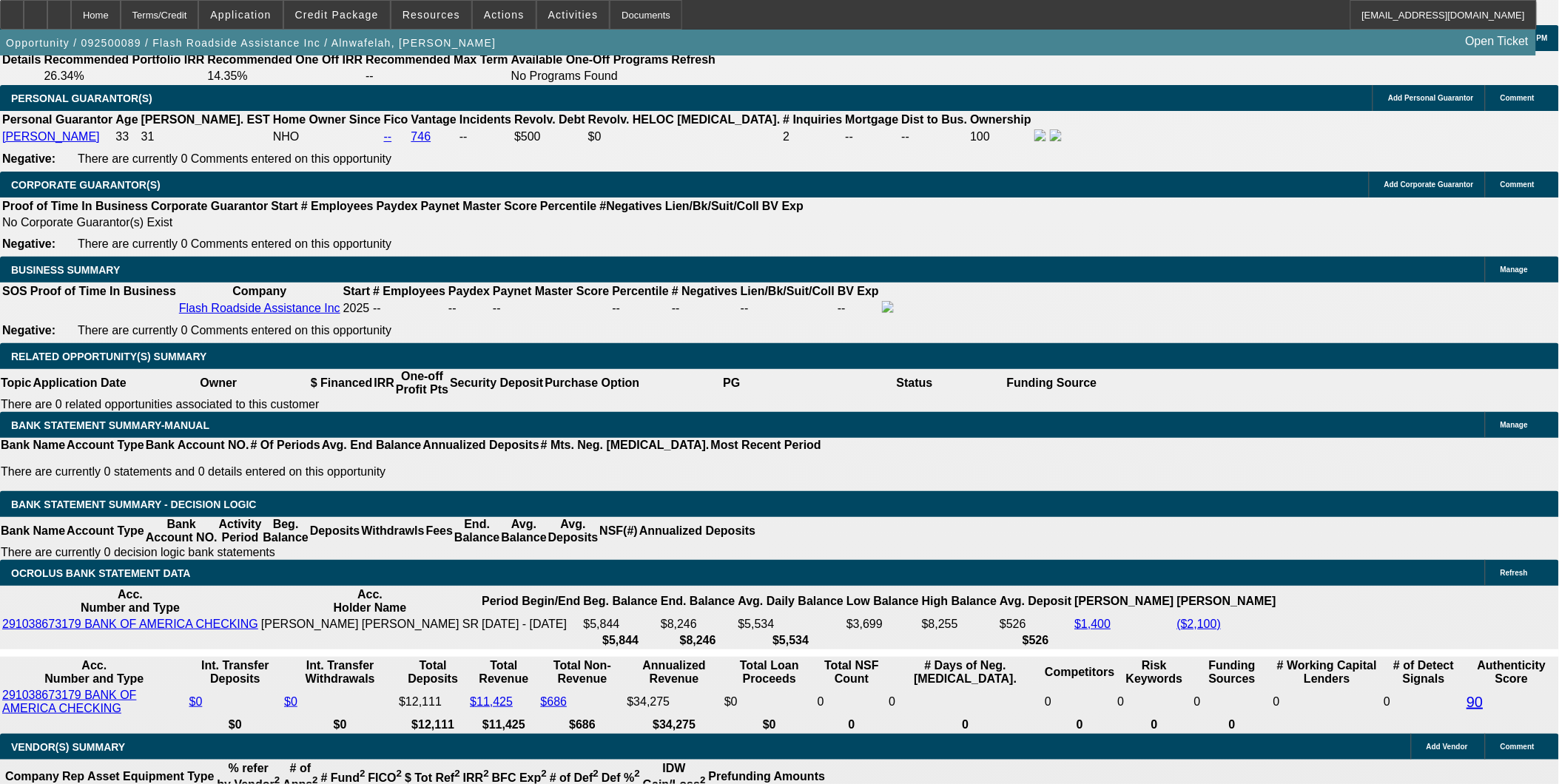
drag, startPoint x: 530, startPoint y: 375, endPoint x: 628, endPoint y: 362, distance: 98.9
type input "50"
type input "$1,712.14"
type input "$856.07"
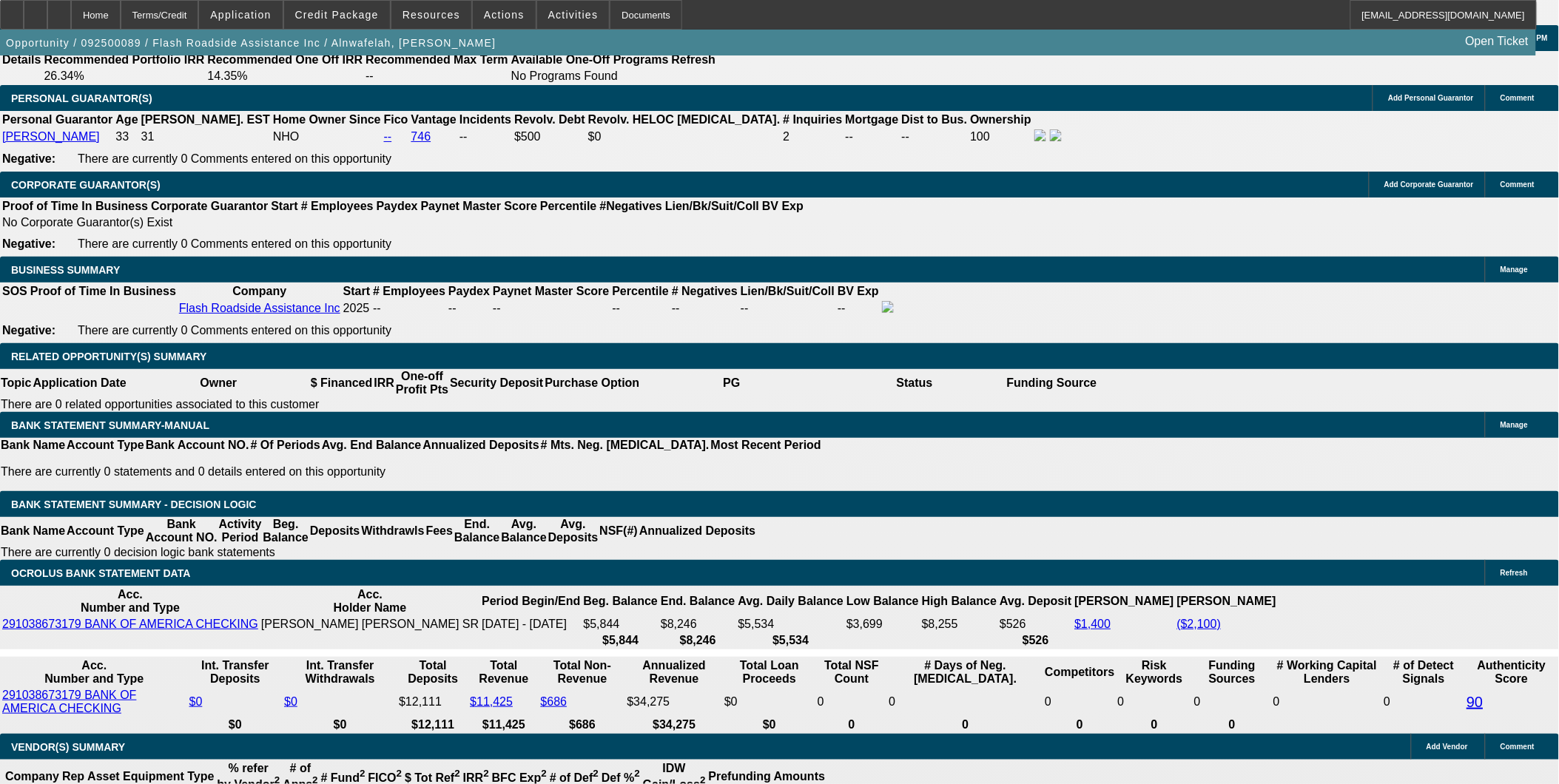
type input "$2,151.70"
type input "$1,075.85"
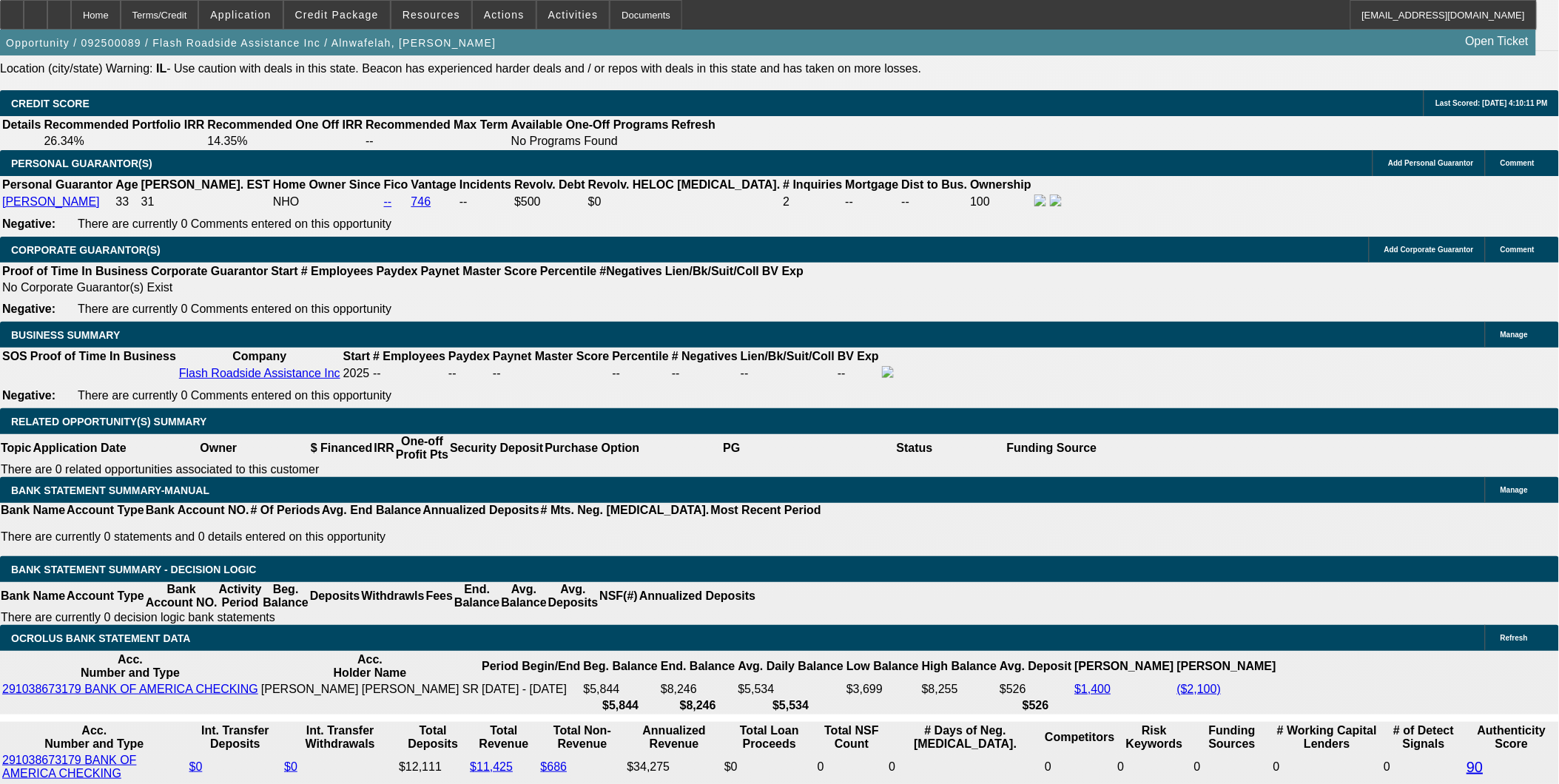
scroll to position [2025, 0]
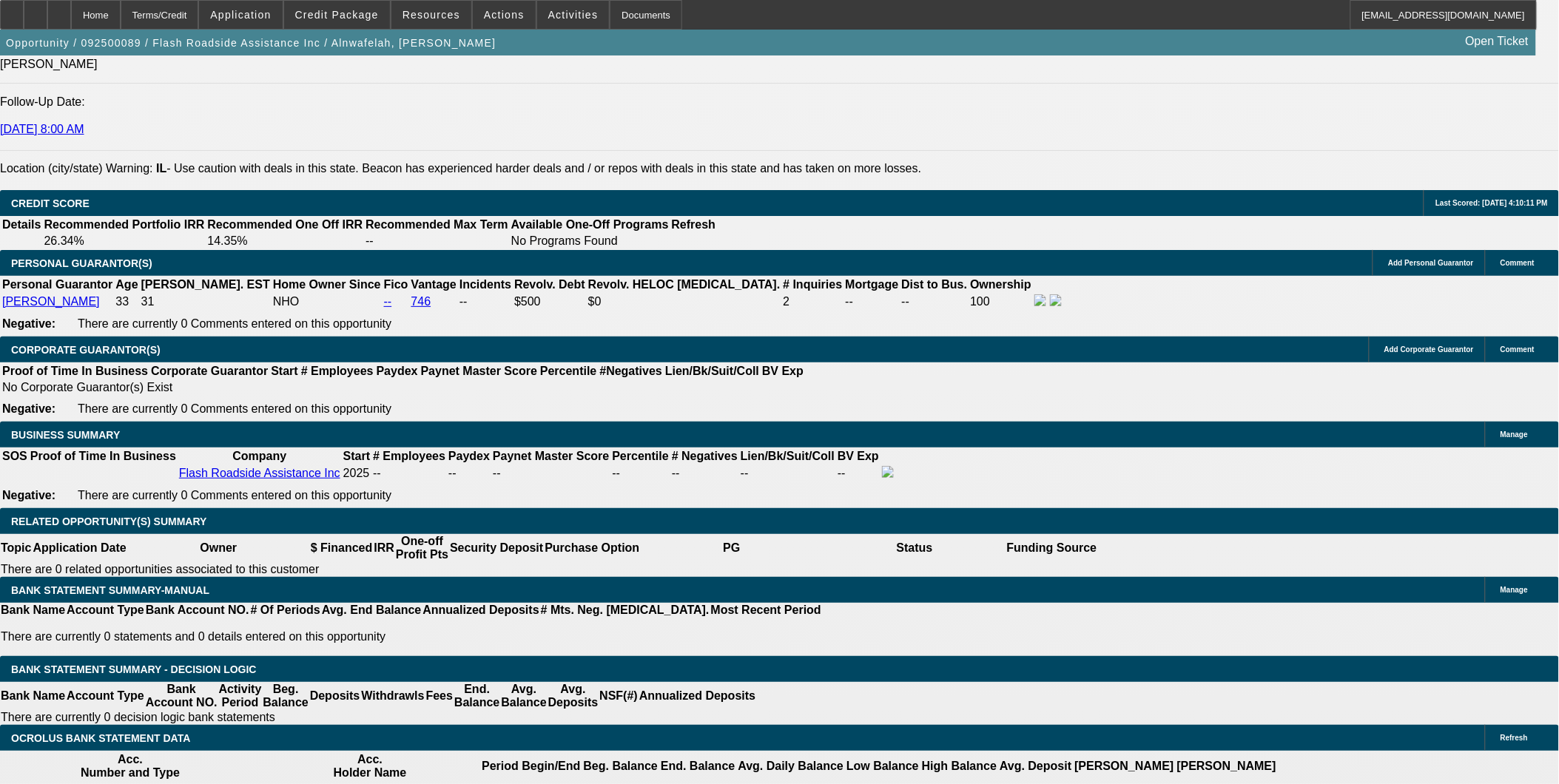
type input "50"
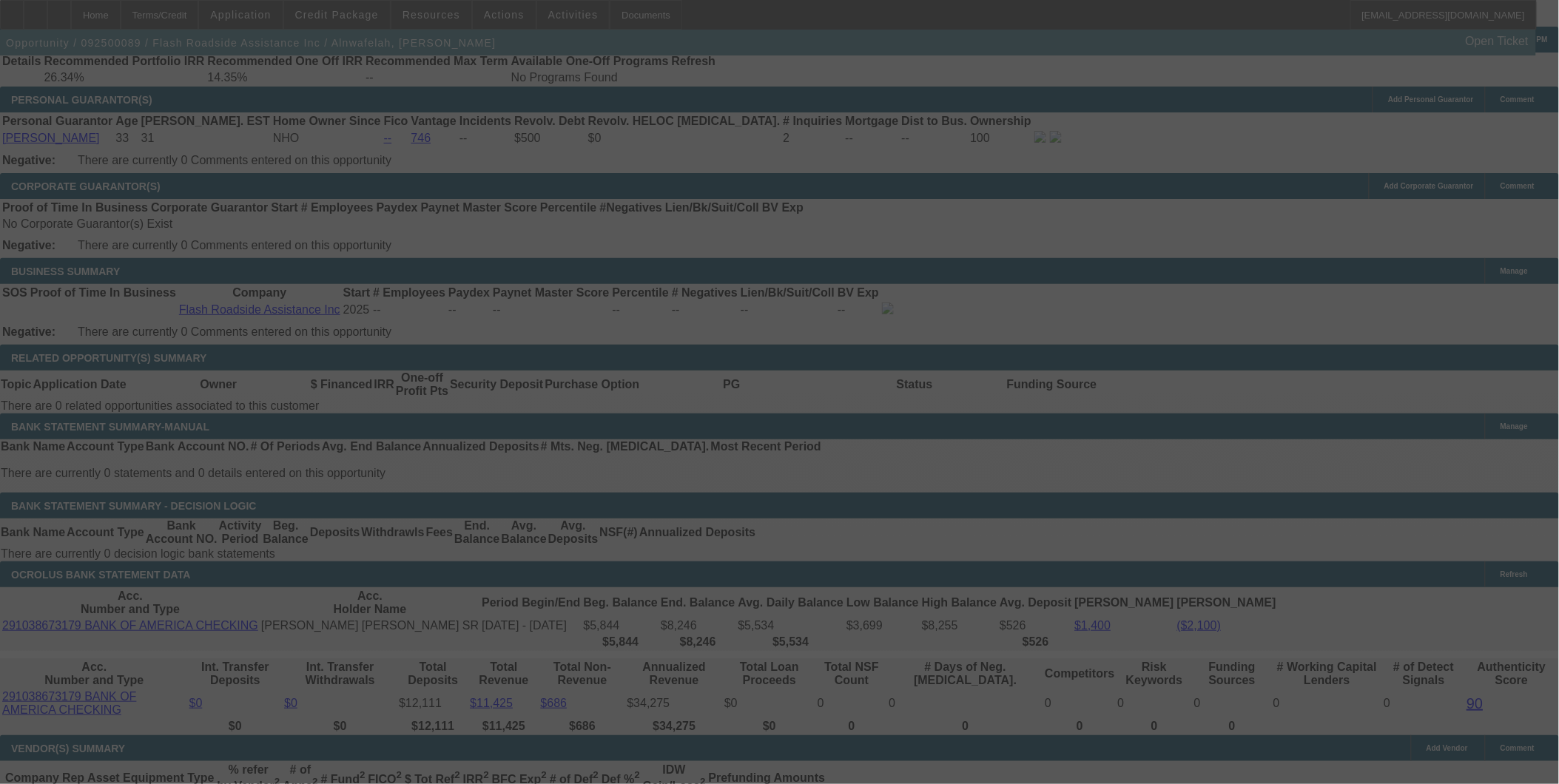
scroll to position [2190, 0]
select select "0"
select select "2"
select select "0.1"
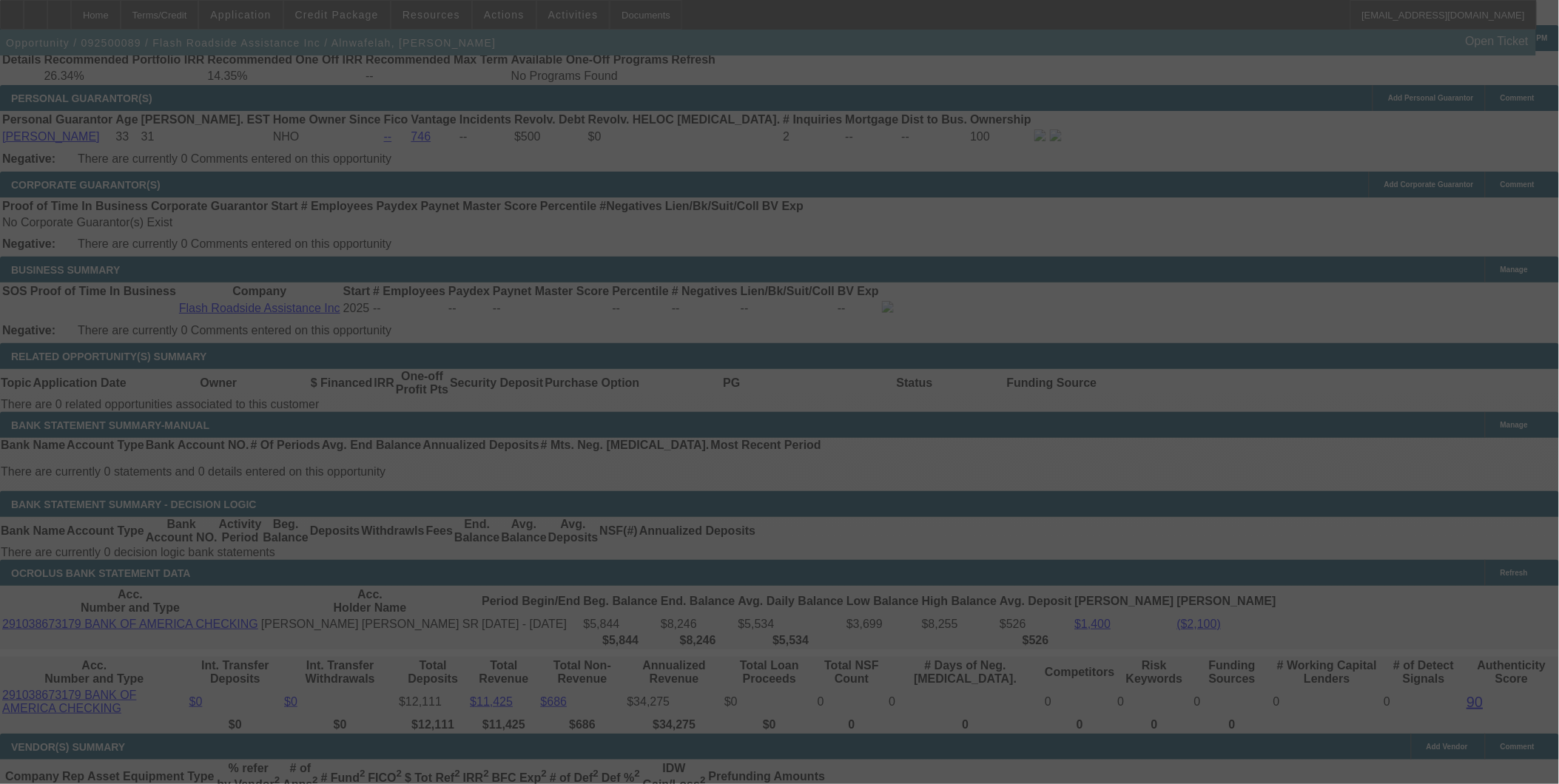
select select "4"
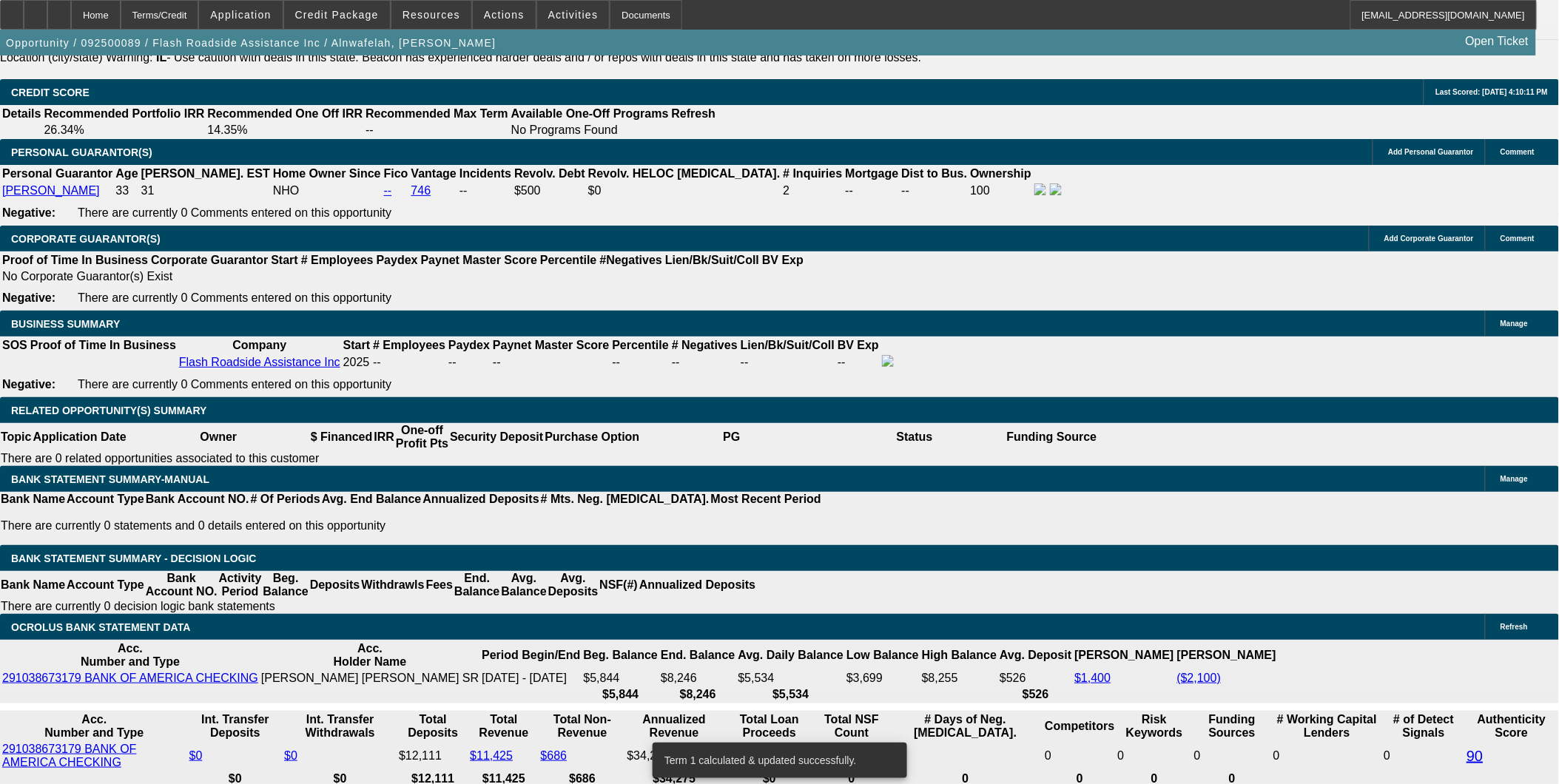
scroll to position [2107, 0]
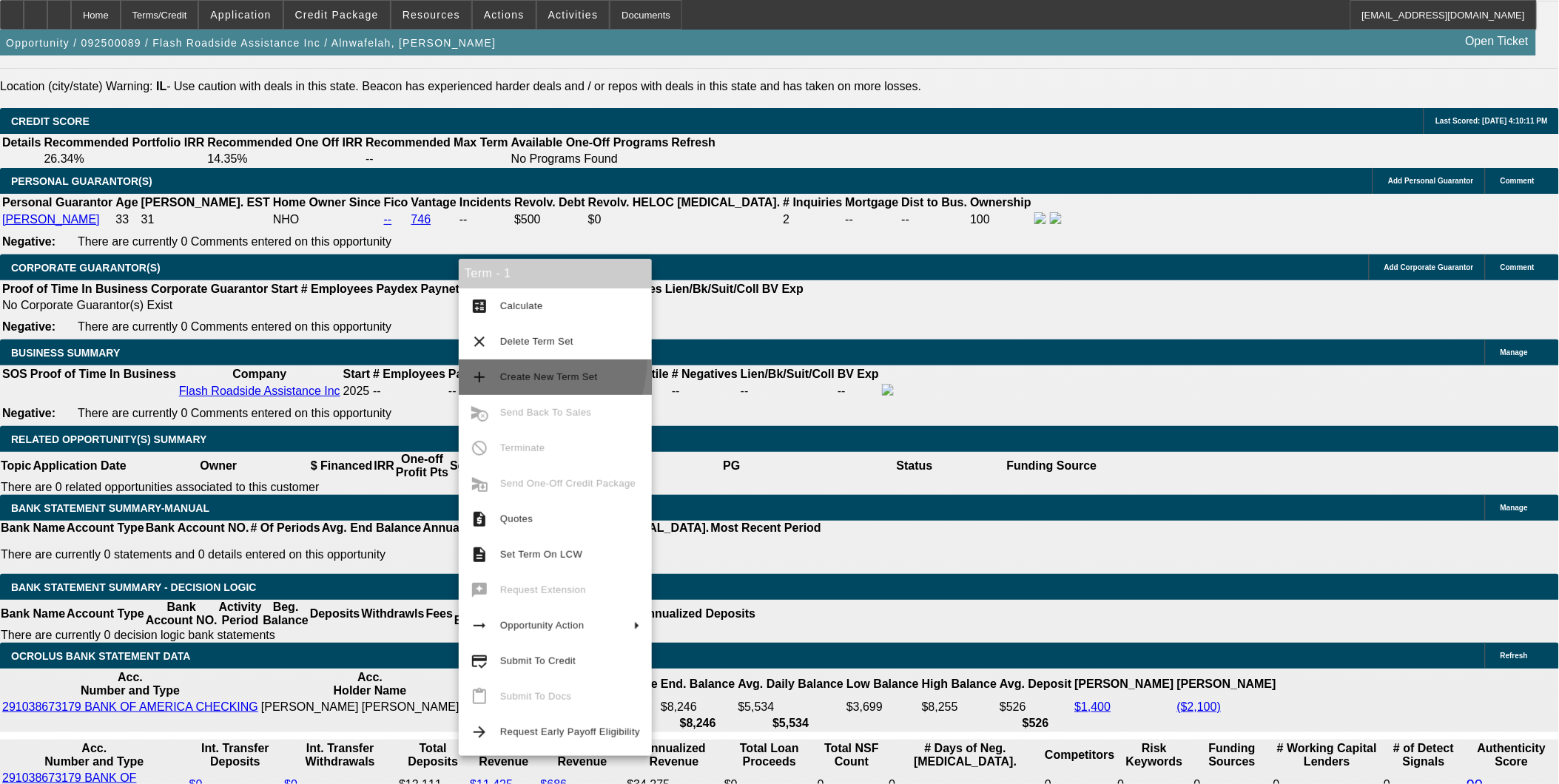
click at [511, 359] on button "add Create New Term Set" at bounding box center [555, 377] width 193 height 36
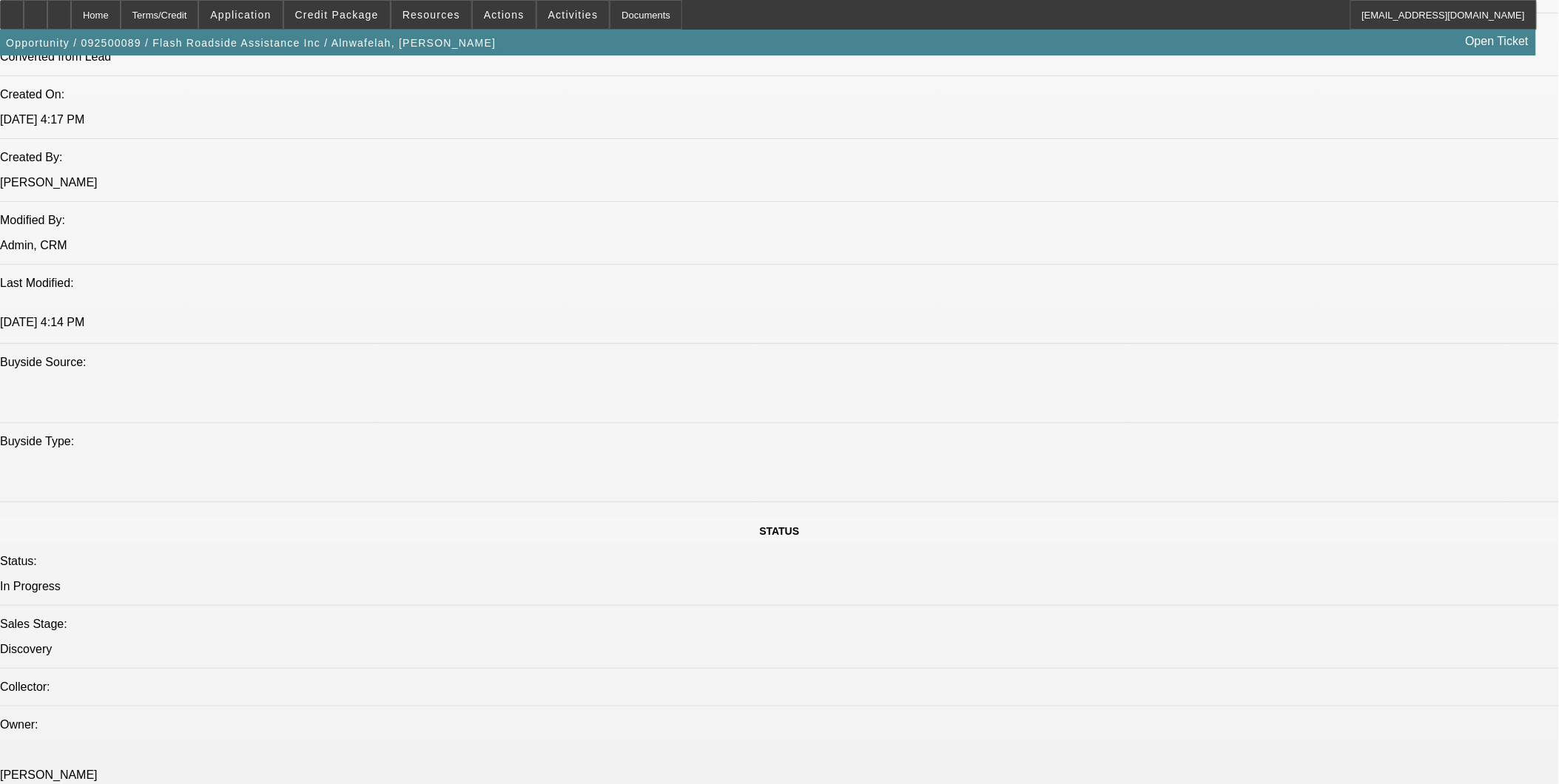
select select "0"
select select "2"
select select "0.1"
select select "0.2"
select select "2"
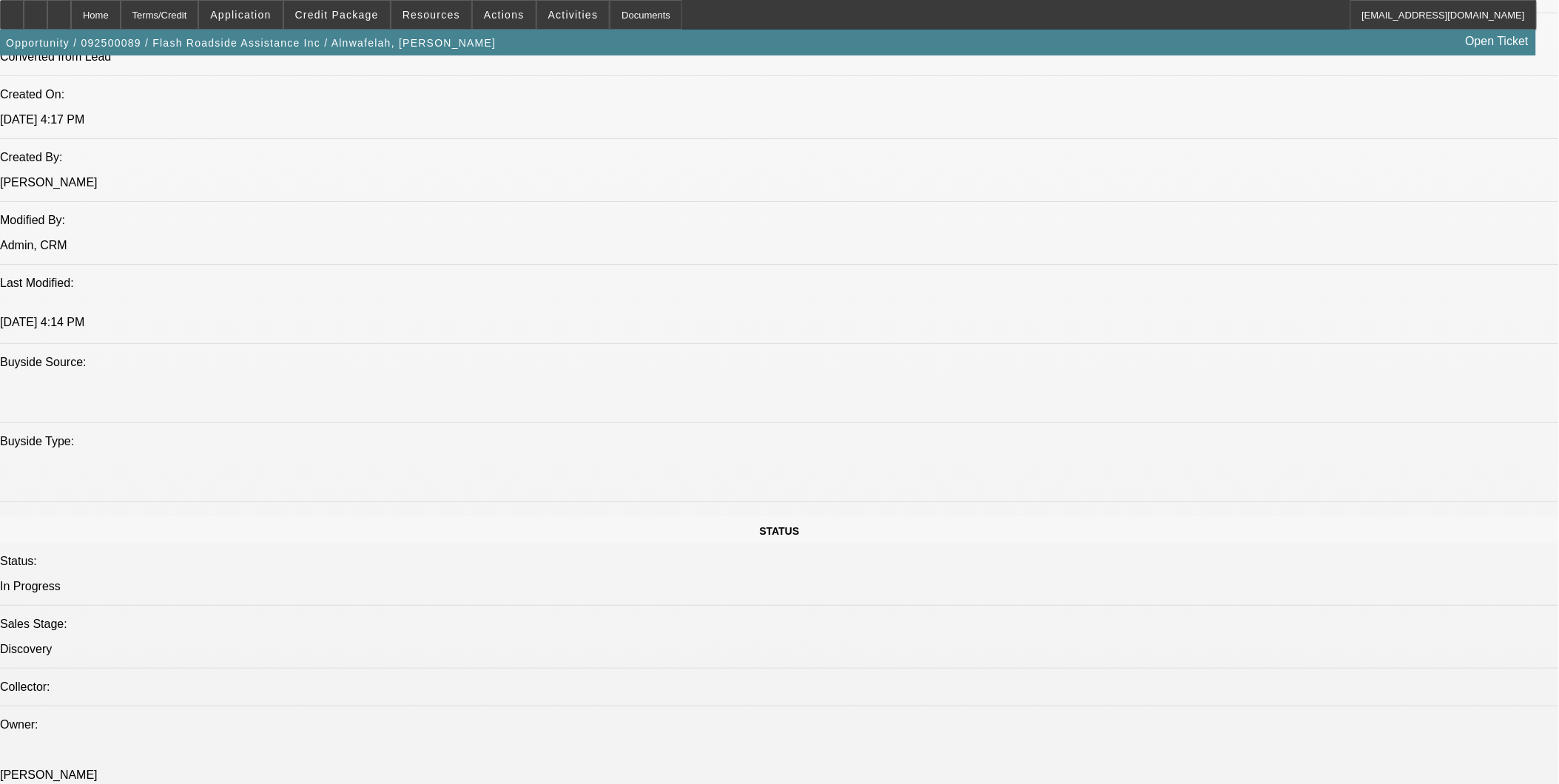
select select "0.1"
select select "0"
select select "2"
select select "0.1"
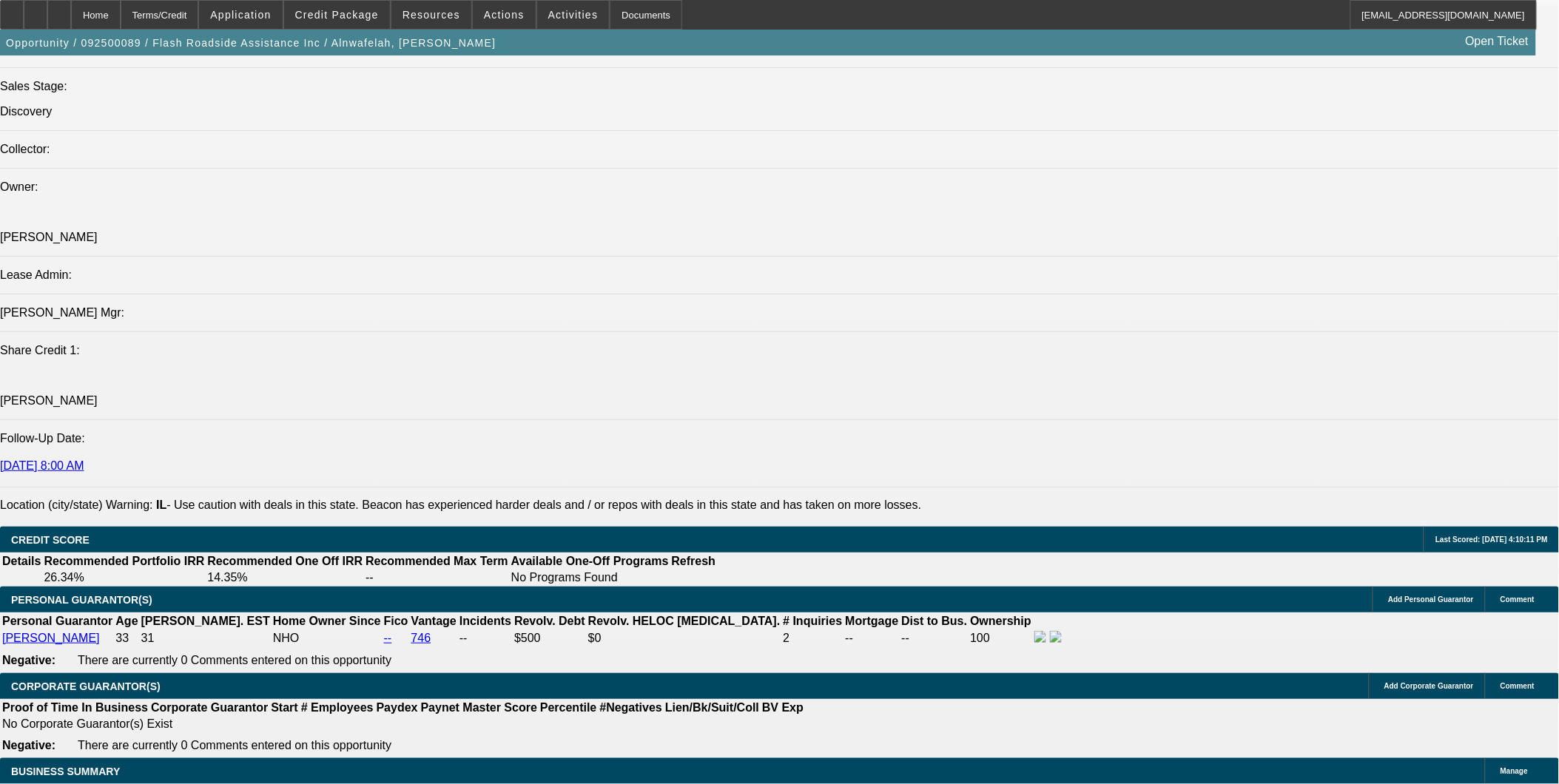
select select "1"
select select "2"
select select "4"
select select "1"
select select "2"
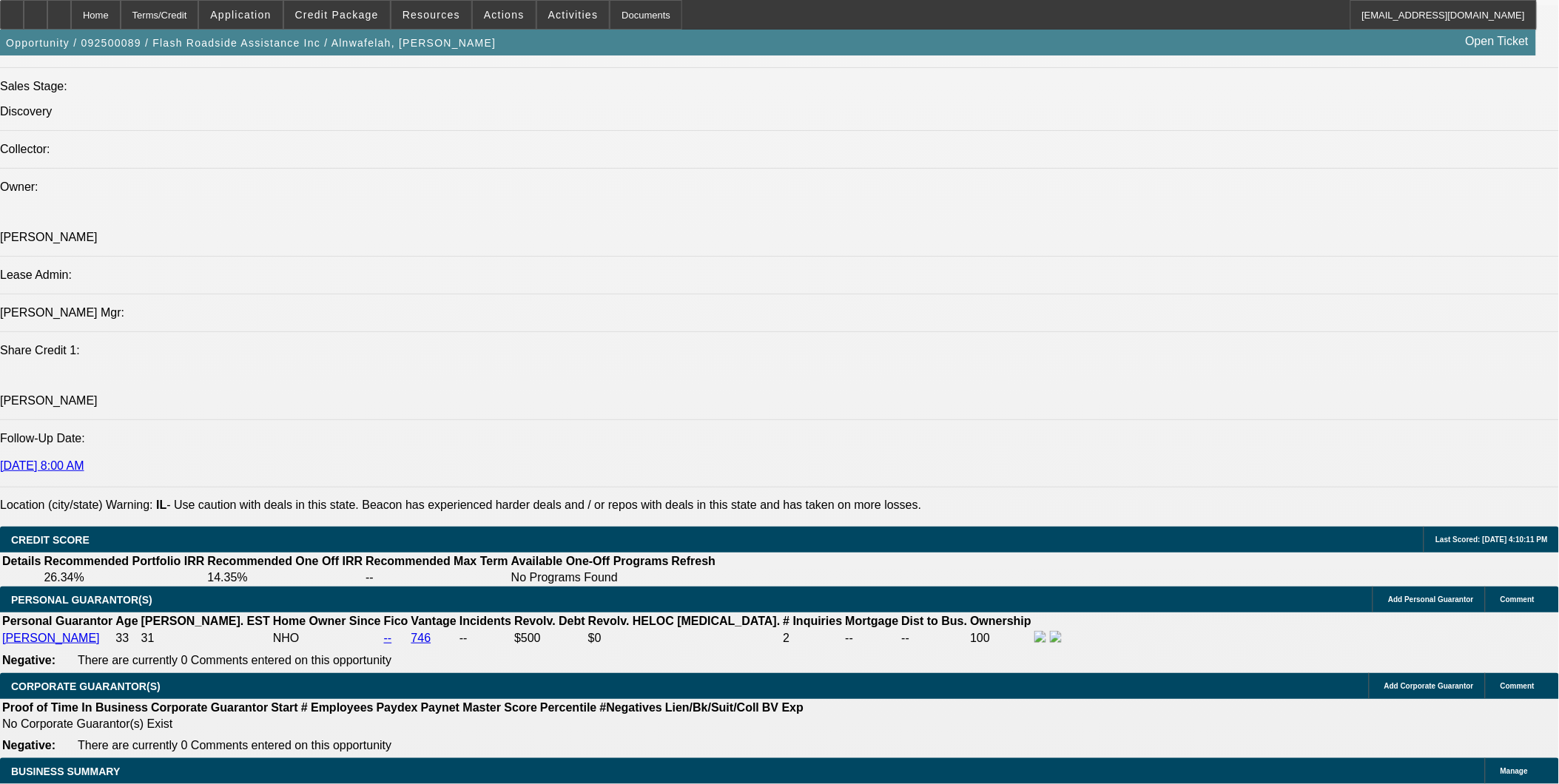
select select "4"
select select "1"
select select "2"
select select "4"
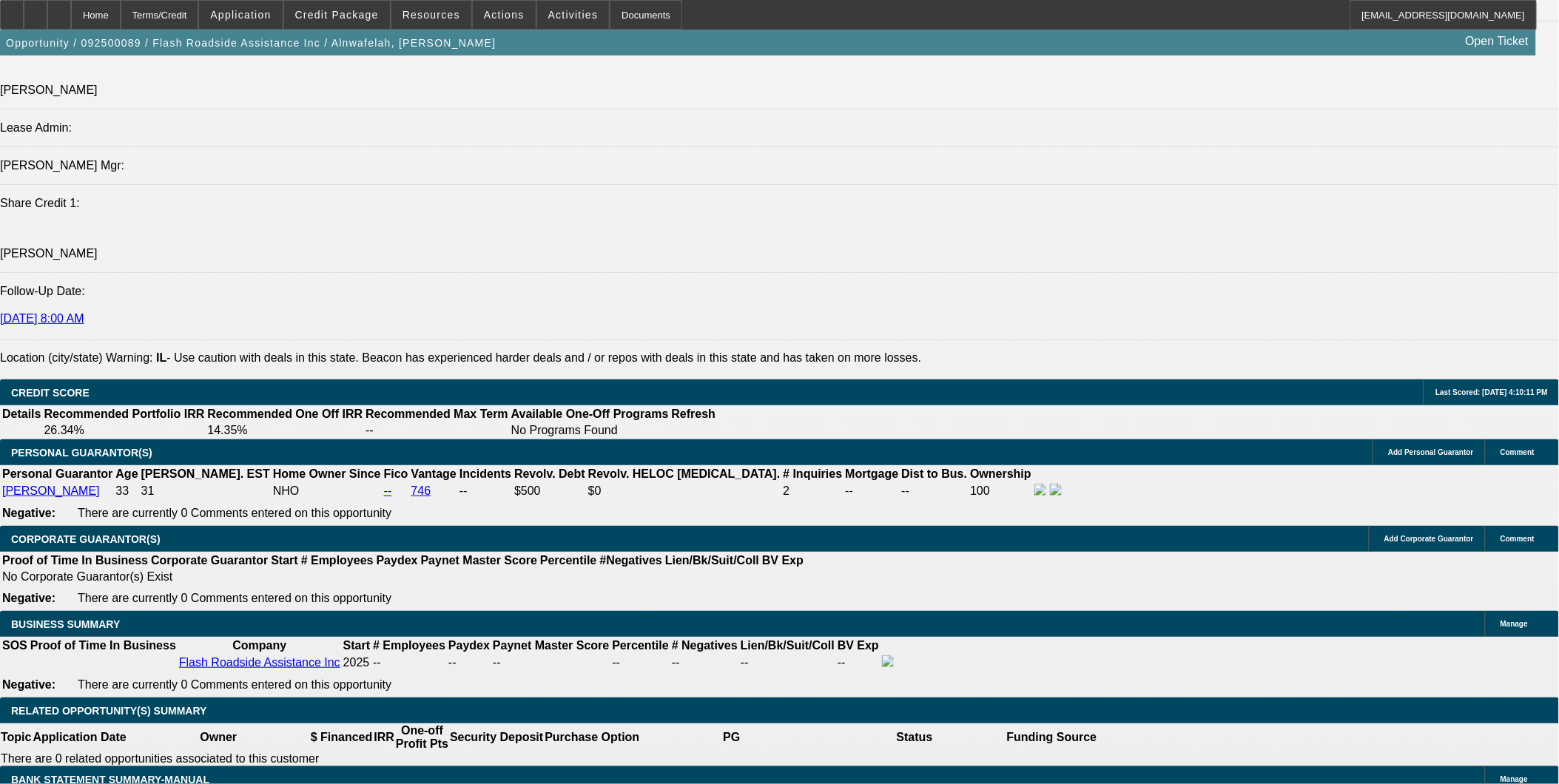
scroll to position [1853, 0]
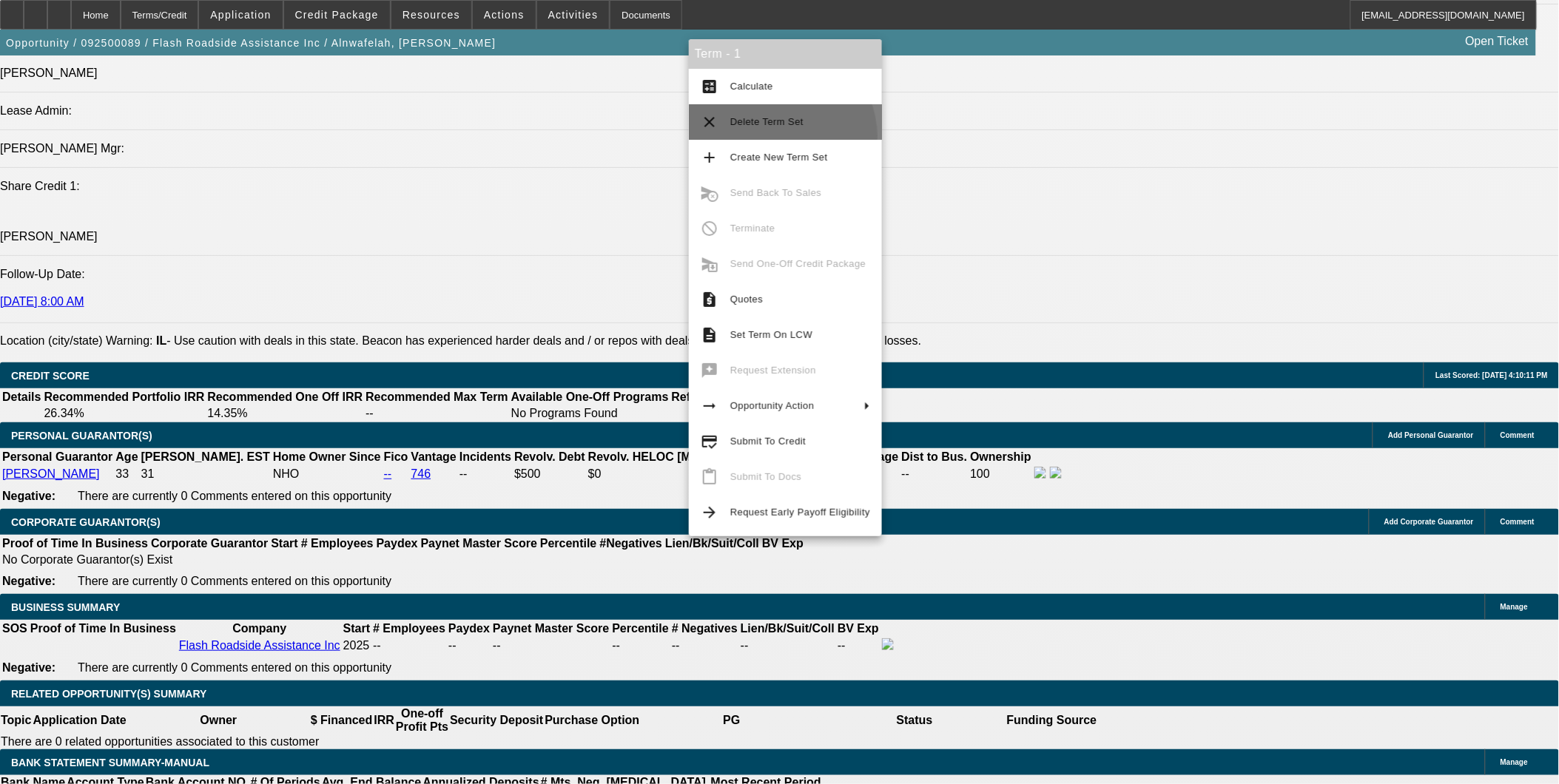
click at [778, 136] on button "clear Delete Term Set" at bounding box center [785, 123] width 193 height 36
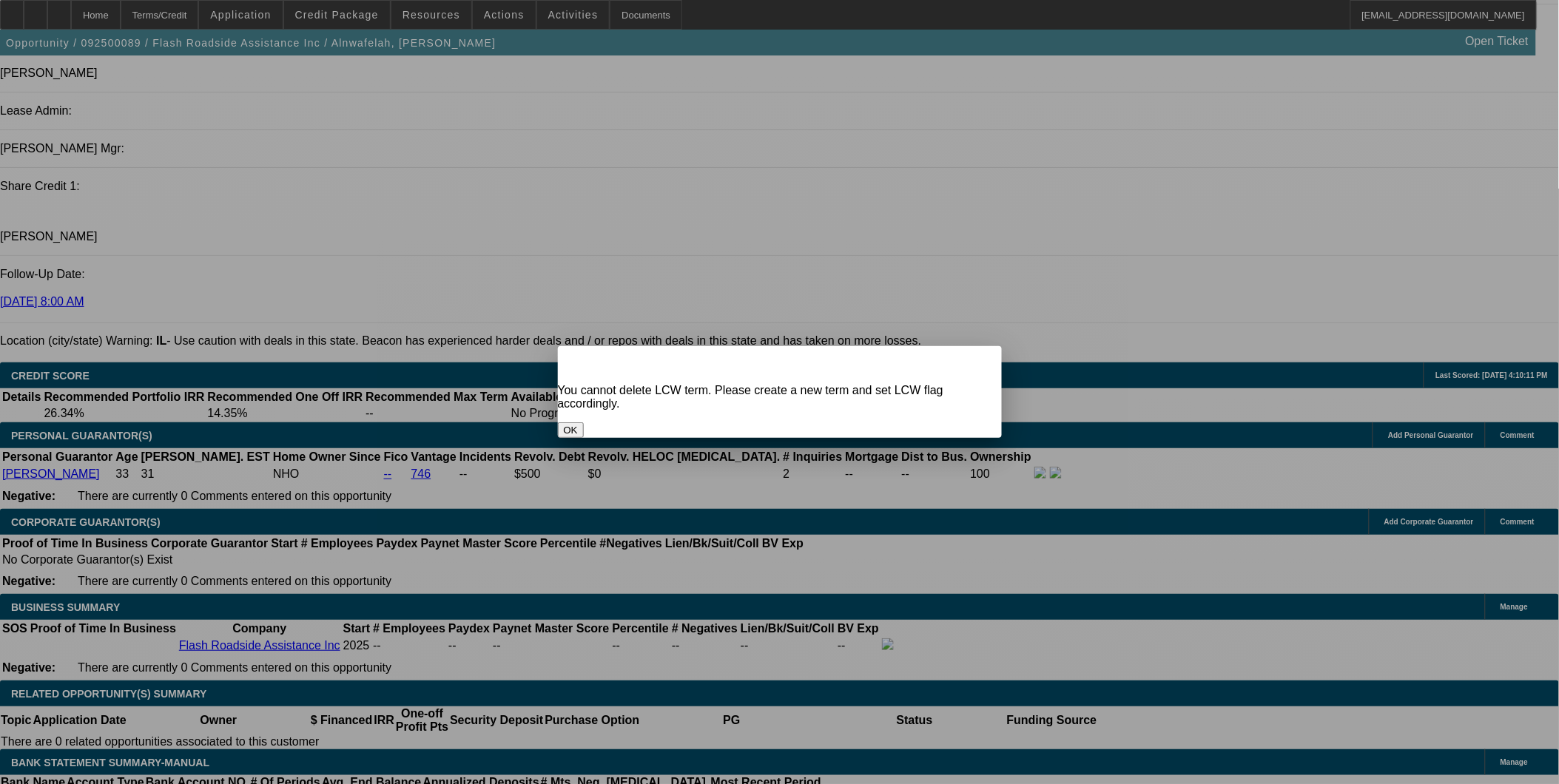
click at [584, 423] on button "OK" at bounding box center [570, 430] width 25 height 15
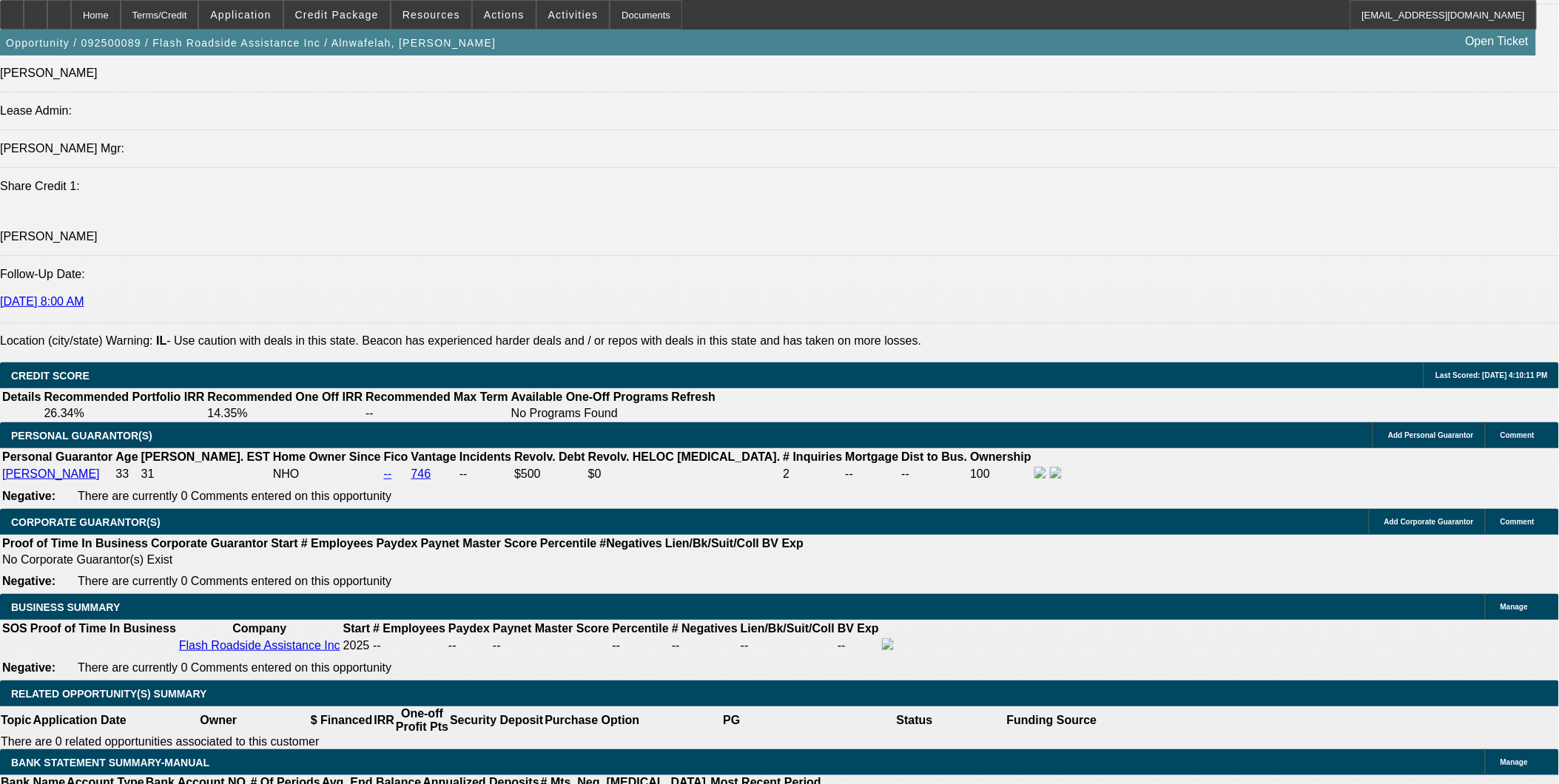
scroll to position [1853, 0]
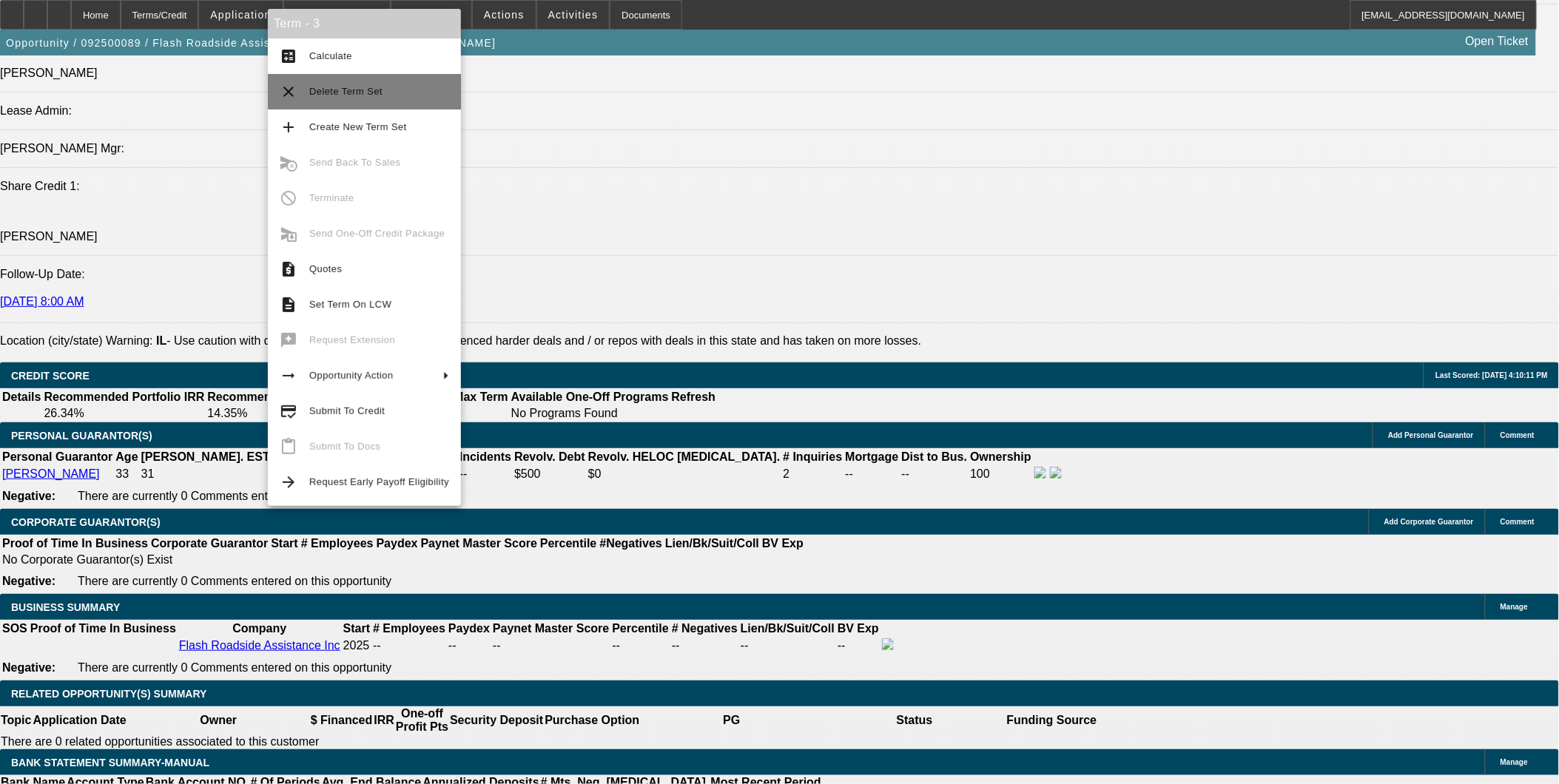
click at [351, 88] on span "Delete Term Set" at bounding box center [346, 92] width 74 height 11
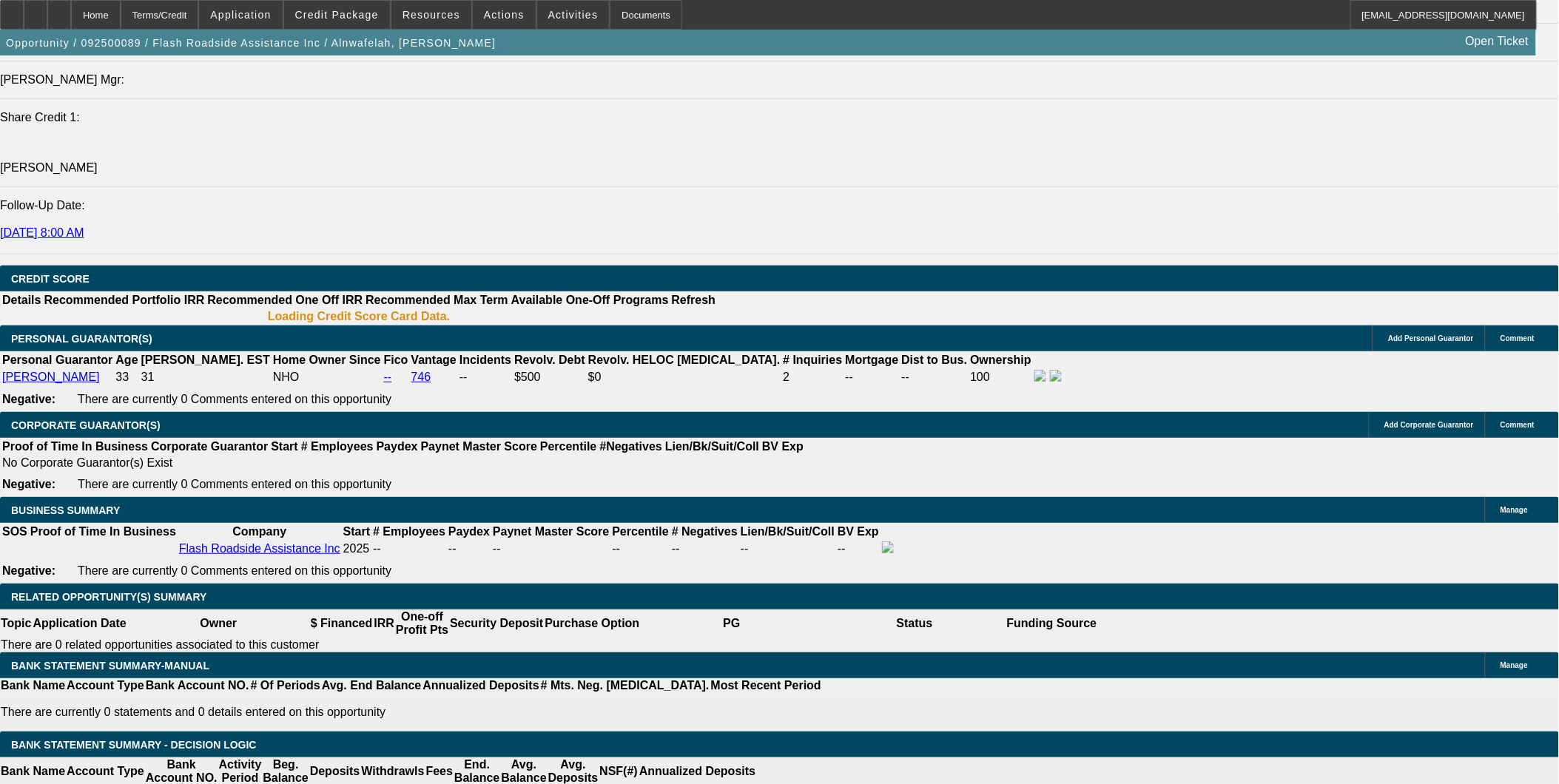
select select "0.2"
select select "2"
select select "0.1"
select select "0"
select select "2"
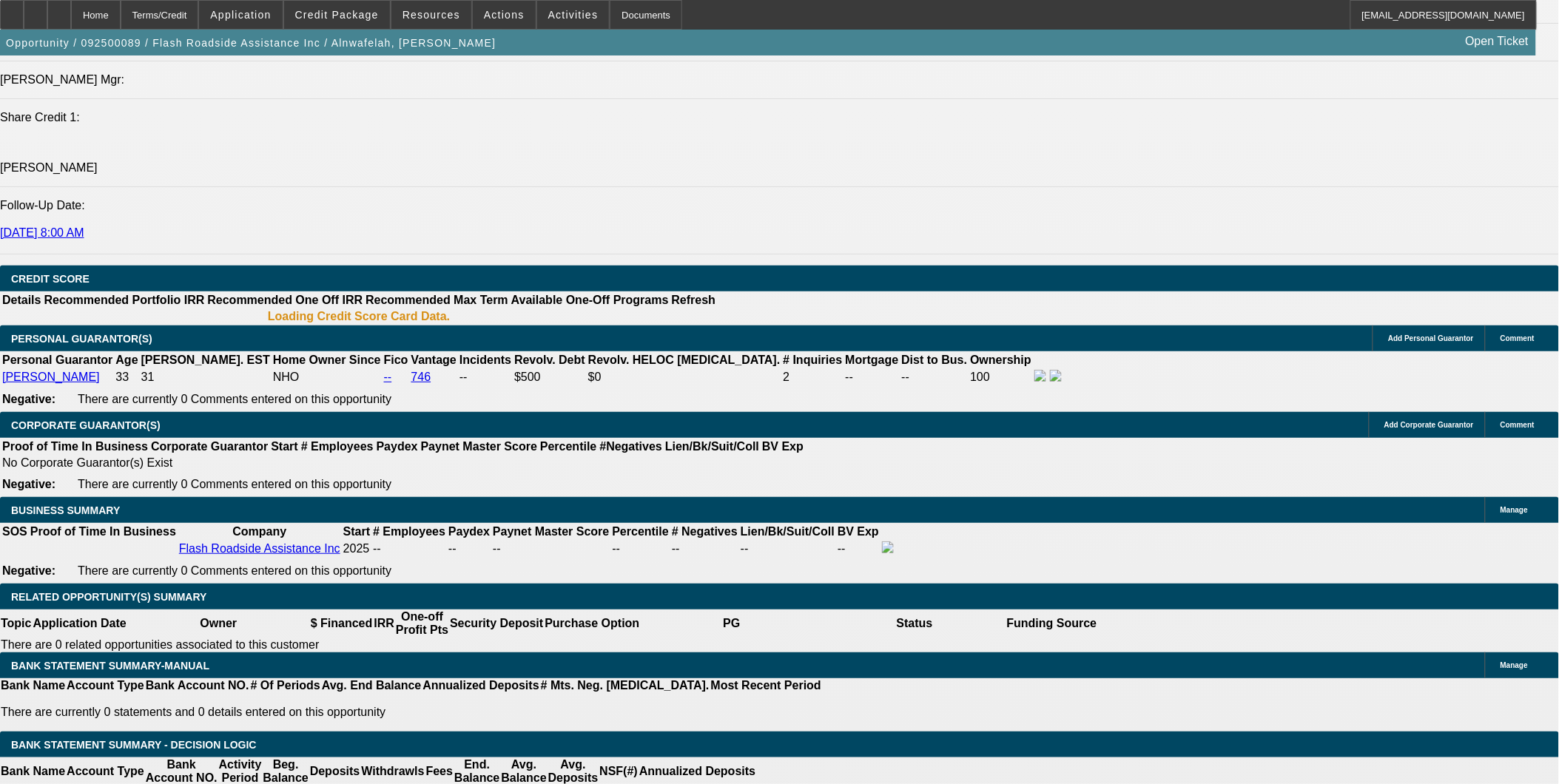
select select "0.1"
select select "1"
select select "2"
select select "4"
select select "1"
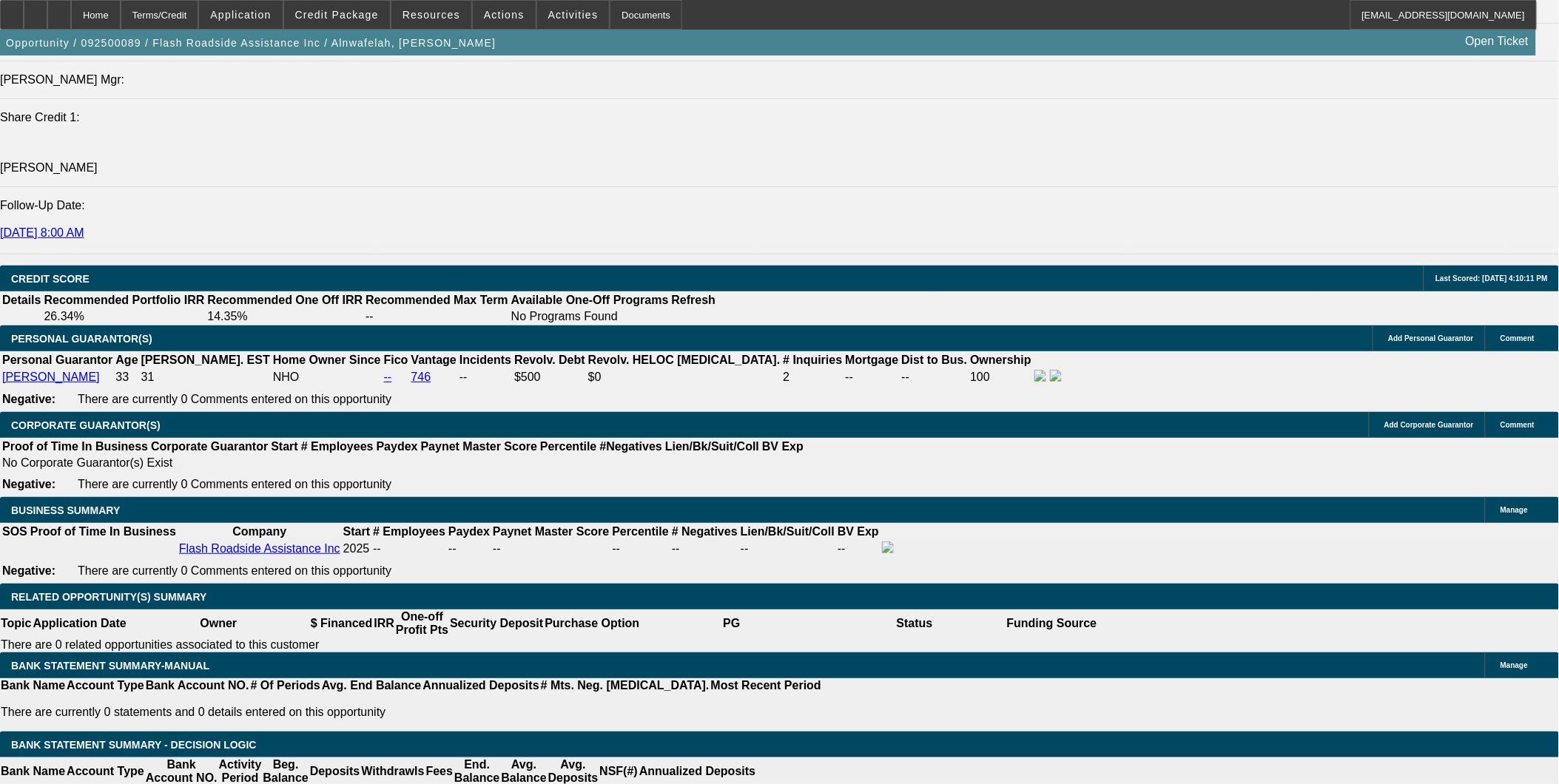
select select "2"
select select "4"
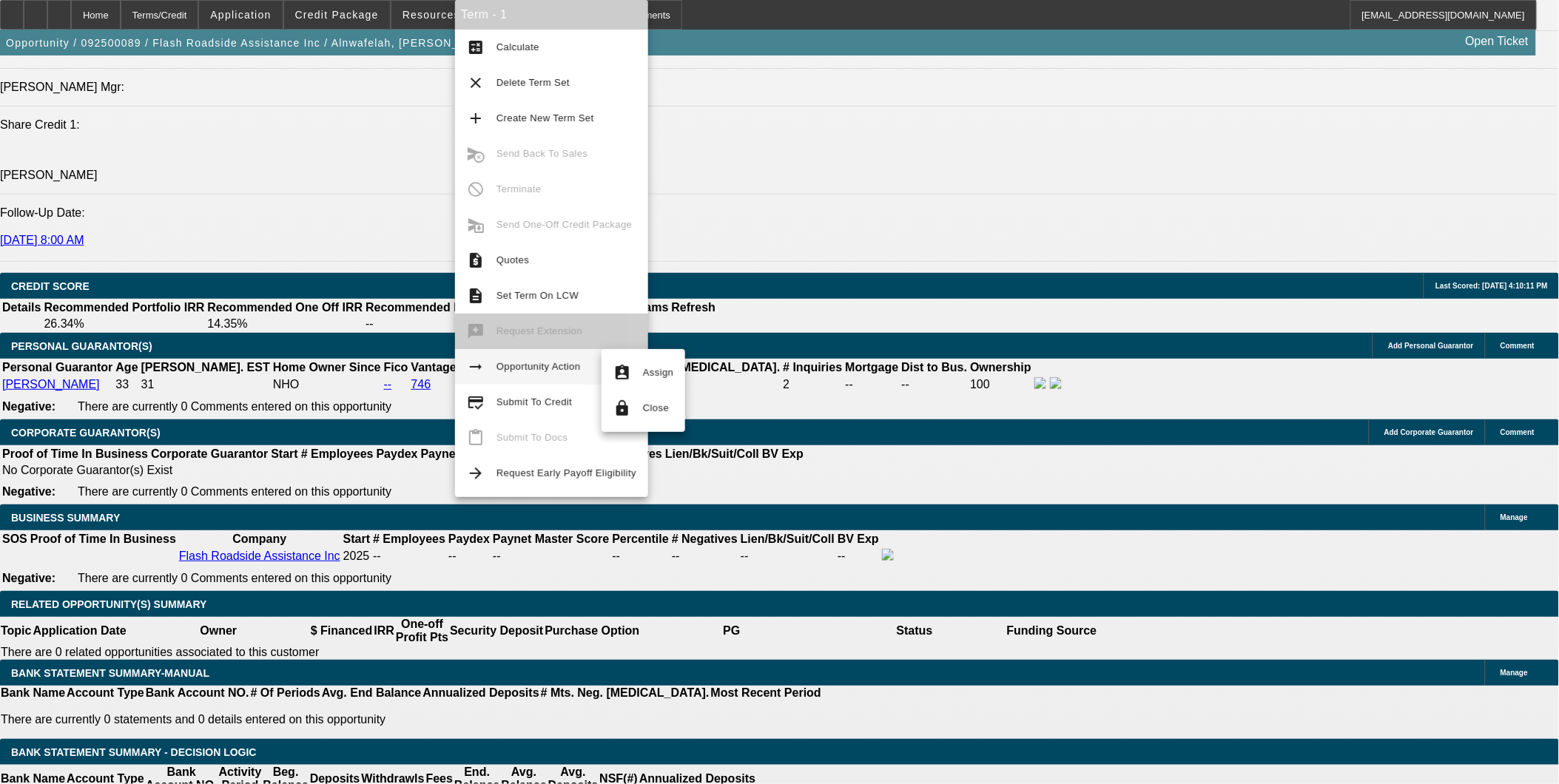
scroll to position [1966, 0]
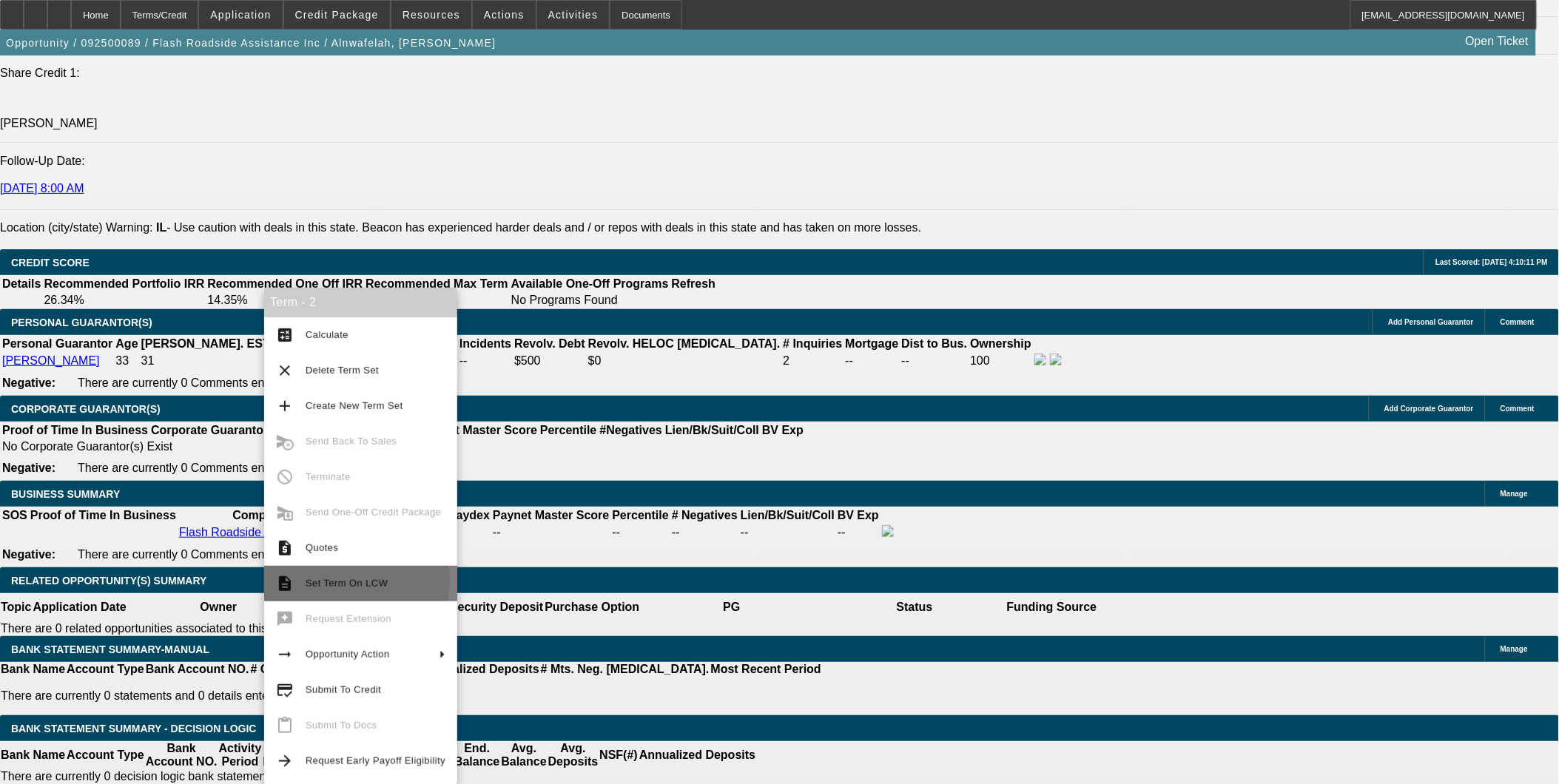
click at [338, 580] on span "Set Term On LCW" at bounding box center [346, 583] width 82 height 11
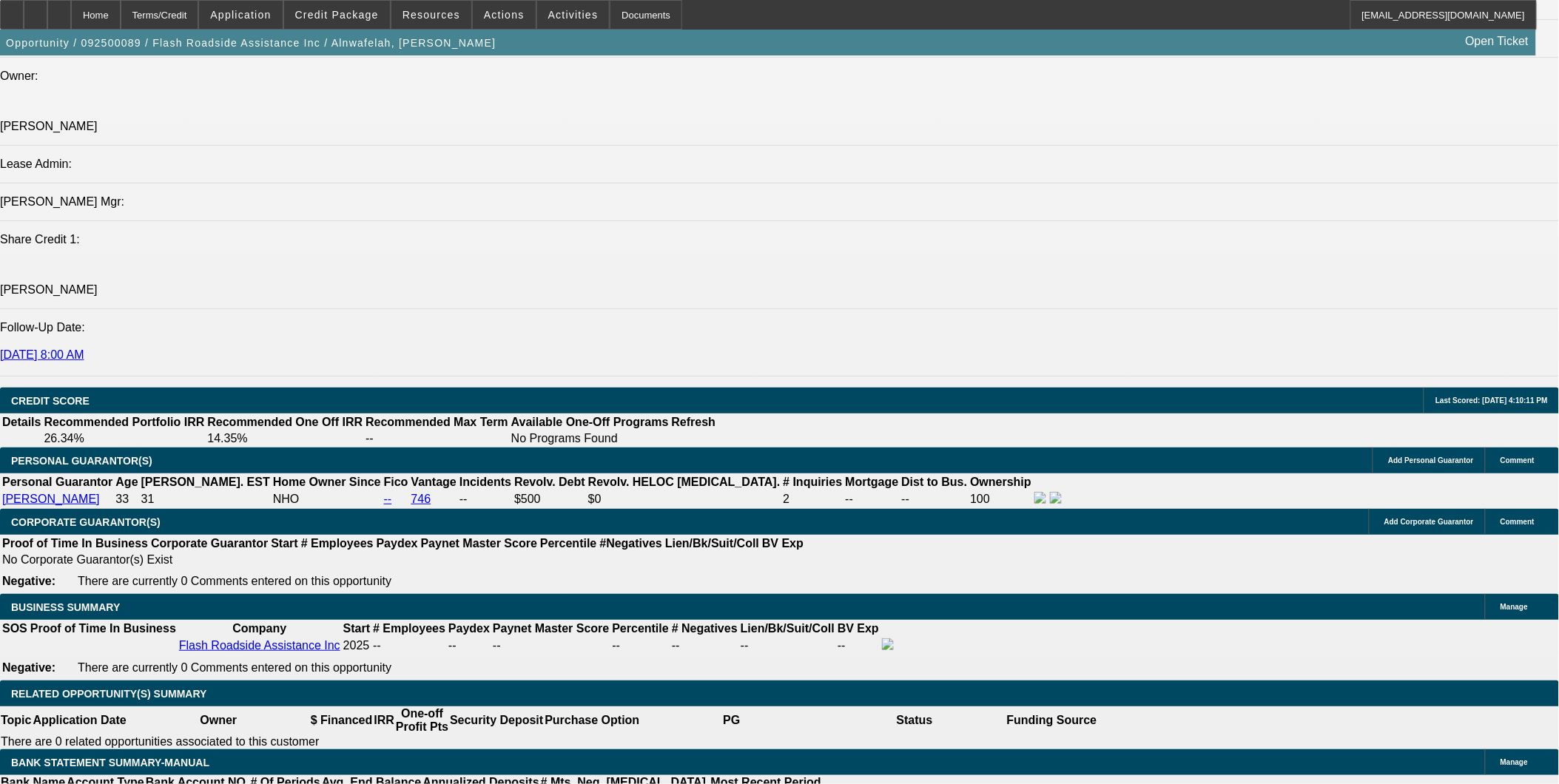
select select "0.2"
select select "2"
select select "0.1"
select select "0"
select select "2"
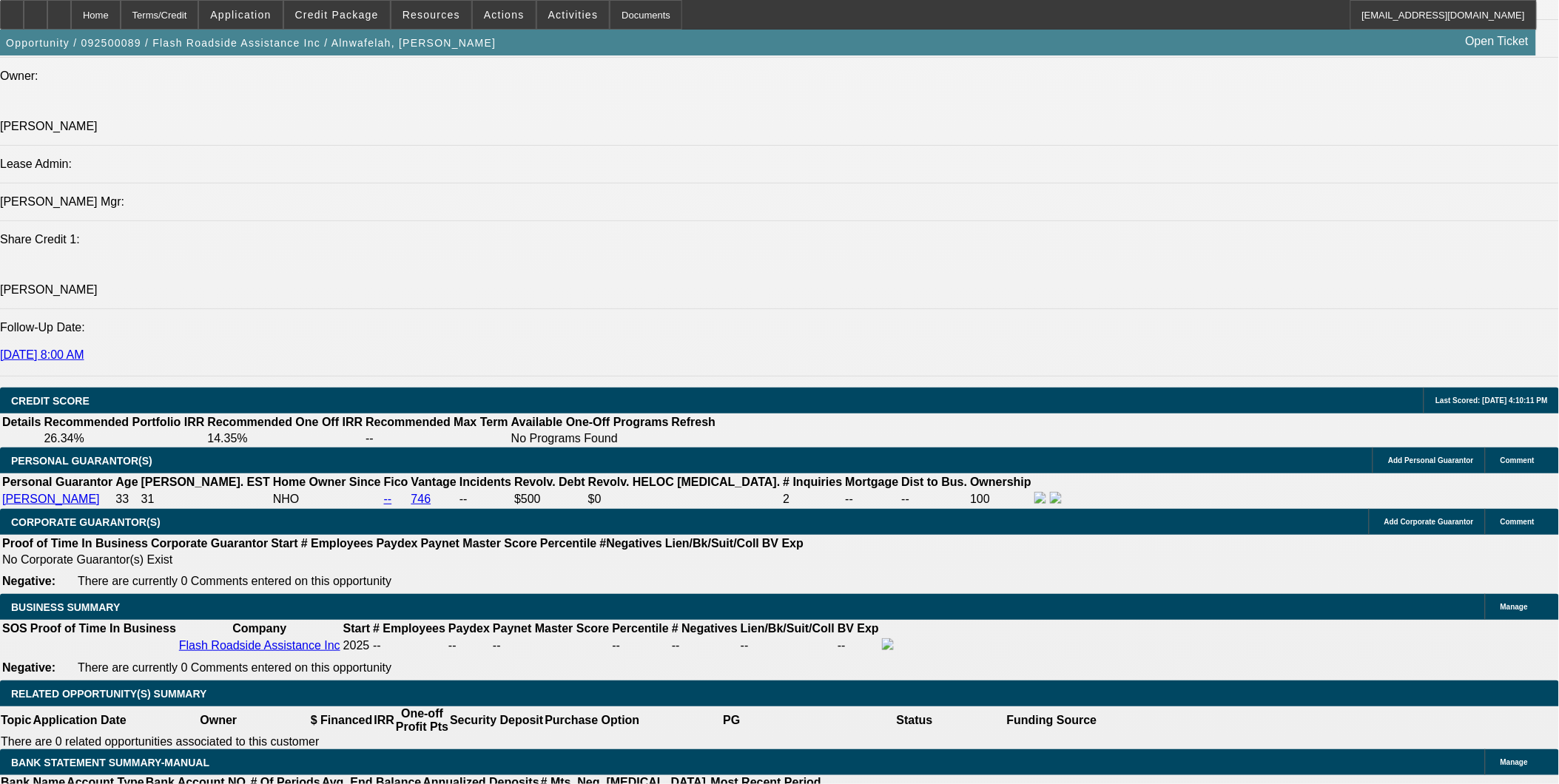
select select "0.1"
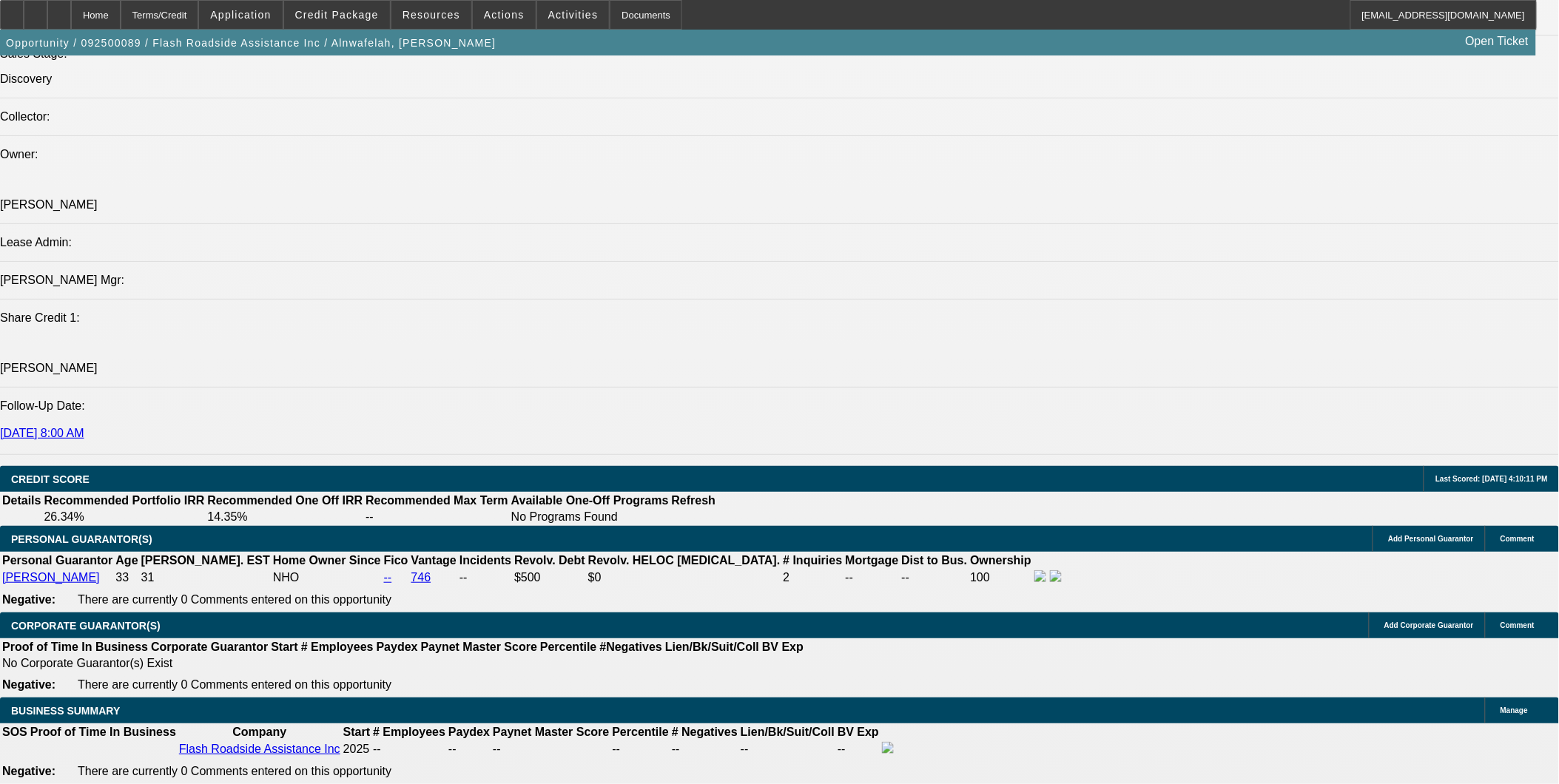
select select "1"
select select "2"
select select "4"
select select "1"
select select "2"
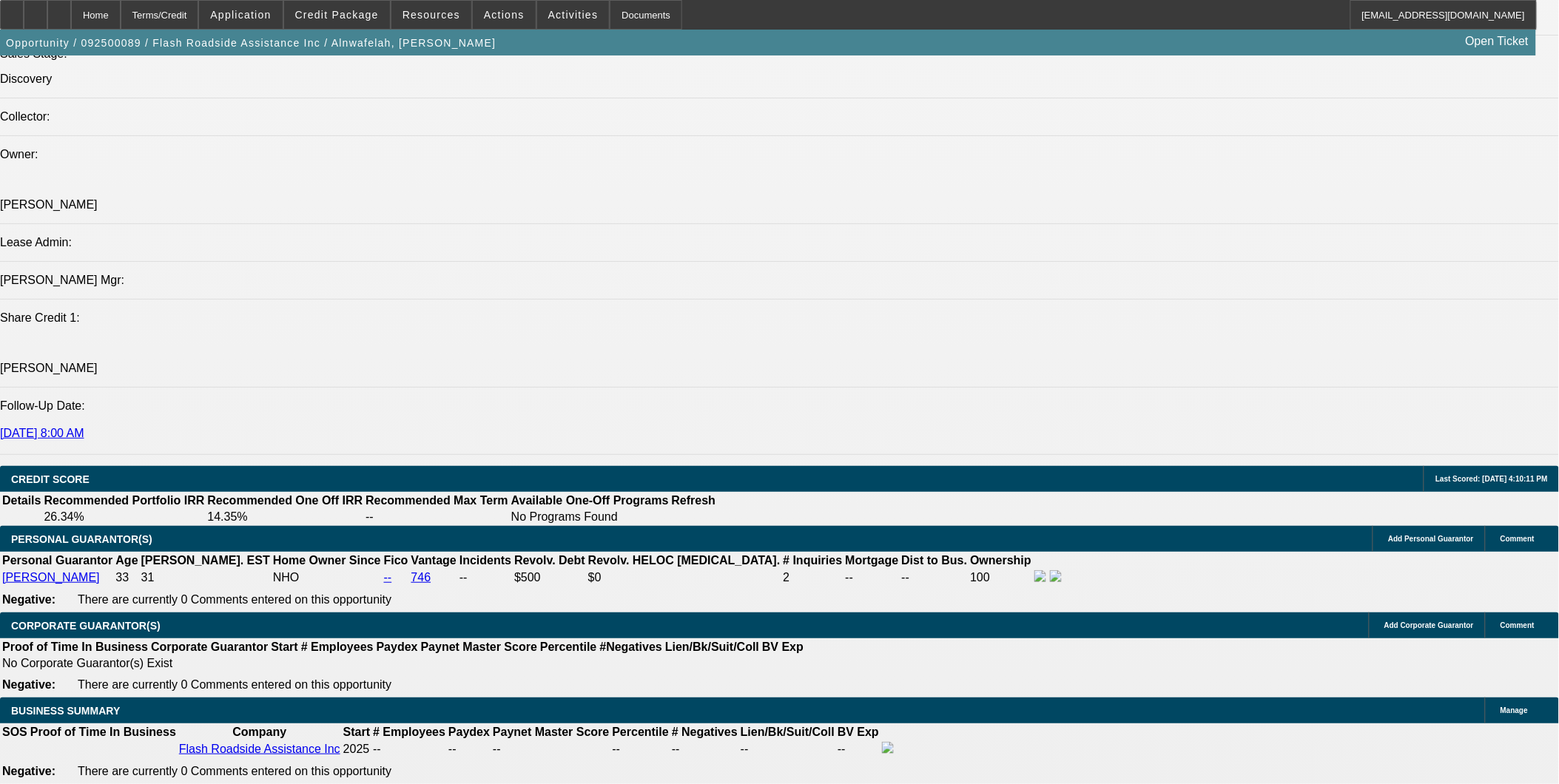
select select "4"
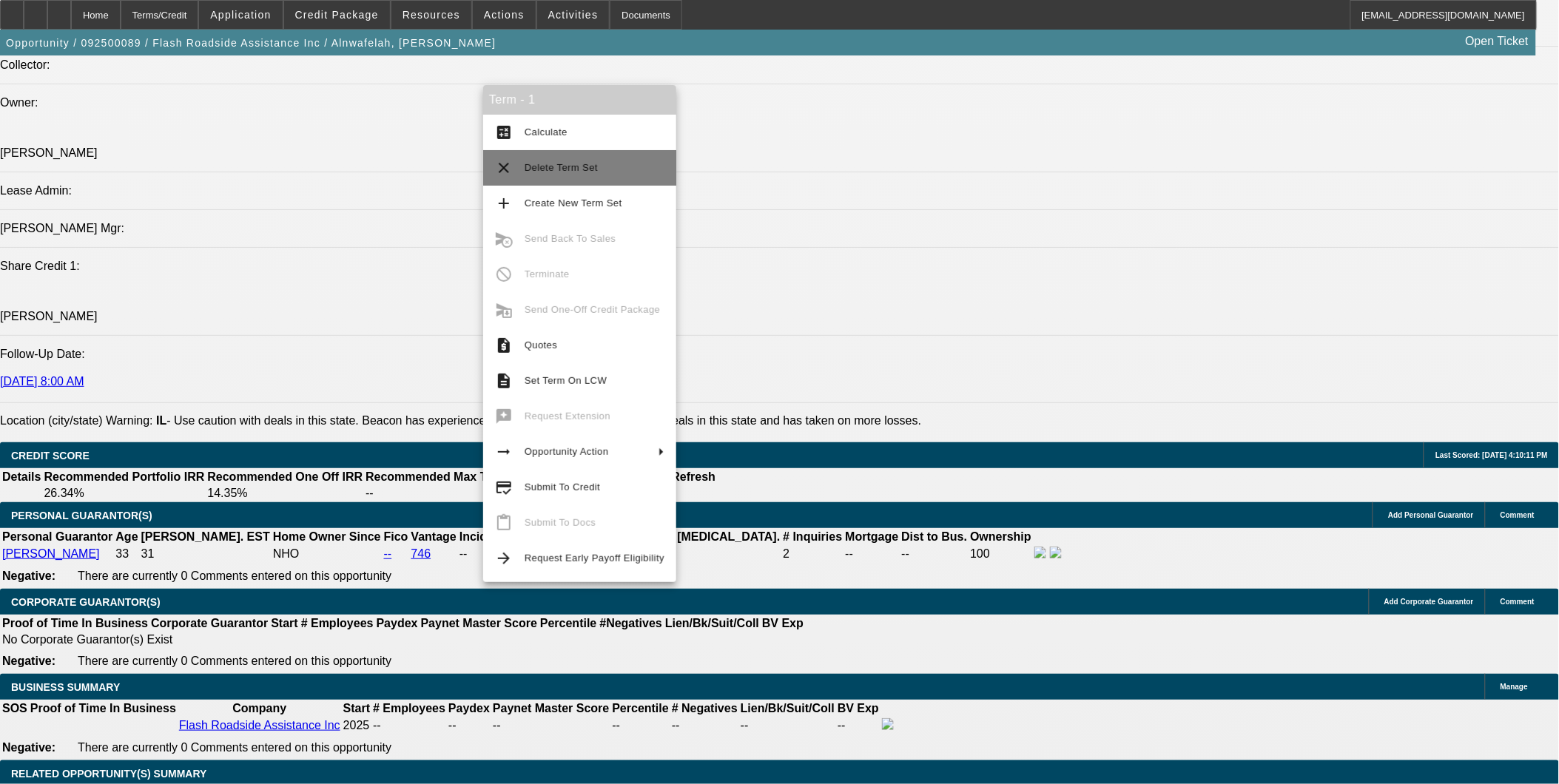
click at [560, 168] on span "Delete Term Set" at bounding box center [562, 168] width 74 height 11
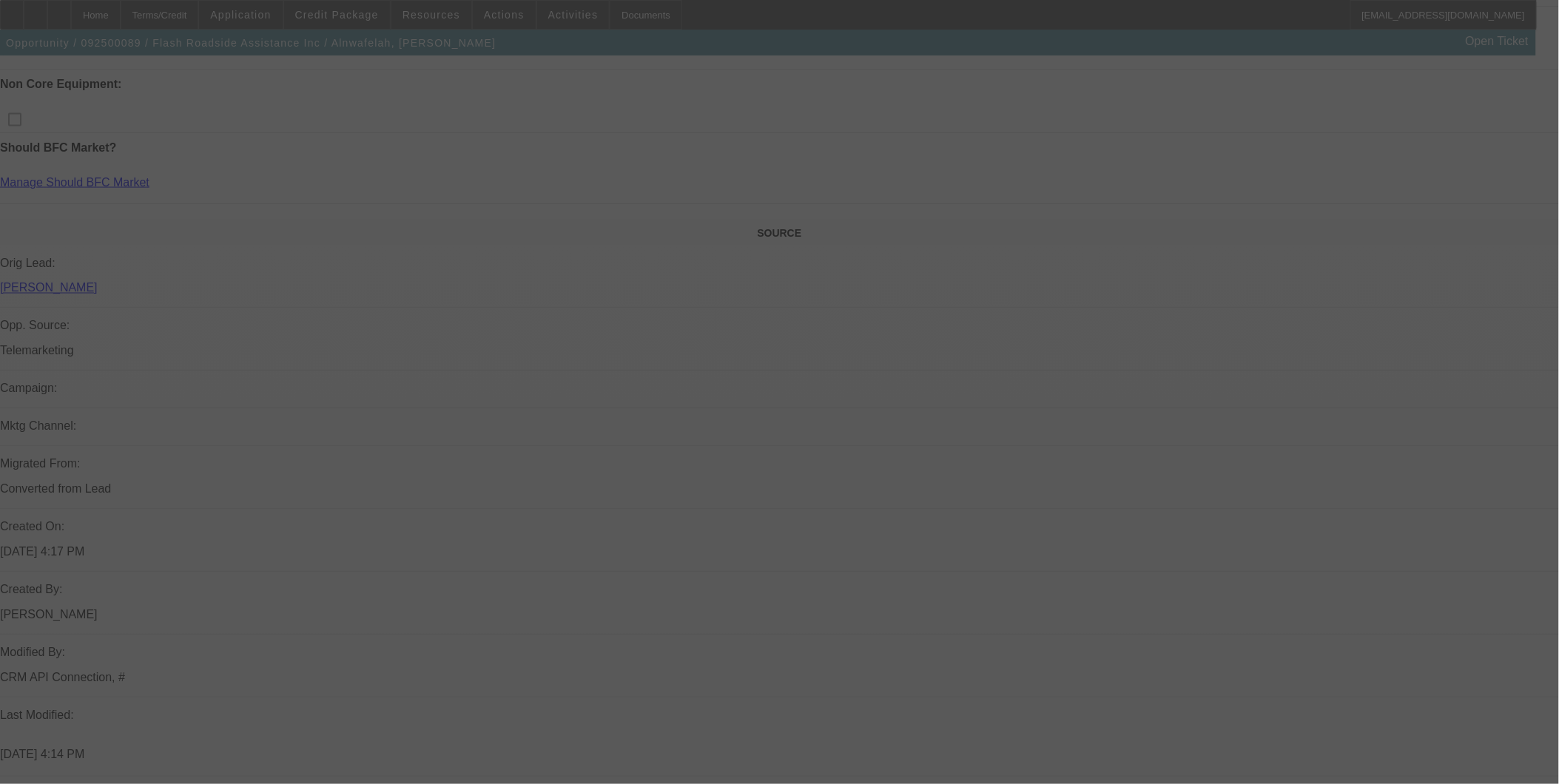
scroll to position [705, 0]
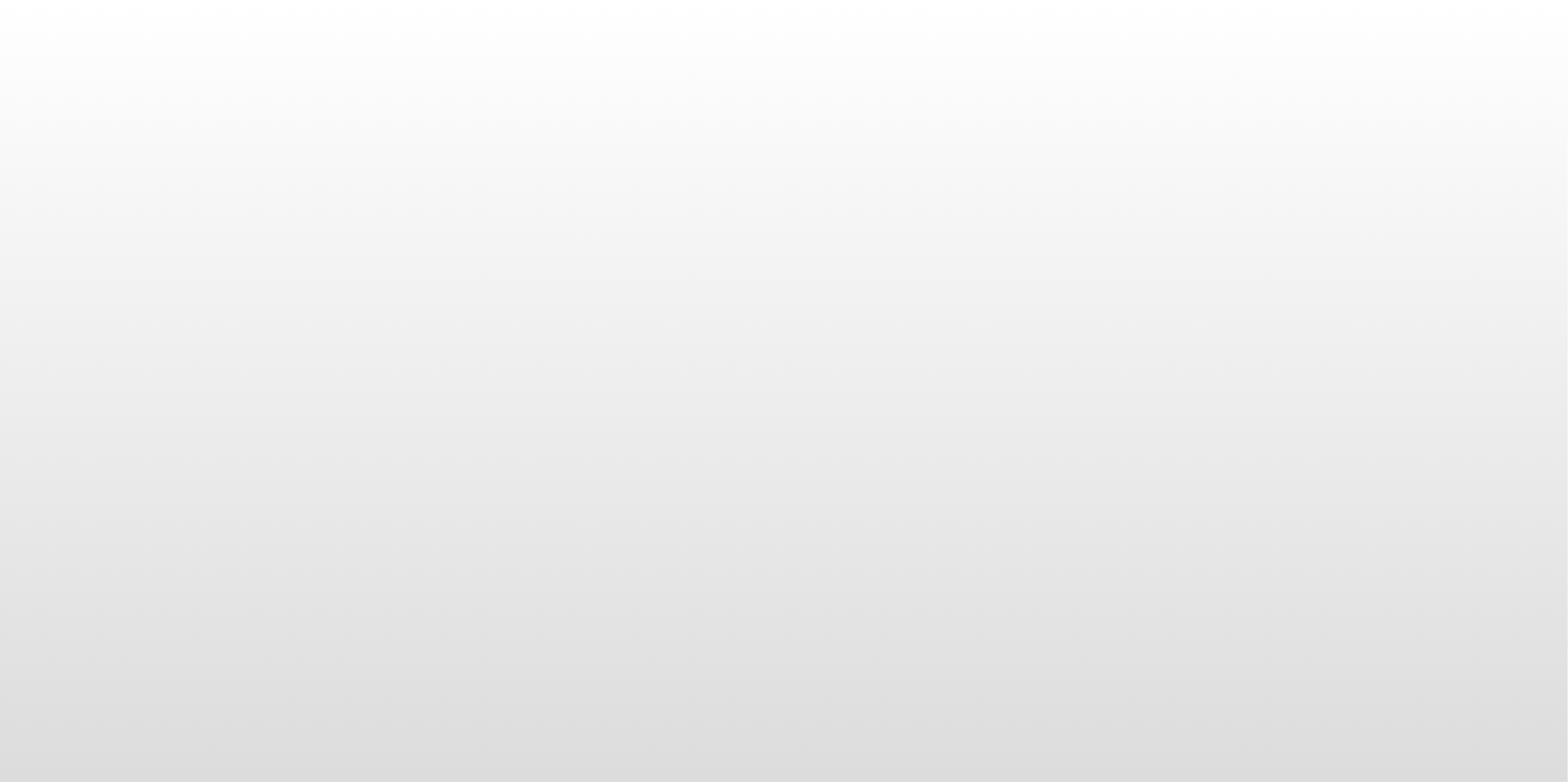
click at [269, 15] on body at bounding box center [784, 391] width 1568 height 782
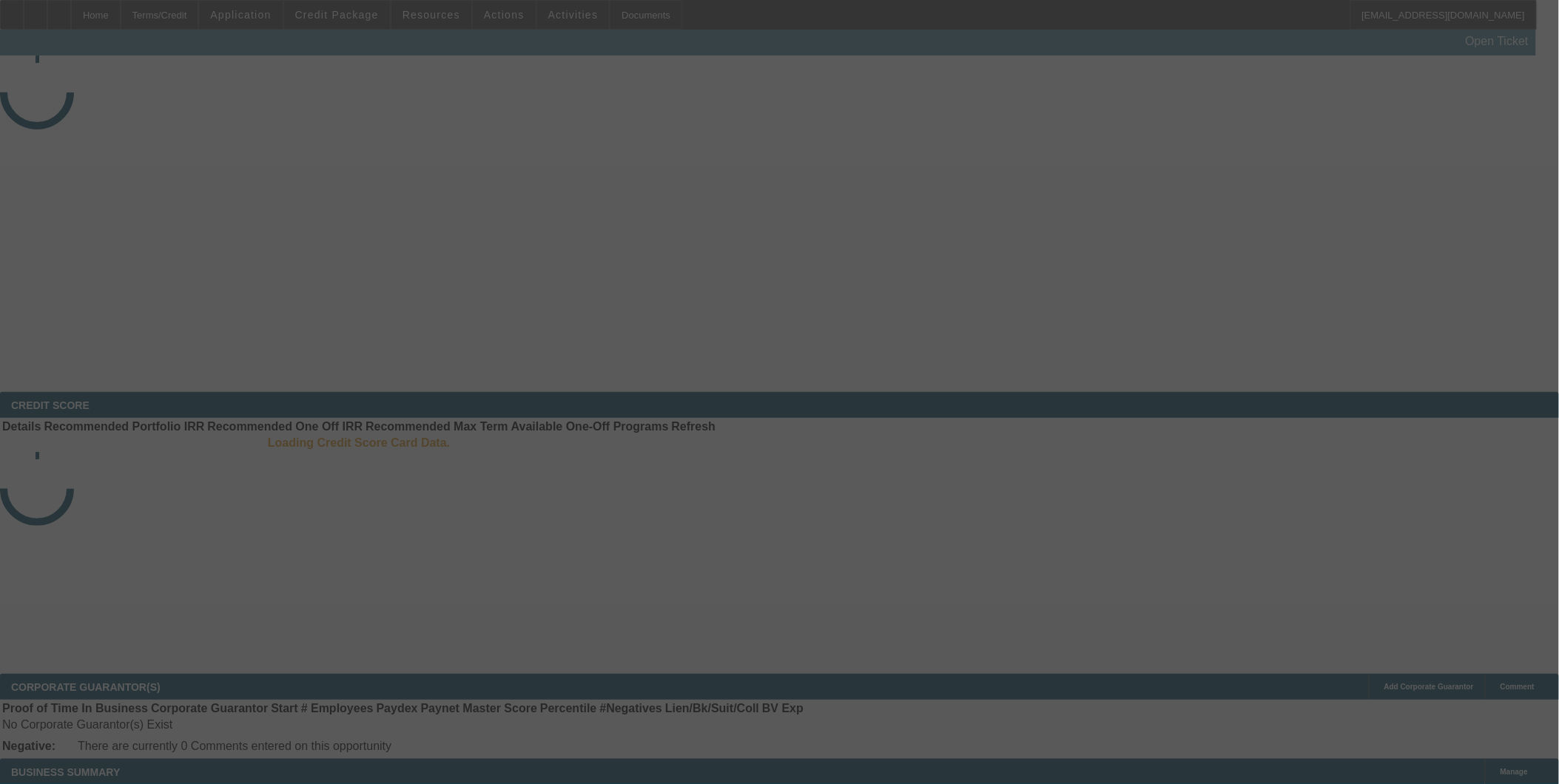
click at [270, 15] on div at bounding box center [780, 392] width 1559 height 784
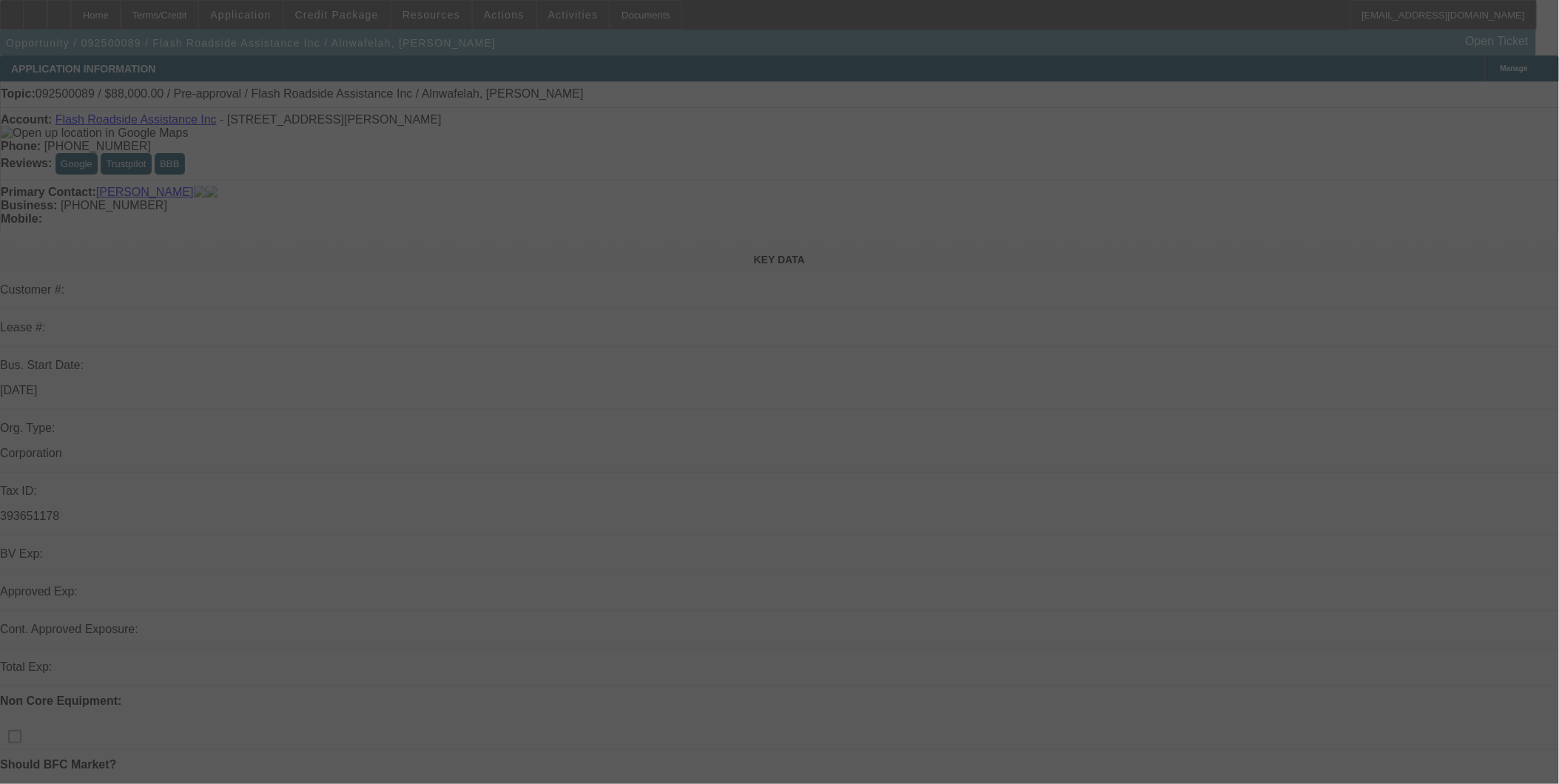
click at [270, 15] on div at bounding box center [780, 392] width 1559 height 784
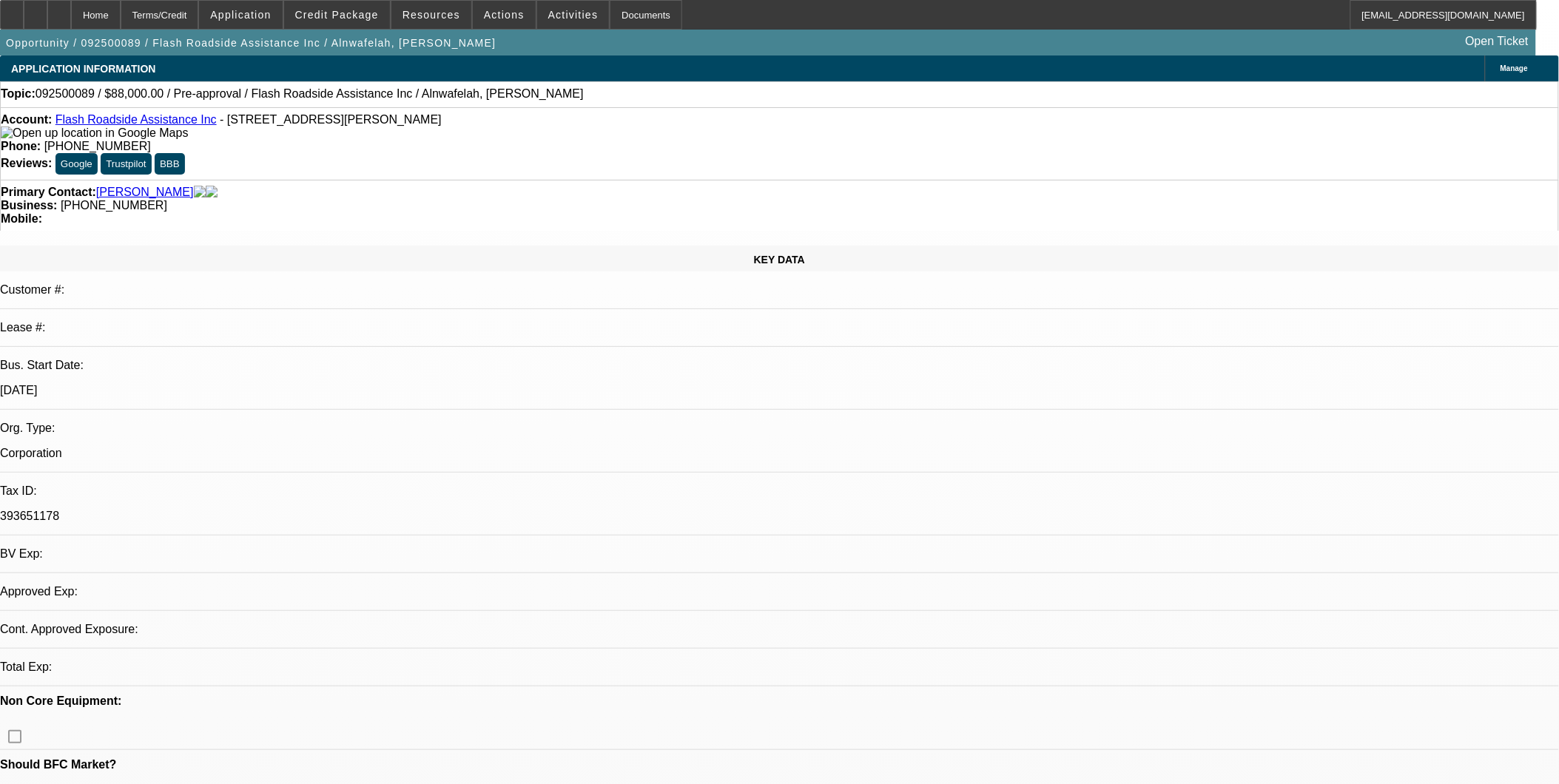
select select "0.2"
select select "2"
select select "0.1"
select select "4"
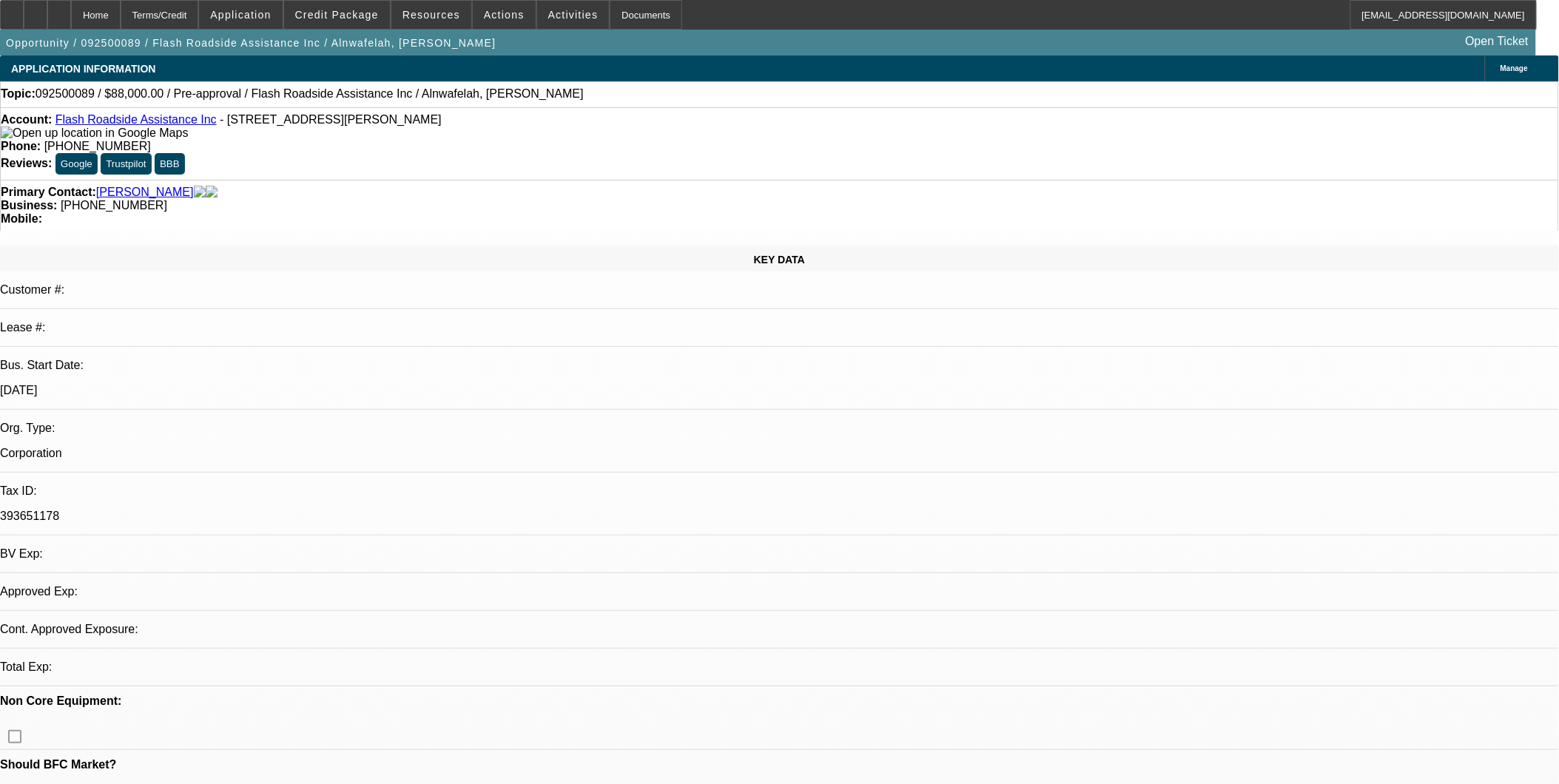
click at [270, 15] on span "Application" at bounding box center [241, 14] width 60 height 12
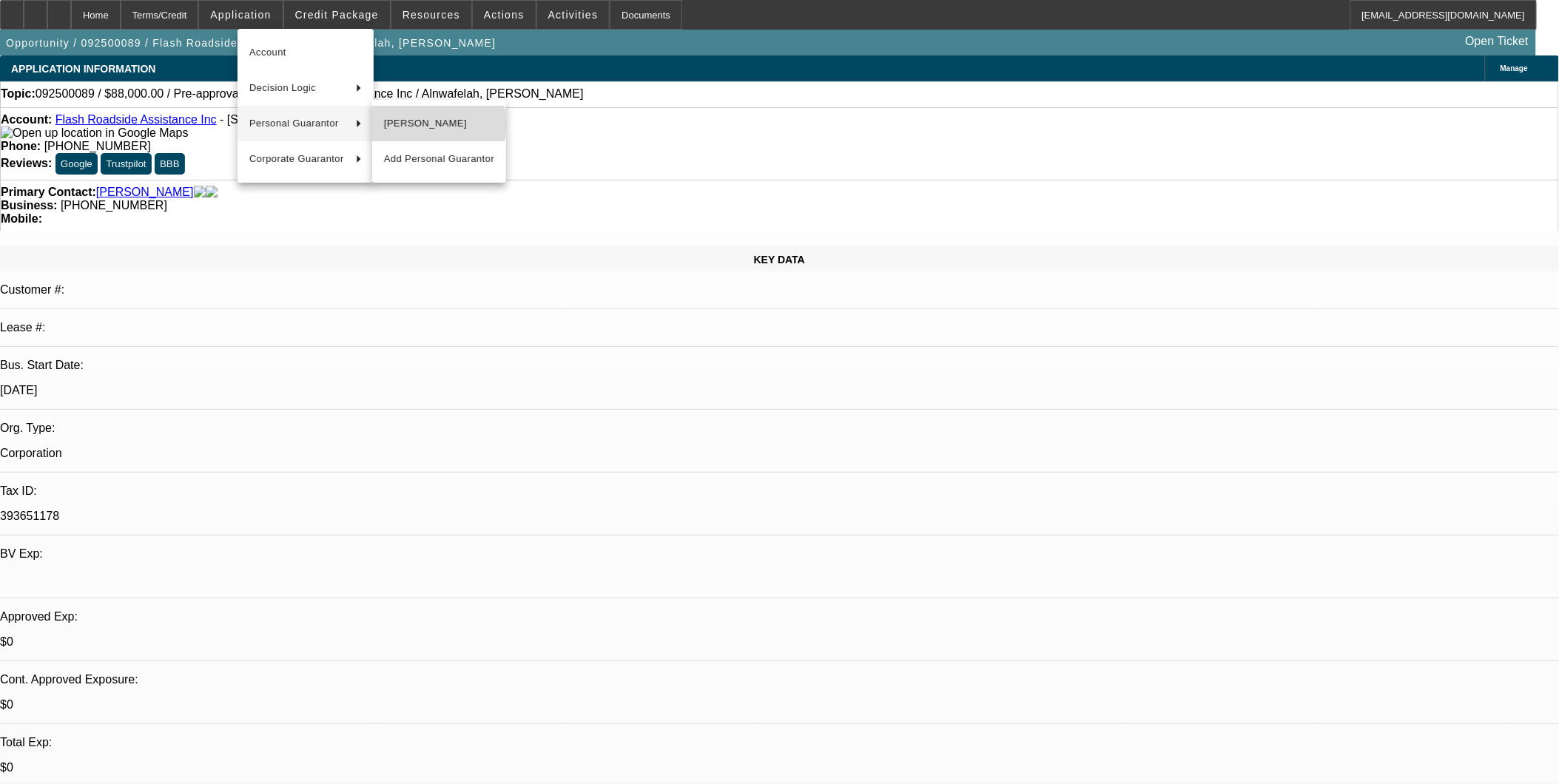
click at [434, 124] on span "Mohammad Alnwafelah" at bounding box center [439, 124] width 110 height 18
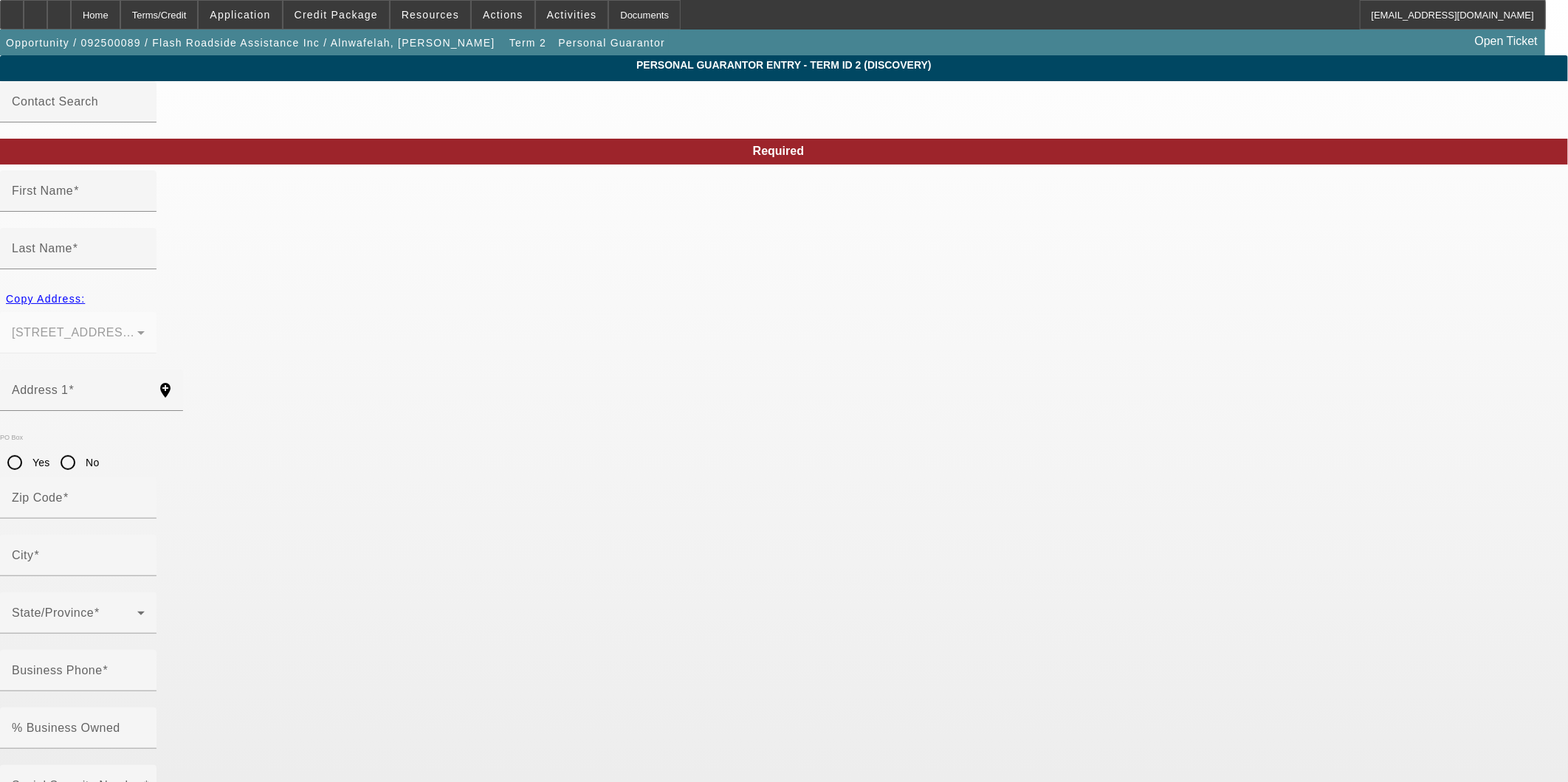
type input "Mohammad"
type input "Alnwafelah"
type input "8213 Mayfield ave"
radio input "true"
type input "60459"
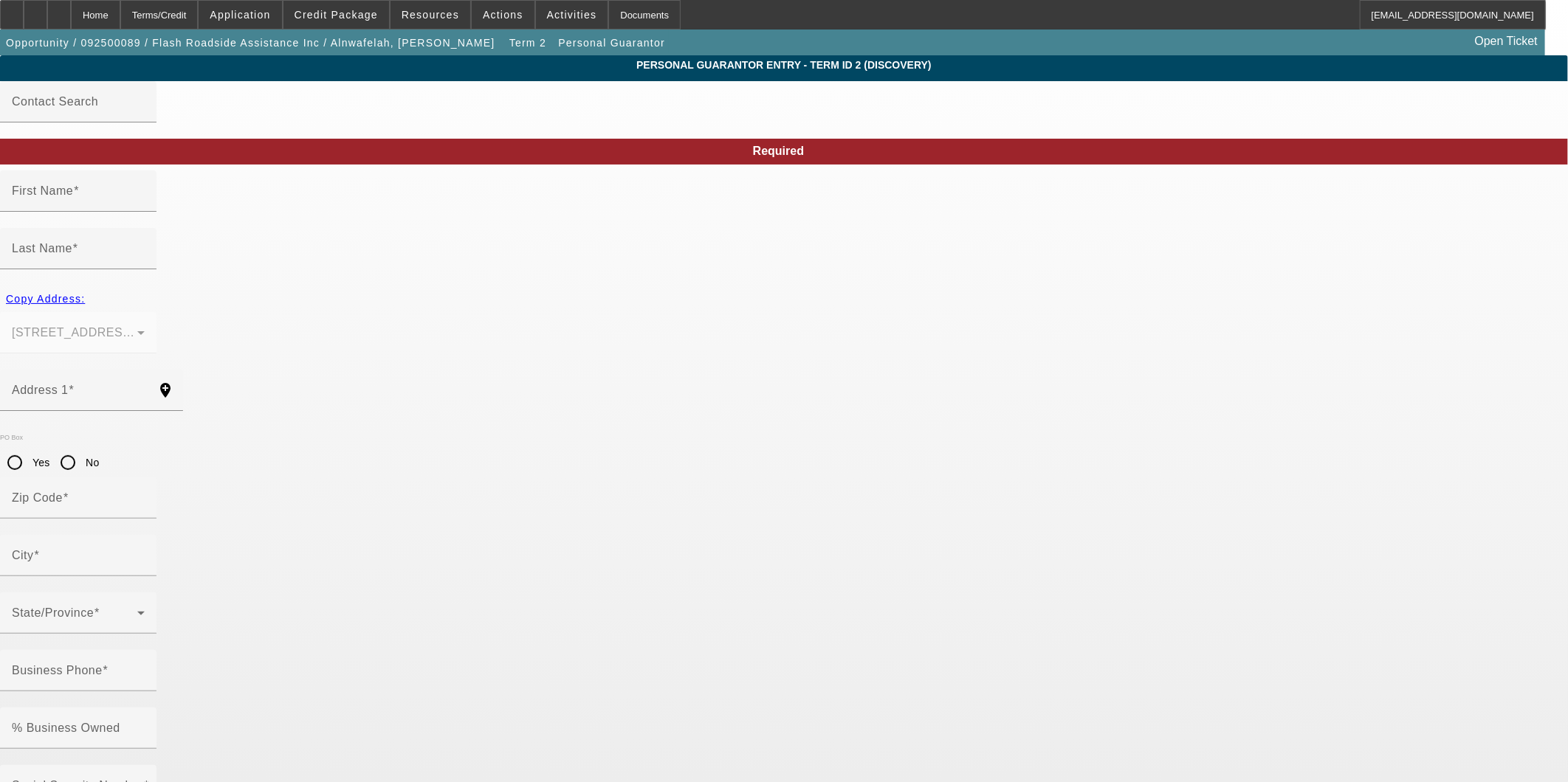
type input "Burbank"
type input "(347) 207-6119"
type input "100"
type input "846-85-8227"
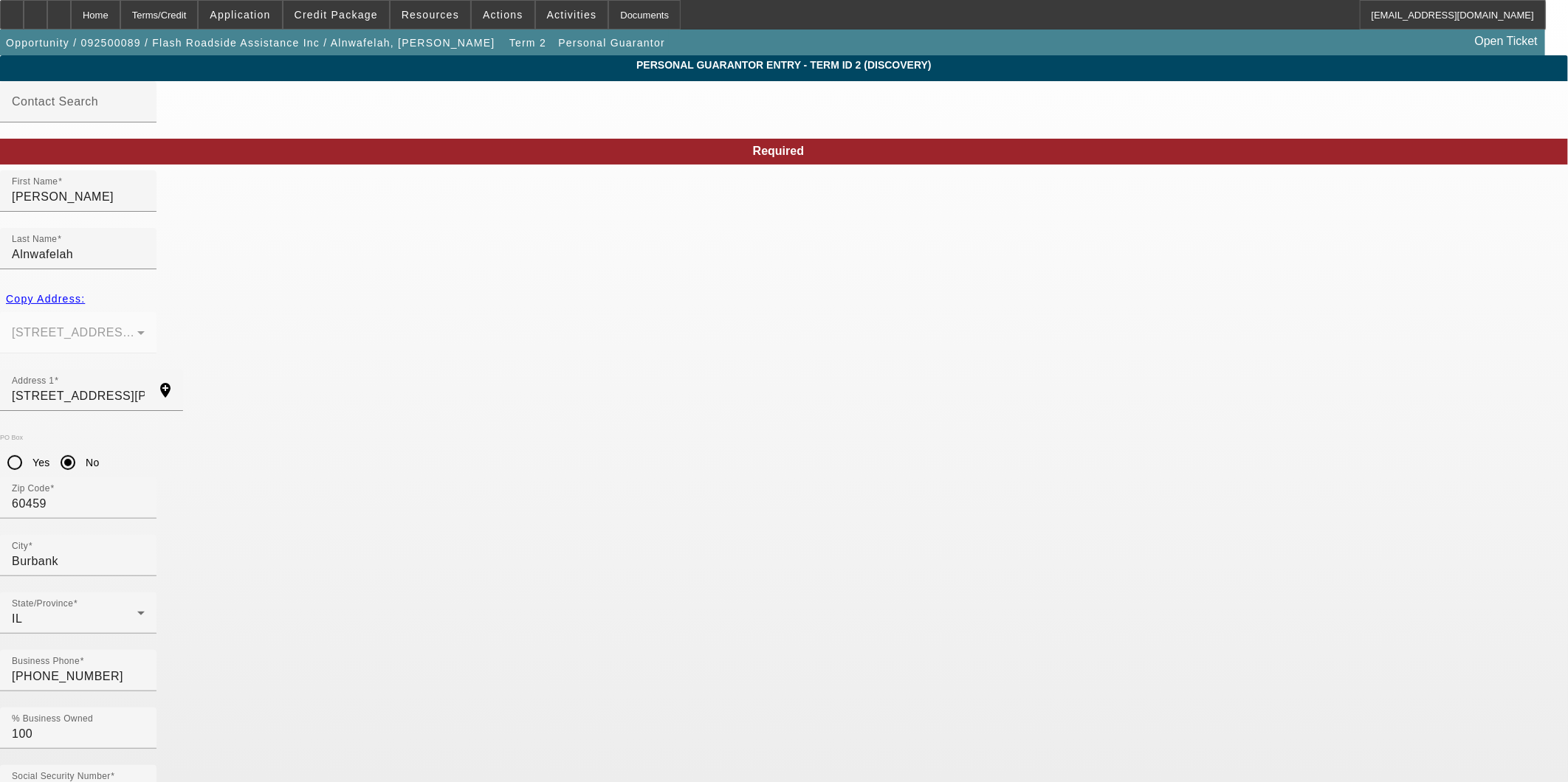
type input "mohammadalnwafelah@gmail.co"
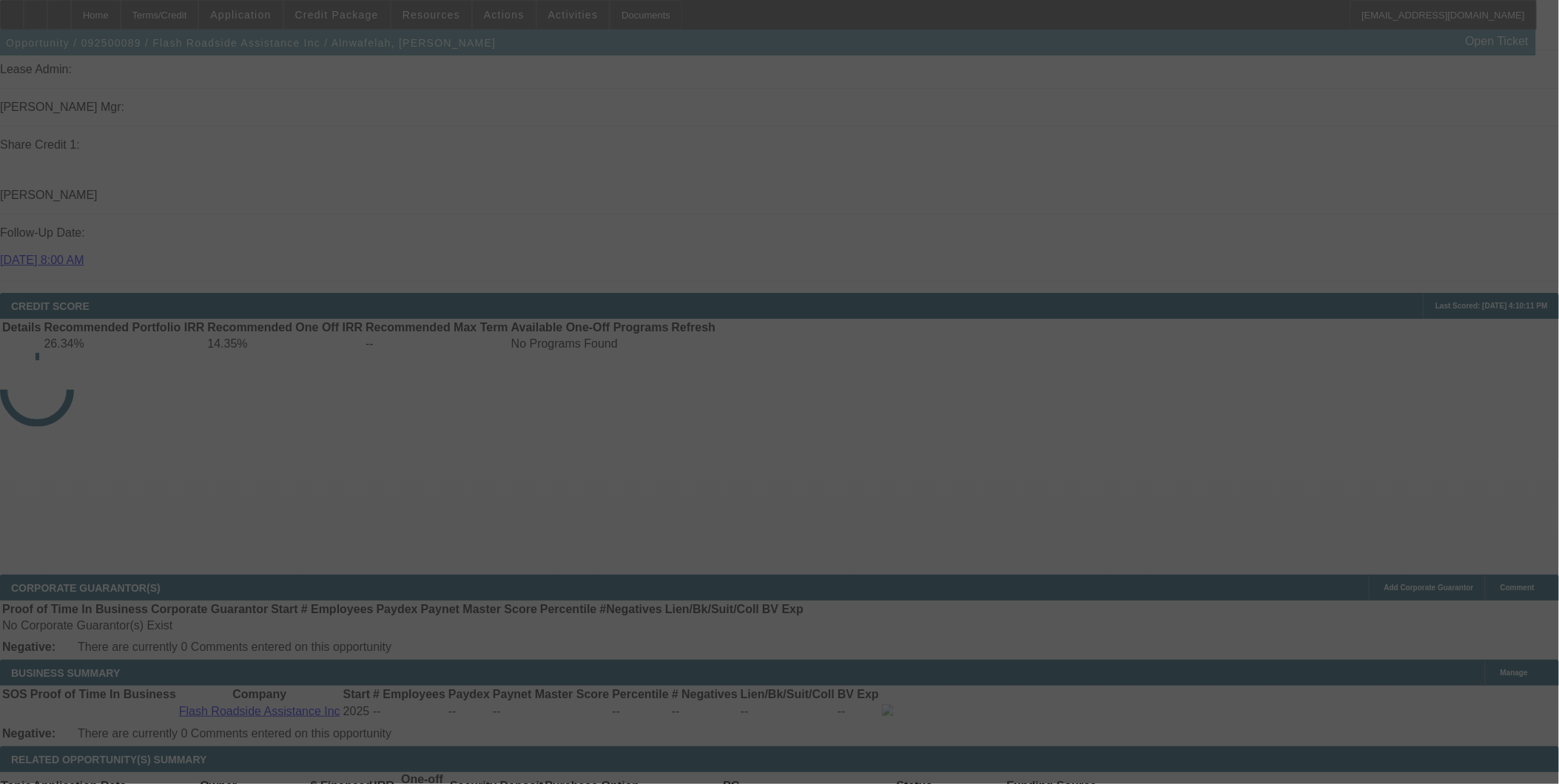
scroll to position [1763, 0]
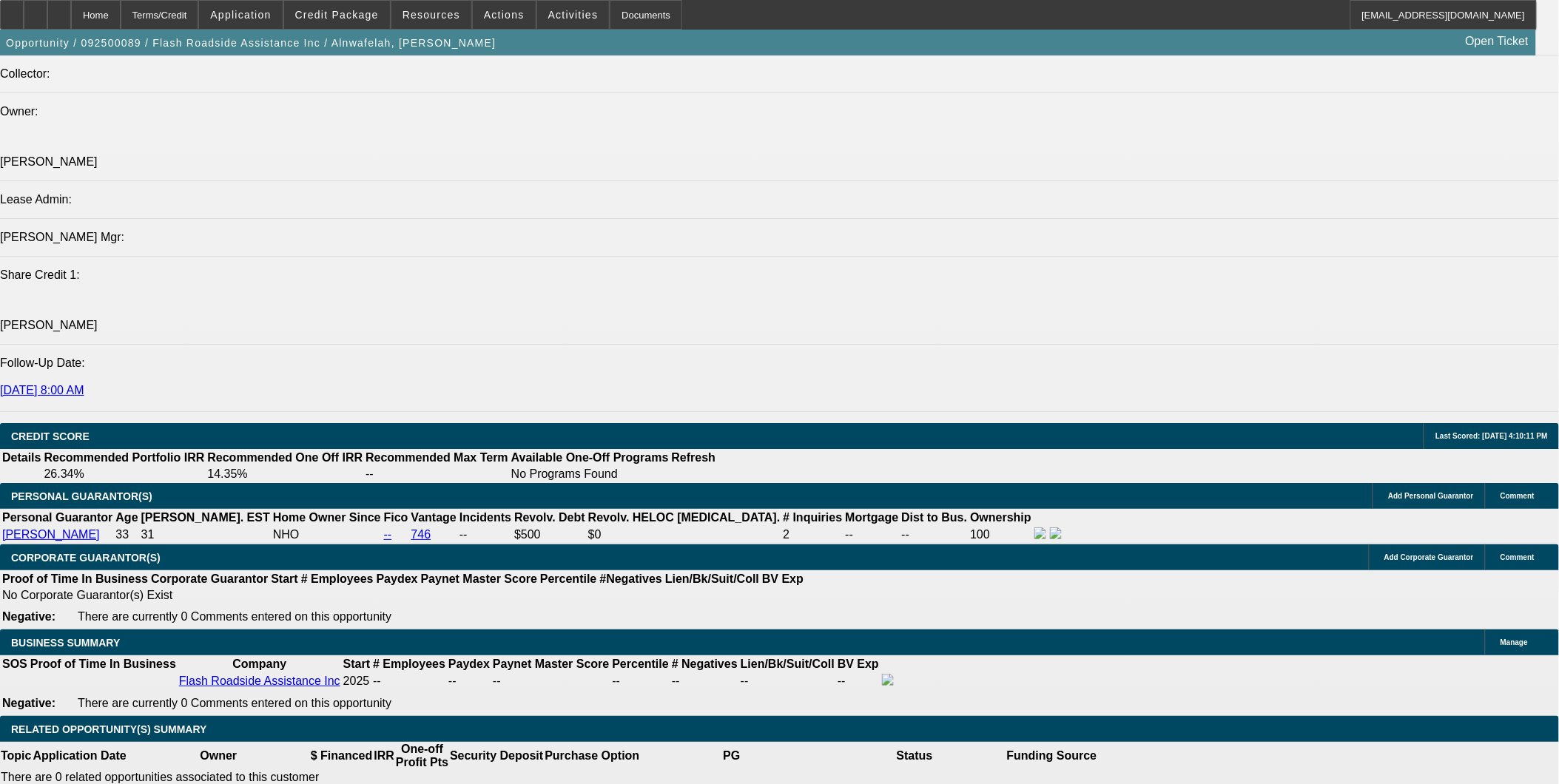
select select "0.2"
select select "2"
select select "0.1"
select select "4"
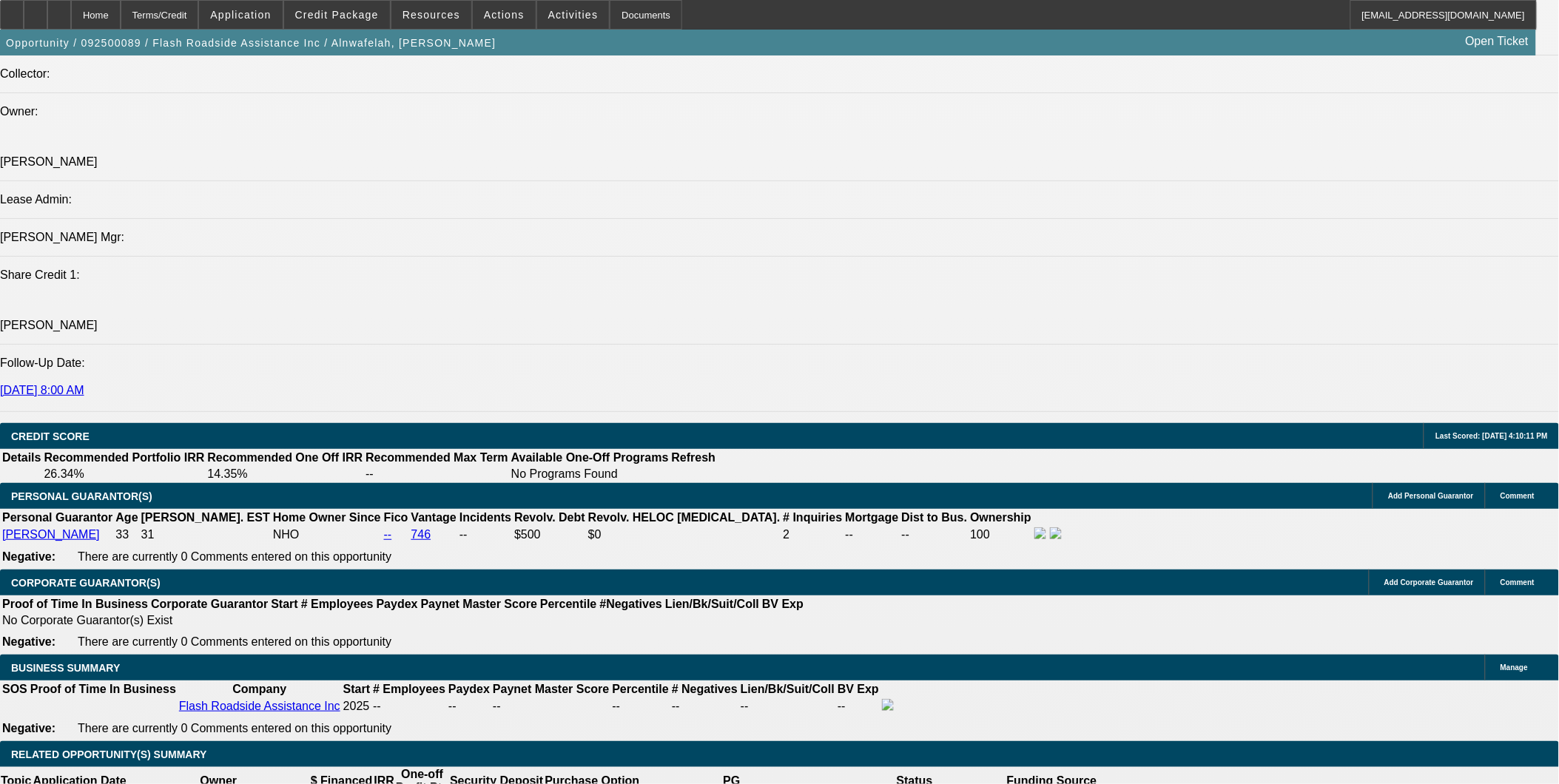
scroll to position [1786, 0]
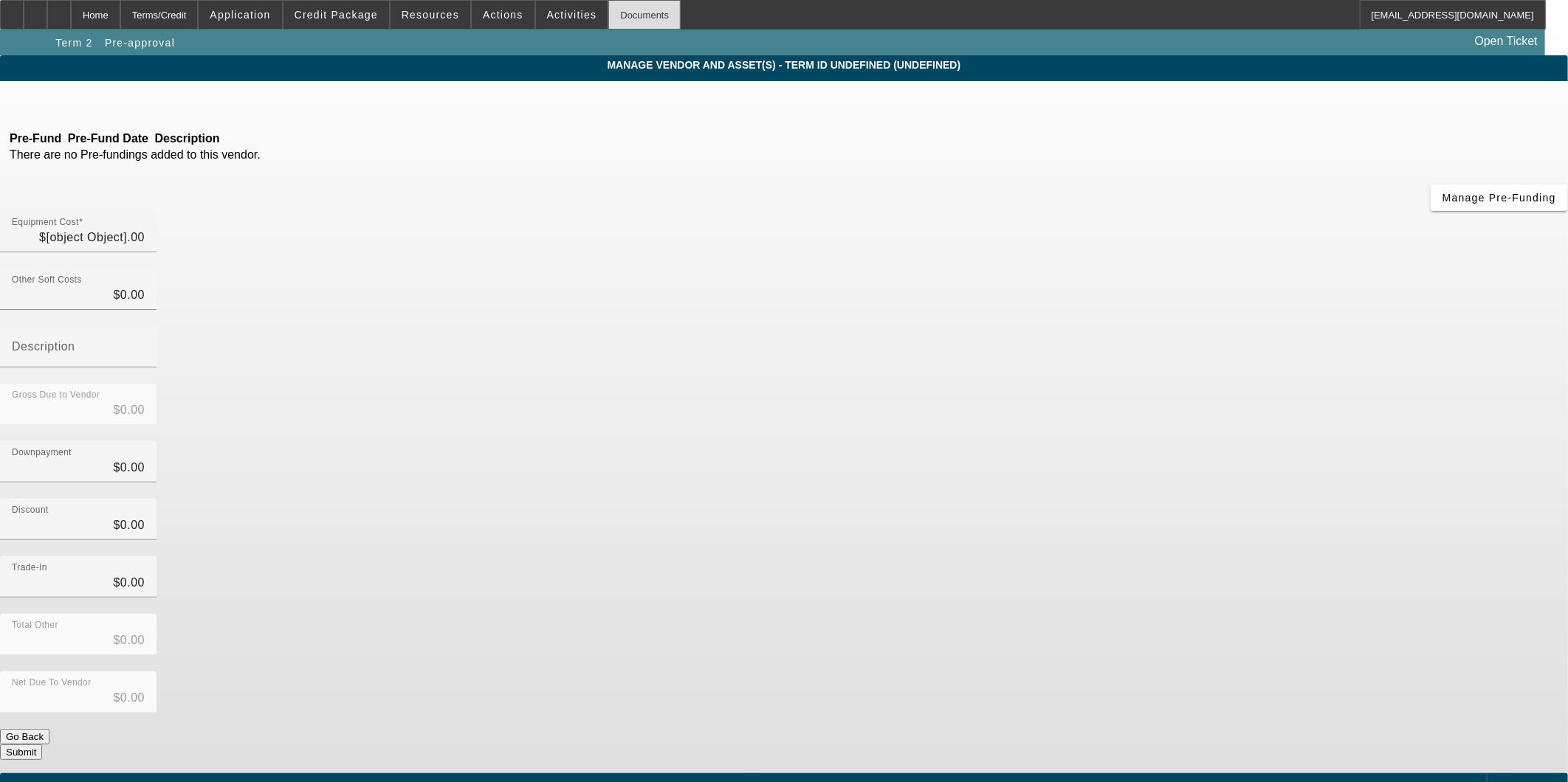
type input "$110,000.00"
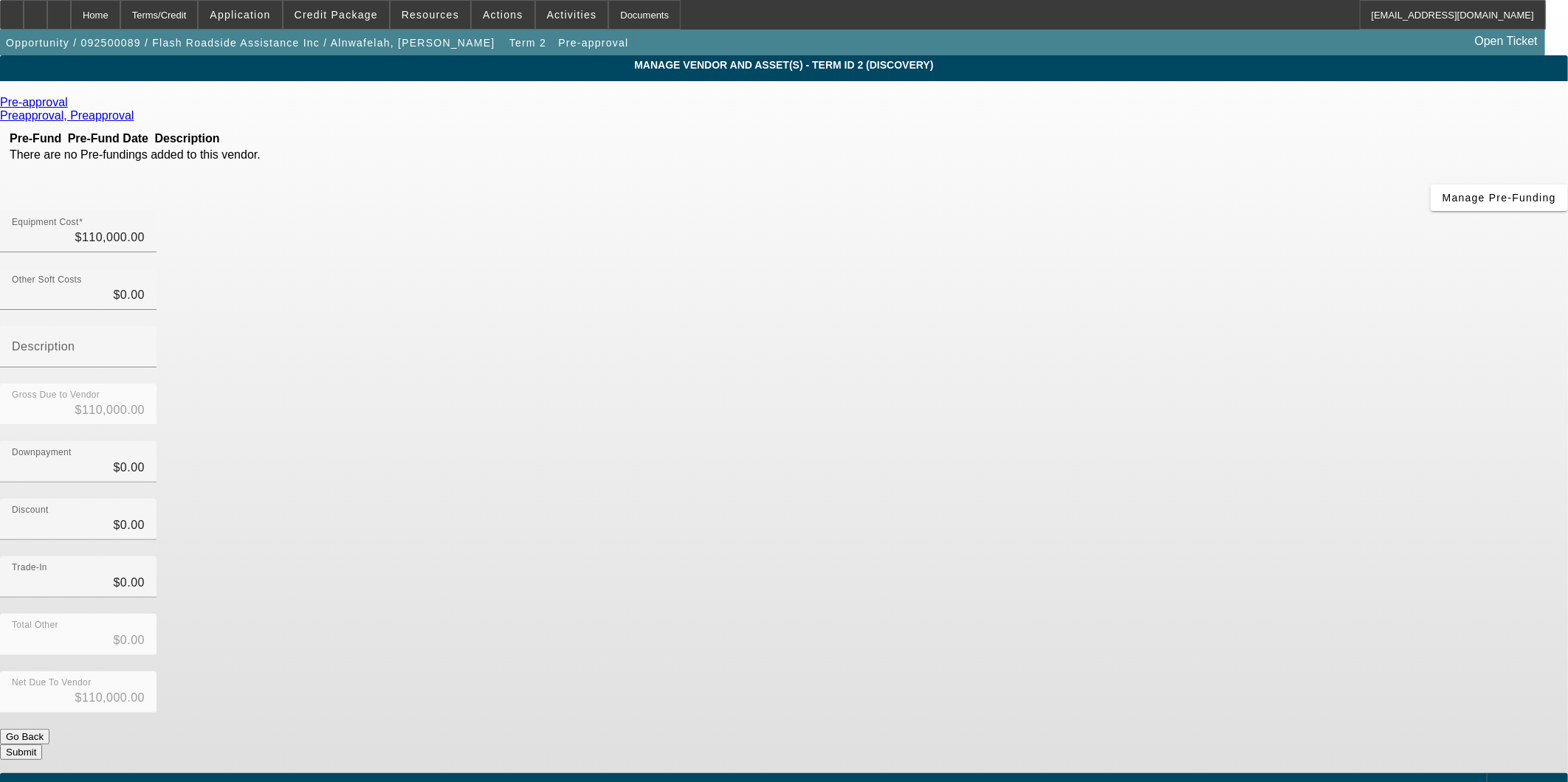
click at [432, 107] on div "Pre-approval" at bounding box center [784, 103] width 1568 height 13
click at [72, 106] on icon at bounding box center [72, 102] width 0 height 12
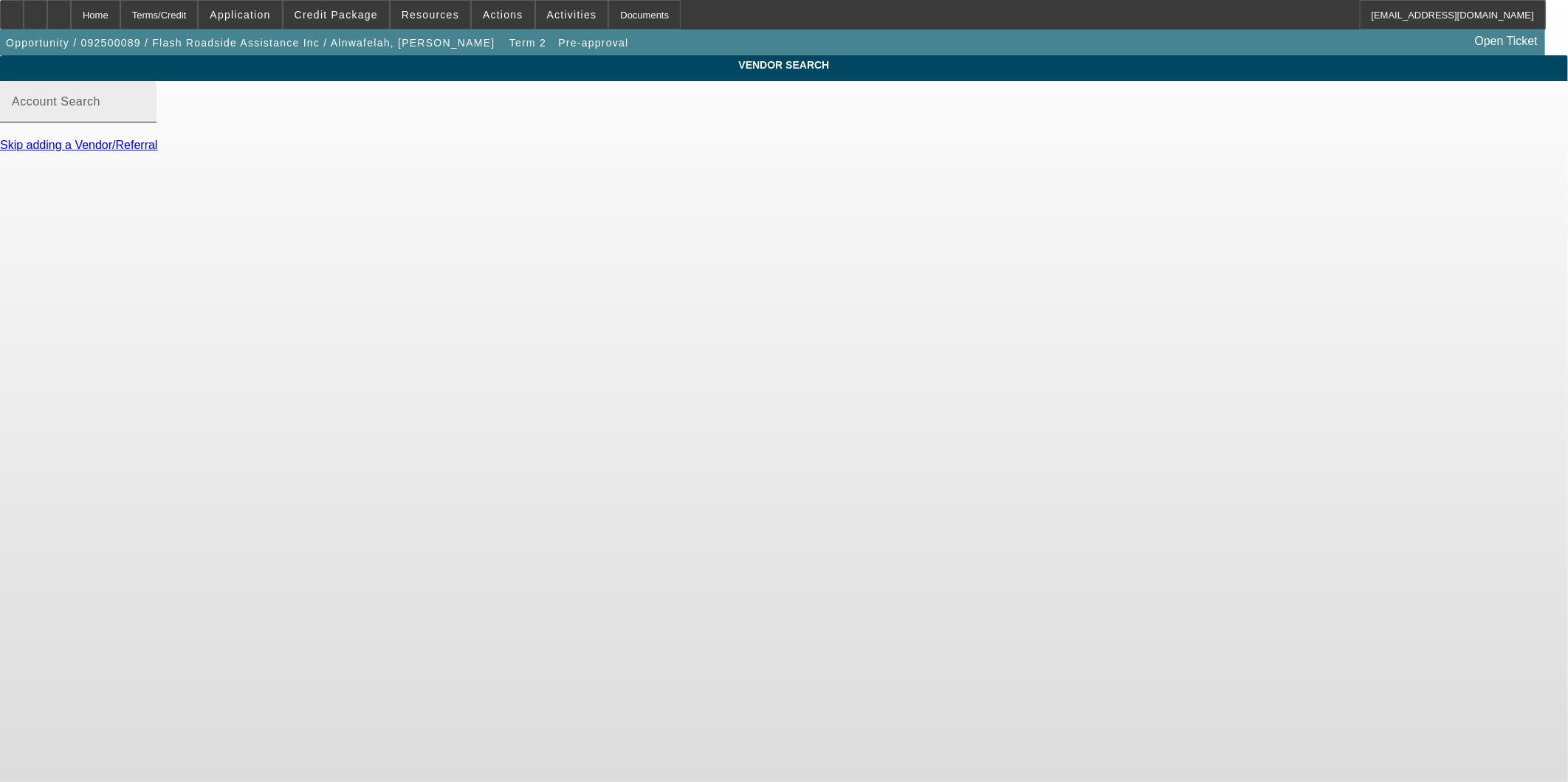
click at [145, 117] on input "Account Search" at bounding box center [78, 107] width 133 height 18
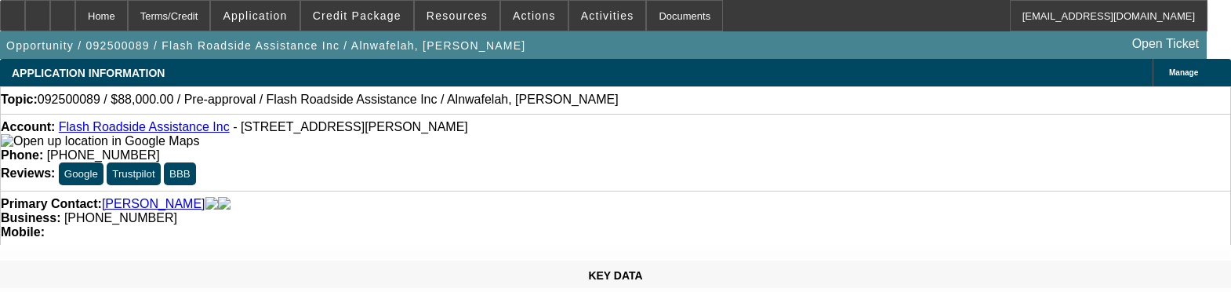
select select "0.2"
select select "2"
select select "0.1"
select select "1"
select select "2"
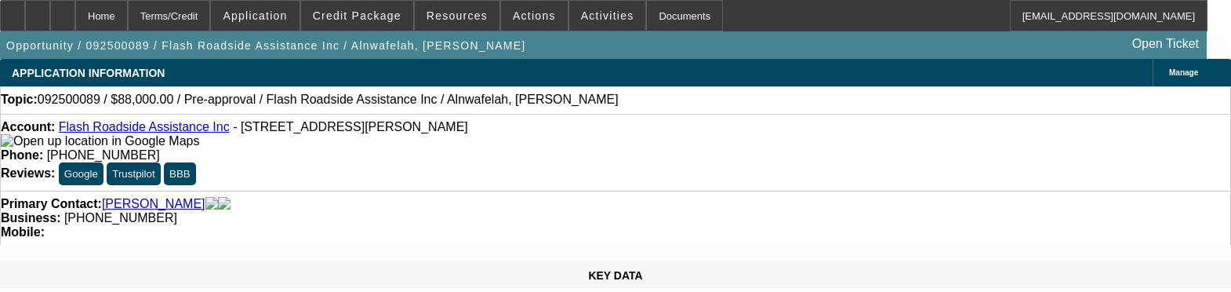
select select "4"
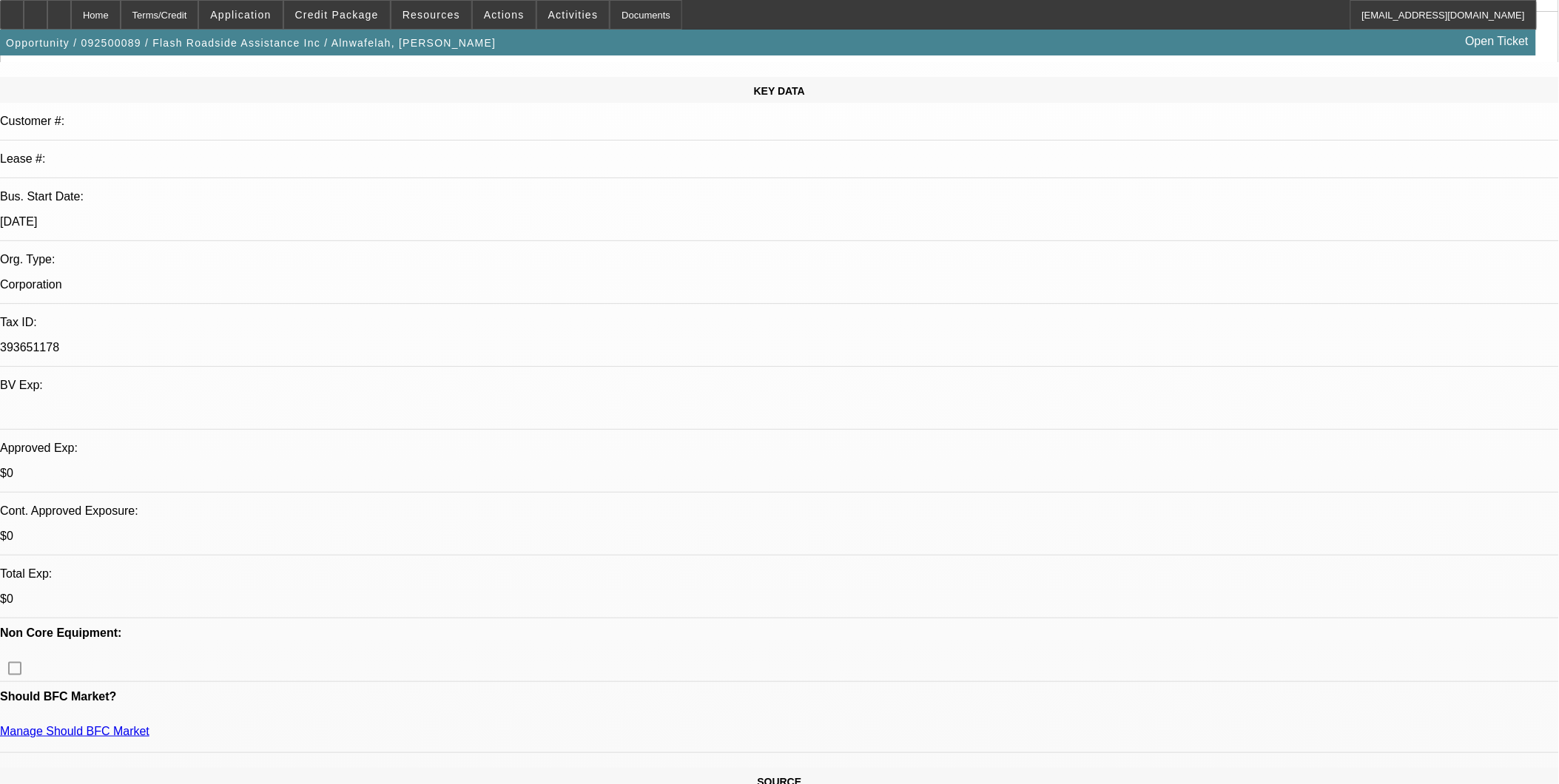
scroll to position [164, 0]
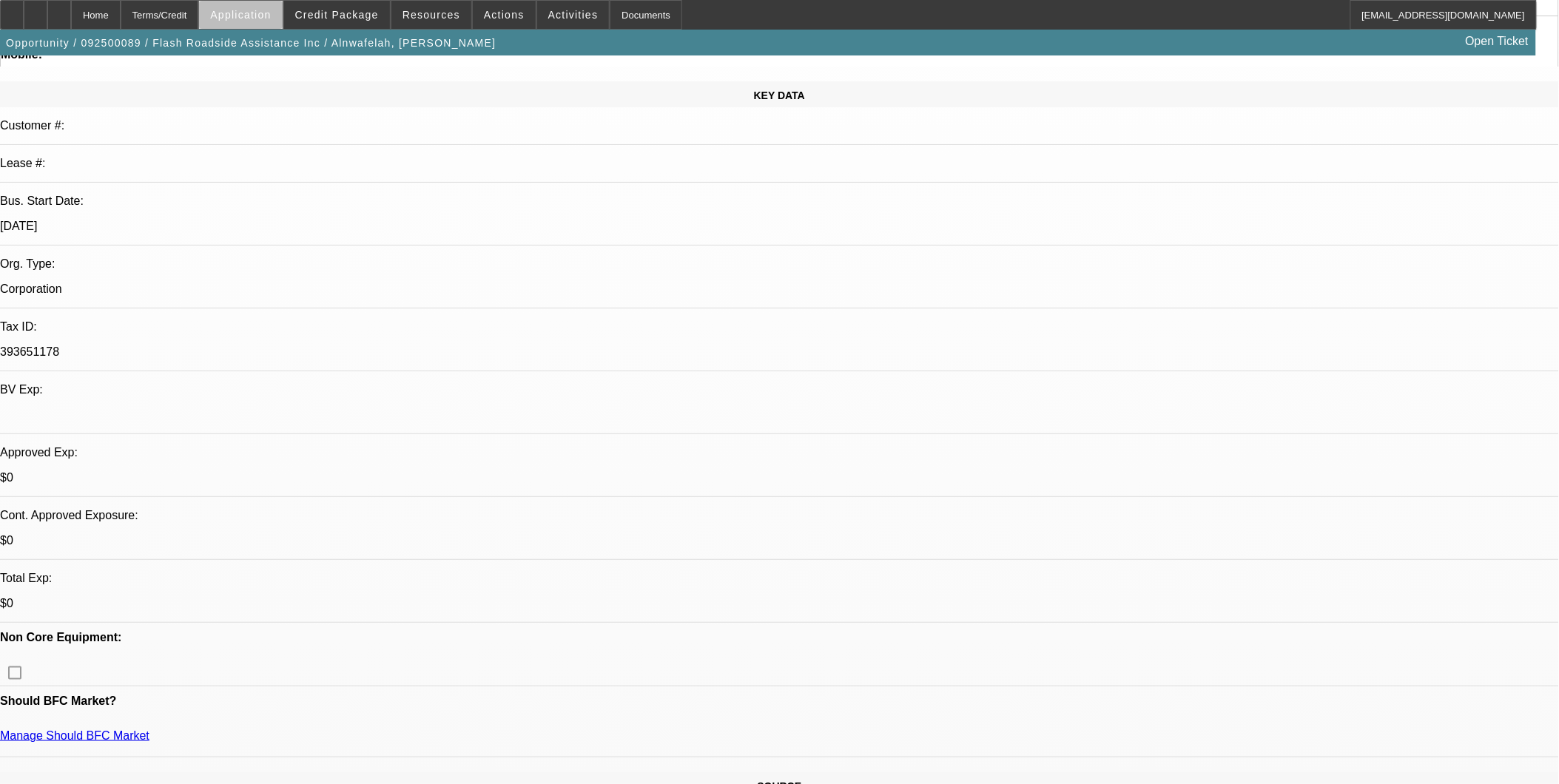
click at [282, 19] on span at bounding box center [241, 15] width 83 height 36
click at [283, 52] on span "Account" at bounding box center [305, 52] width 112 height 18
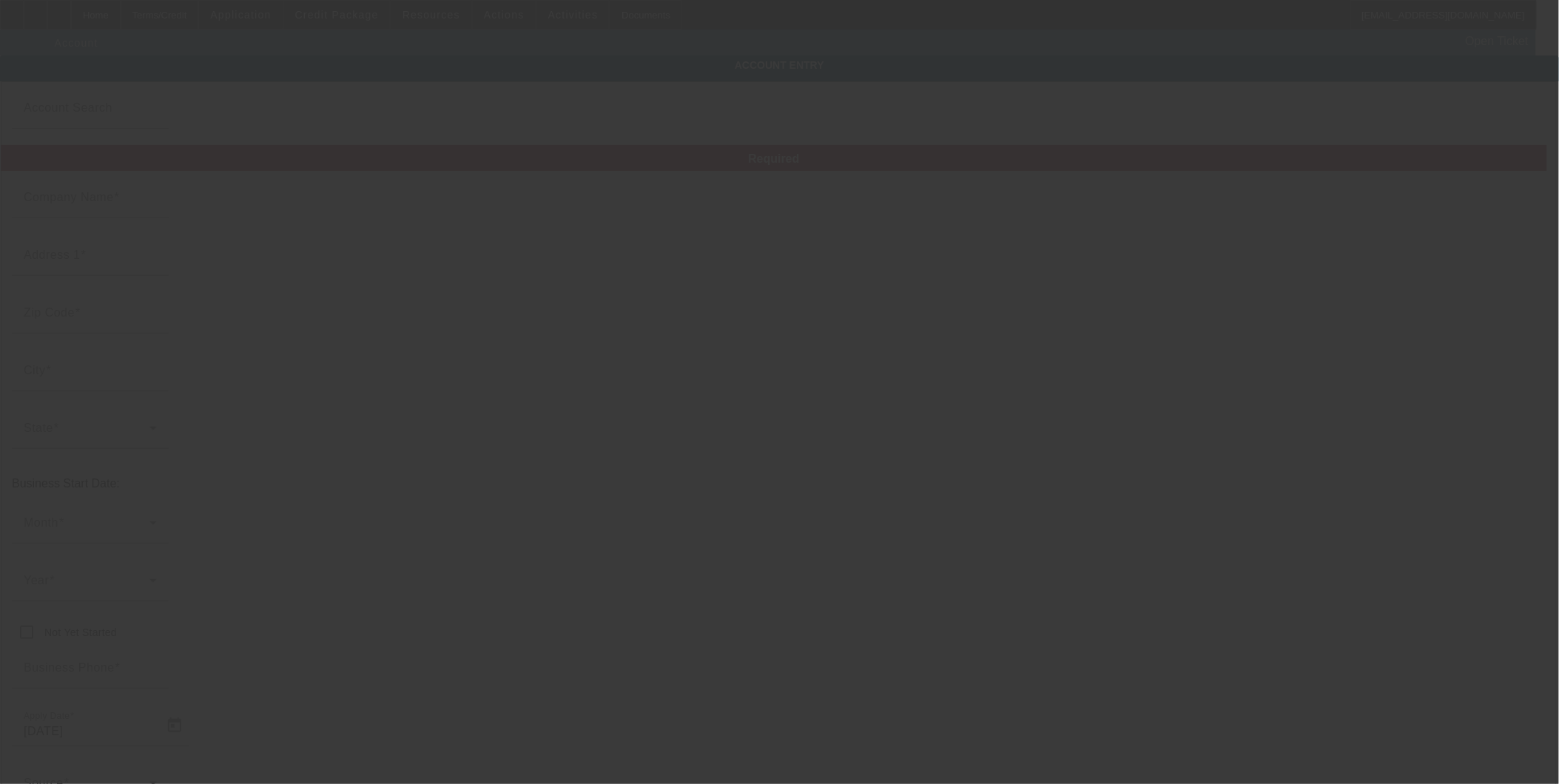
type input "Flash Roadside Assistance Inc"
type input "[STREET_ADDRESS][PERSON_NAME]"
type input "60459"
type input "Burbank"
type input "[PHONE_NUMBER]"
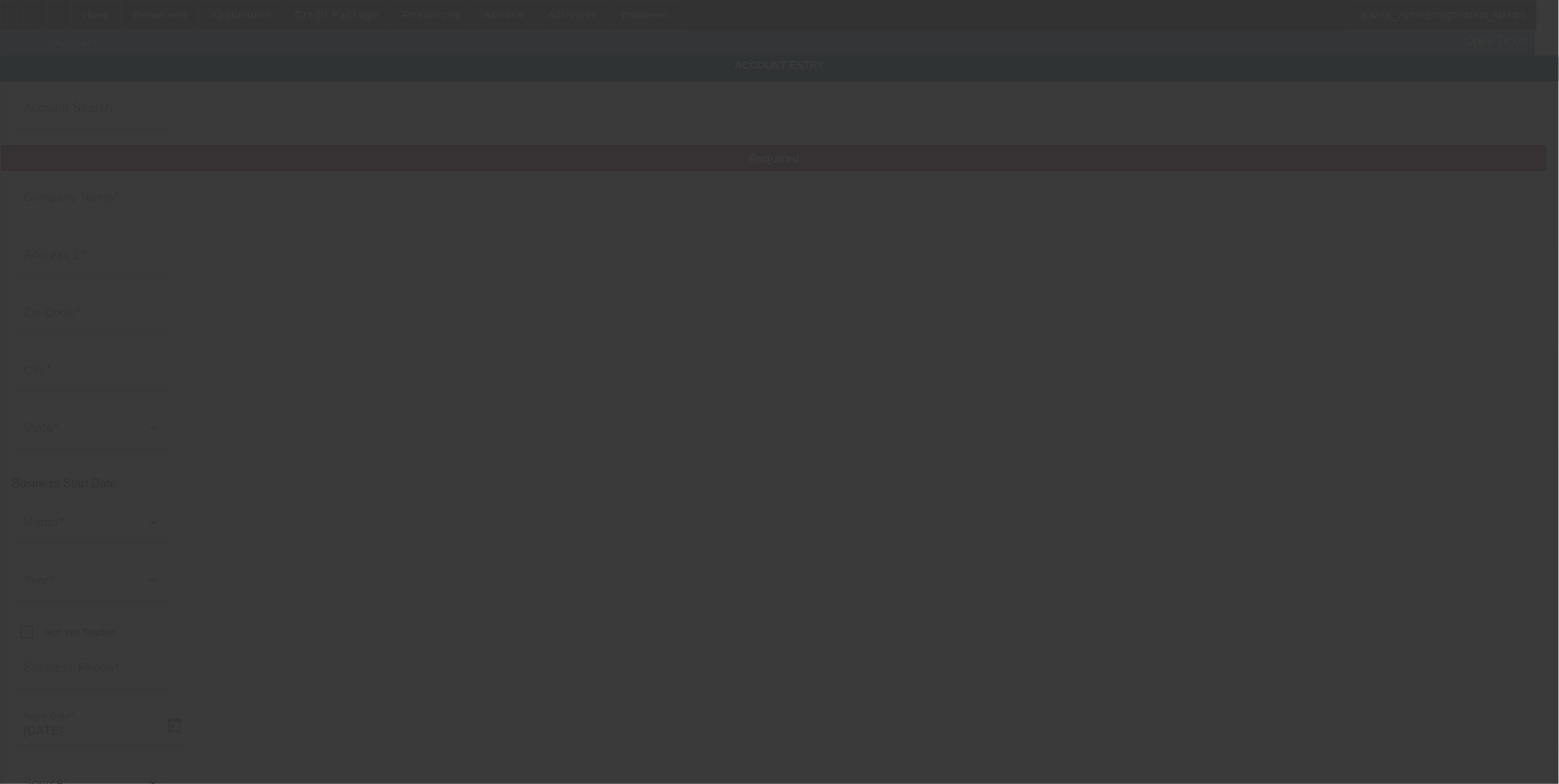
type input "393651178"
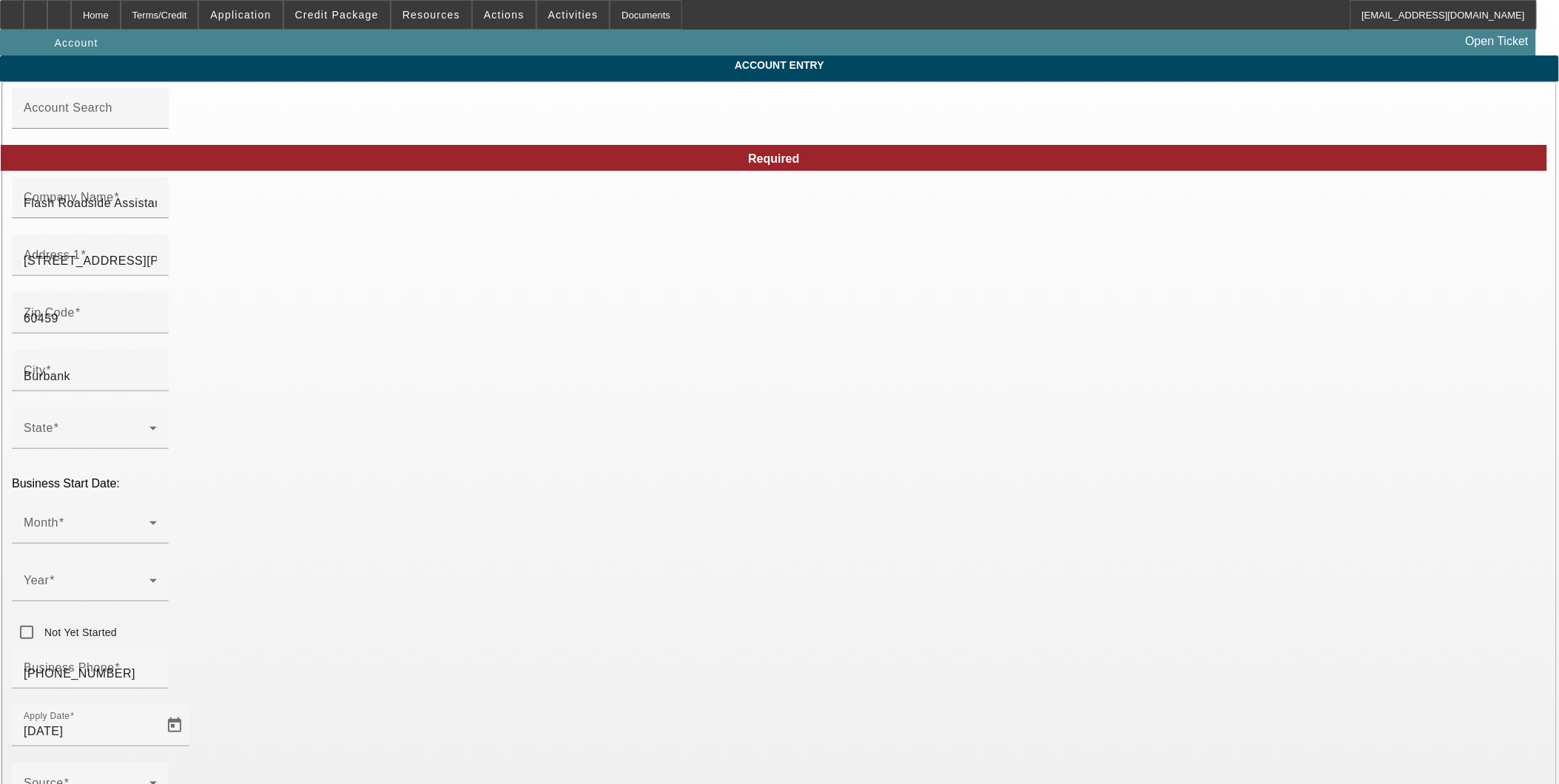
type input "[DATE]"
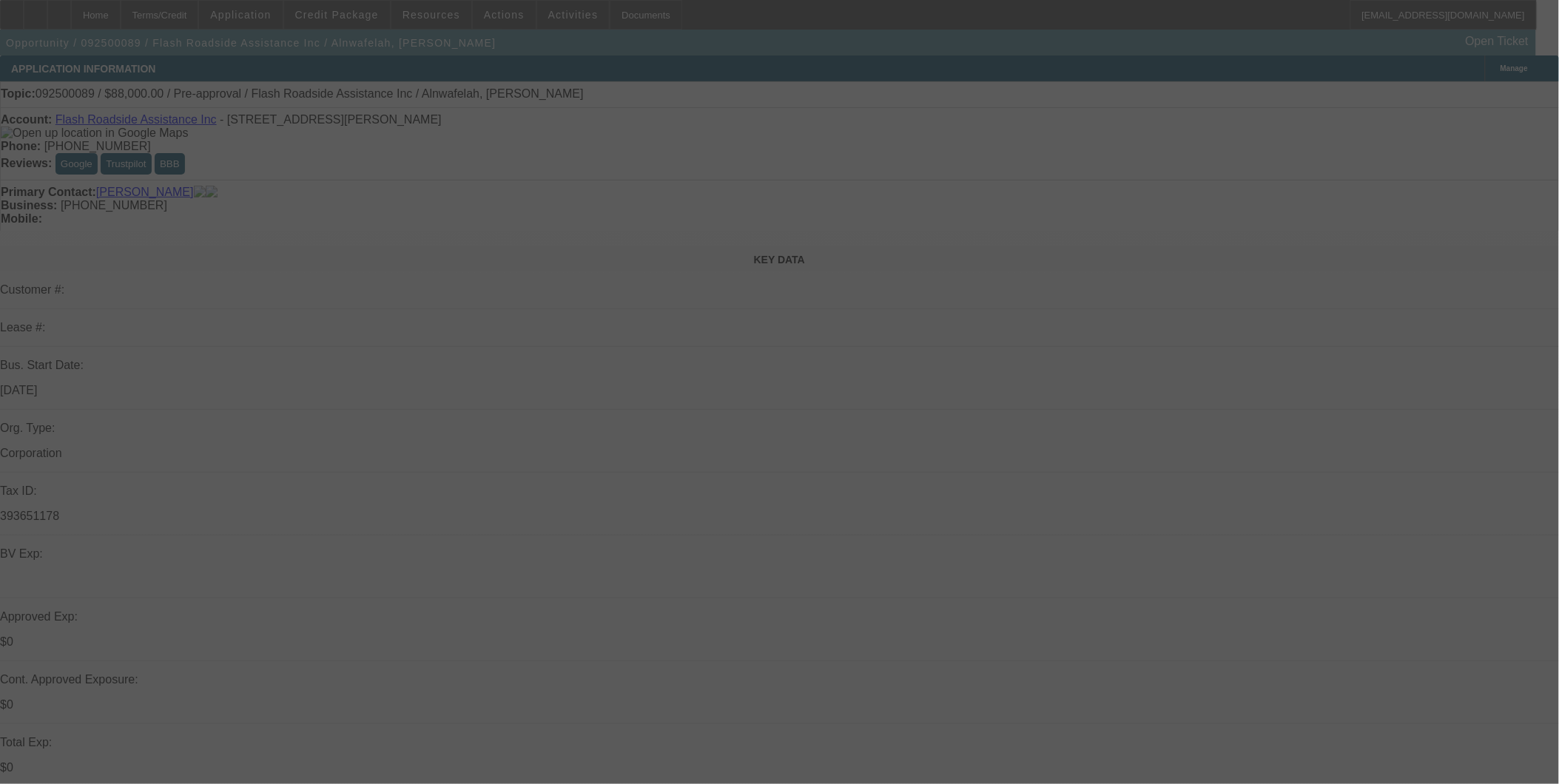
select select "0.2"
select select "2"
select select "0.1"
select select "4"
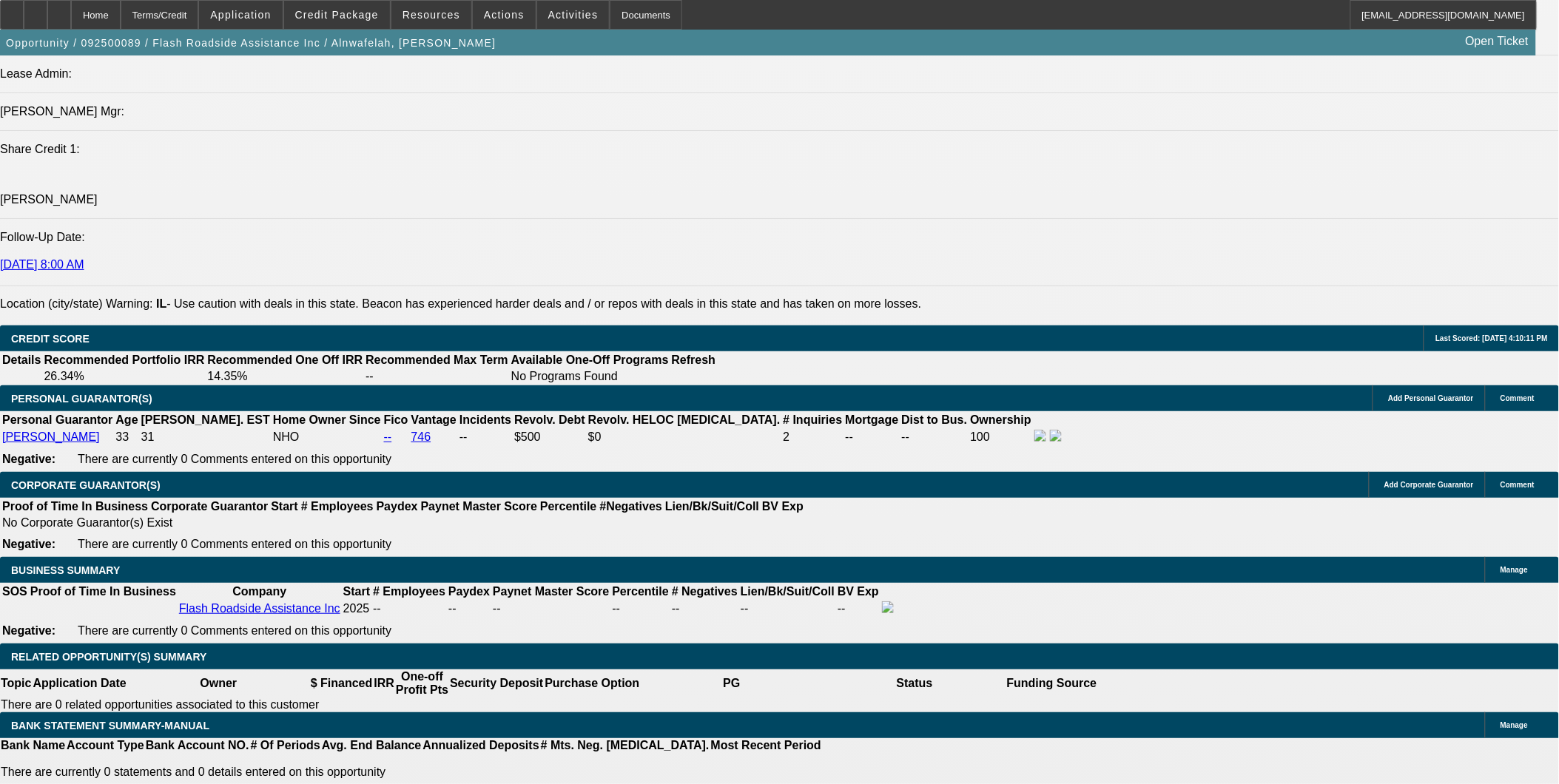
scroll to position [1891, 0]
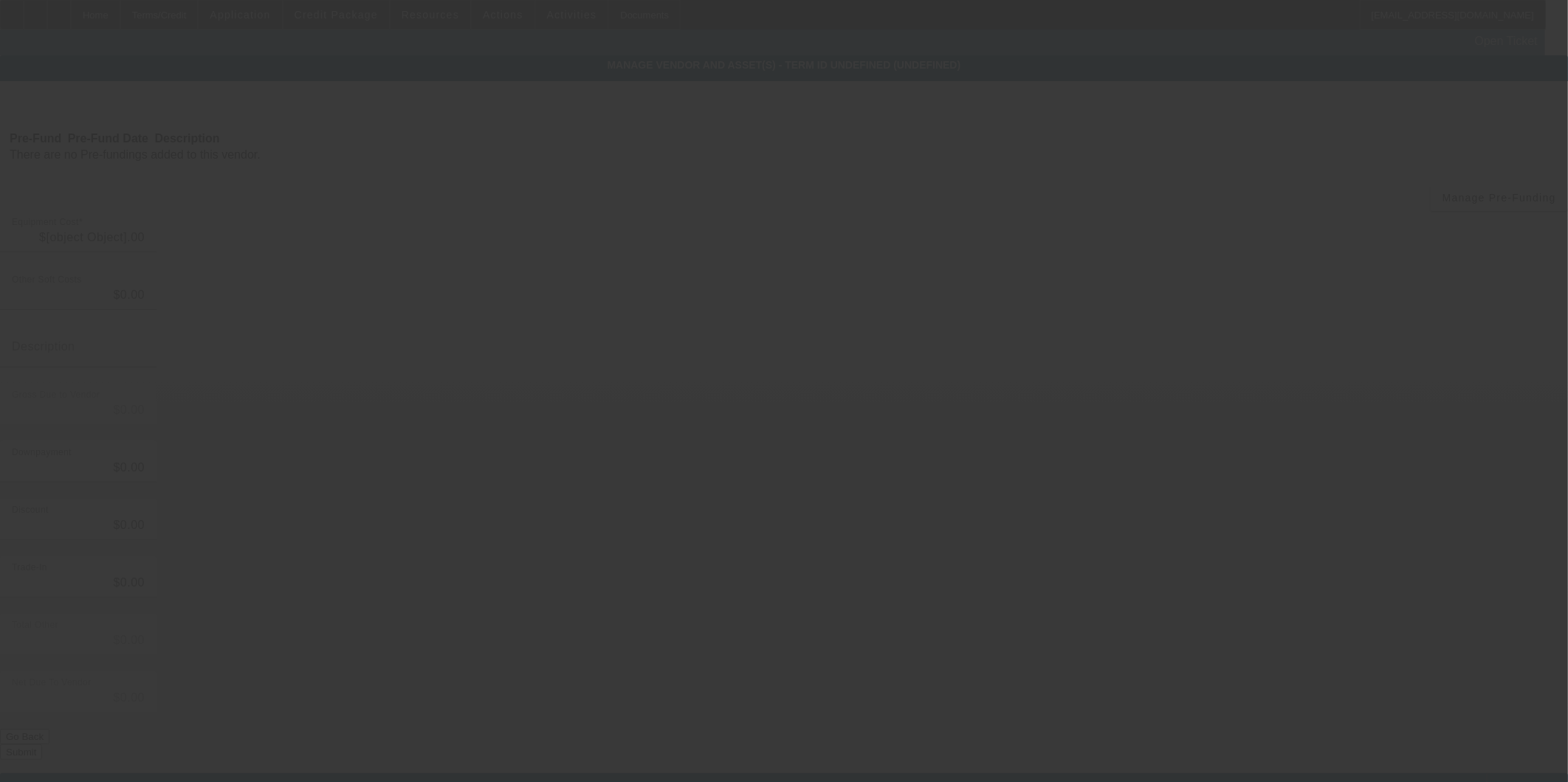
type input "$110,000.00"
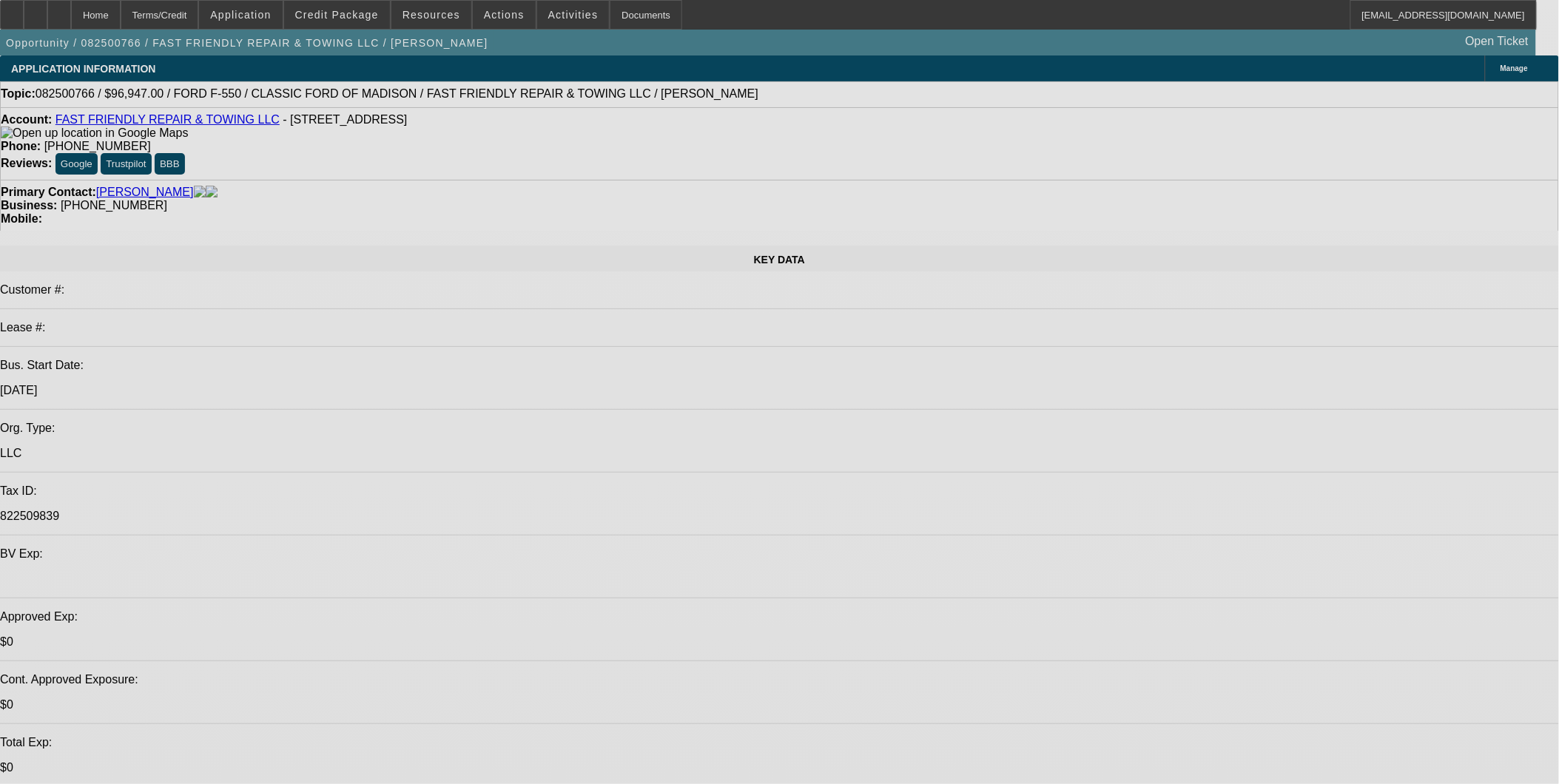
select select "0"
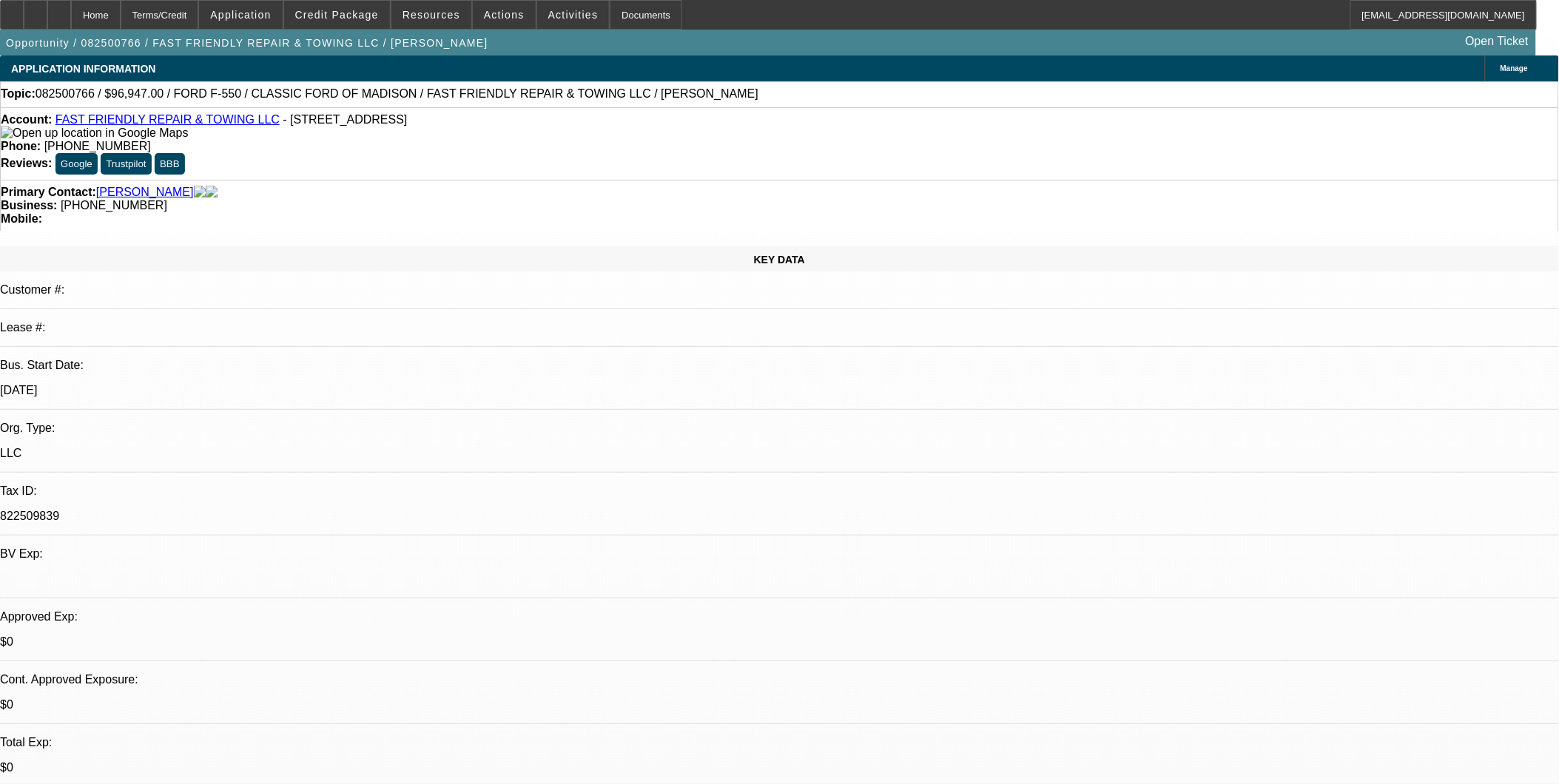
select select "0"
select select "1"
select select "3"
select select "6"
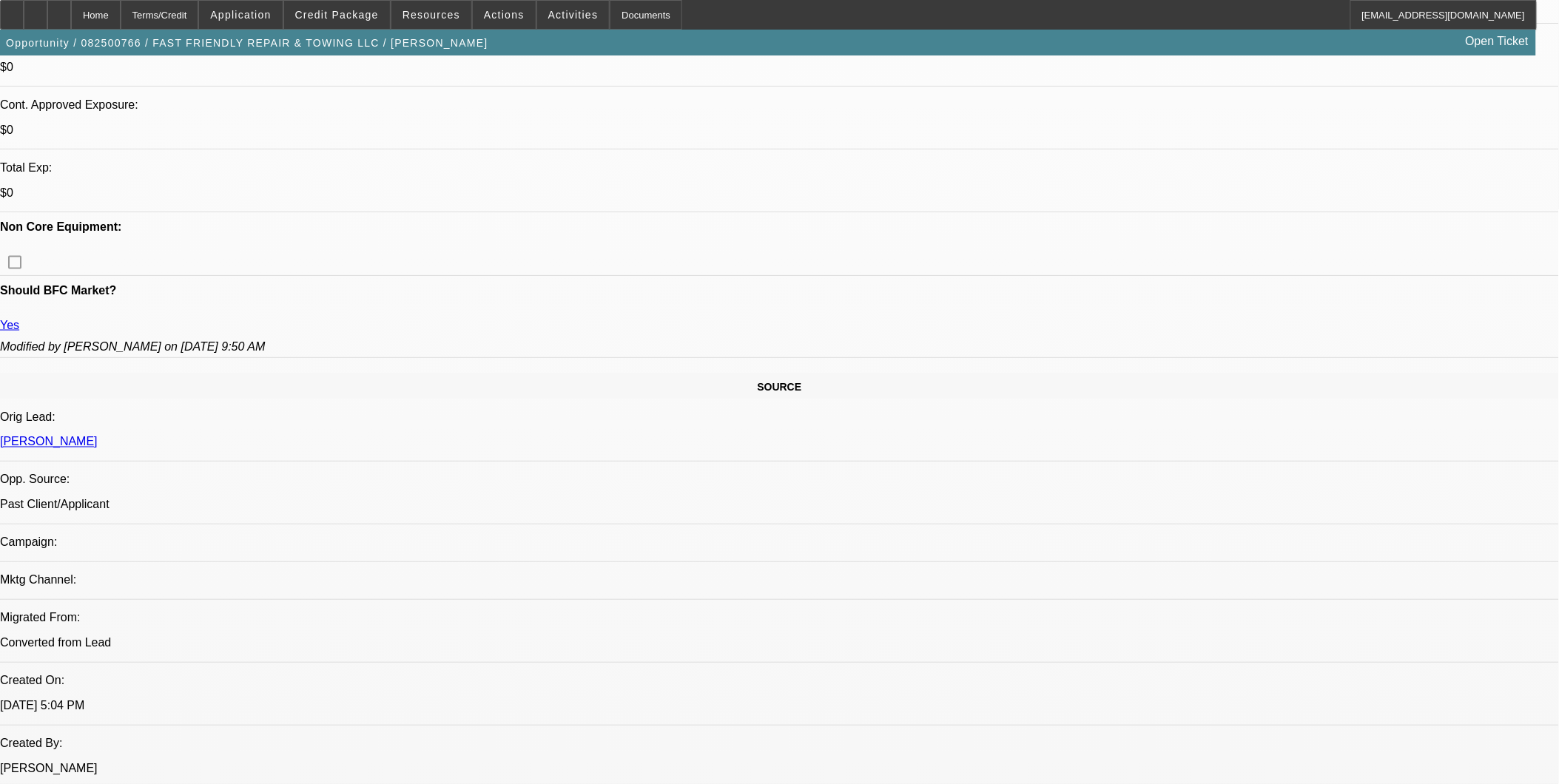
scroll to position [246, 0]
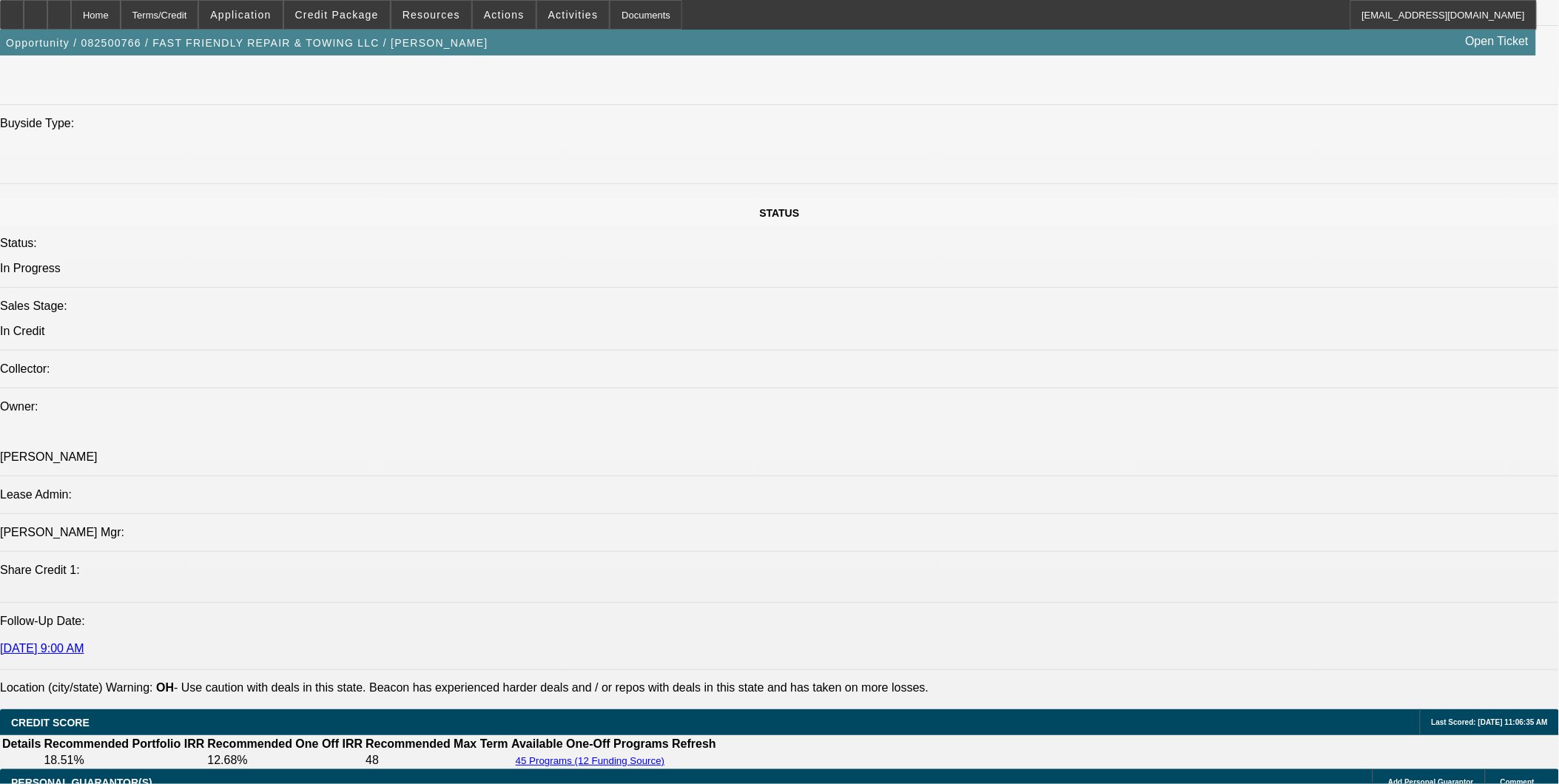
scroll to position [1726, 0]
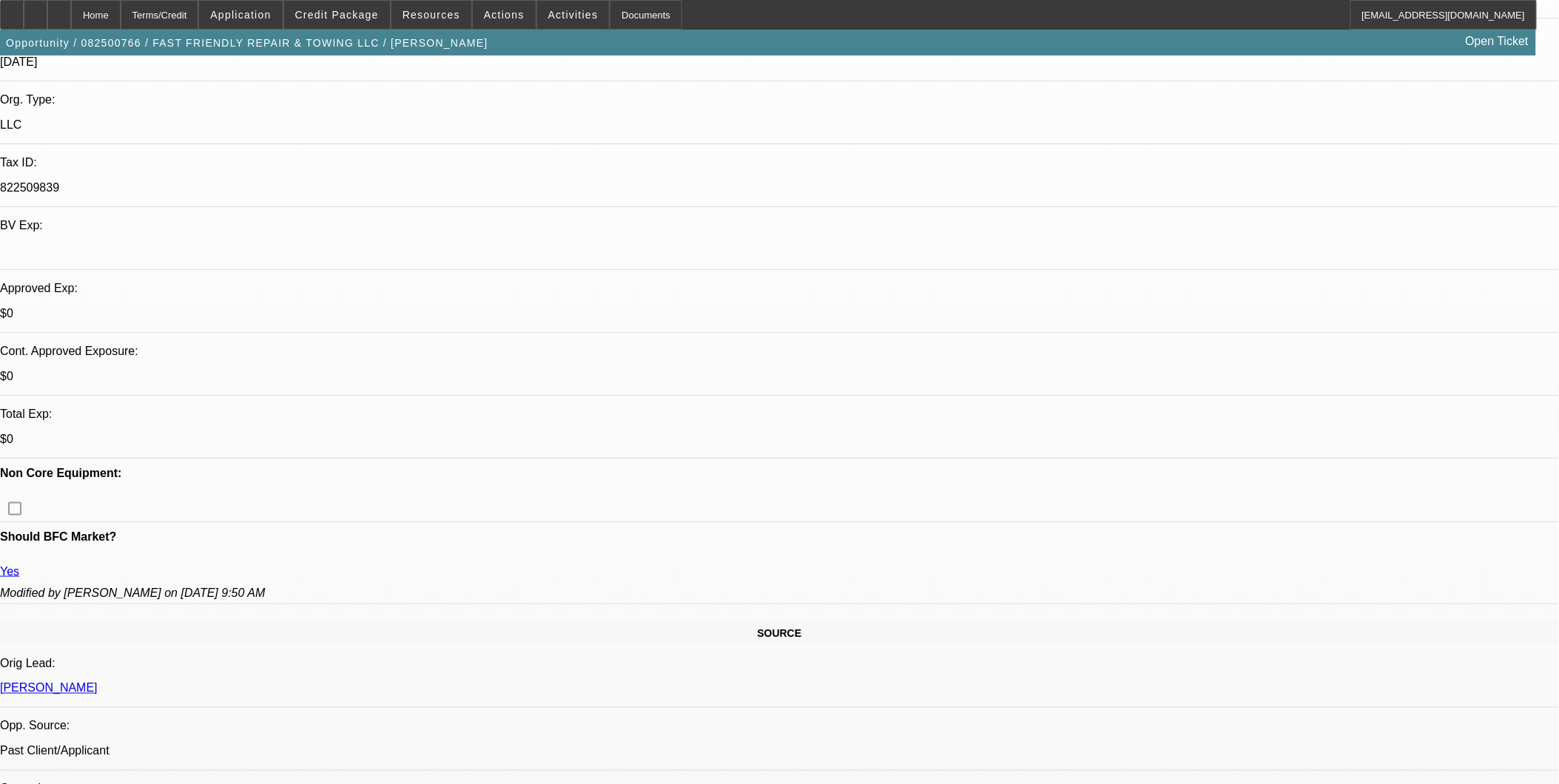
scroll to position [0, 0]
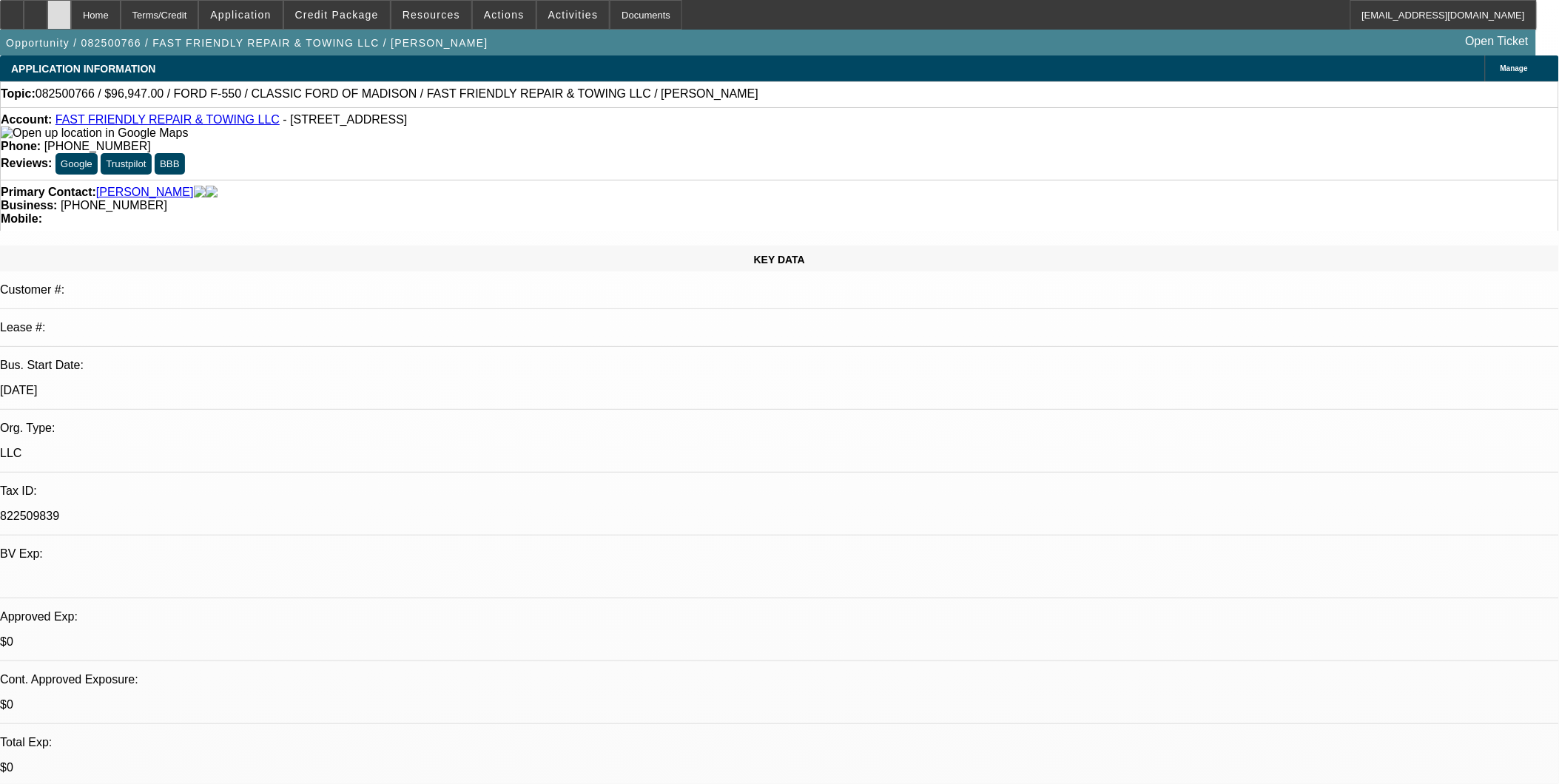
click at [71, 9] on div at bounding box center [59, 14] width 24 height 29
select select "0"
select select "3"
select select "0"
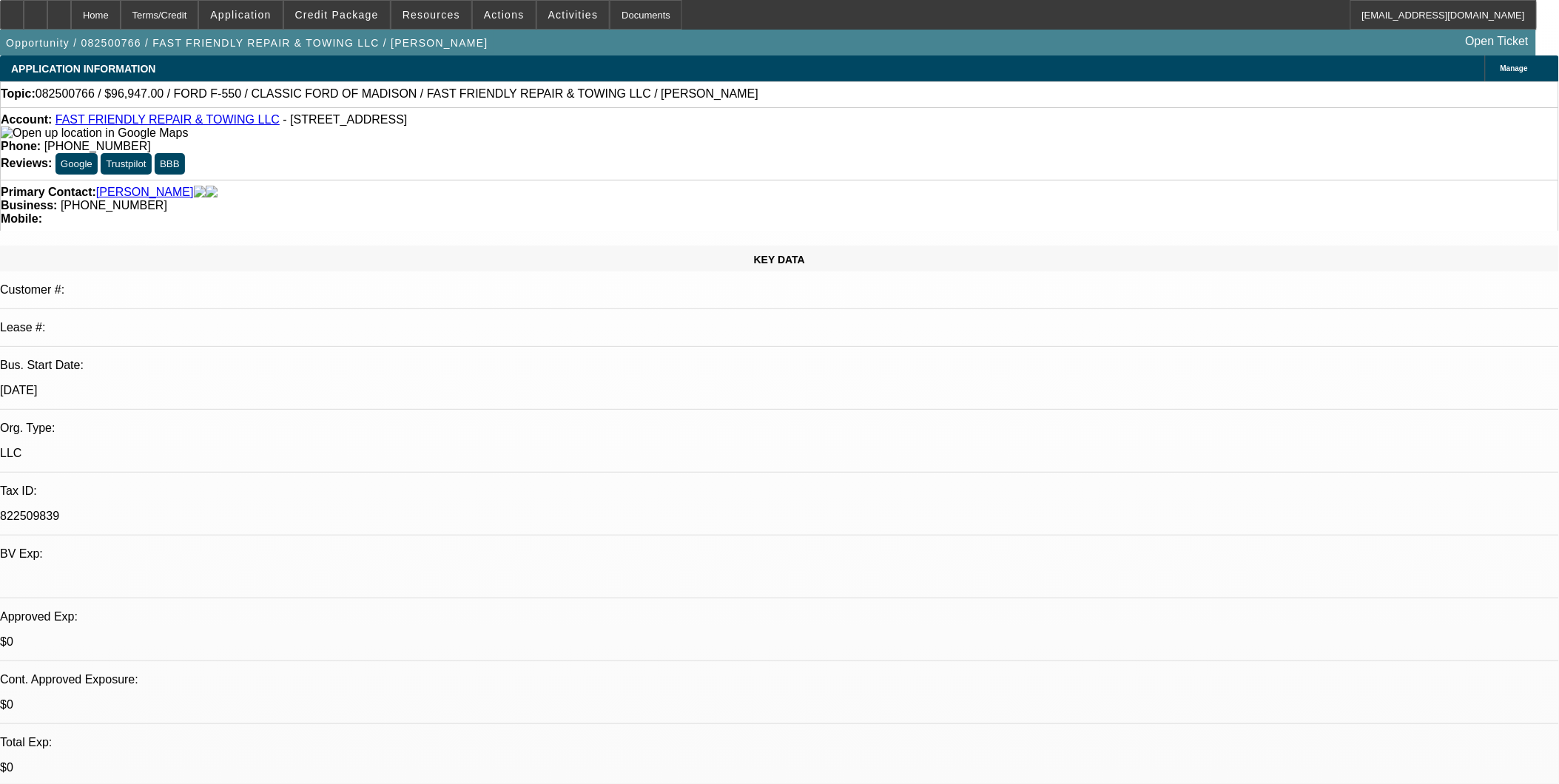
select select "6"
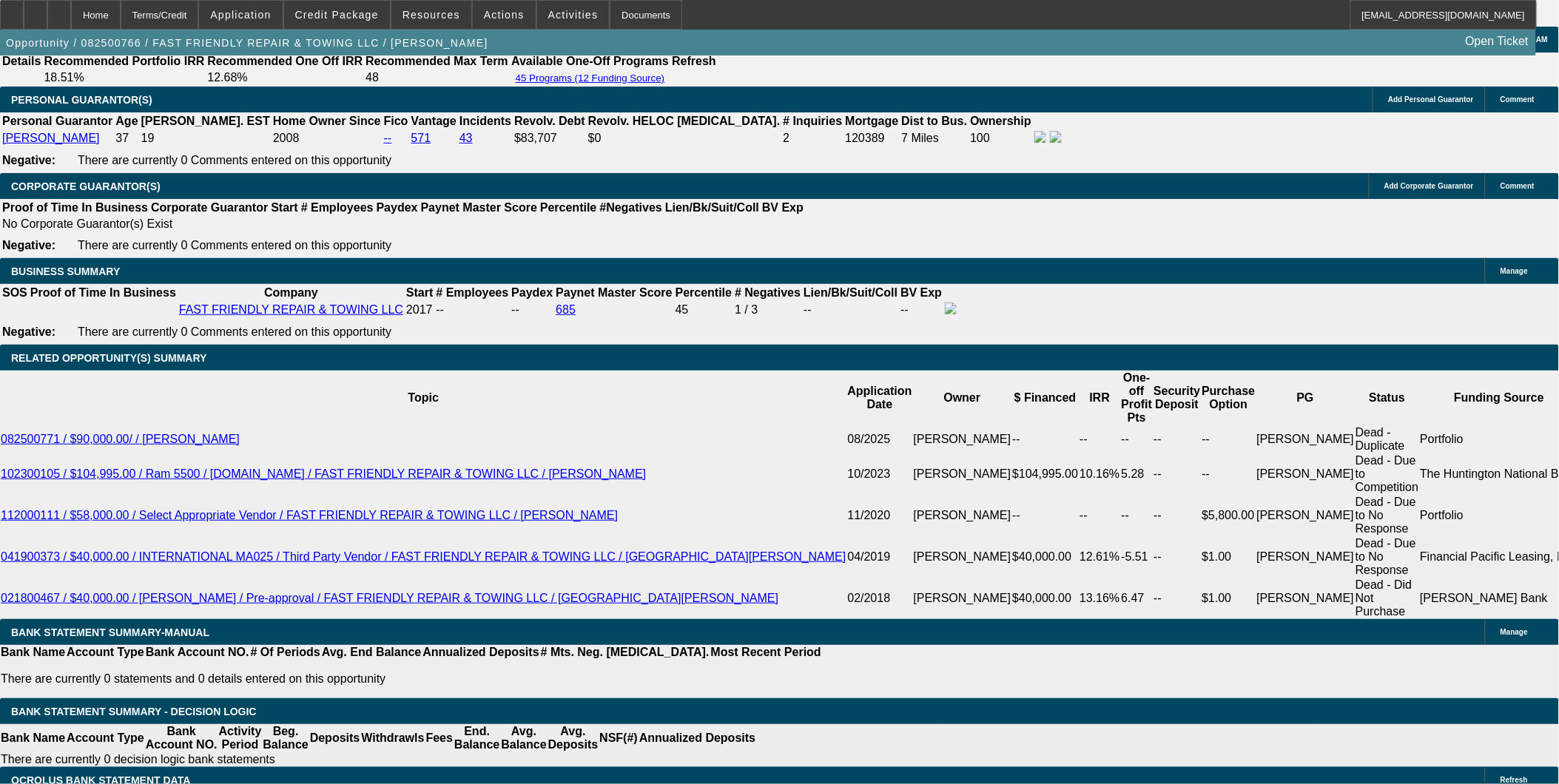
scroll to position [2302, 0]
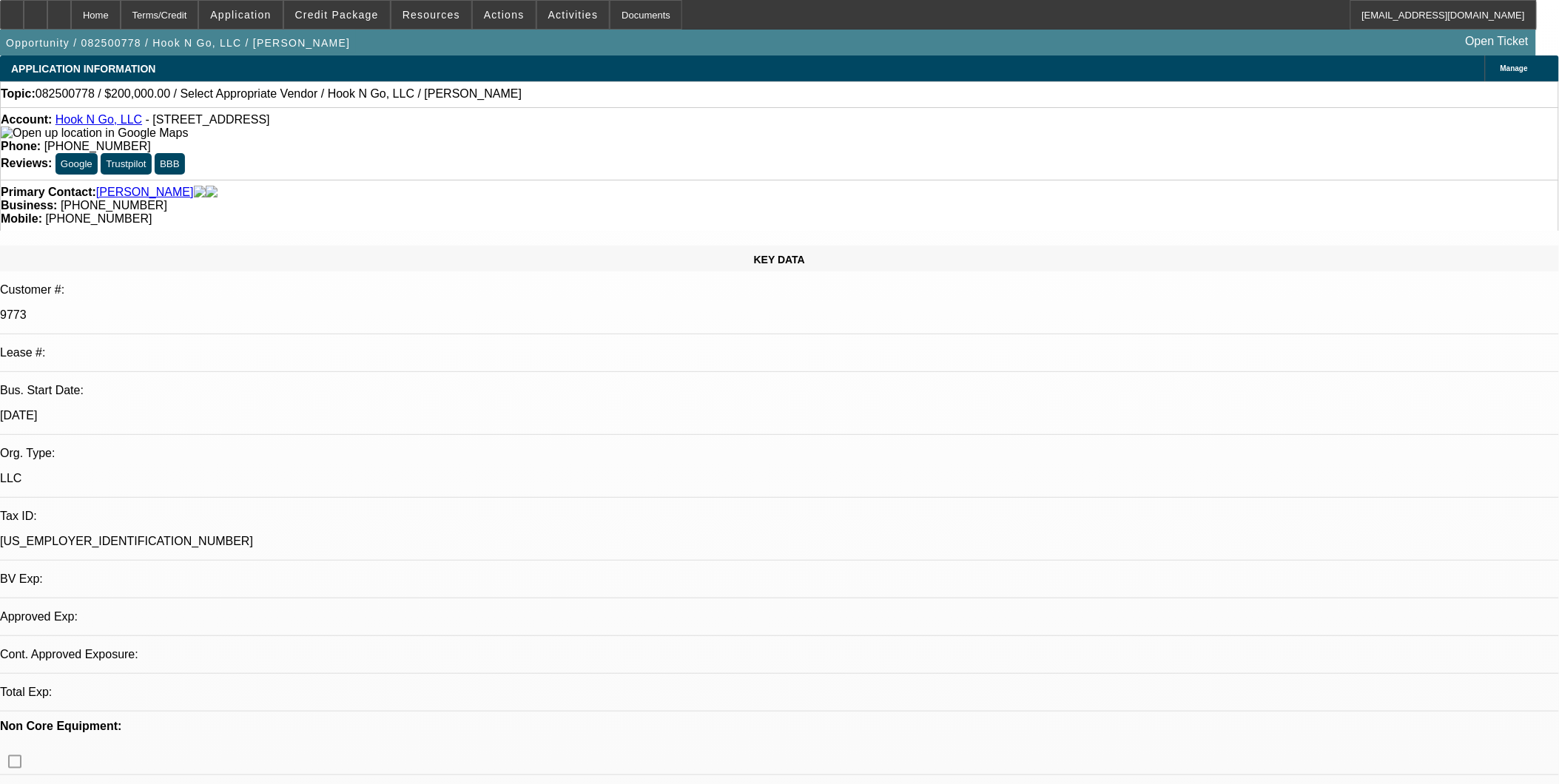
select select "0"
select select "2"
select select "0.1"
select select "1"
select select "2"
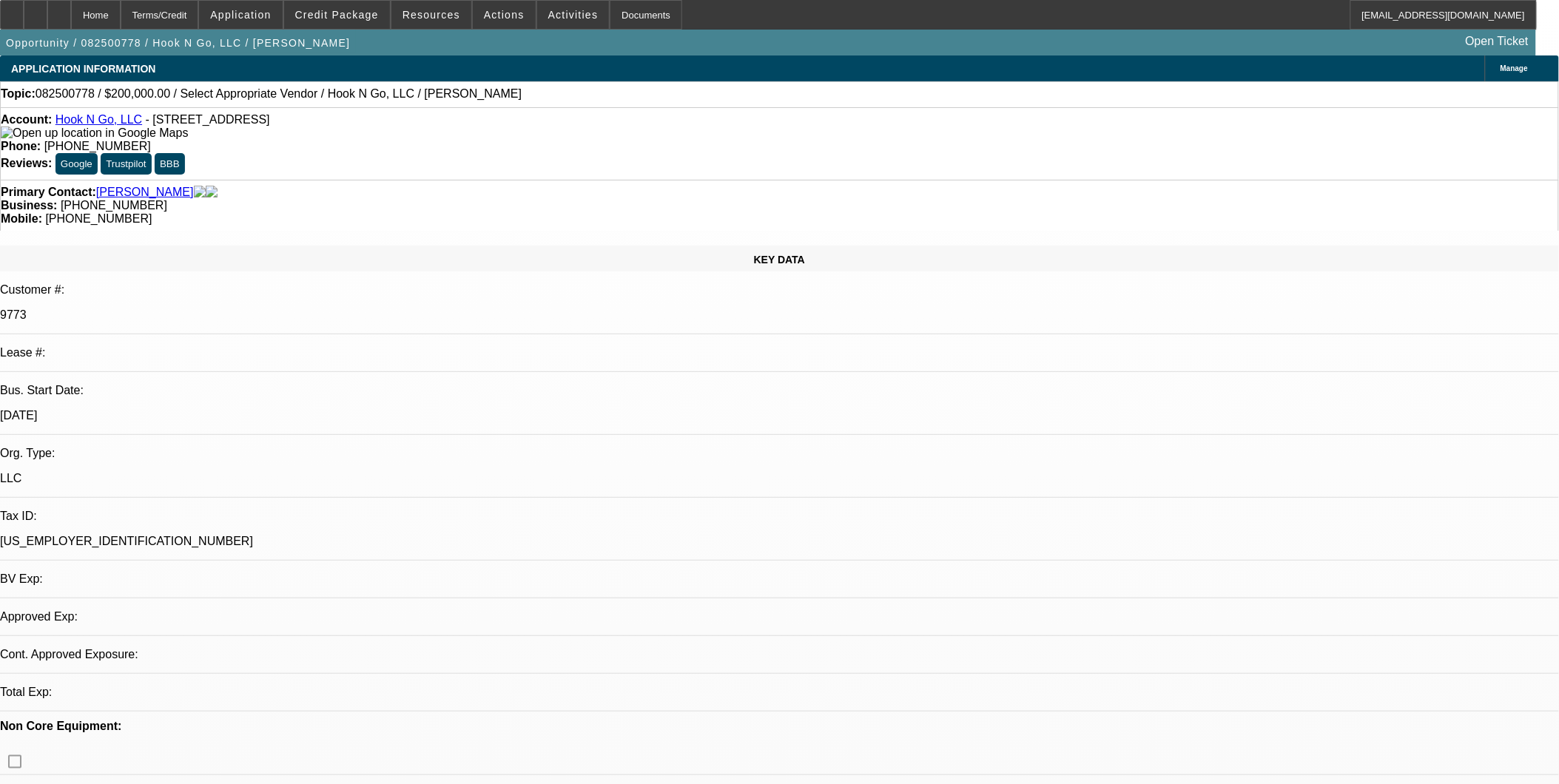
select select "4"
click at [87, 122] on link "Hook N Go, LLC" at bounding box center [99, 119] width 87 height 12
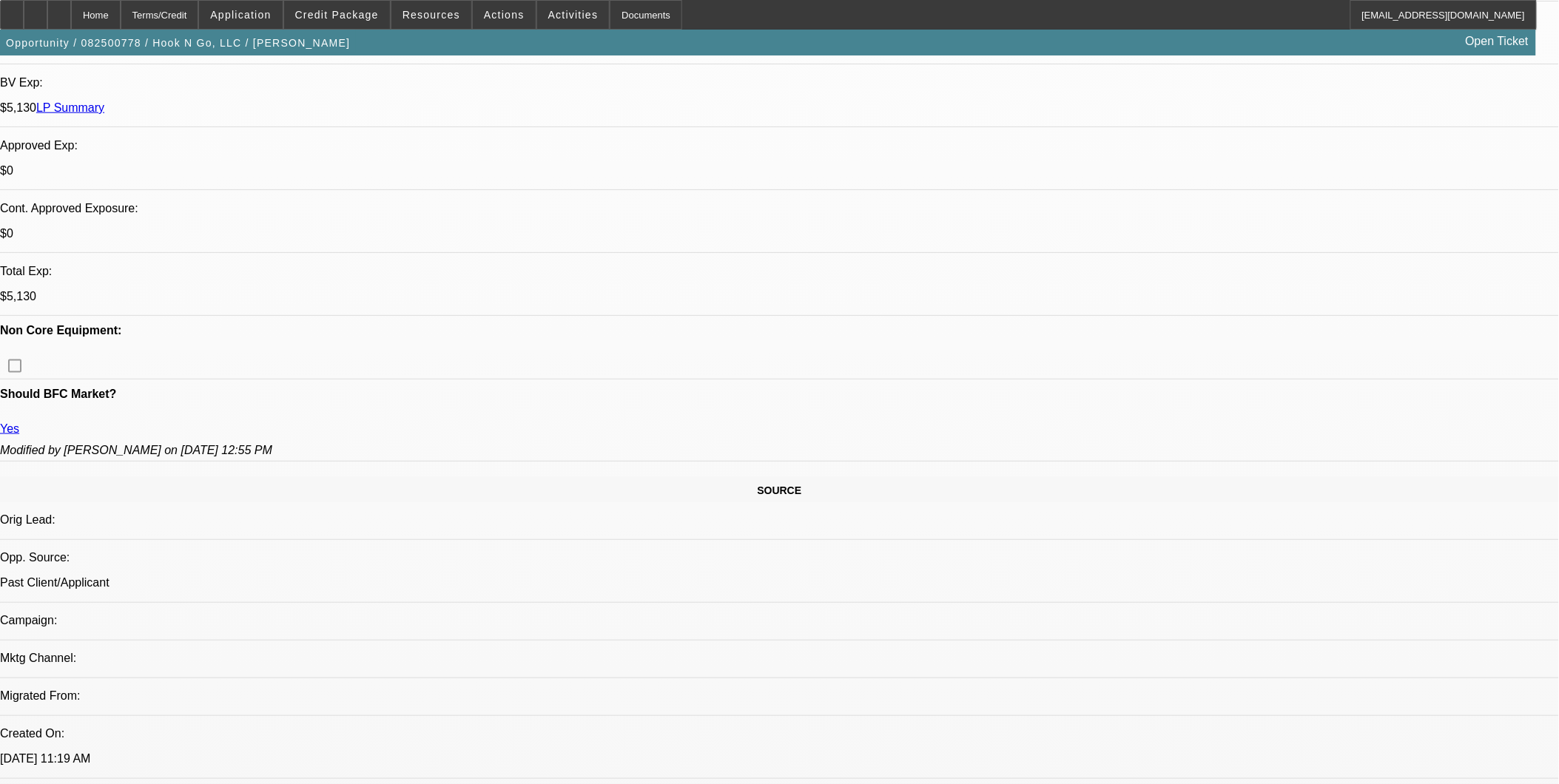
scroll to position [575, 0]
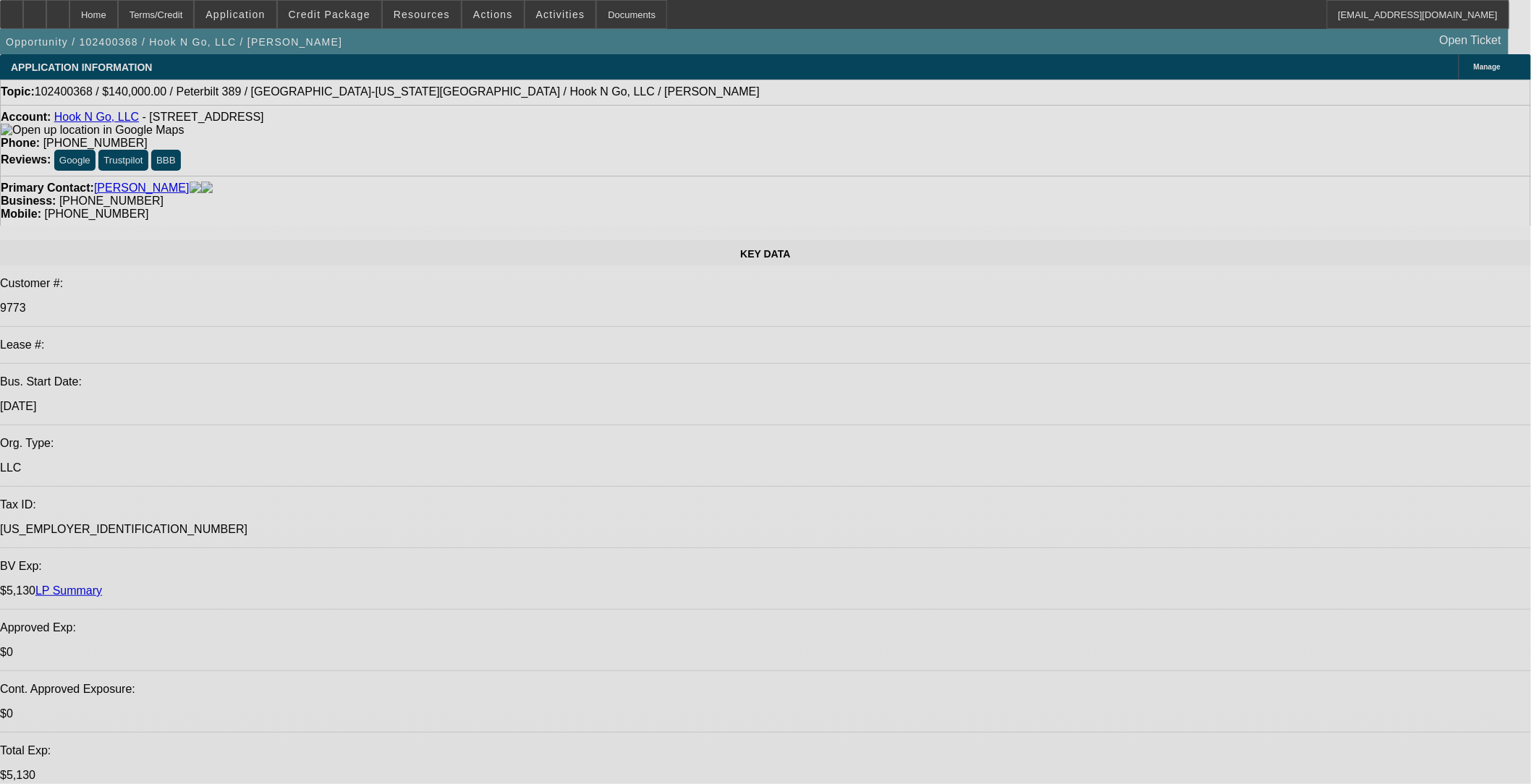
select select "0"
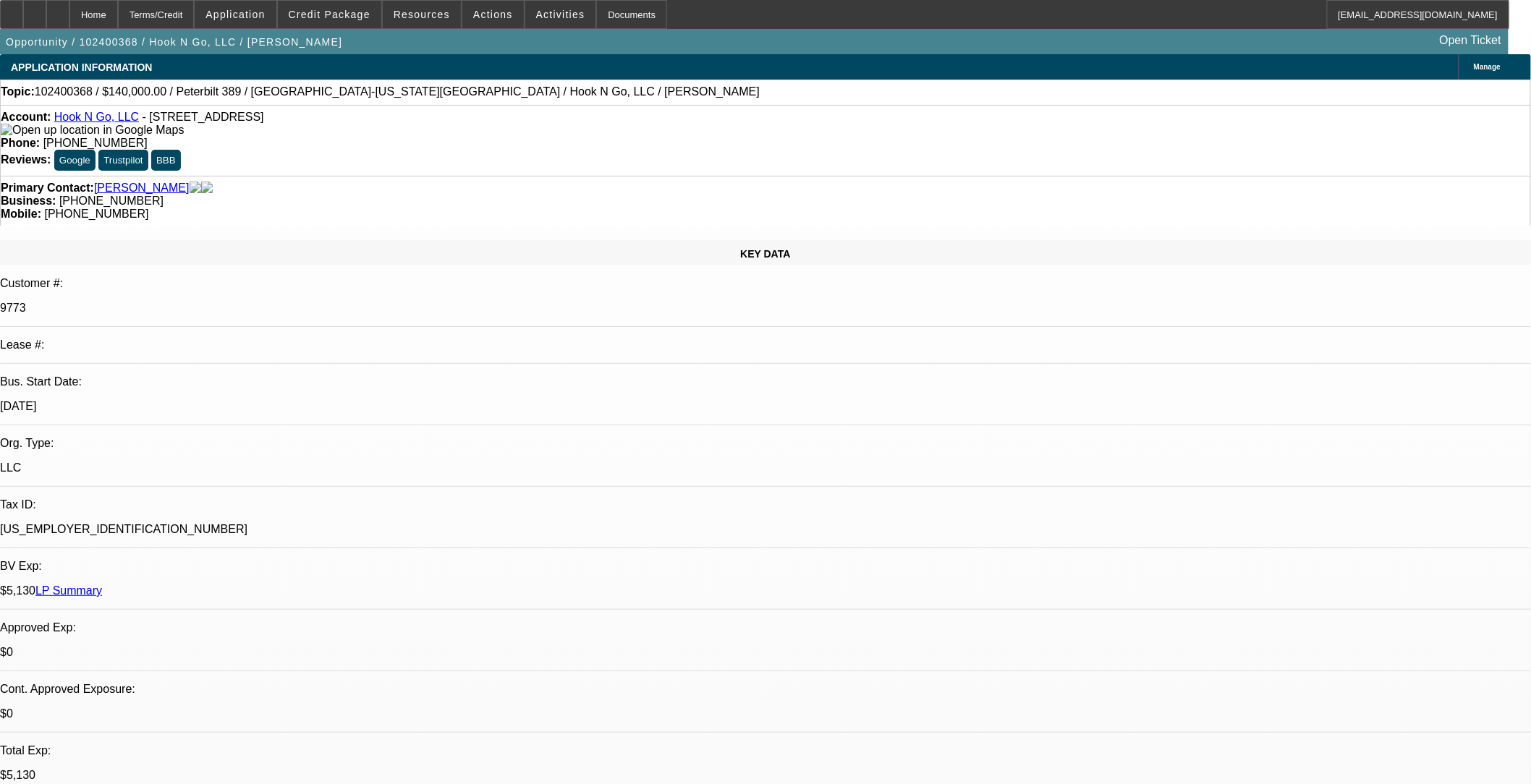
select select "0"
select select "0.1"
select select "0"
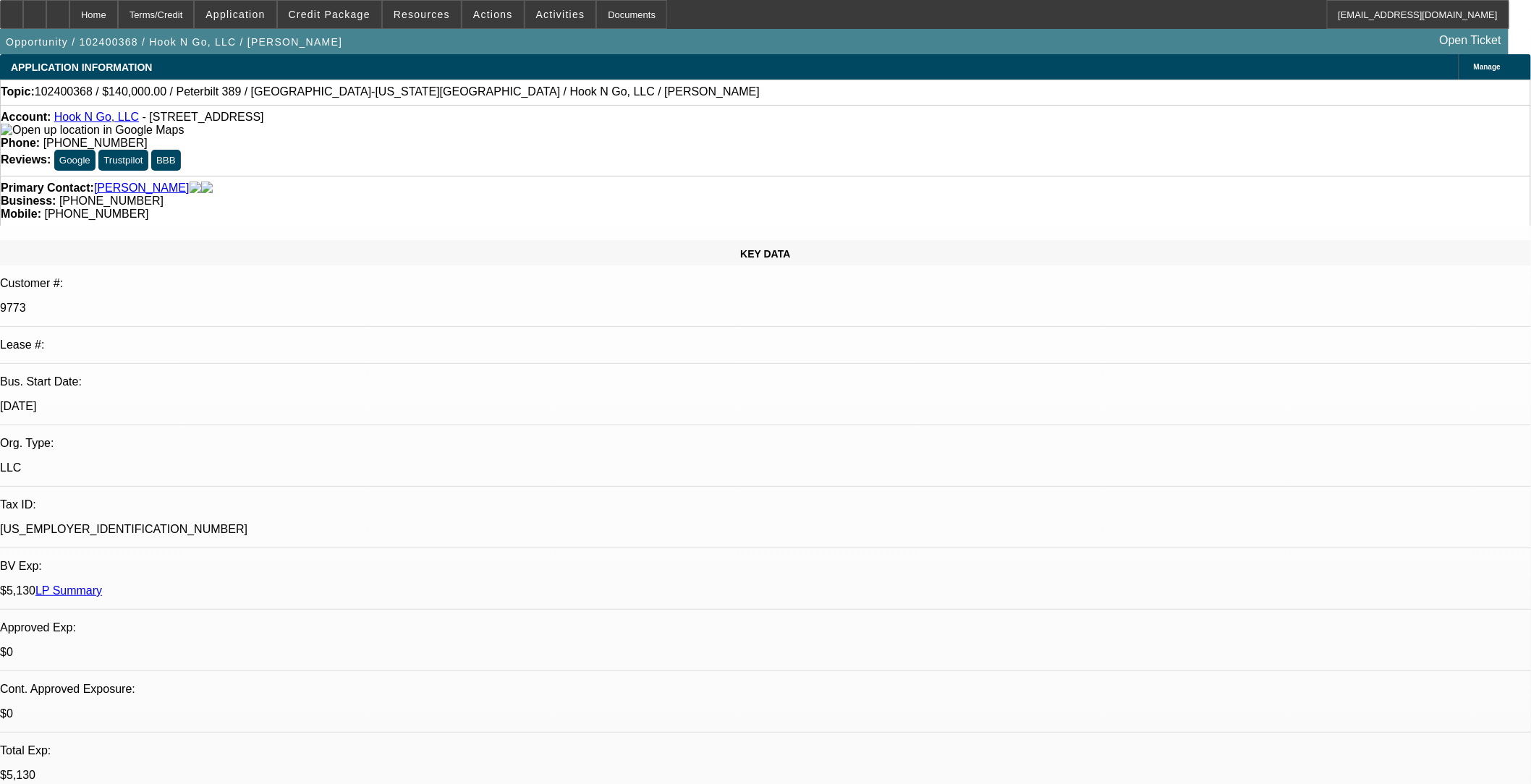
select select "0"
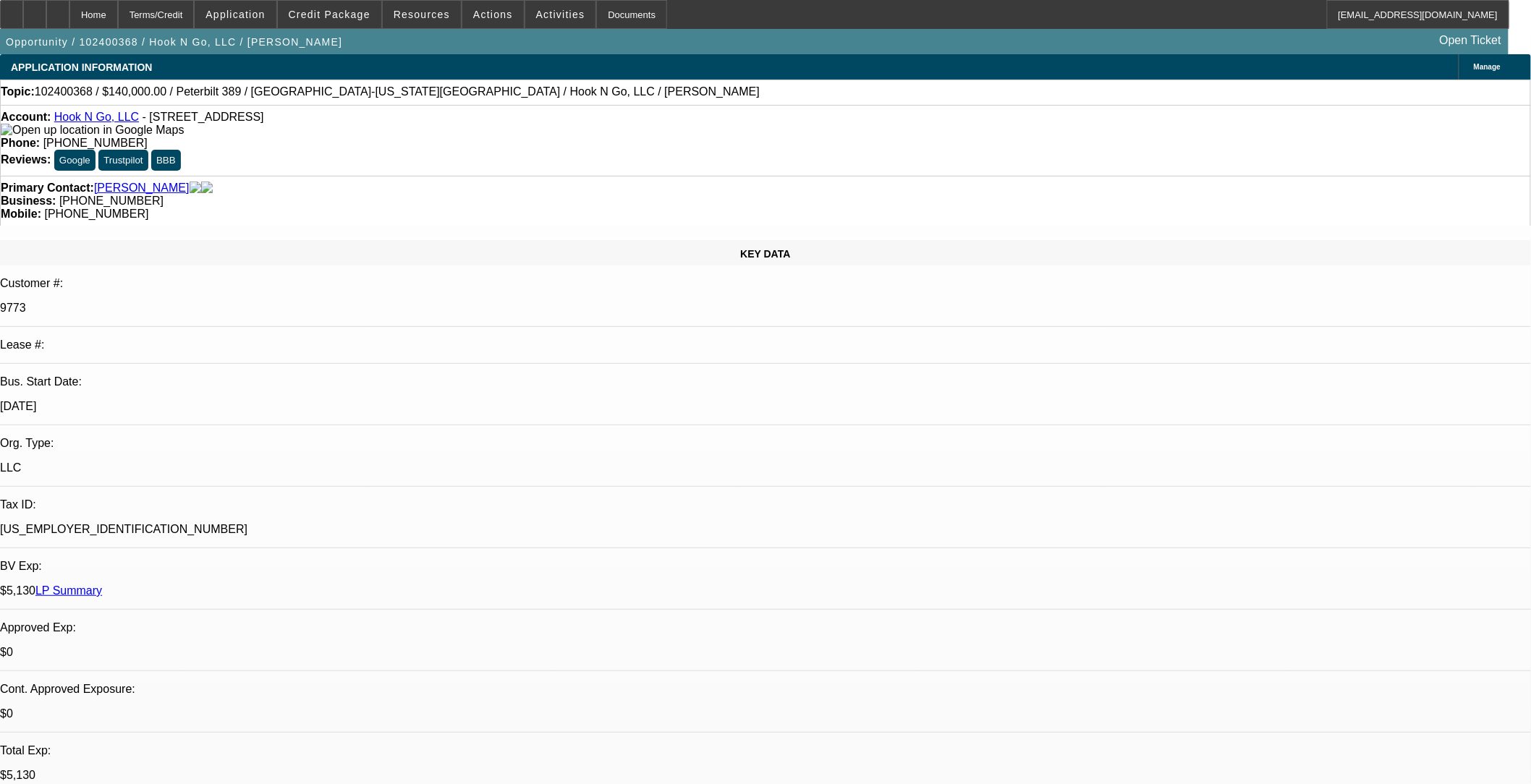
select select "0"
select select "1"
select select "2"
select select "6"
select select "1"
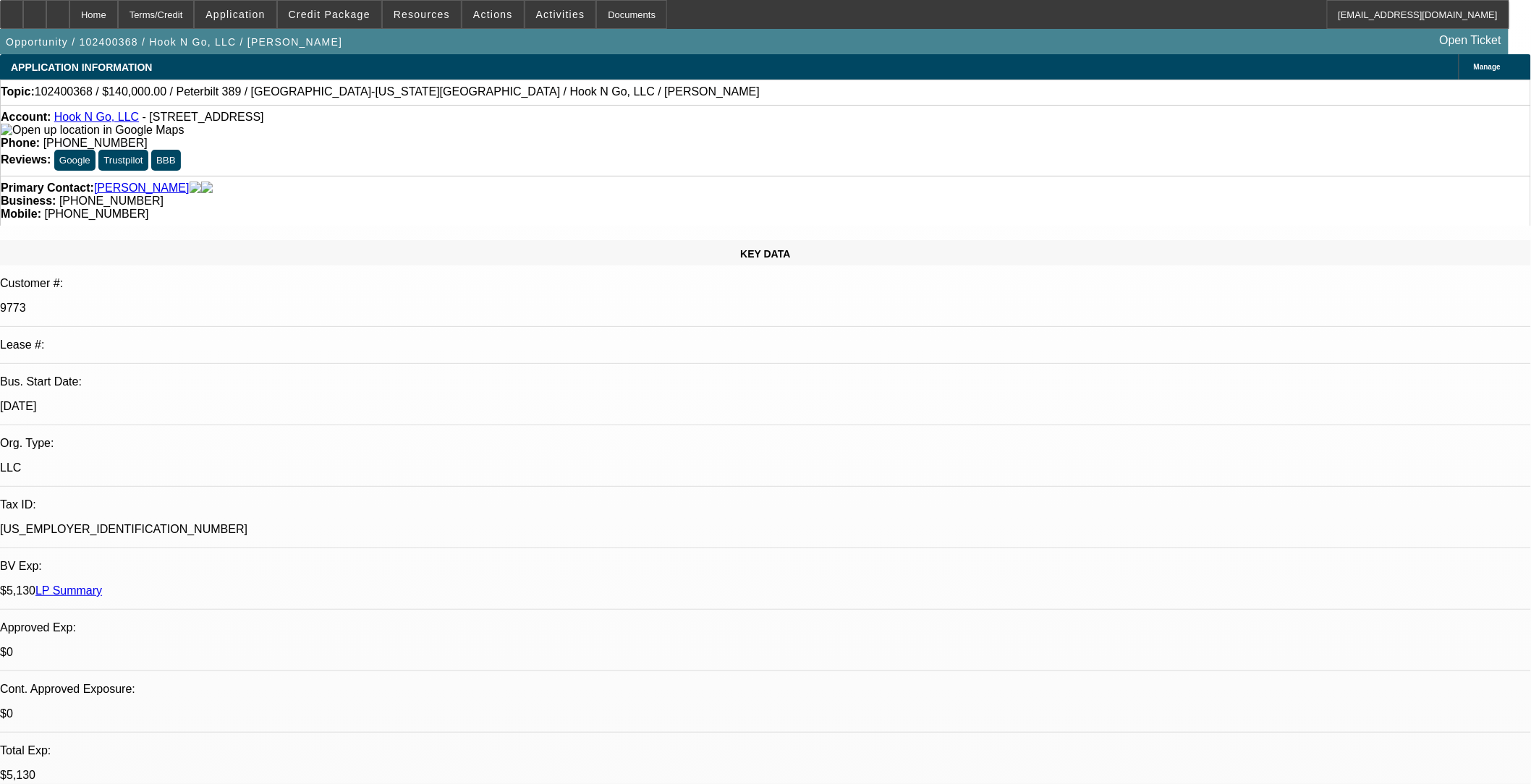
select select "1"
select select "6"
select select "1"
select select "6"
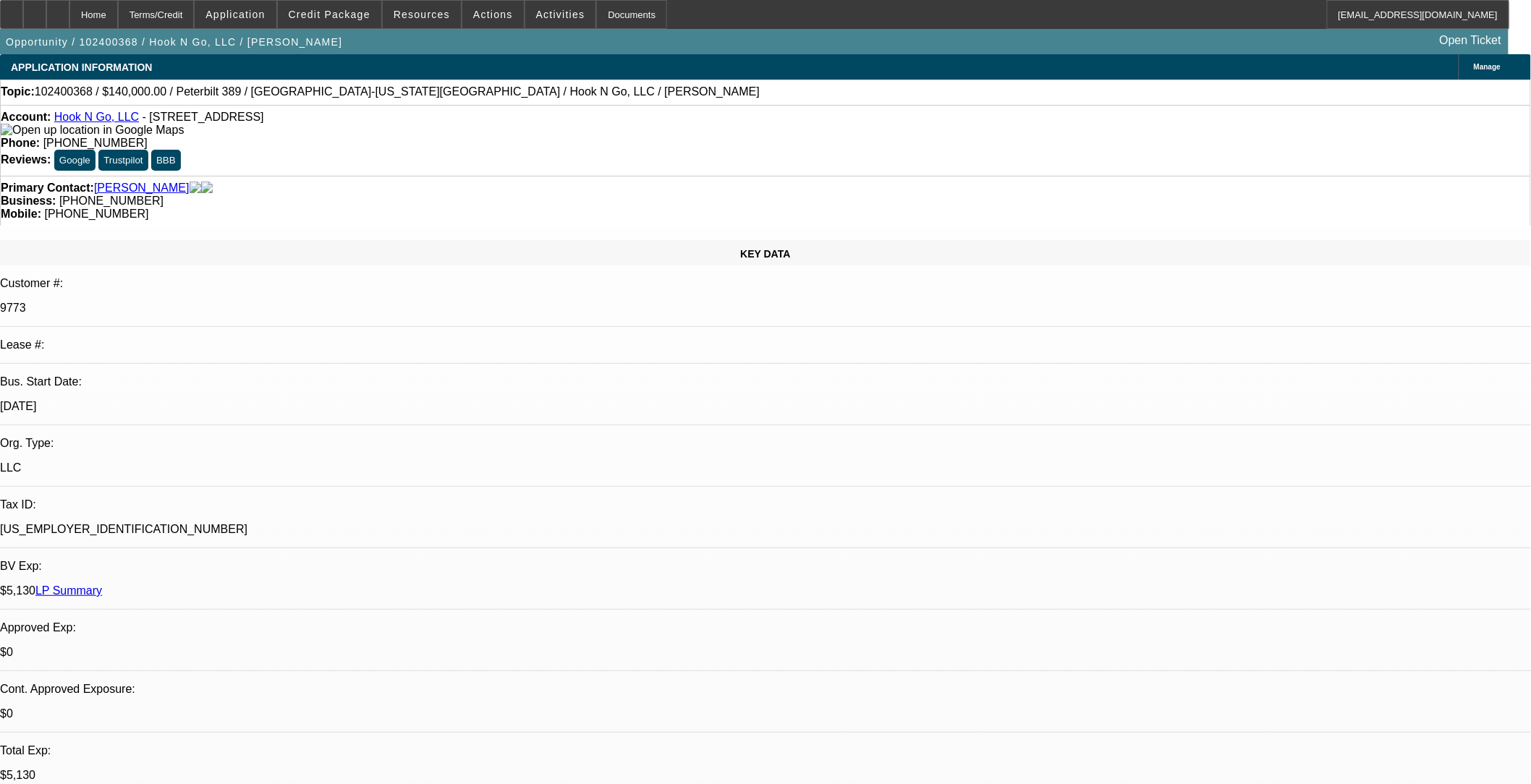
select select "1"
select select "6"
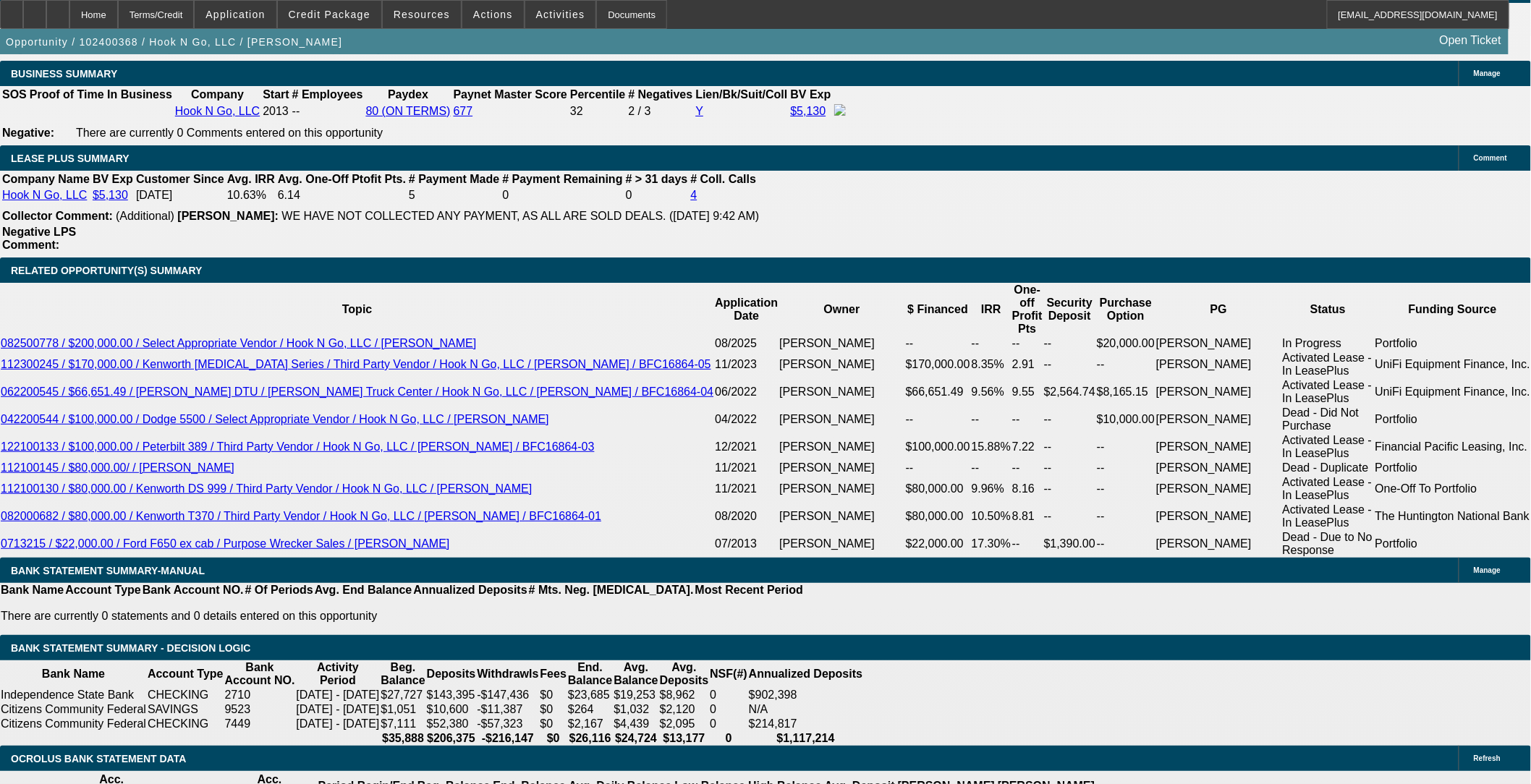
scroll to position [2491, 0]
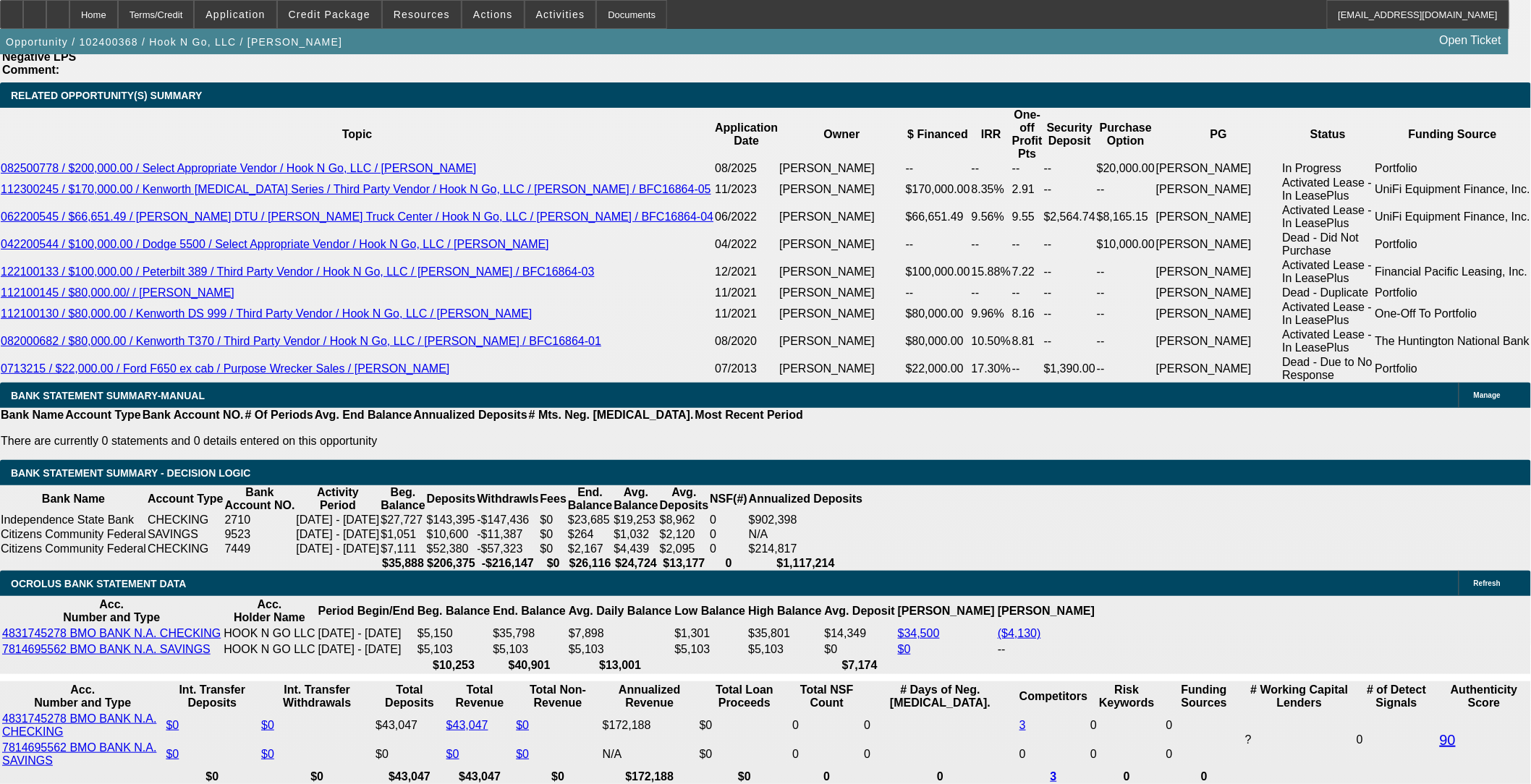
select select "0"
select select "6"
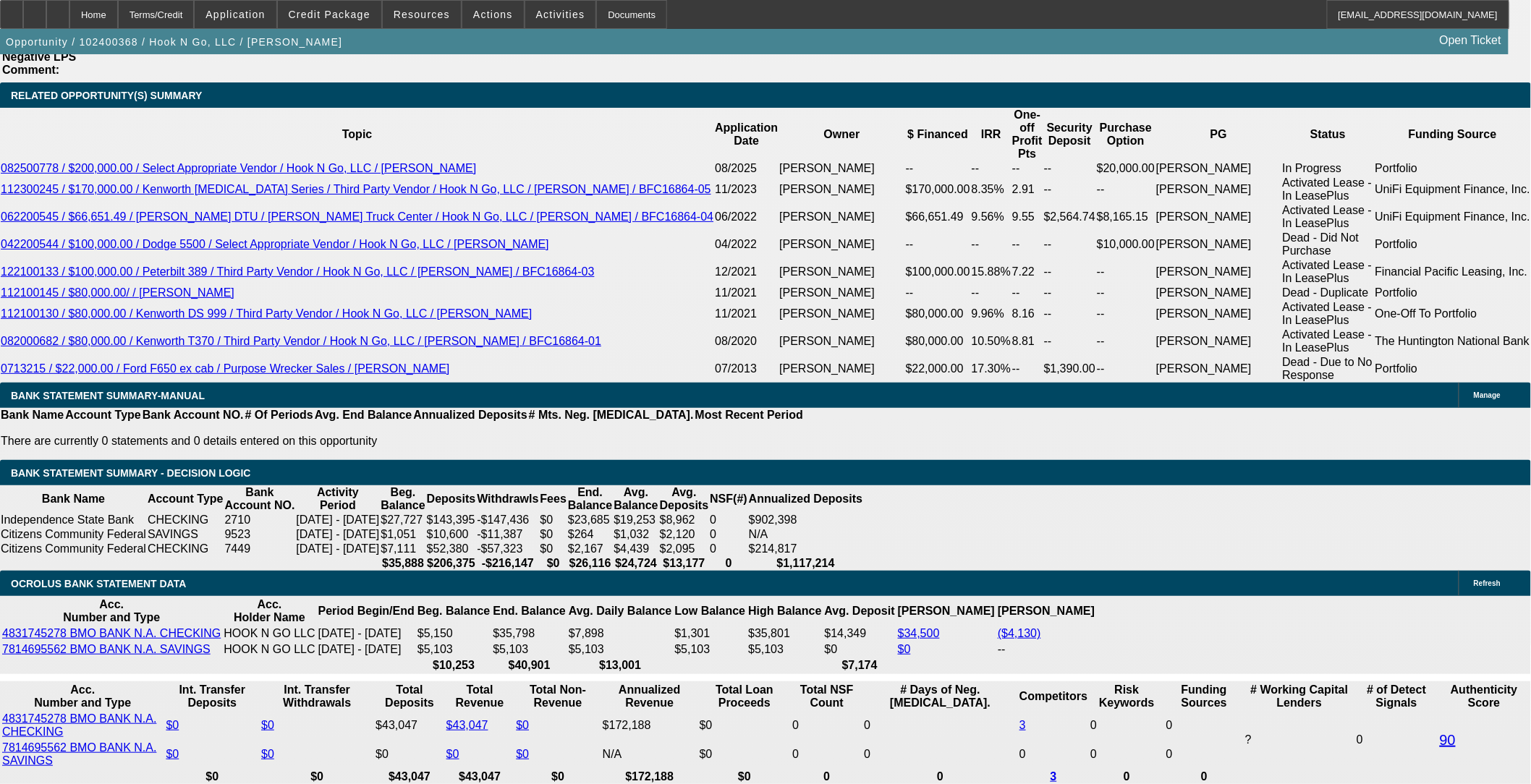
select select "0"
select select "6"
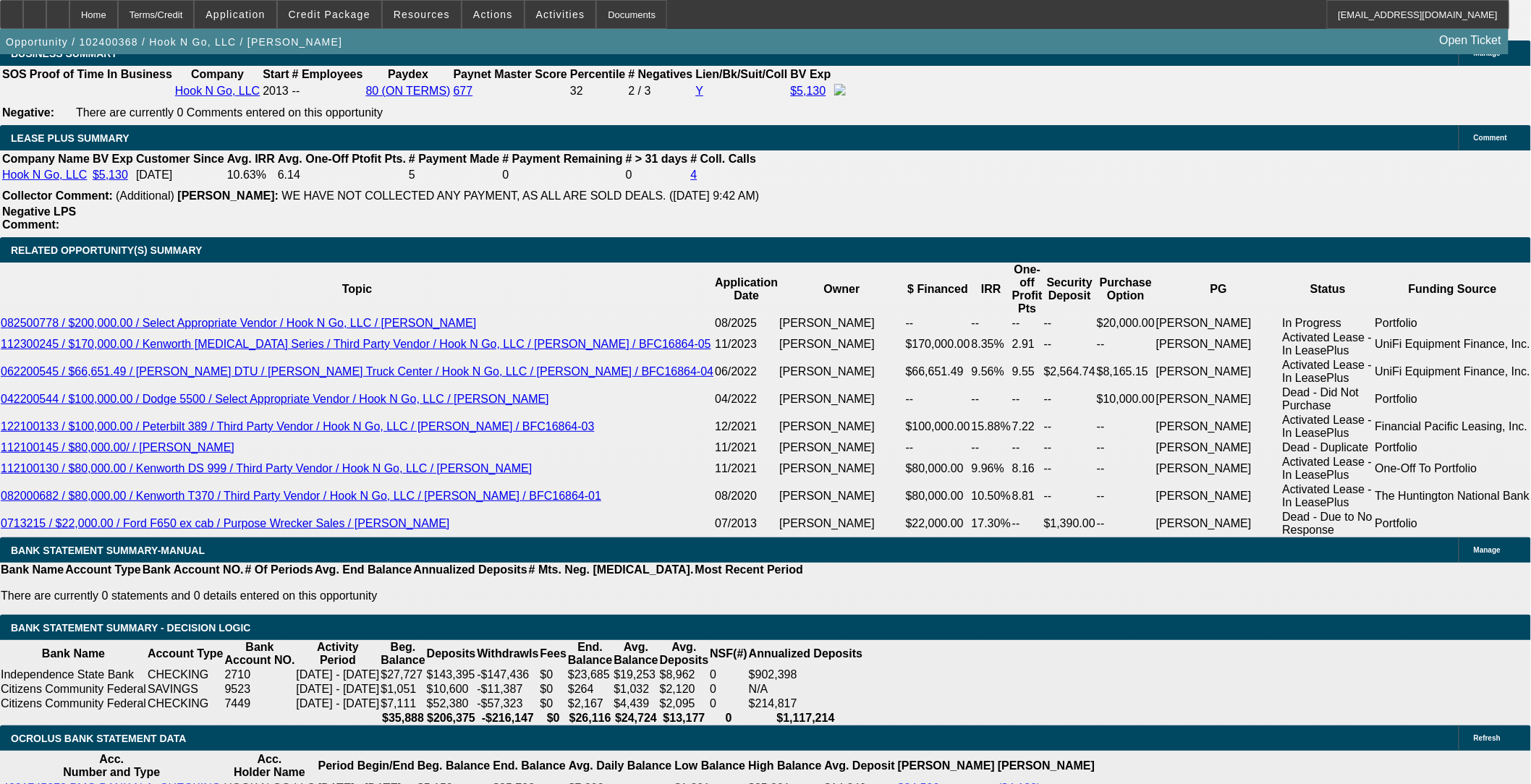
scroll to position [2331, 0]
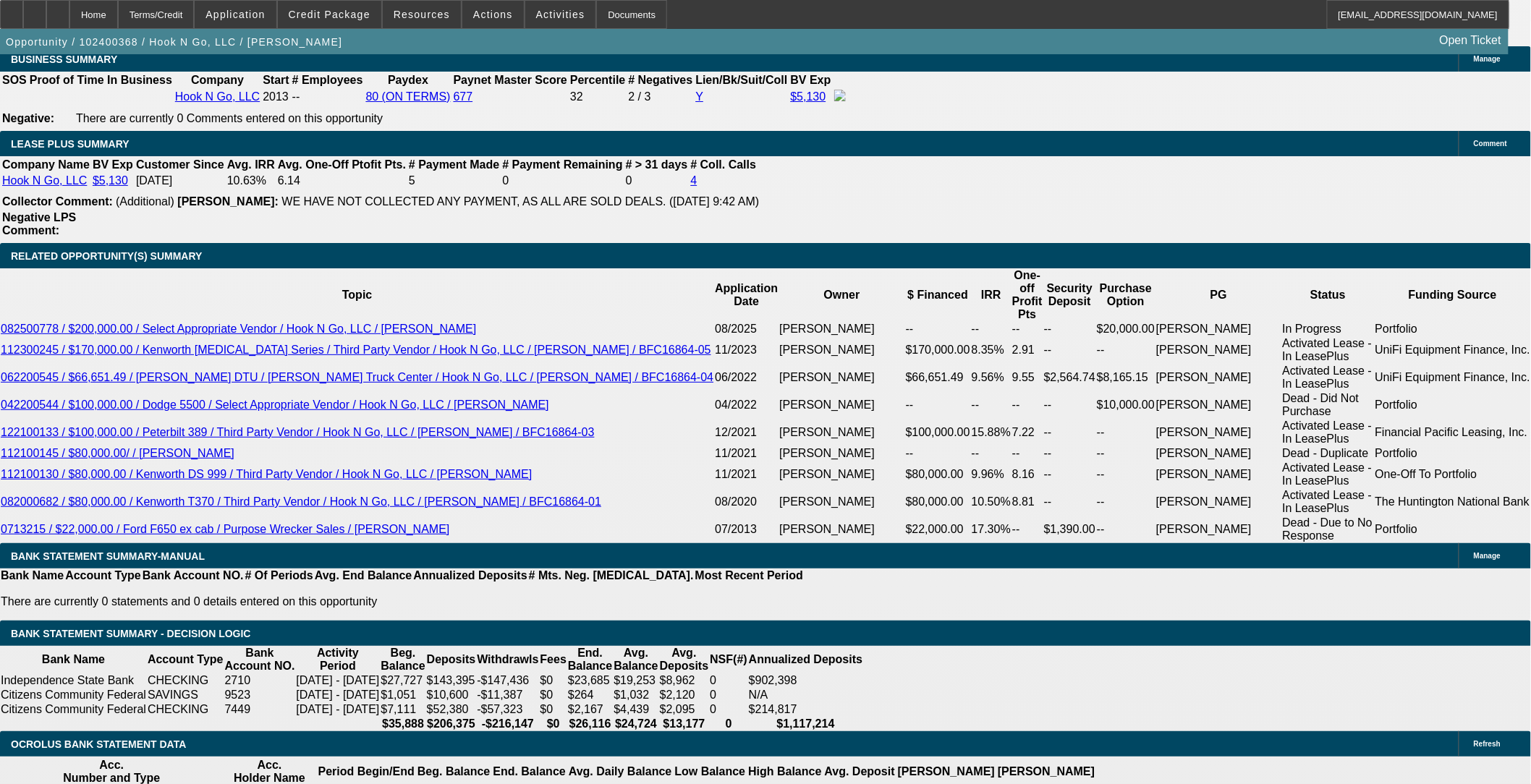
select select "0"
select select "2"
select select "0"
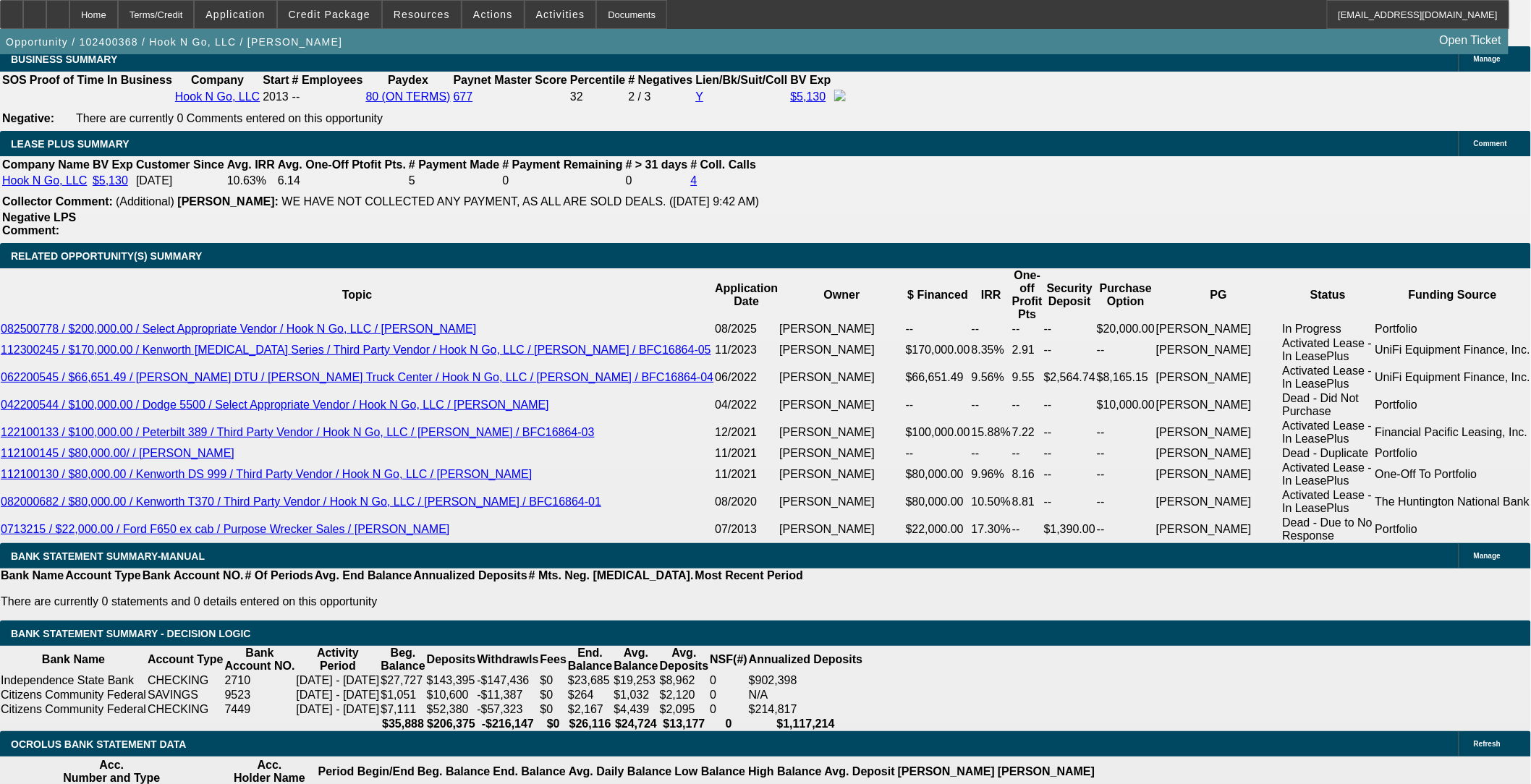
select select "6"
select select "0.1"
select select "0"
select select "6"
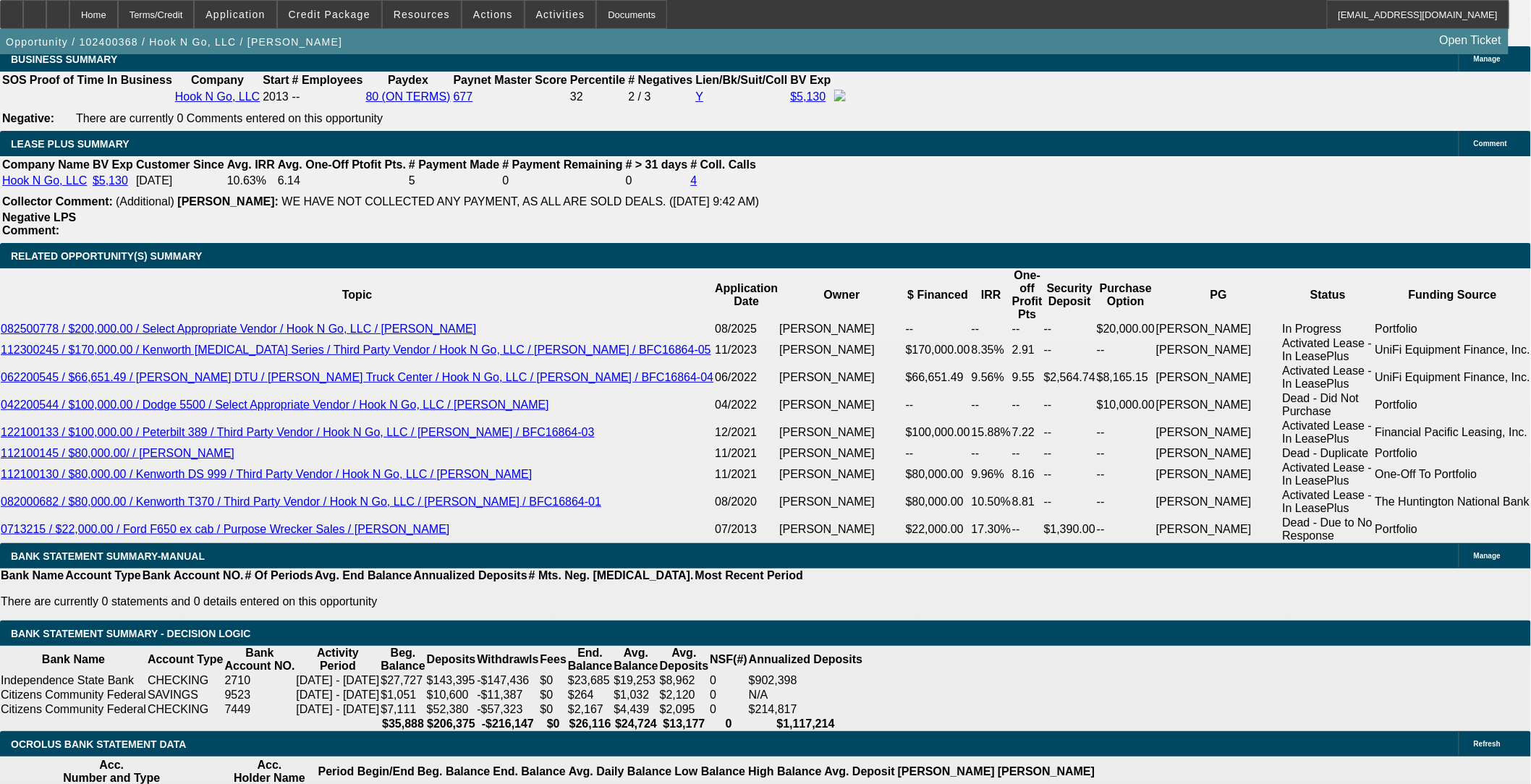
select select "0"
select select "6"
select select "0"
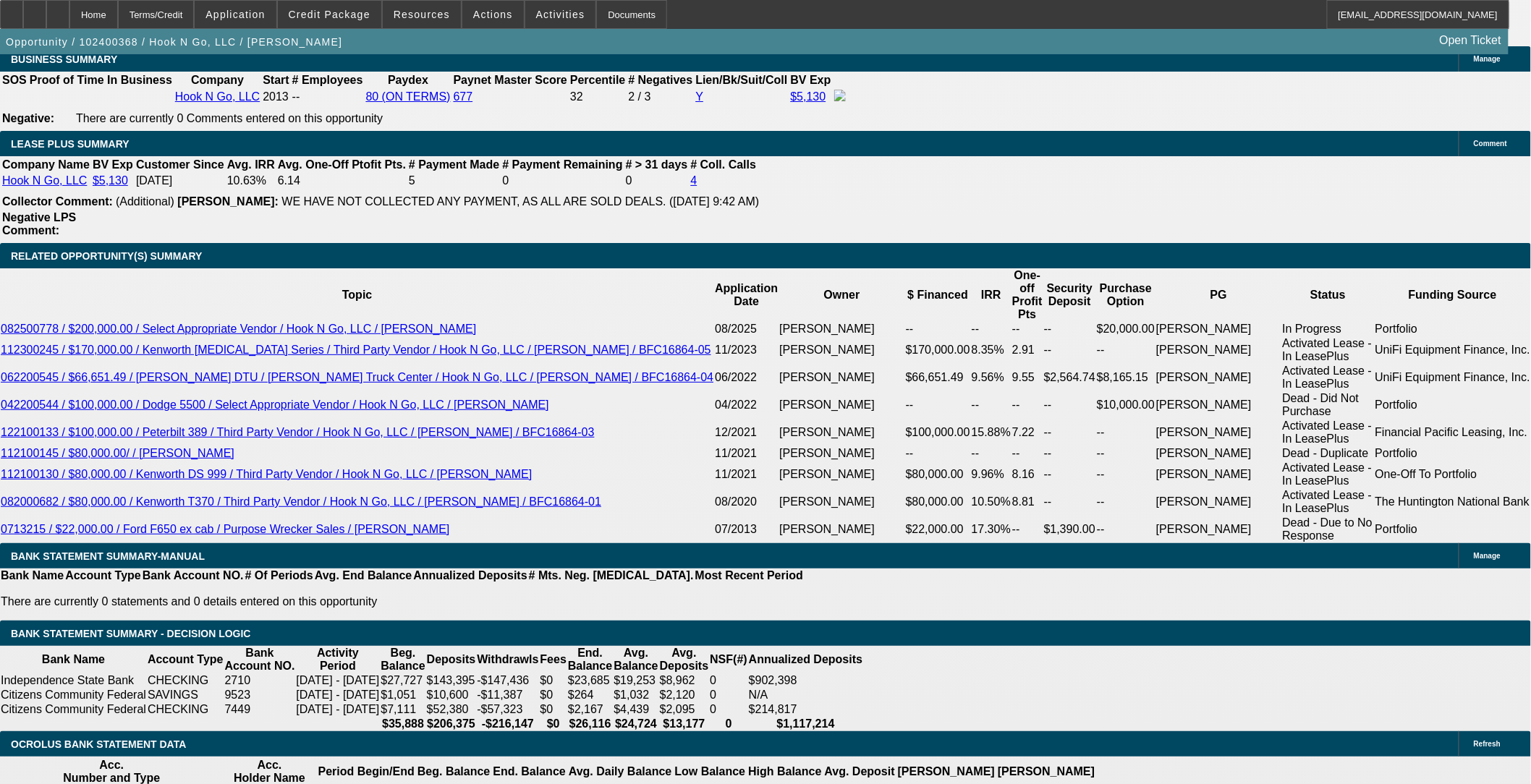
select select "0"
select select "6"
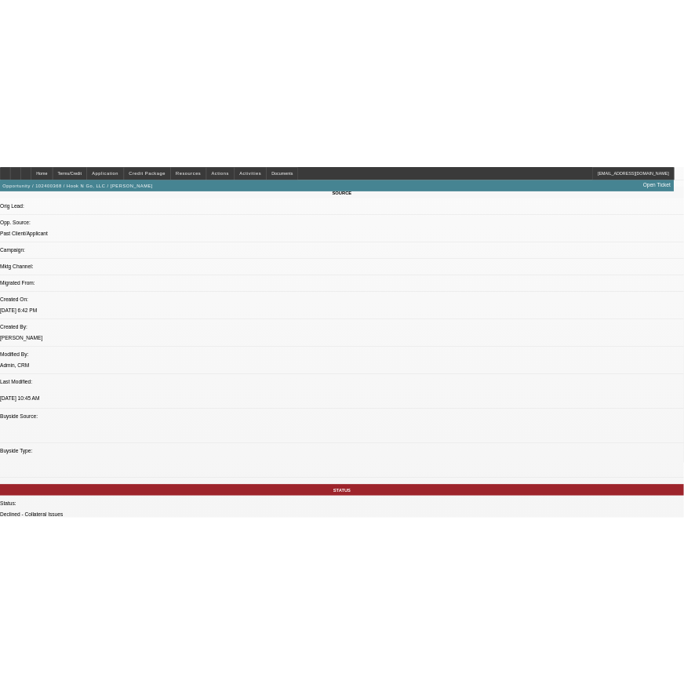
scroll to position [958, 0]
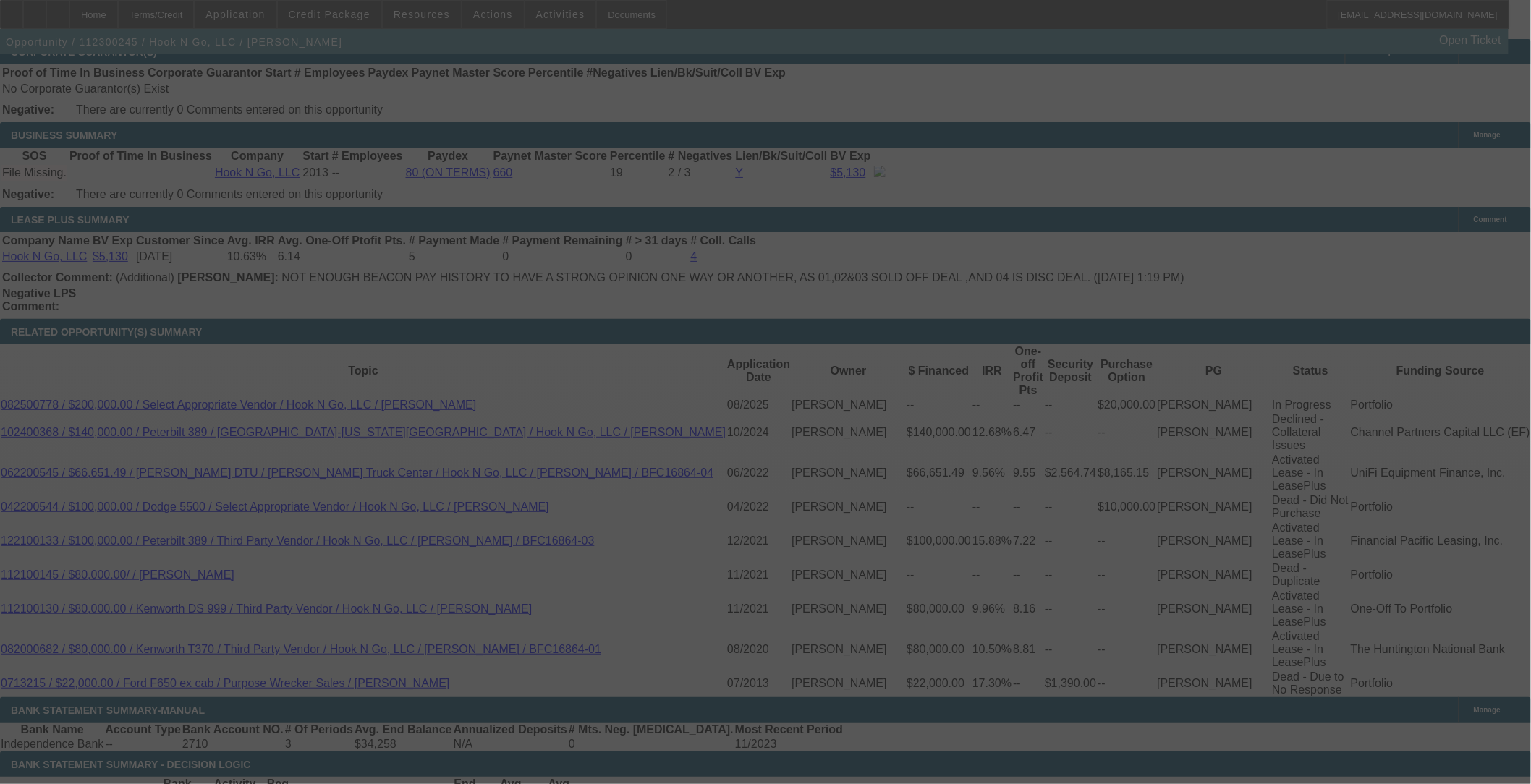
scroll to position [2347, 0]
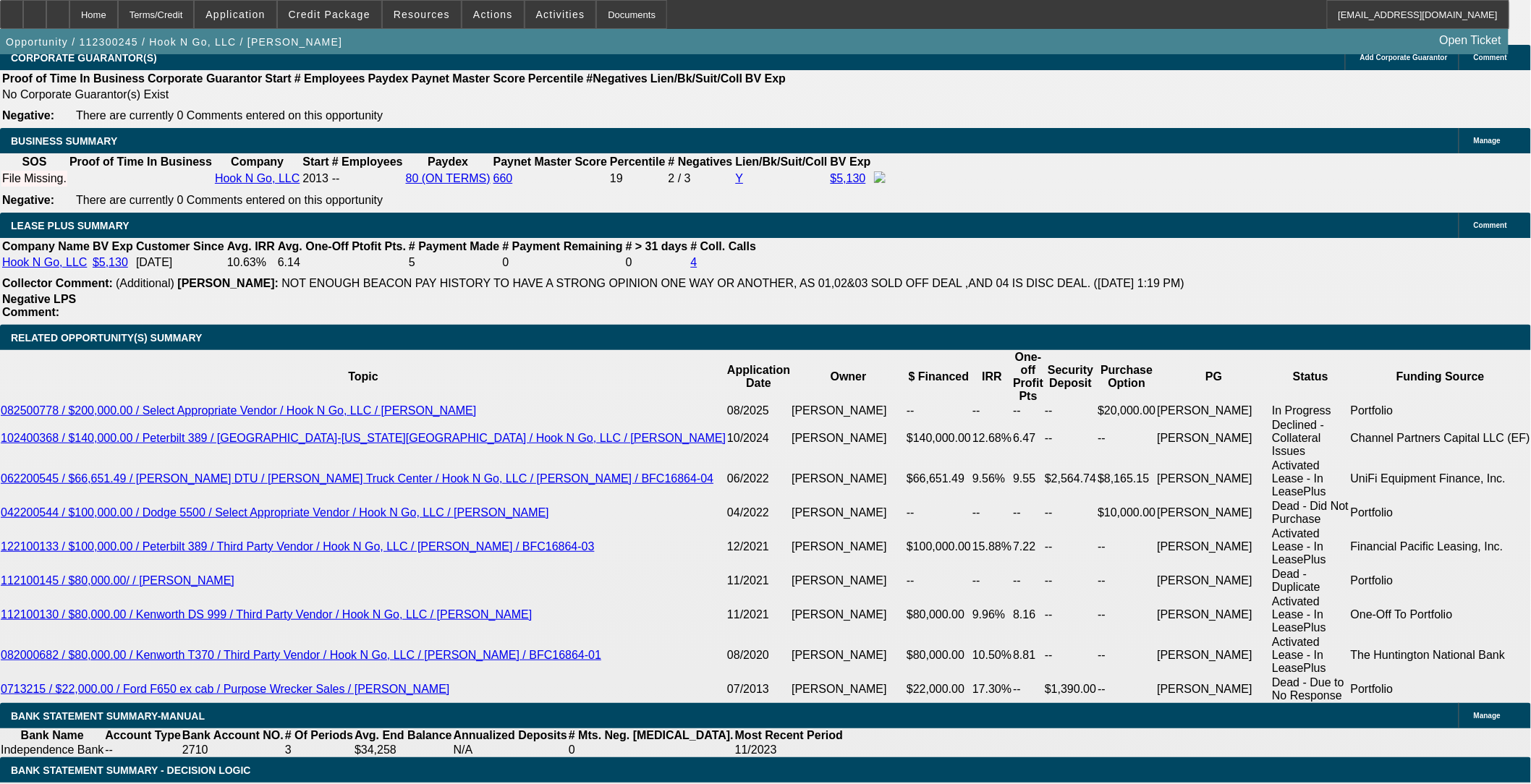
select select "0"
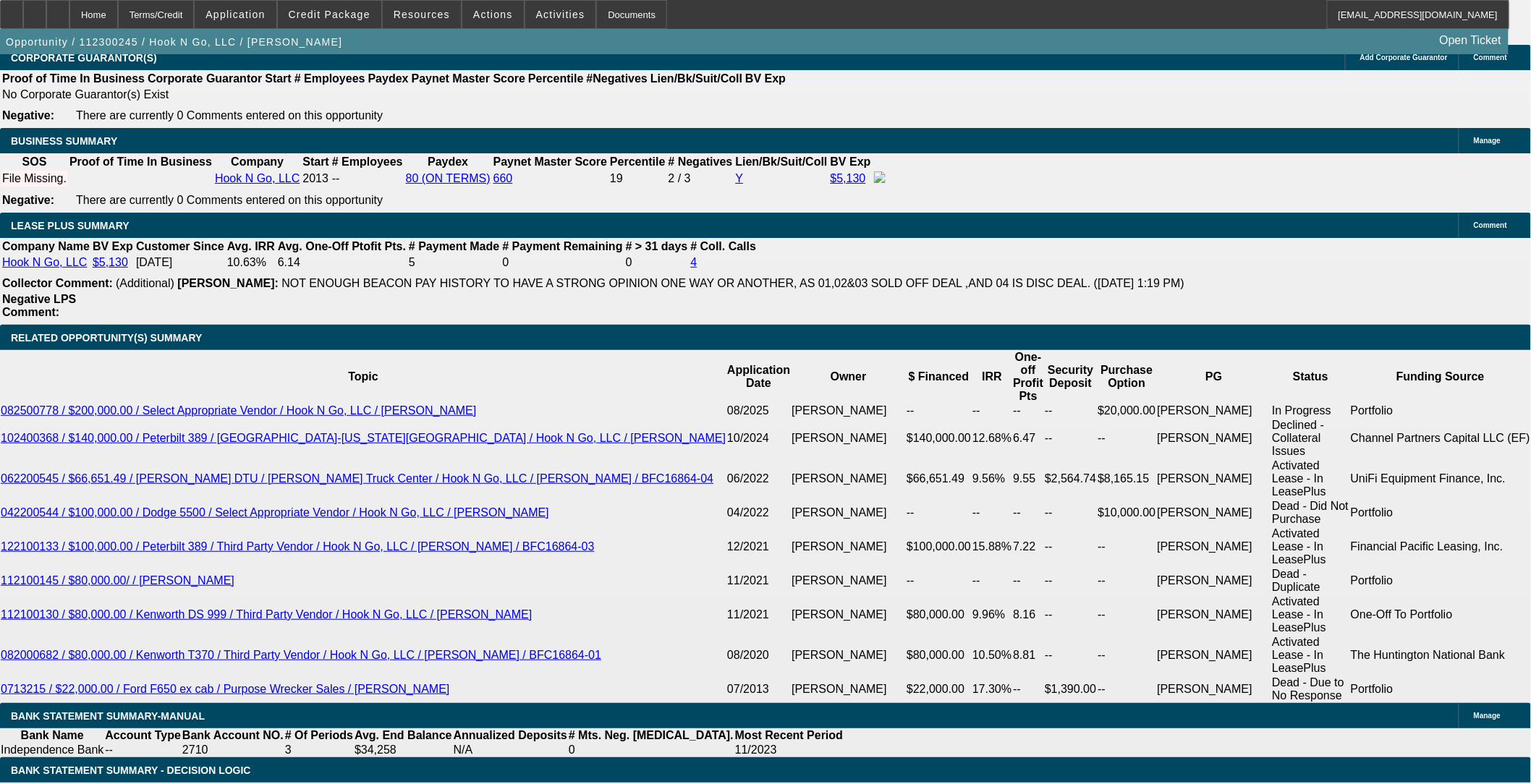
select select "0"
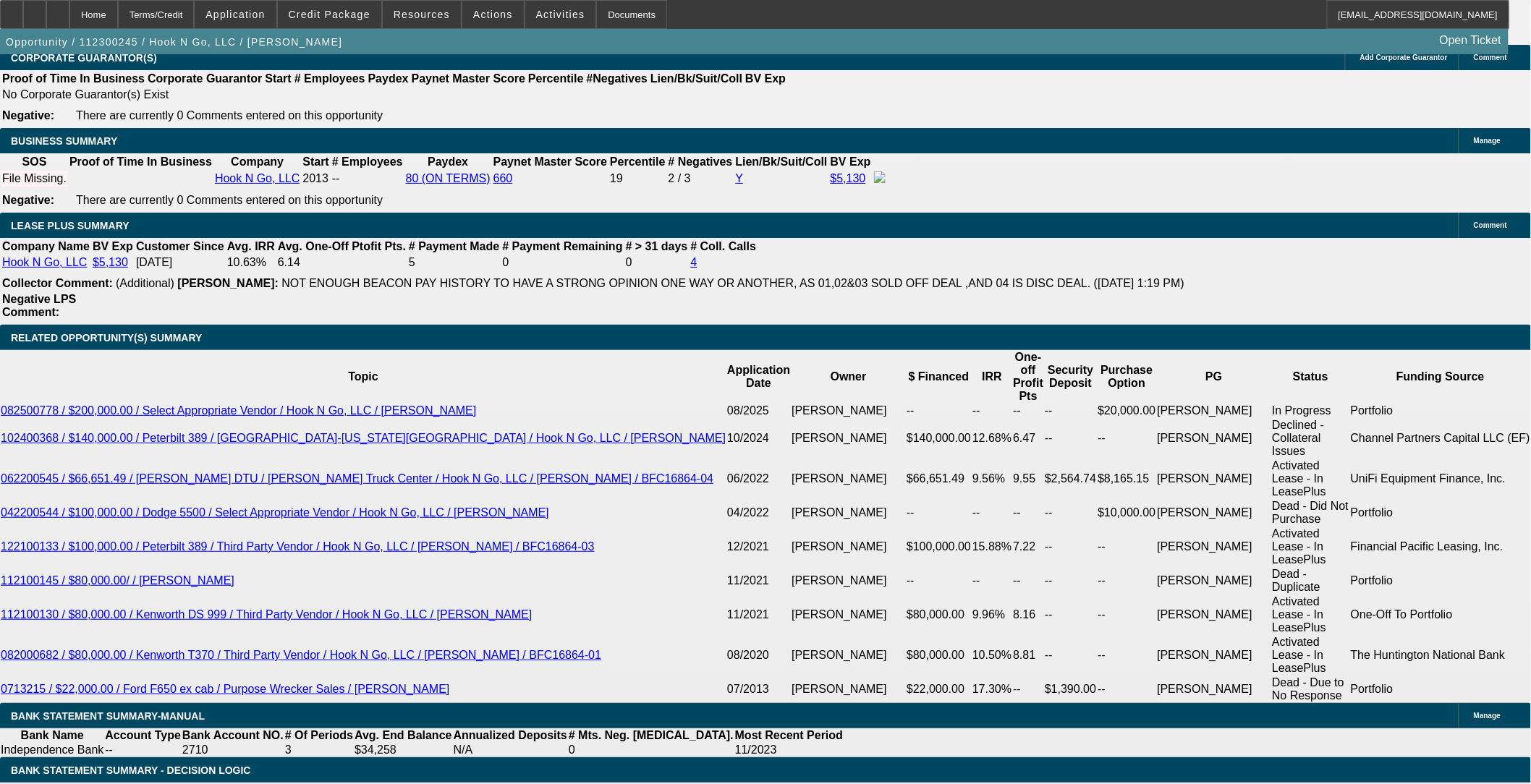
select select "0"
select select "1"
select select "6"
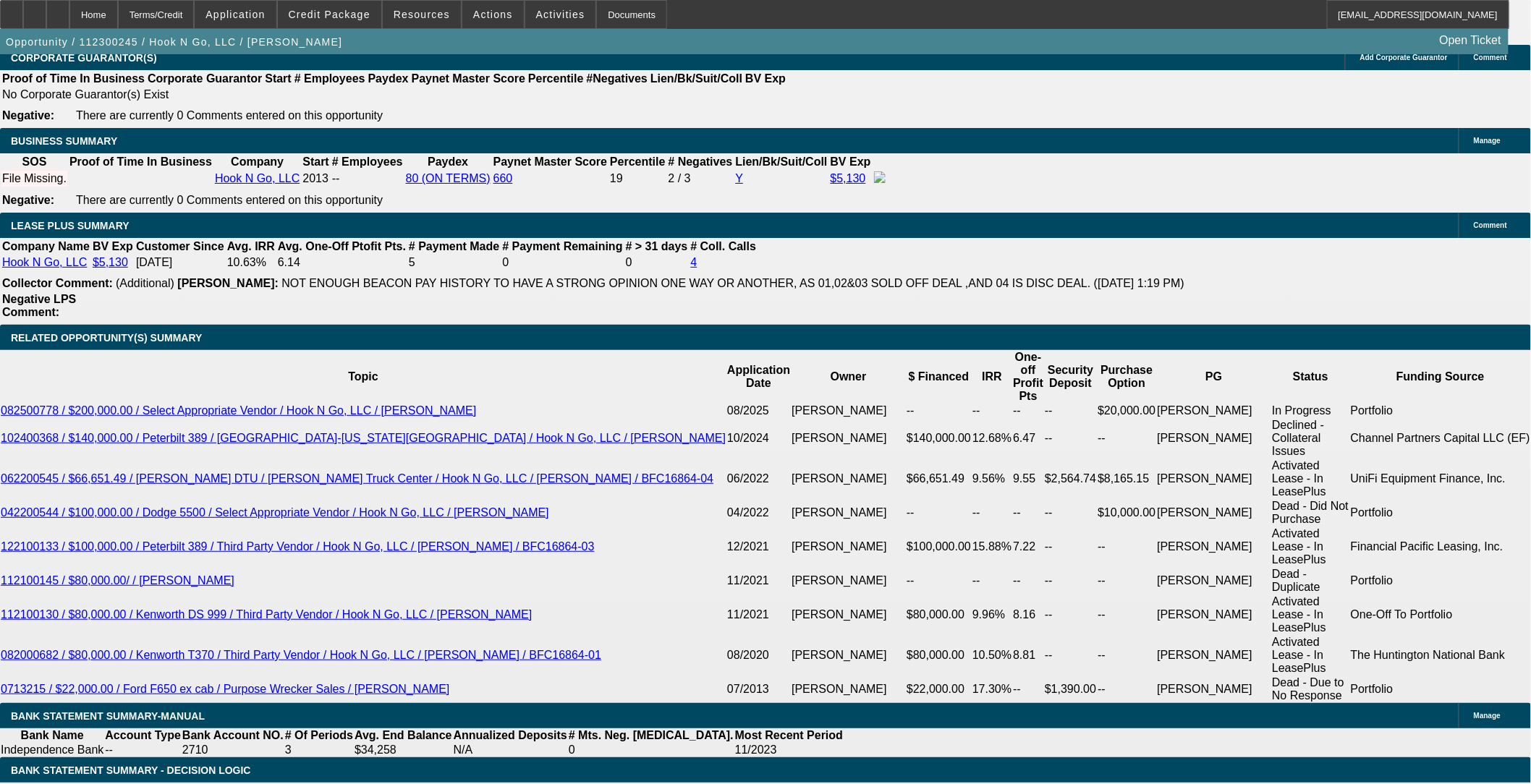
select select "1"
select select "6"
select select "1"
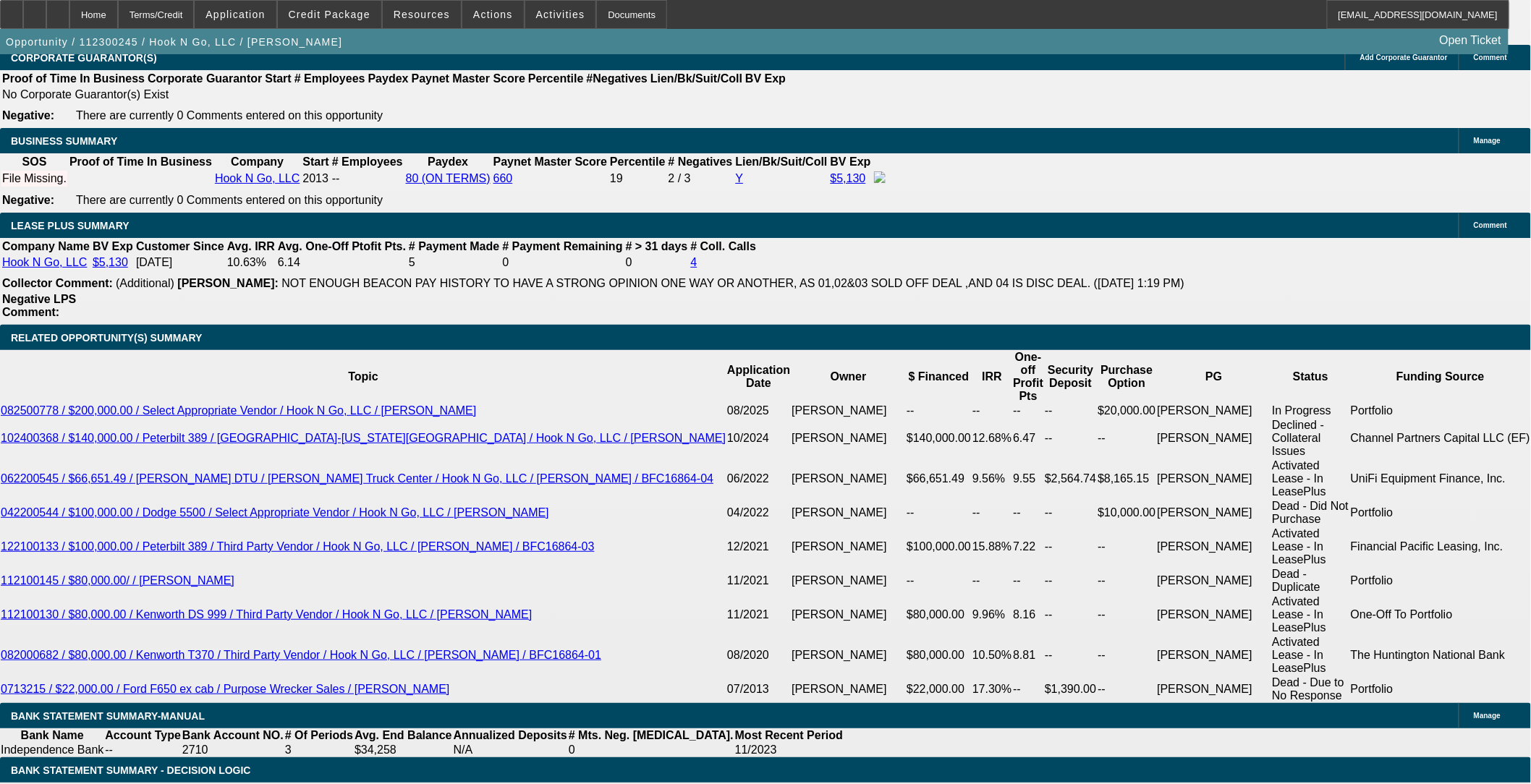
select select "6"
select select "1"
select select "6"
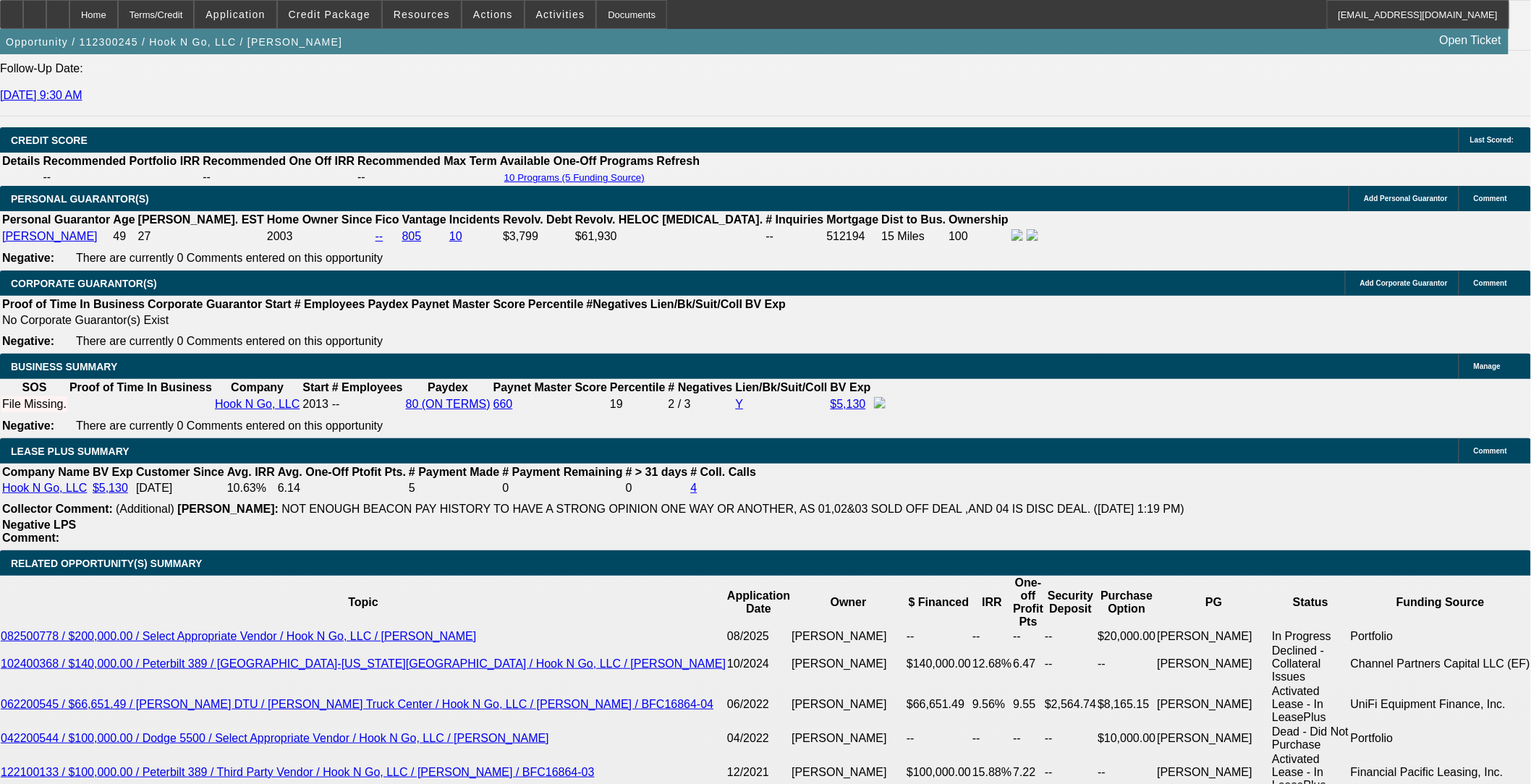
scroll to position [2107, 0]
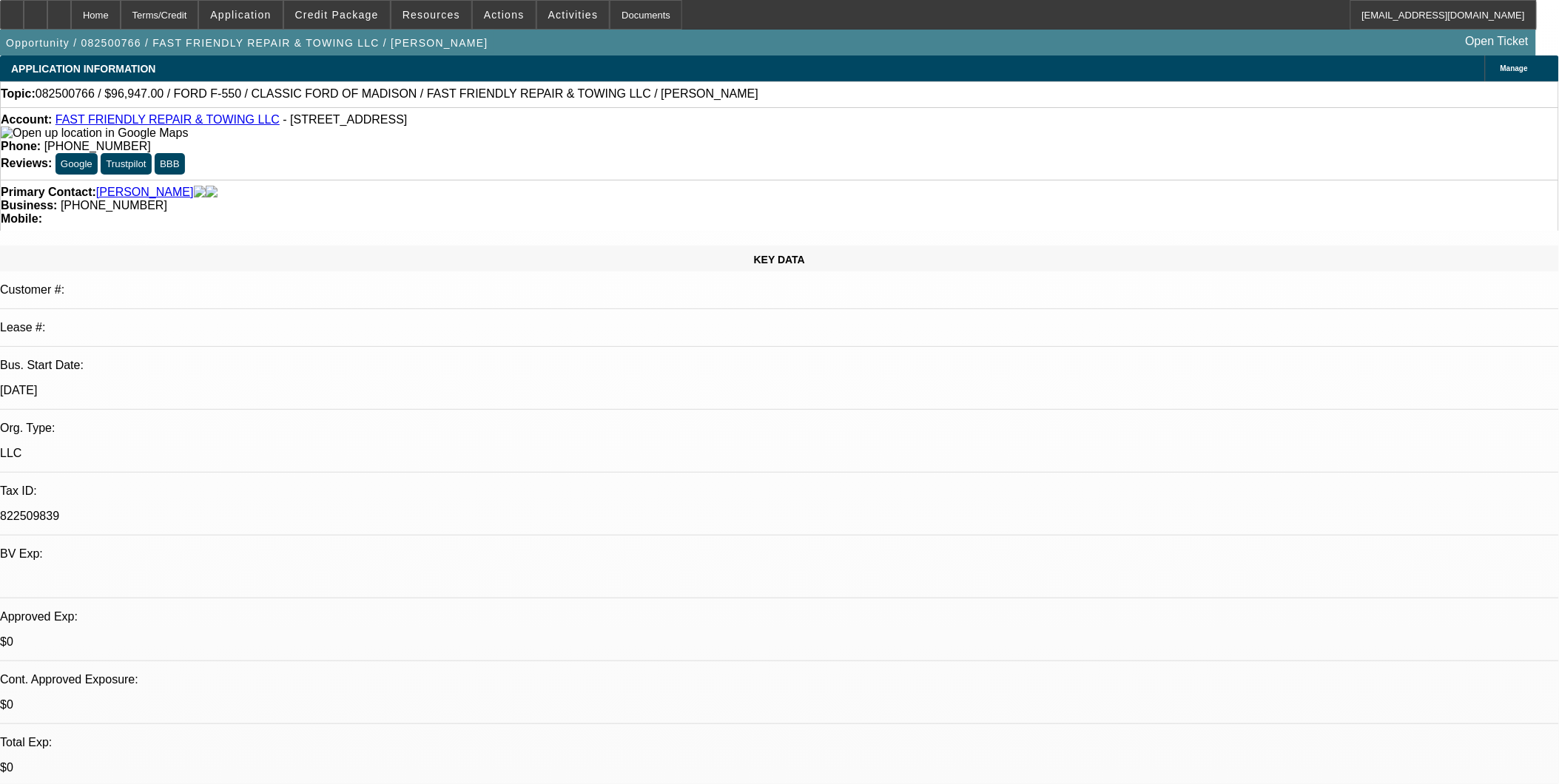
select select "0"
select select "1"
select select "3"
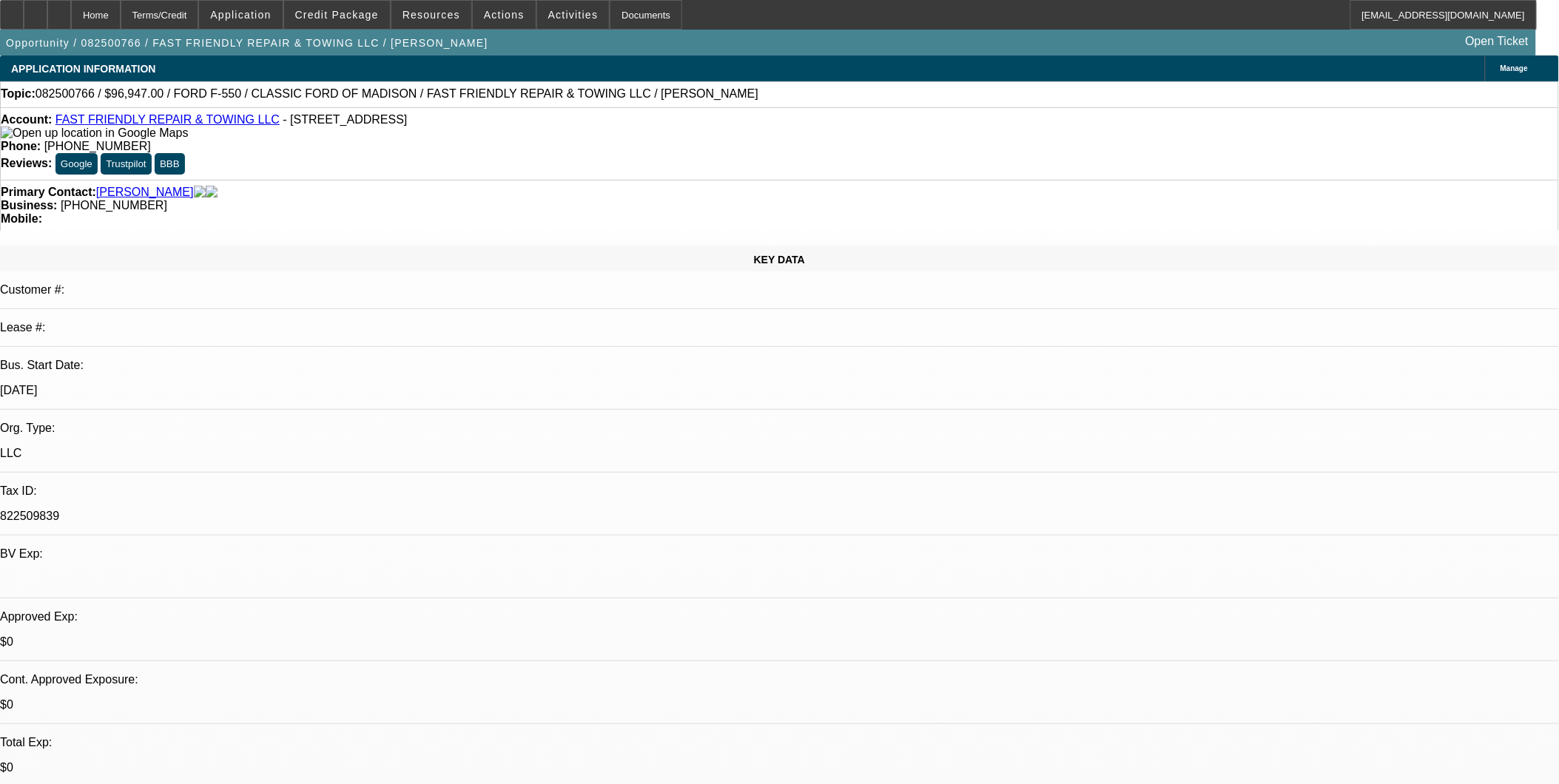
select select "6"
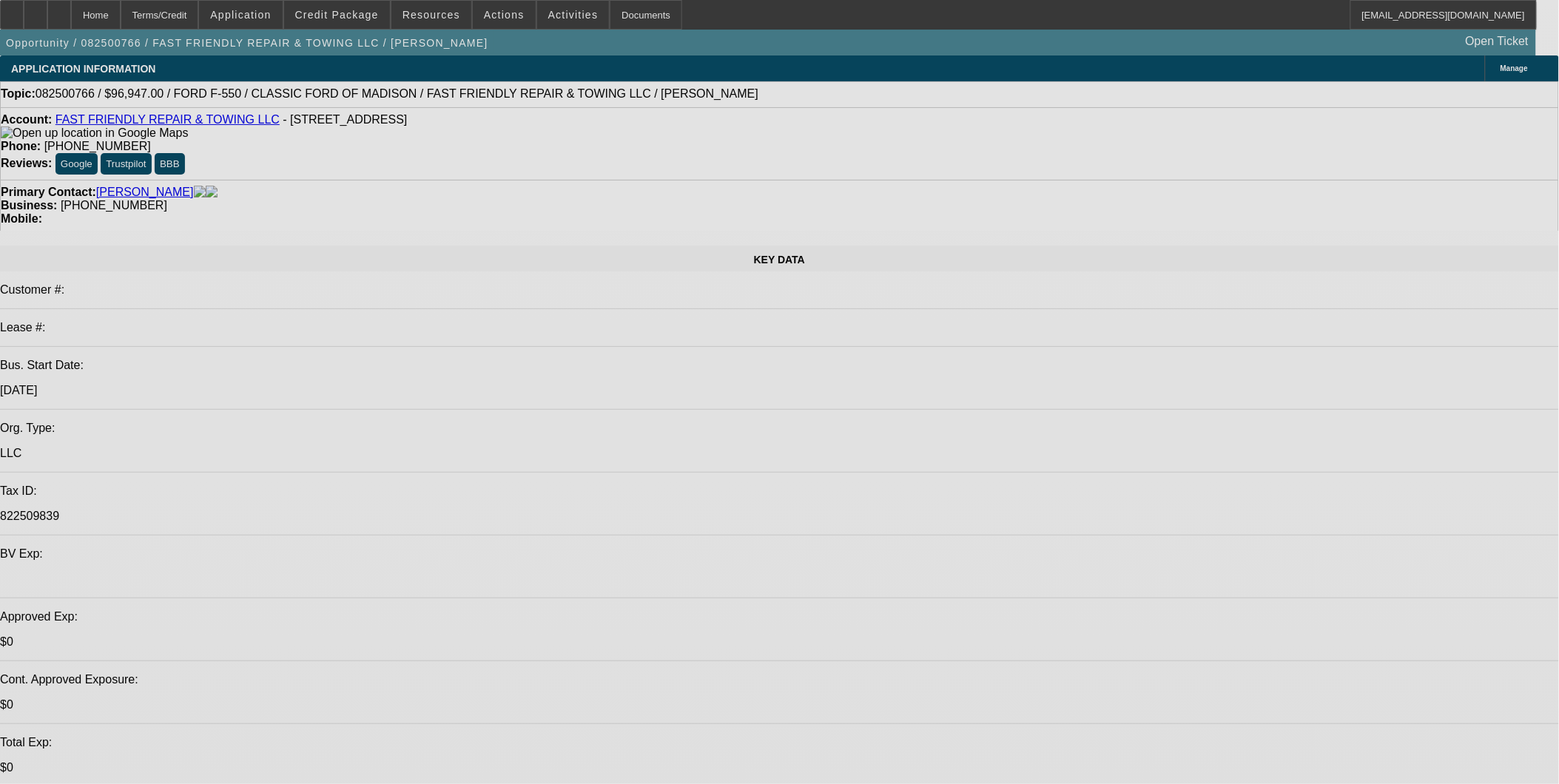
select select "0"
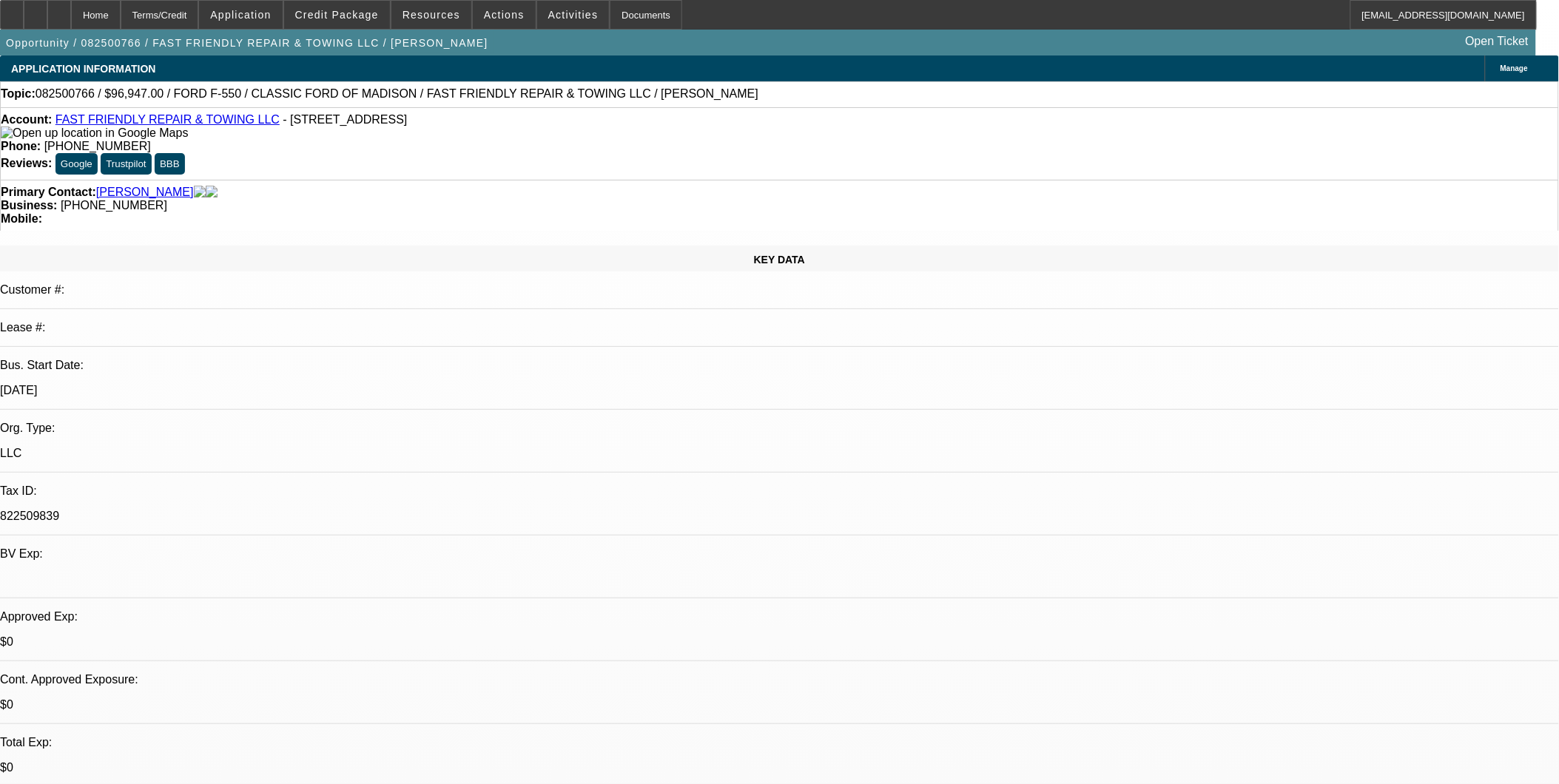
select select "0"
select select "1"
select select "3"
select select "6"
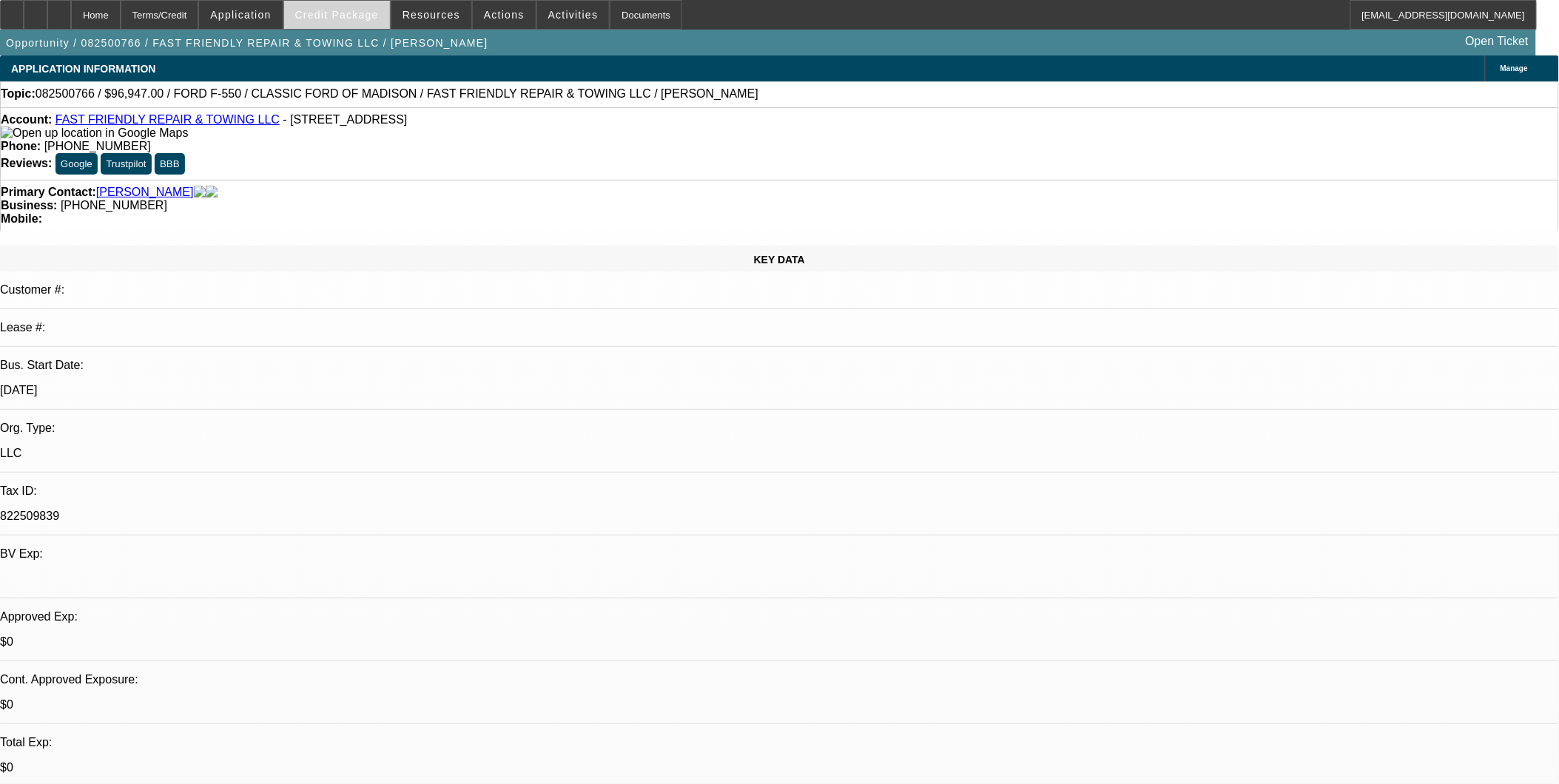
click at [365, 17] on span "Credit Package" at bounding box center [337, 14] width 84 height 12
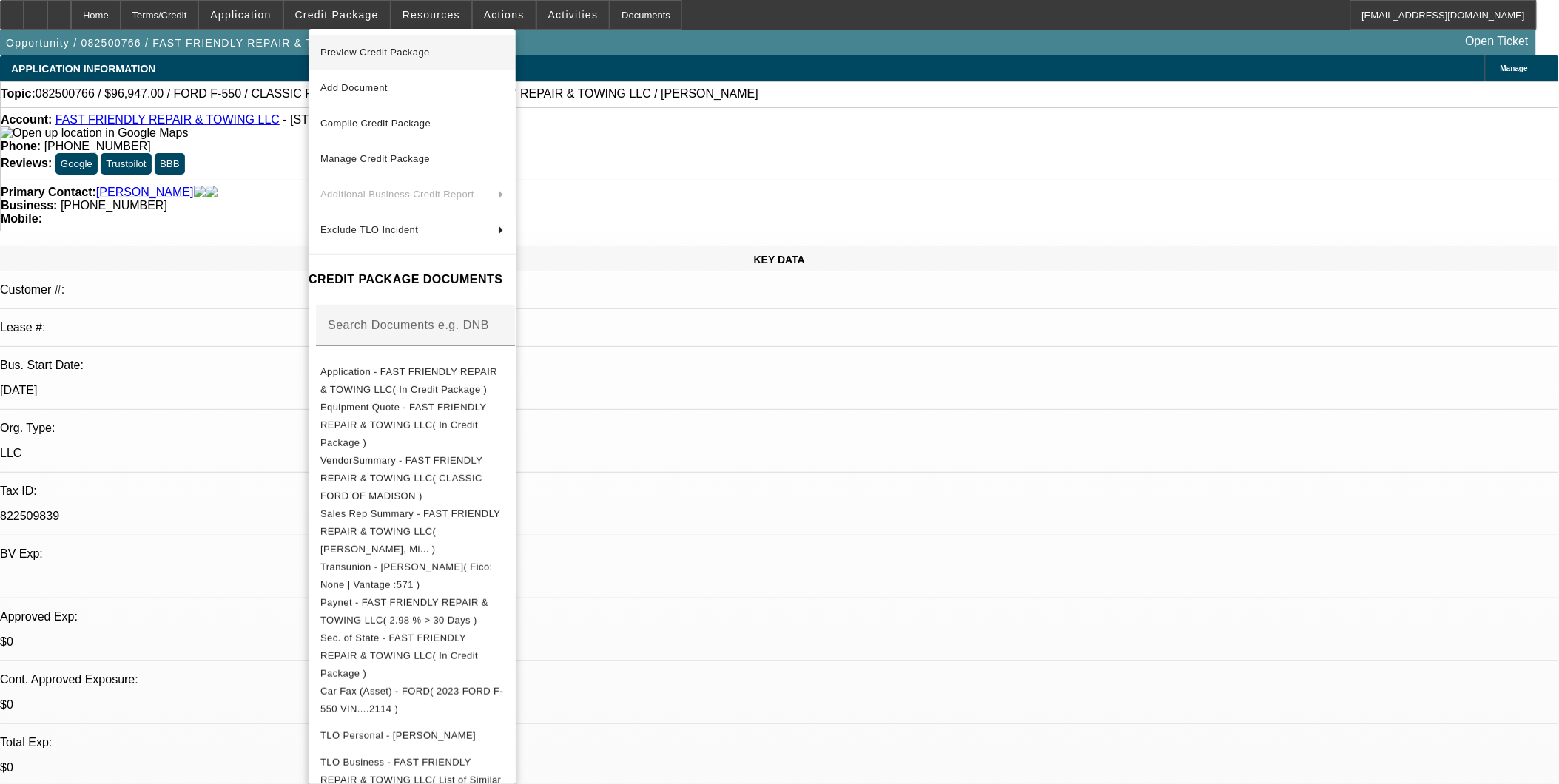
click at [379, 44] on span "Preview Credit Package" at bounding box center [412, 52] width 183 height 18
